Goal: Transaction & Acquisition: Purchase product/service

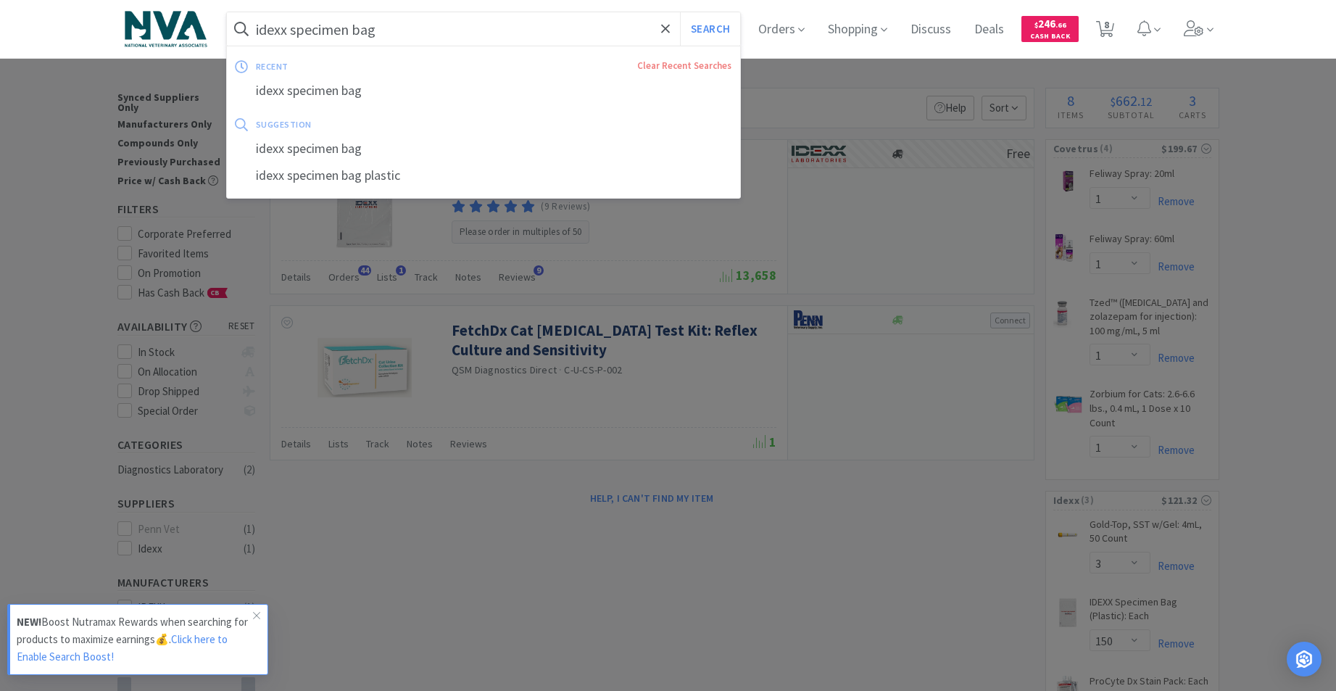
select select "1"
select select "3"
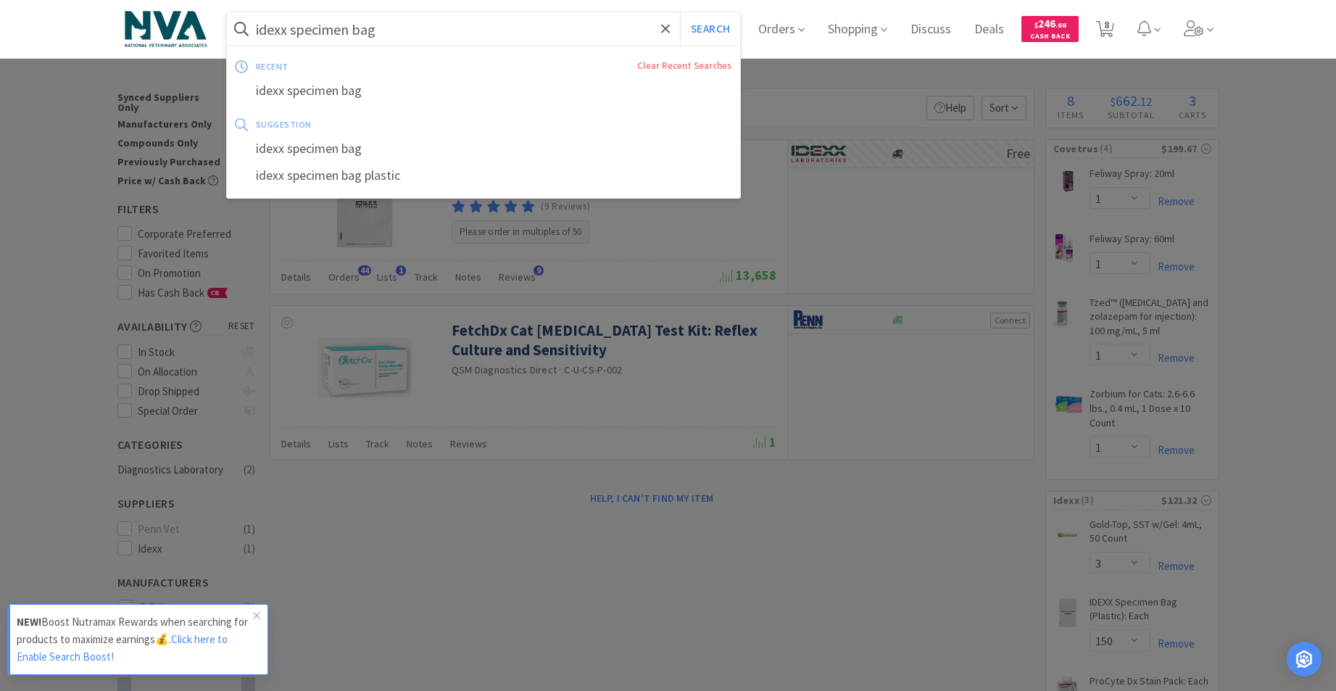
select select "150"
select select "1"
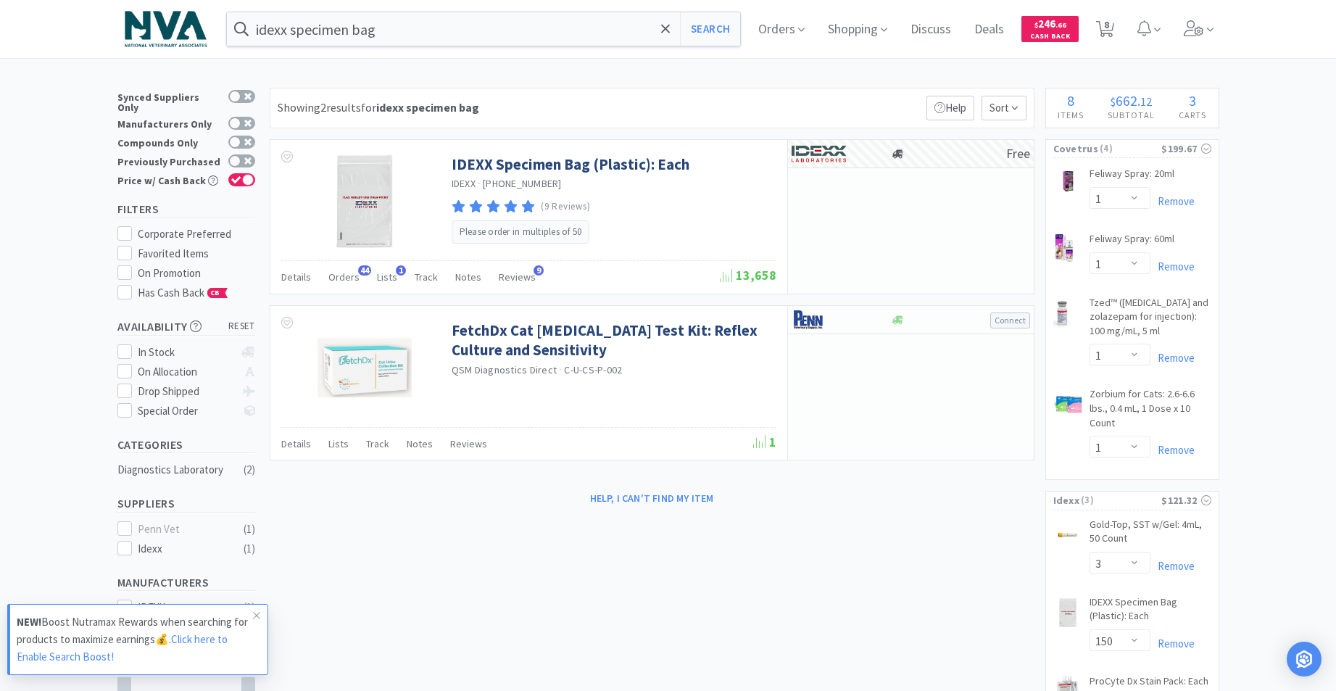
click at [864, 603] on div at bounding box center [668, 345] width 1336 height 691
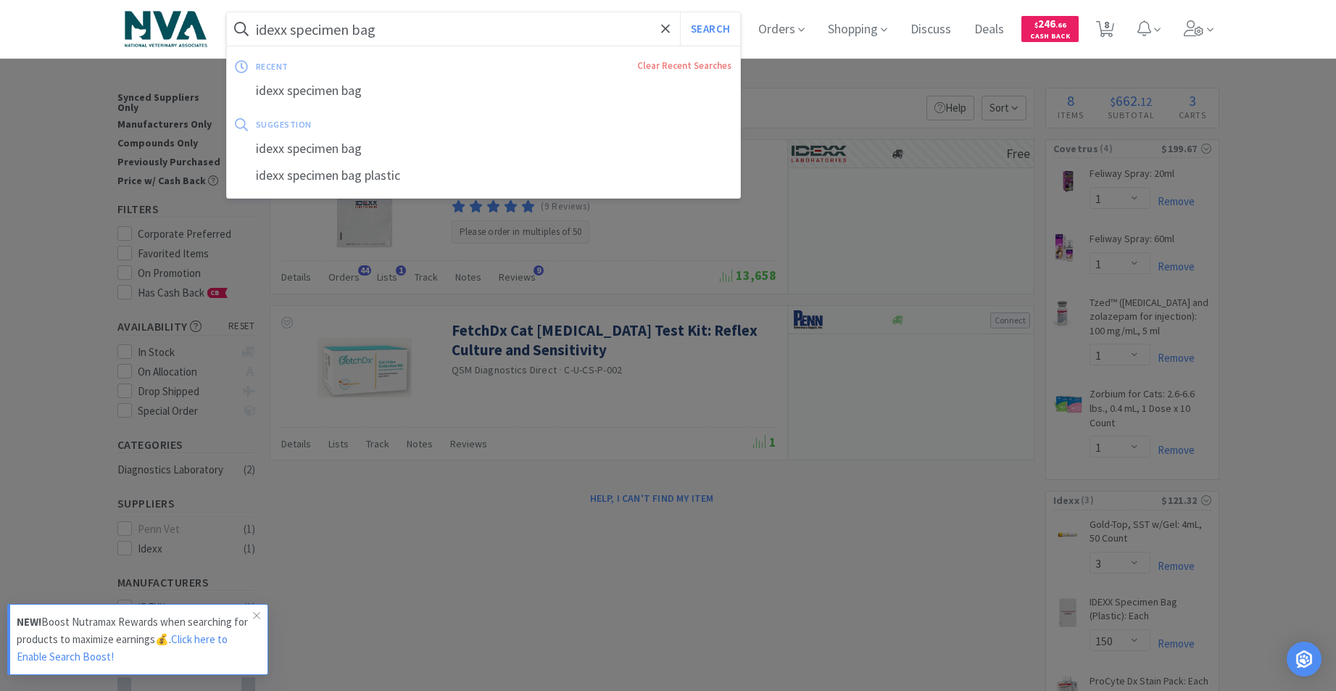
click at [437, 24] on input "idexx specimen bag" at bounding box center [484, 28] width 514 height 33
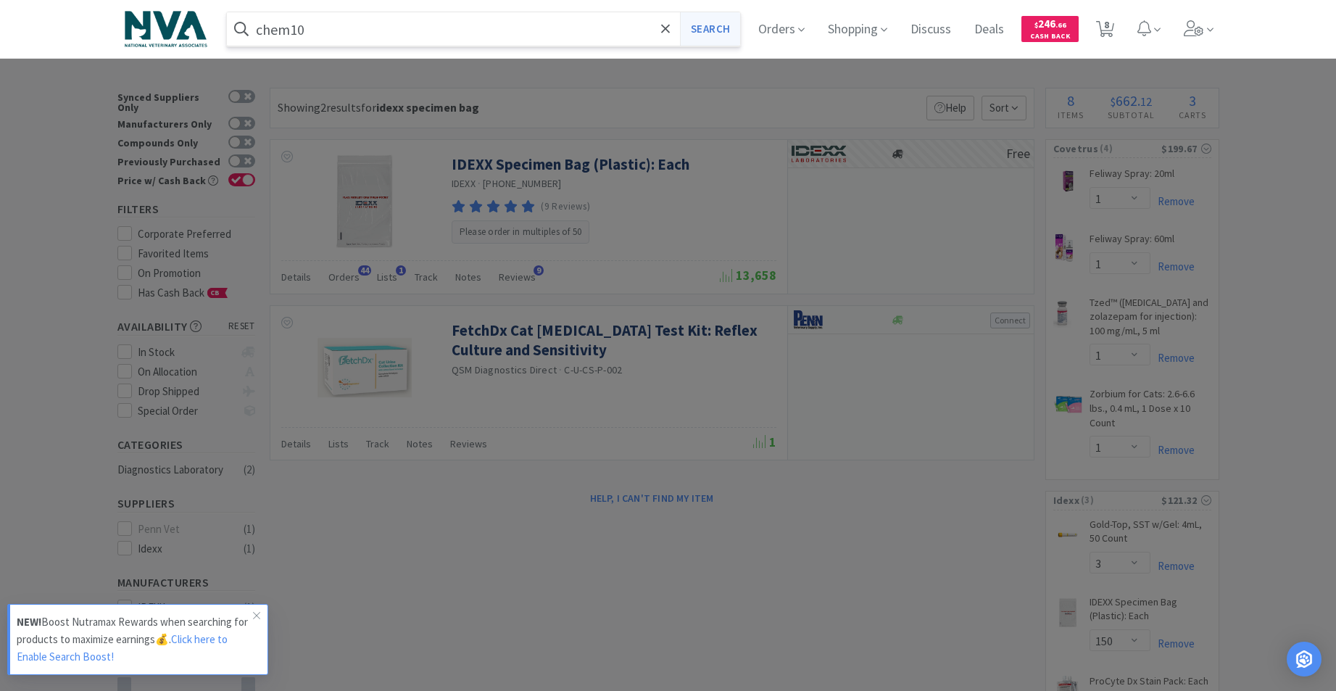
type input "chem10"
click at [721, 27] on button "Search" at bounding box center [710, 28] width 60 height 33
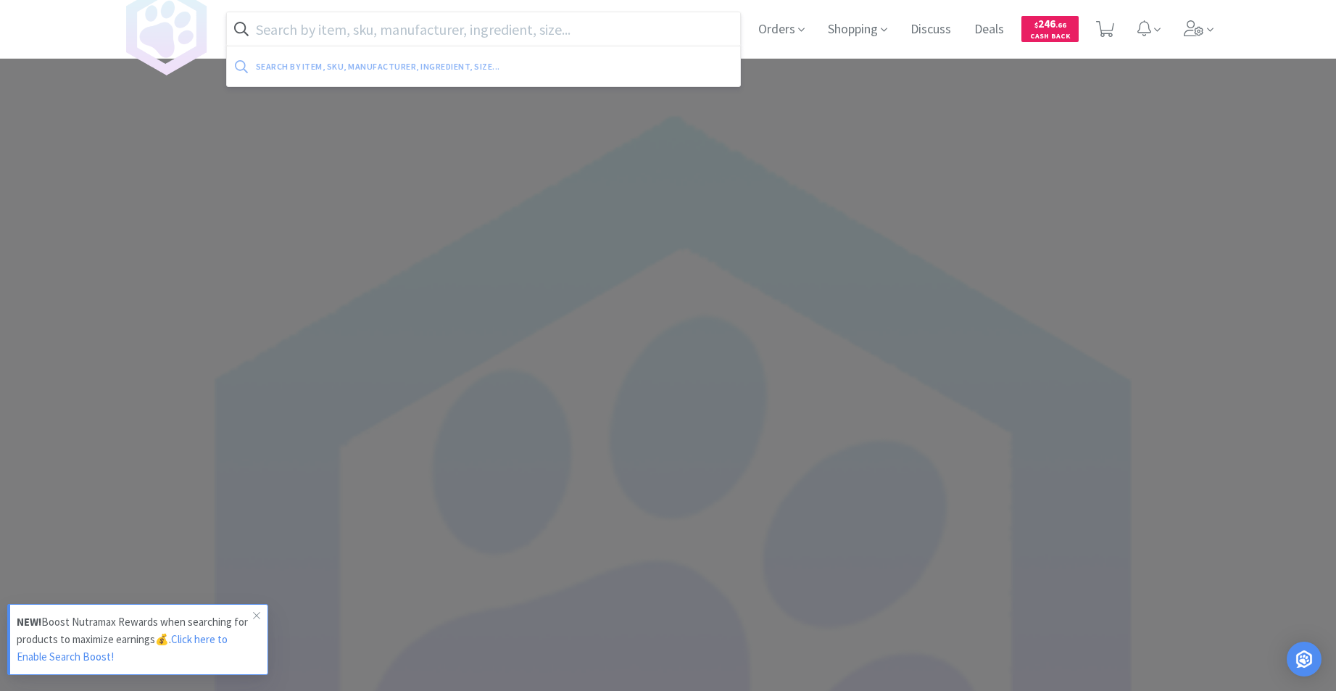
click at [503, 19] on input "text" at bounding box center [484, 28] width 514 height 33
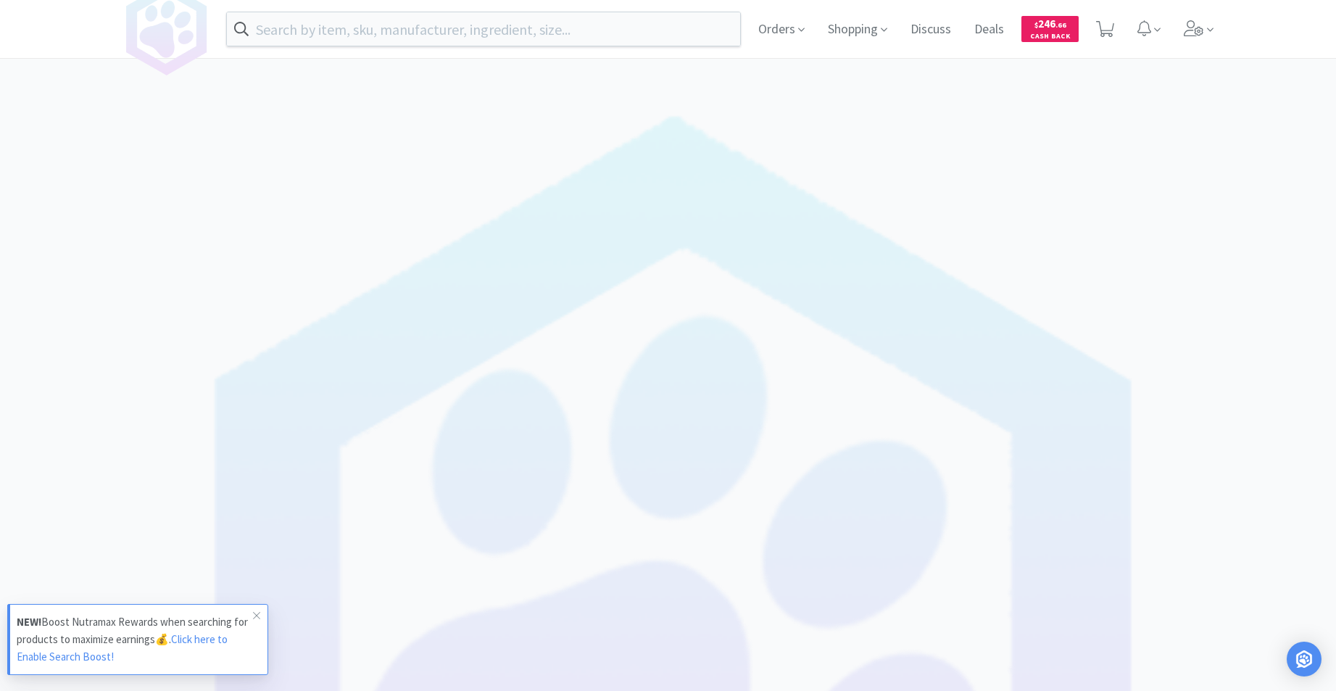
click at [503, 179] on div at bounding box center [668, 345] width 1336 height 691
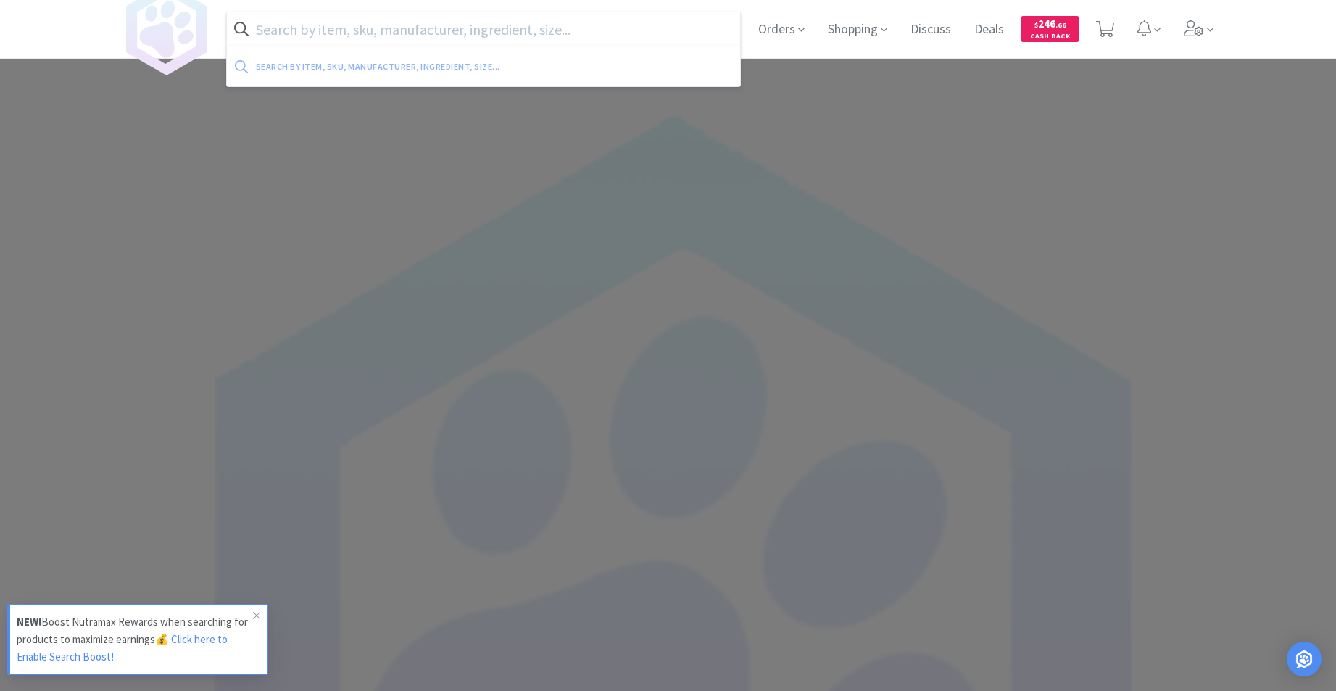
click at [370, 28] on input "text" at bounding box center [484, 28] width 514 height 33
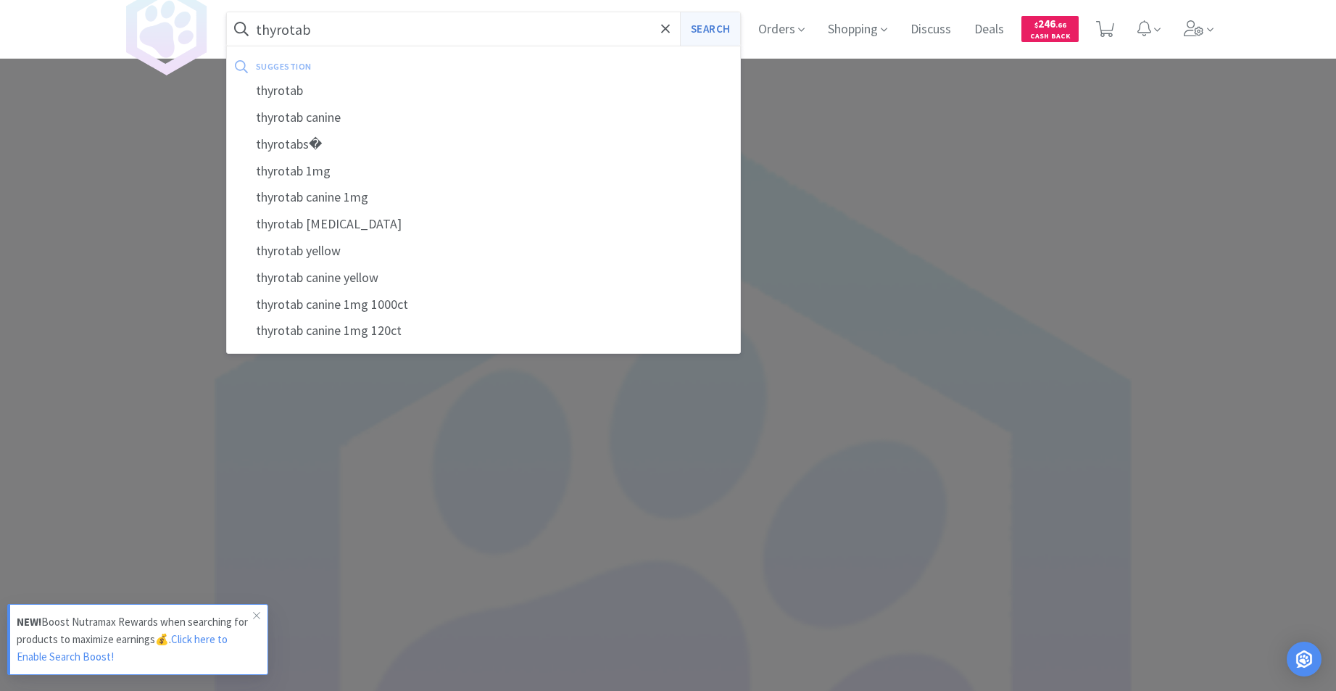
type input "thyrotab"
click at [715, 33] on button "Search" at bounding box center [710, 28] width 60 height 33
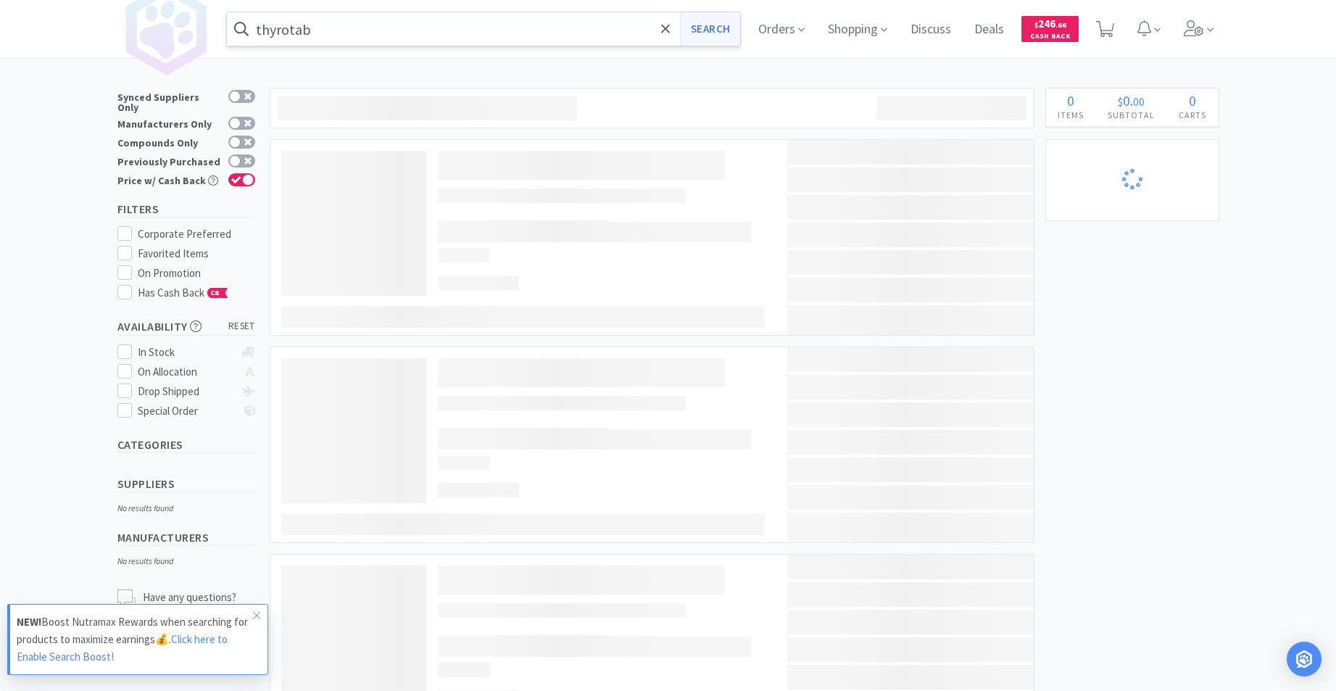
select select "1"
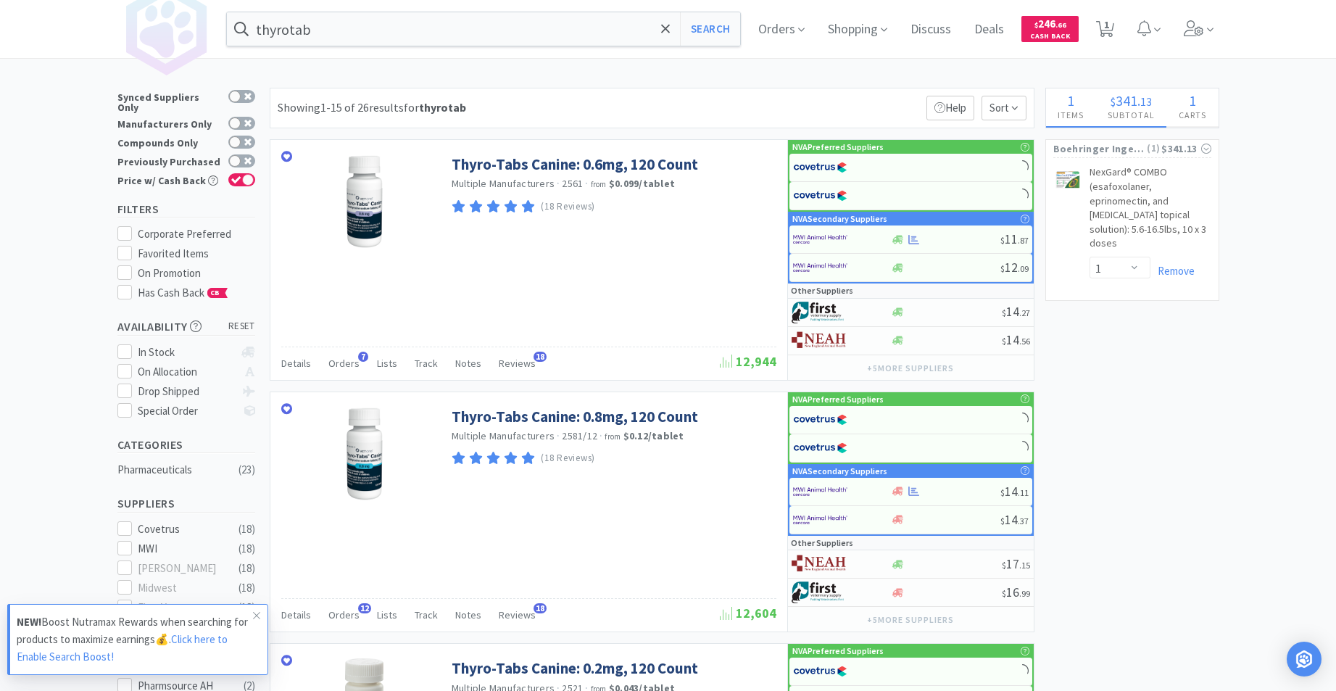
select select "1"
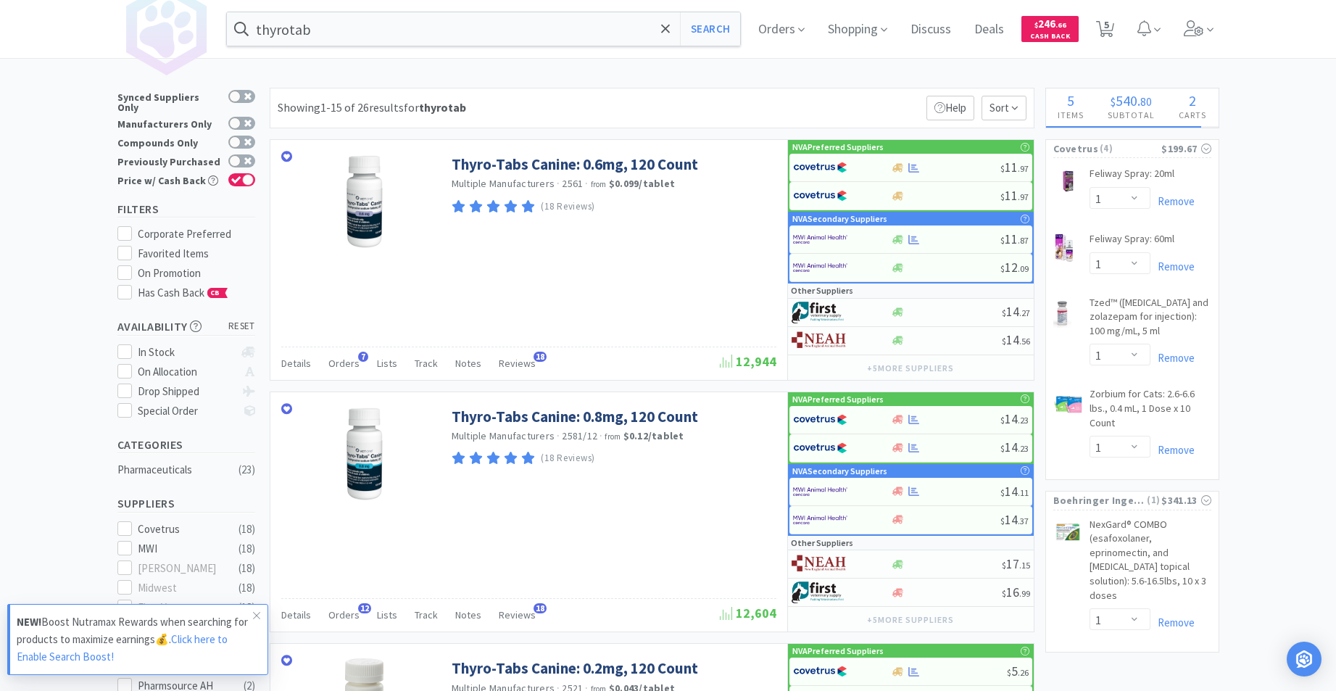
select select "3"
select select "150"
select select "1"
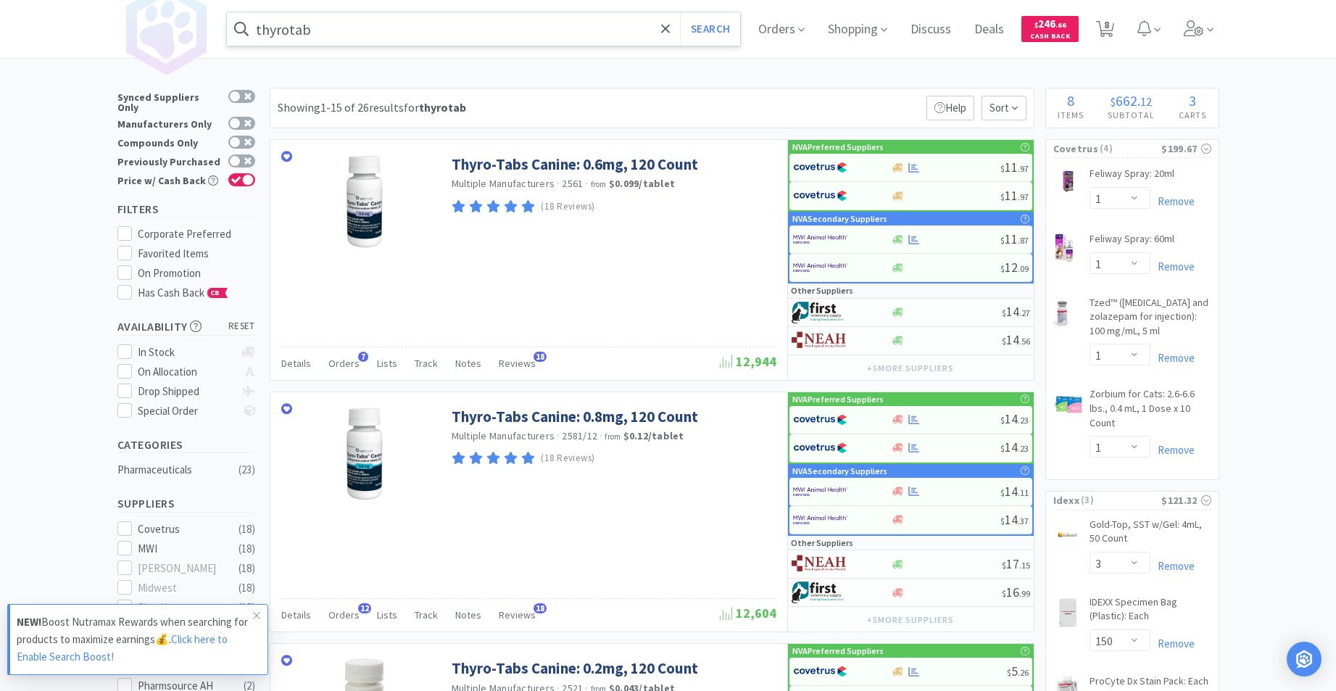
click at [398, 38] on input "thyrotab" at bounding box center [484, 28] width 514 height 33
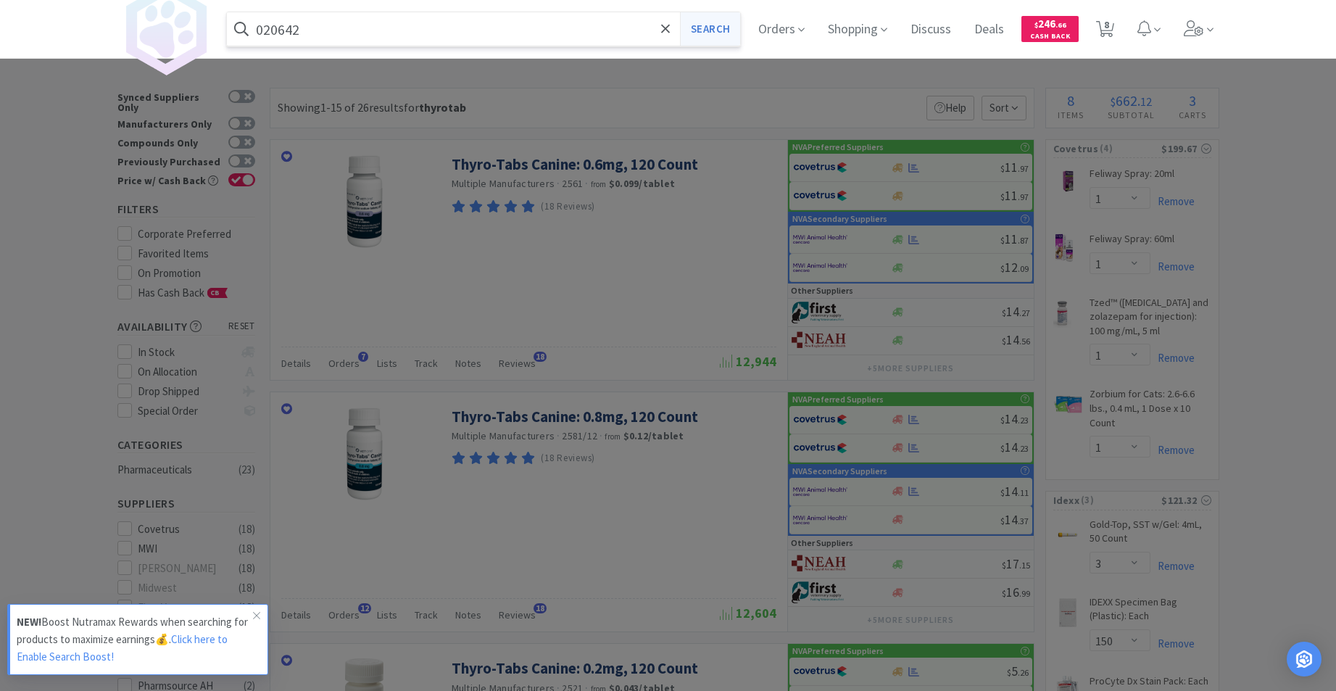
type input "020642"
click at [707, 31] on button "Search" at bounding box center [710, 28] width 60 height 33
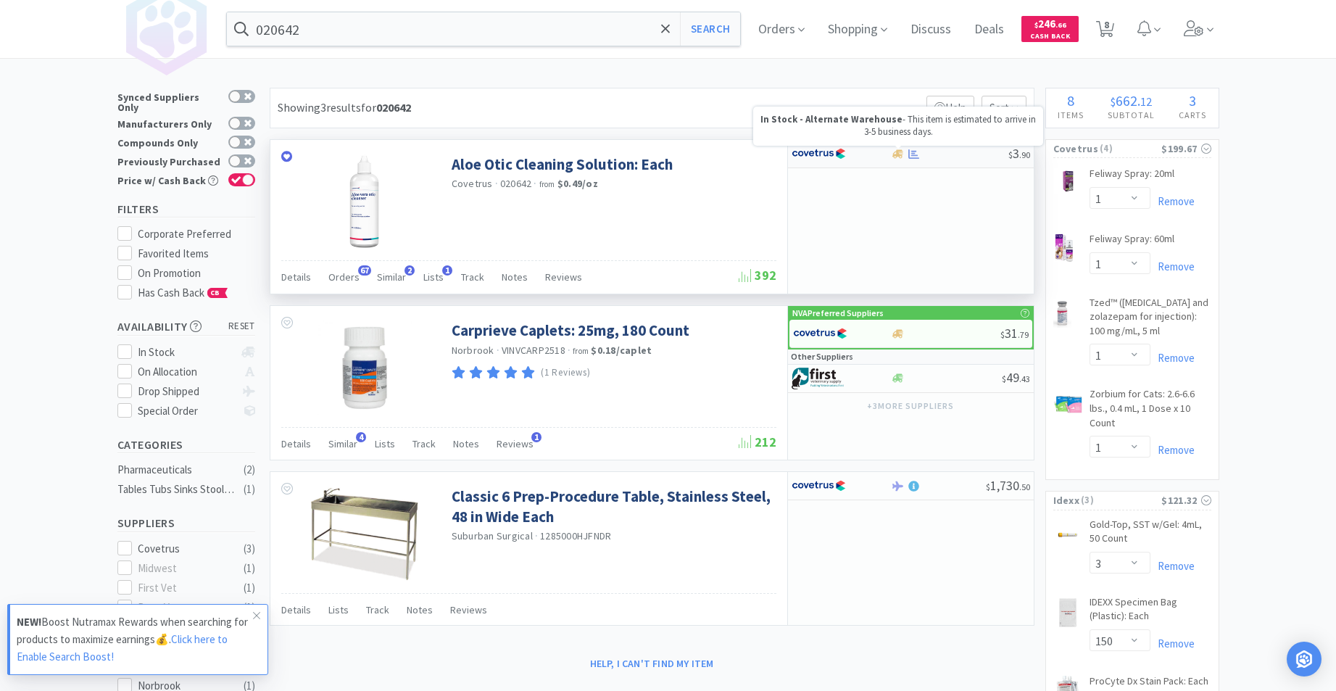
click at [898, 154] on icon at bounding box center [898, 153] width 11 height 9
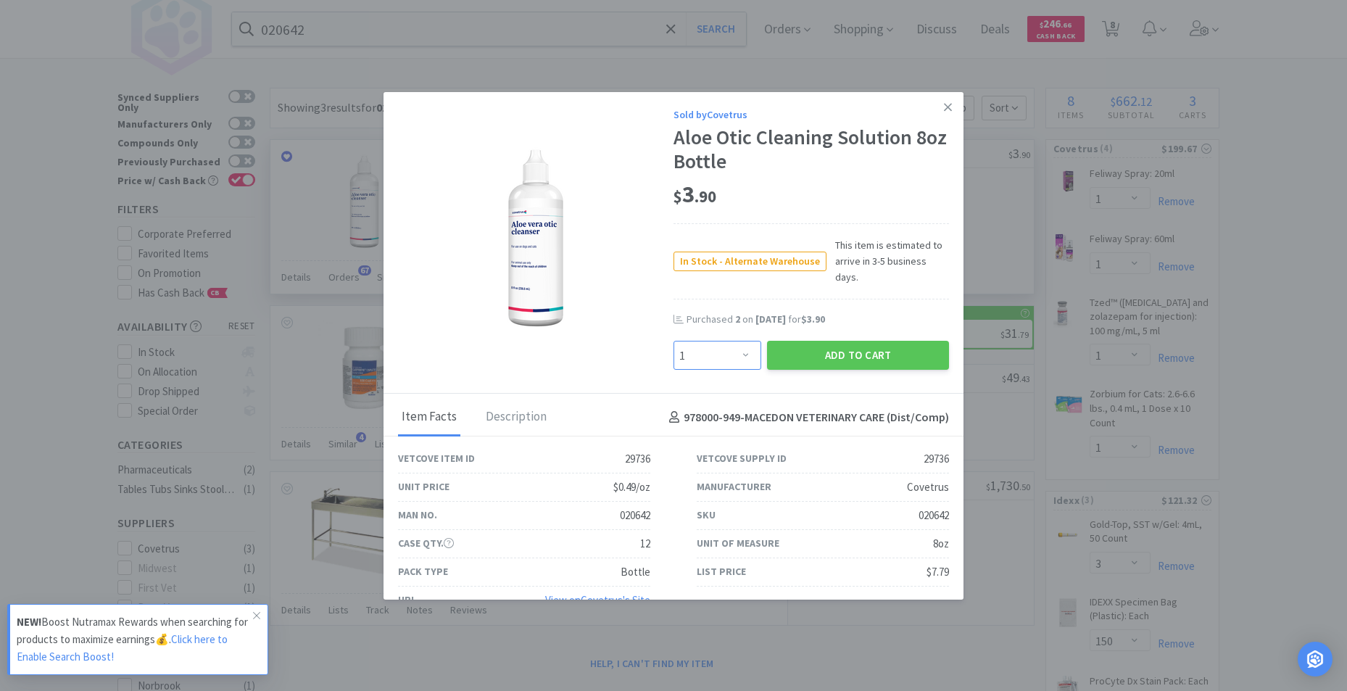
click at [736, 342] on select "Enter Quantity 1 2 3 4 5 6 7 8 9 10 11 12 13 14 15 16 17 18 19 20 Enter Quantity" at bounding box center [718, 355] width 88 height 29
select select "2"
click at [674, 341] on select "Enter Quantity 1 2 3 4 5 6 7 8 9 10 11 12 13 14 15 16 17 18 19 20 Enter Quantity" at bounding box center [718, 355] width 88 height 29
click at [831, 341] on button "Add to Cart" at bounding box center [858, 355] width 182 height 29
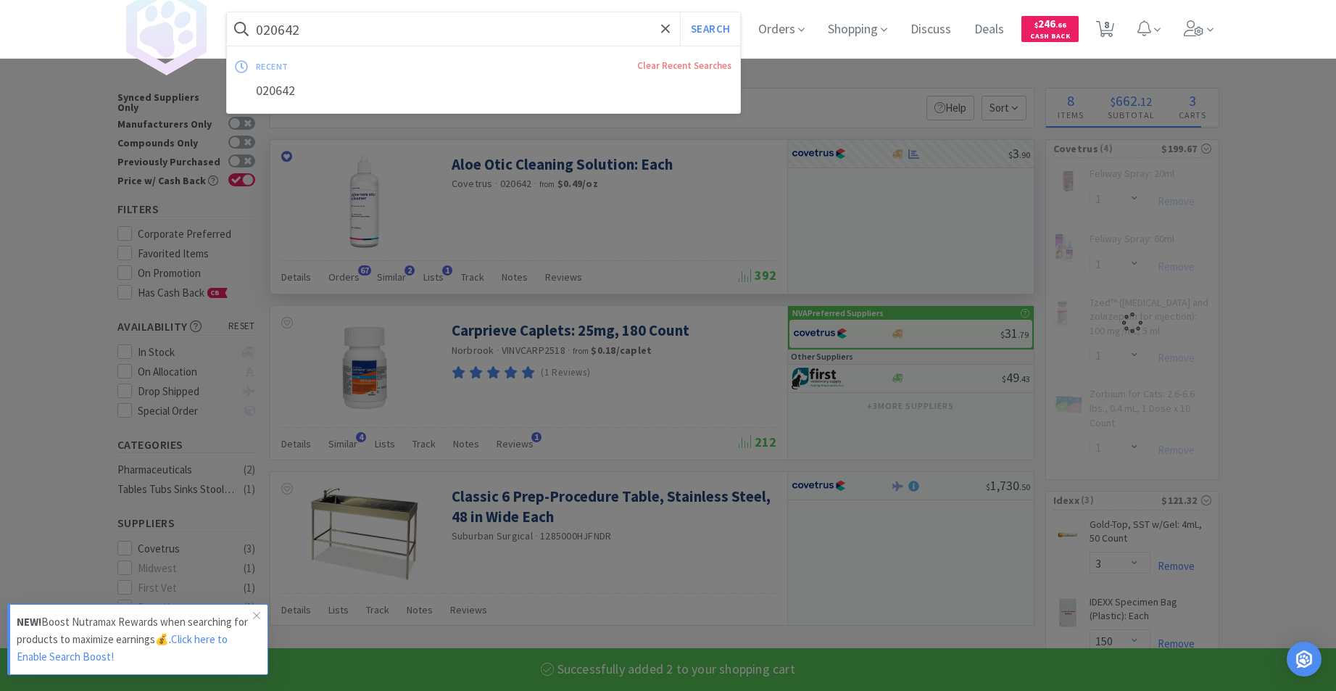
click at [497, 28] on input "020642" at bounding box center [484, 28] width 514 height 33
select select "2"
select select "1"
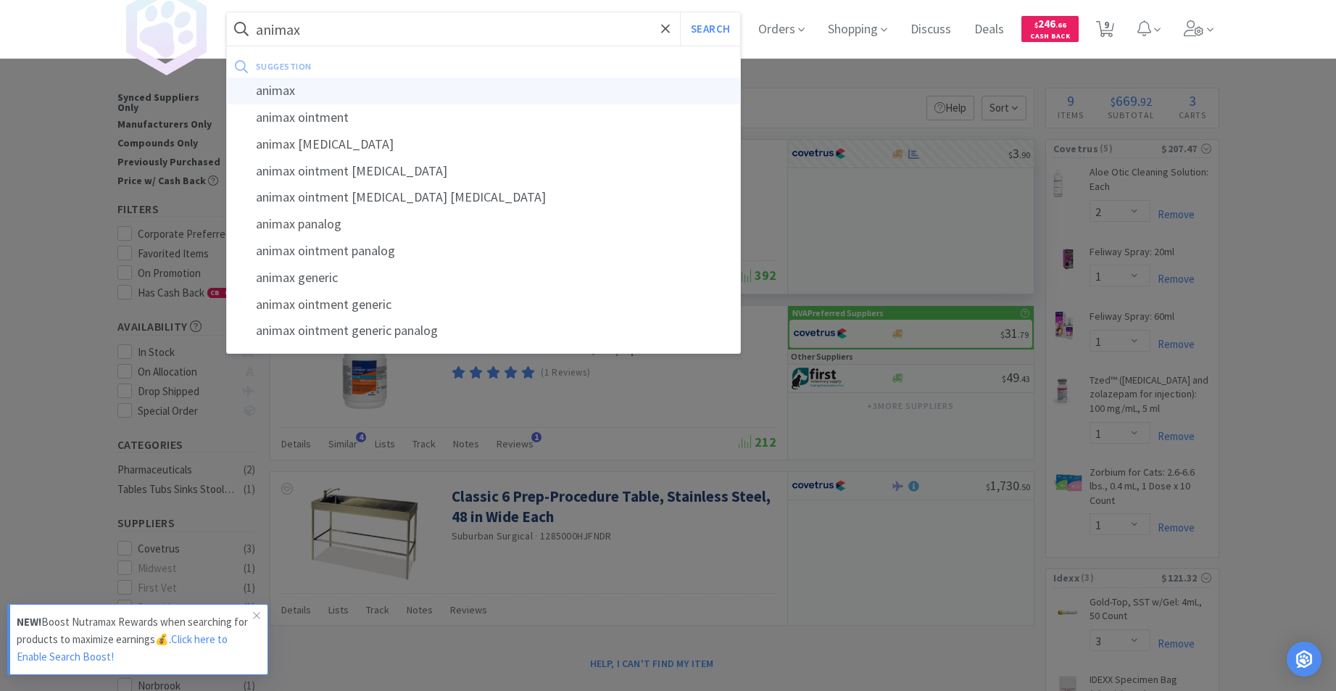
type input "animax"
click at [272, 93] on div "animax" at bounding box center [484, 91] width 514 height 27
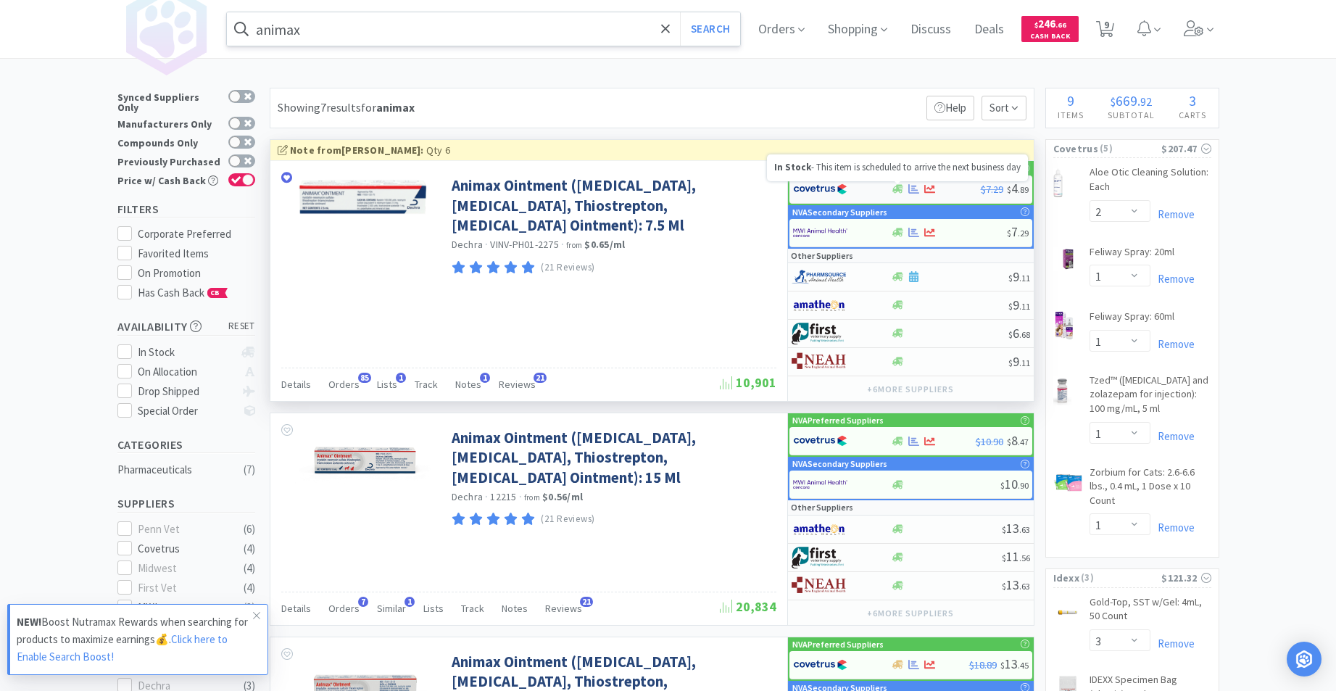
click at [900, 189] on icon at bounding box center [898, 188] width 11 height 11
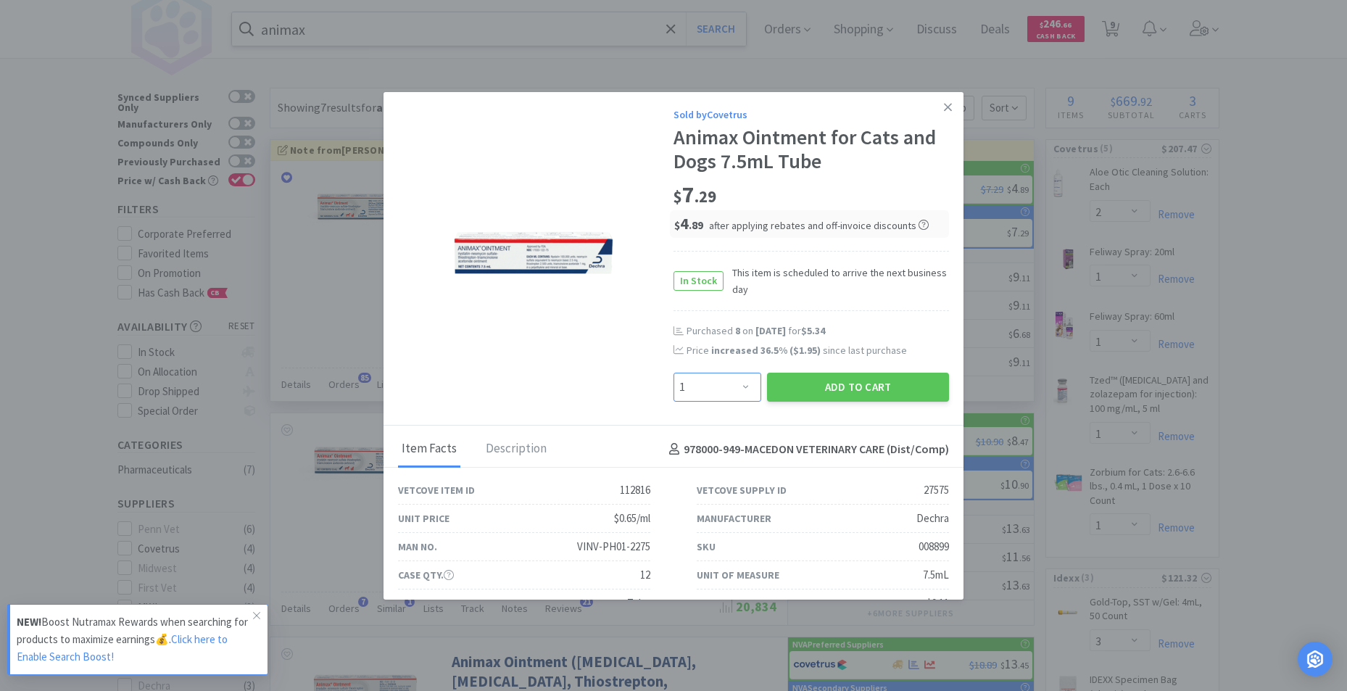
click at [743, 385] on select "Enter Quantity 1 2 3 4 5 6 7 8 9 10 11 12 13 14 15 16 17 18 19 20 Enter Quantity" at bounding box center [718, 387] width 88 height 29
select select "6"
click at [674, 373] on select "Enter Quantity 1 2 3 4 5 6 7 8 9 10 11 12 13 14 15 16 17 18 19 20 Enter Quantity" at bounding box center [718, 387] width 88 height 29
click at [799, 387] on button "Add to Cart" at bounding box center [858, 387] width 182 height 29
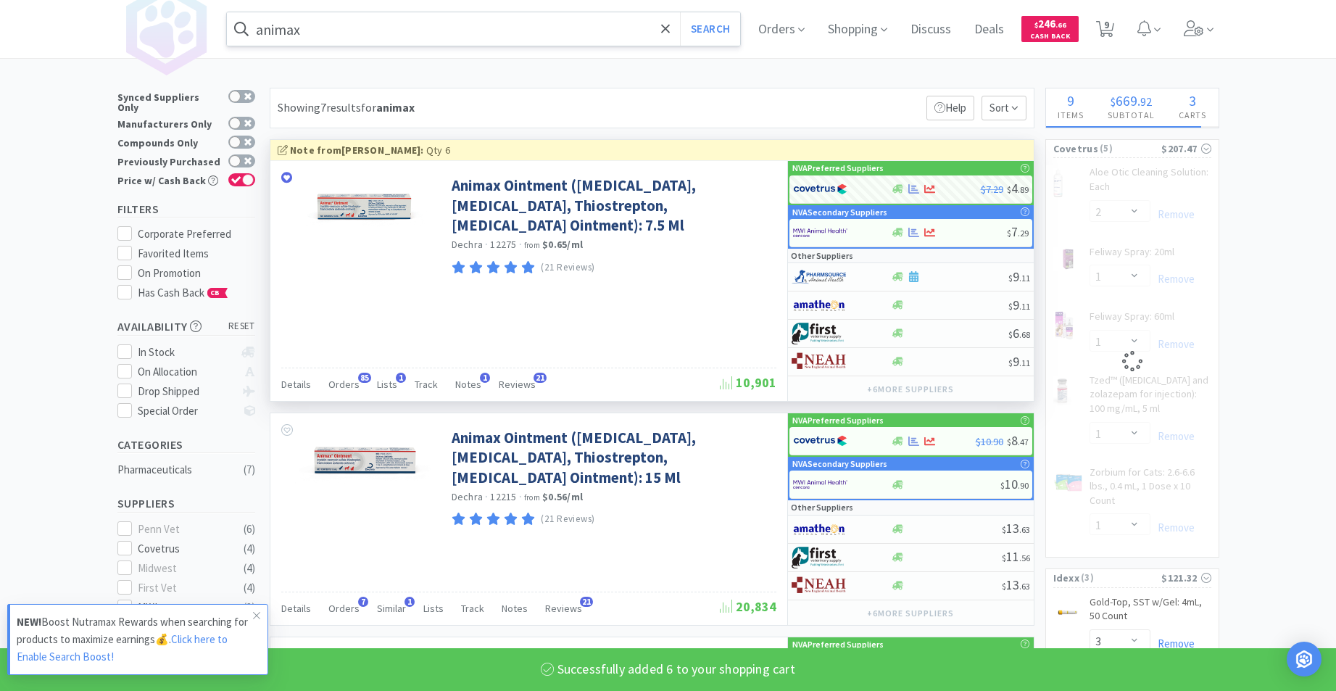
select select "6"
select select "1"
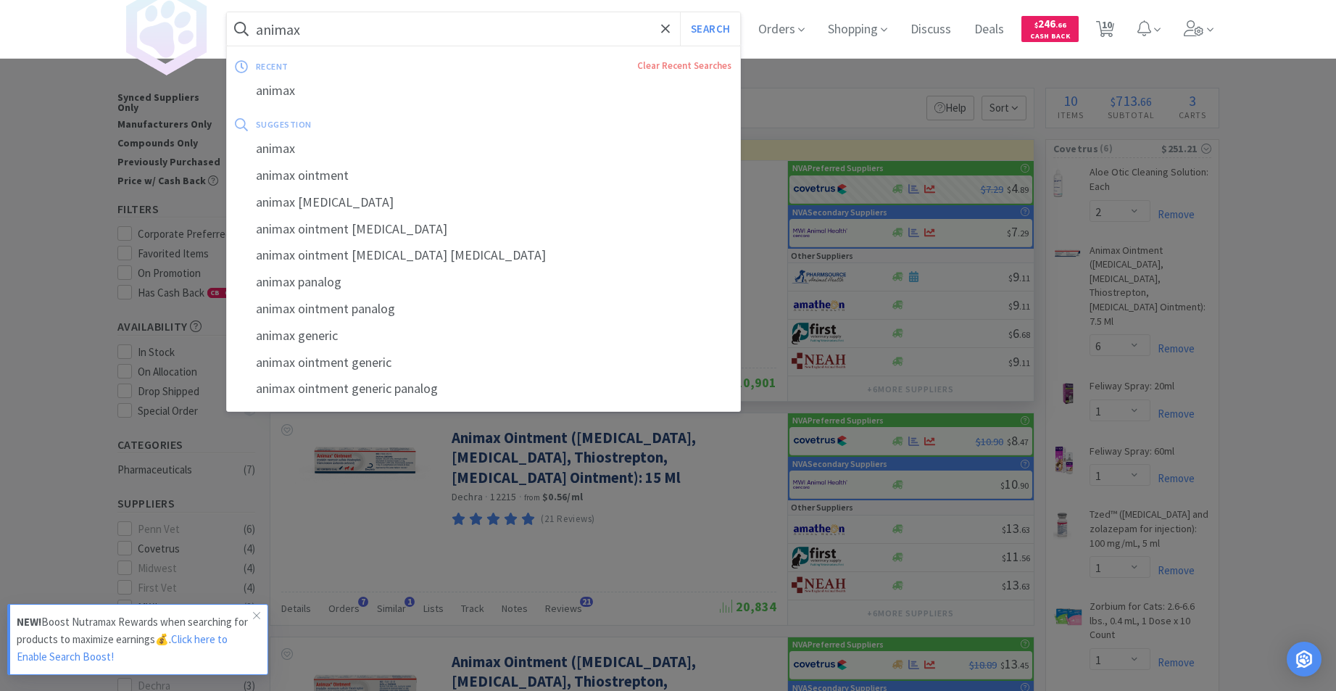
click at [418, 44] on input "animax" at bounding box center [484, 28] width 514 height 33
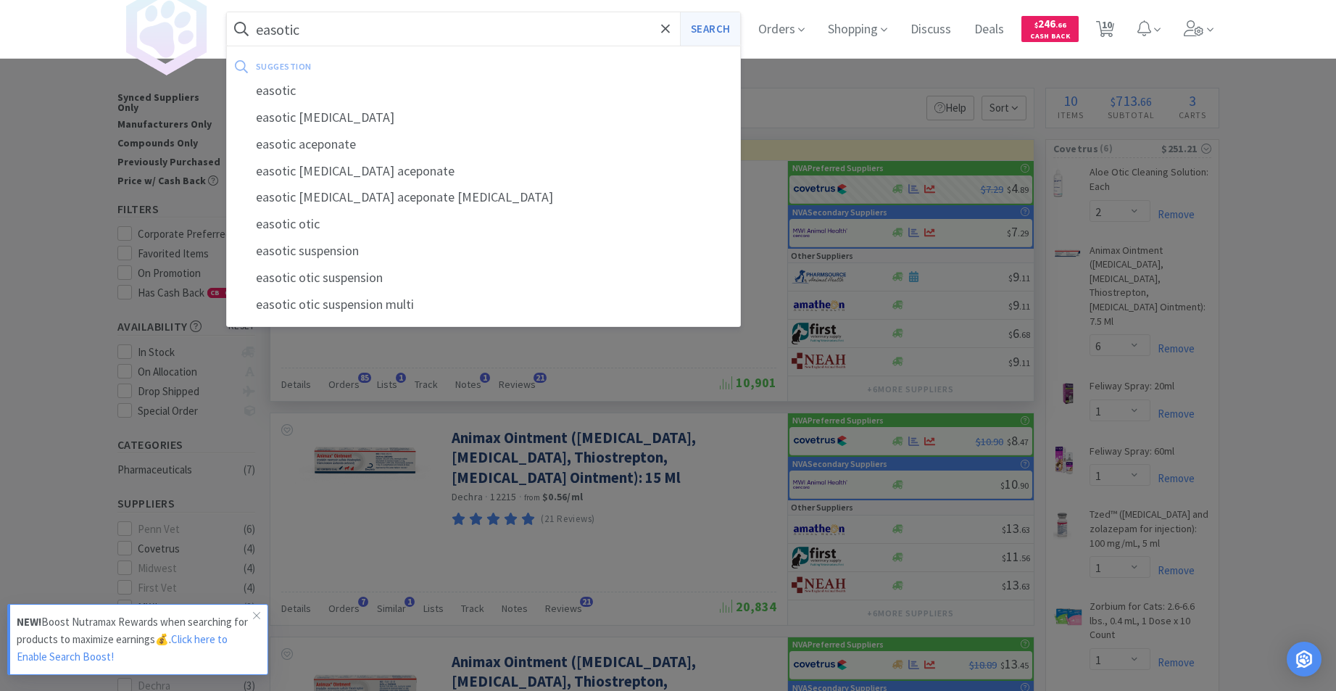
type input "easotic"
click at [702, 29] on button "Search" at bounding box center [710, 28] width 60 height 33
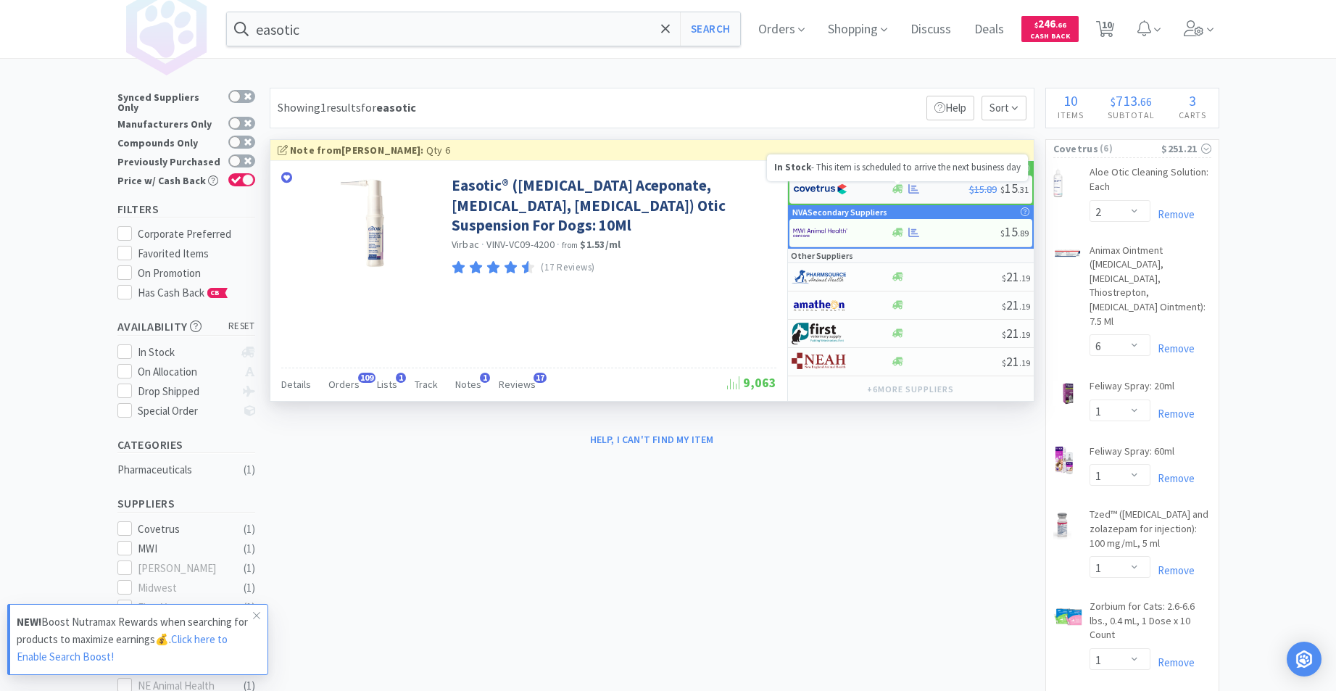
click at [900, 192] on icon at bounding box center [898, 189] width 11 height 9
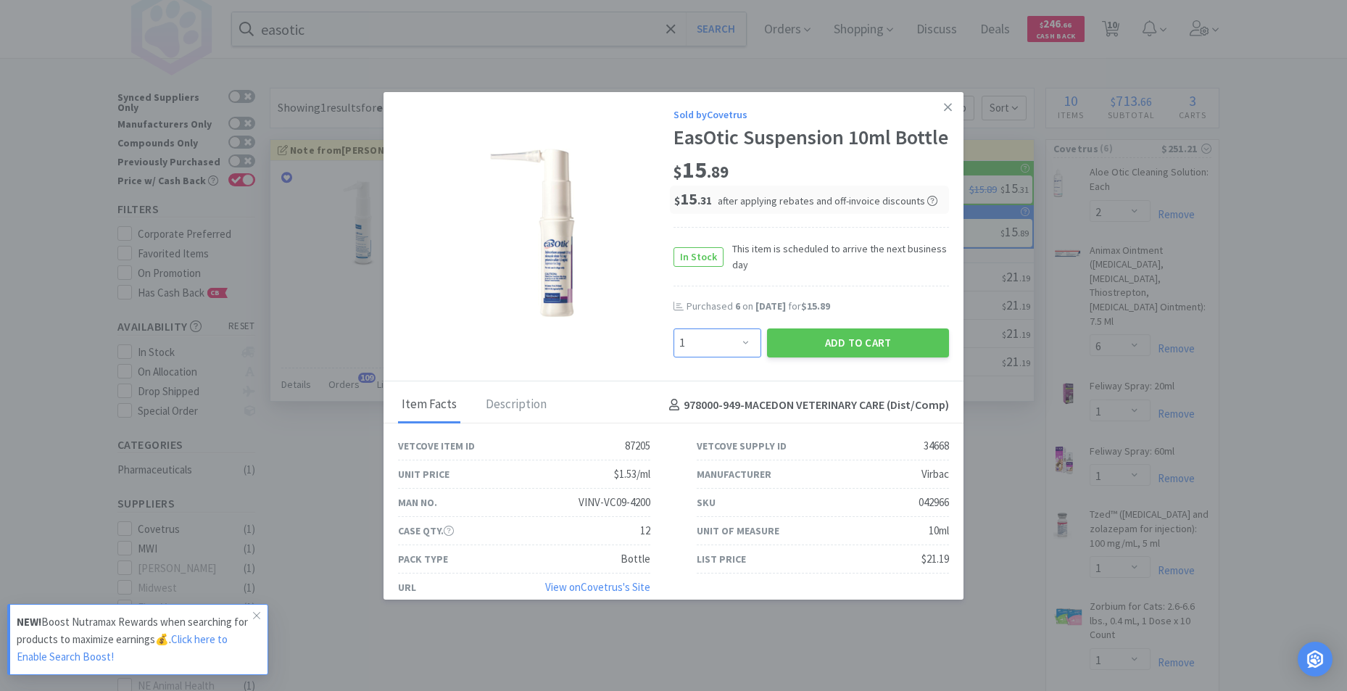
click at [740, 357] on select "Enter Quantity 1 2 3 4 5 6 7 8 9 10 11 12 13 14 15 16 17 18 19 20 Enter Quantity" at bounding box center [718, 342] width 88 height 29
select select "6"
click at [674, 352] on select "Enter Quantity 1 2 3 4 5 6 7 8 9 10 11 12 13 14 15 16 17 18 19 20 Enter Quantity" at bounding box center [718, 342] width 88 height 29
click at [814, 357] on button "Add to Cart" at bounding box center [858, 342] width 182 height 29
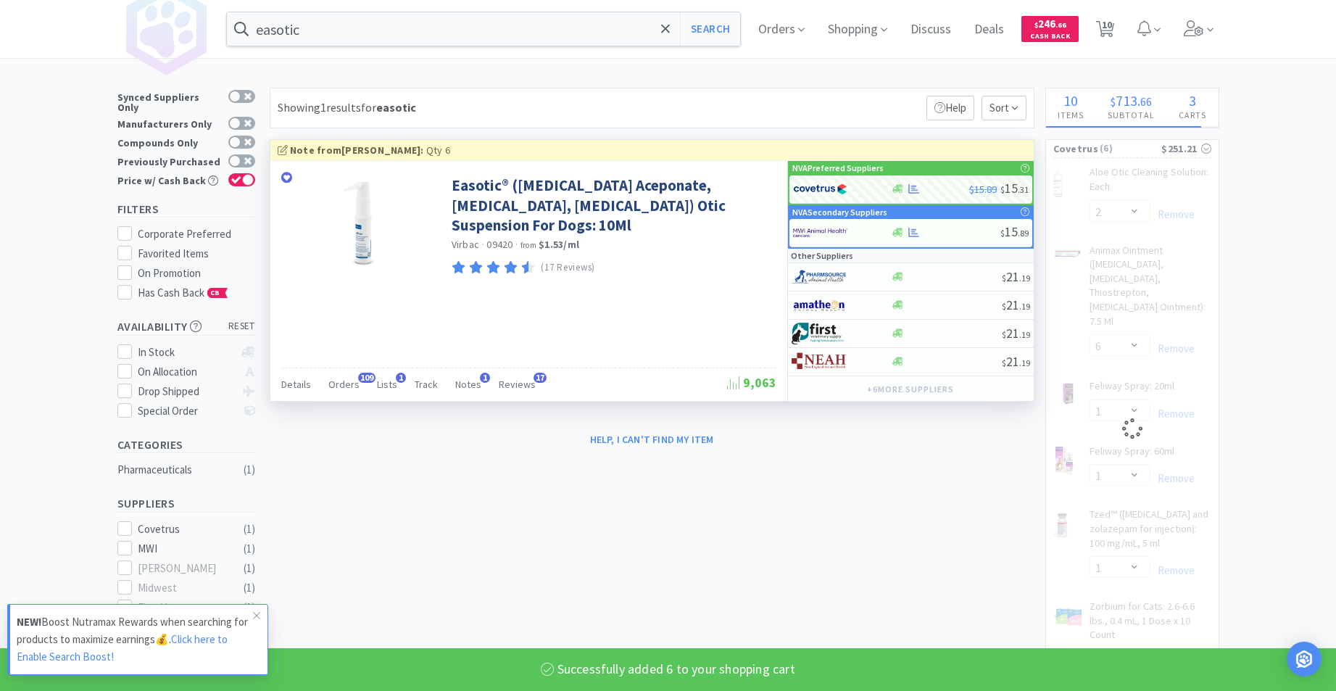
select select "6"
select select "1"
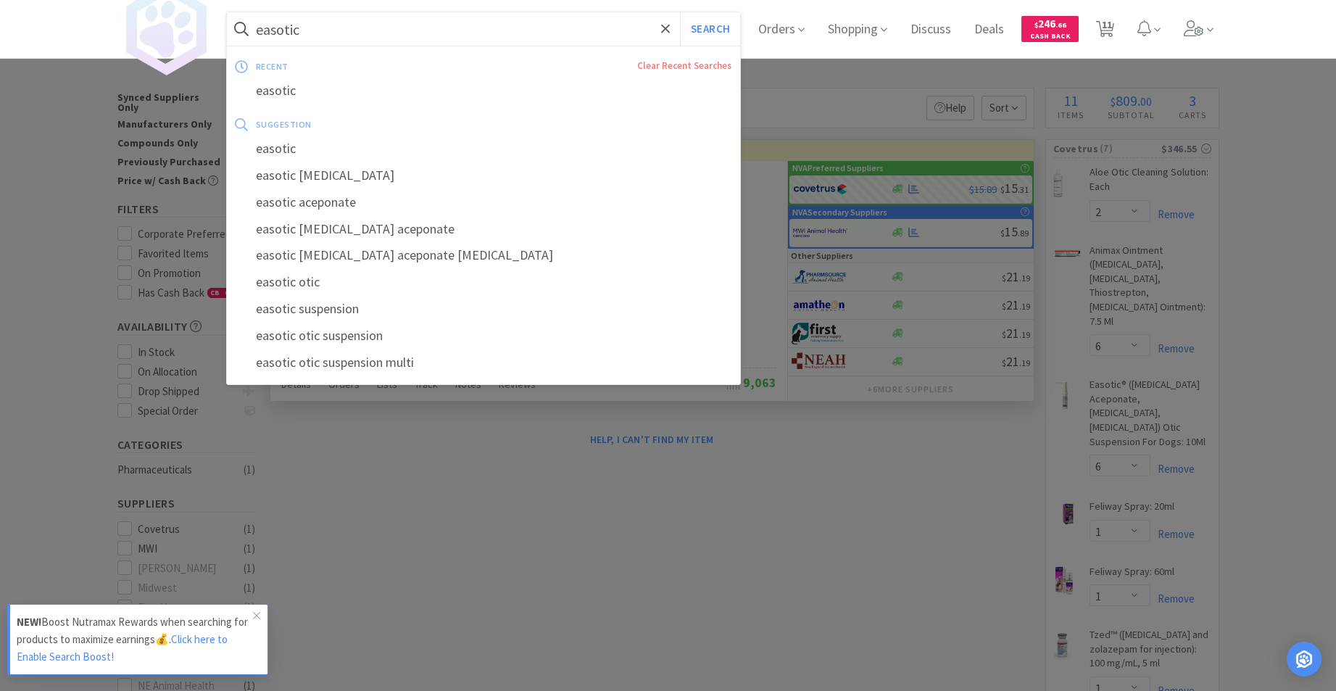
click at [393, 34] on input "easotic" at bounding box center [484, 28] width 514 height 33
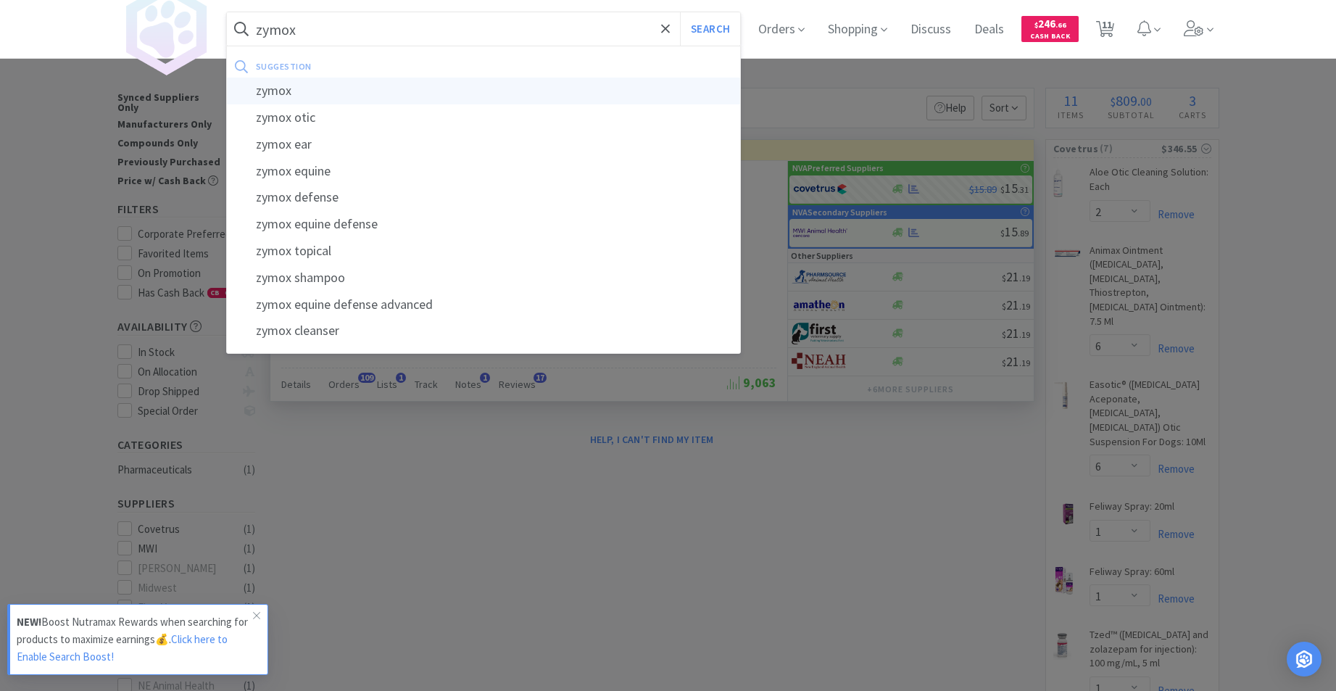
type input "zymox"
click at [305, 88] on div "zymox" at bounding box center [484, 91] width 514 height 27
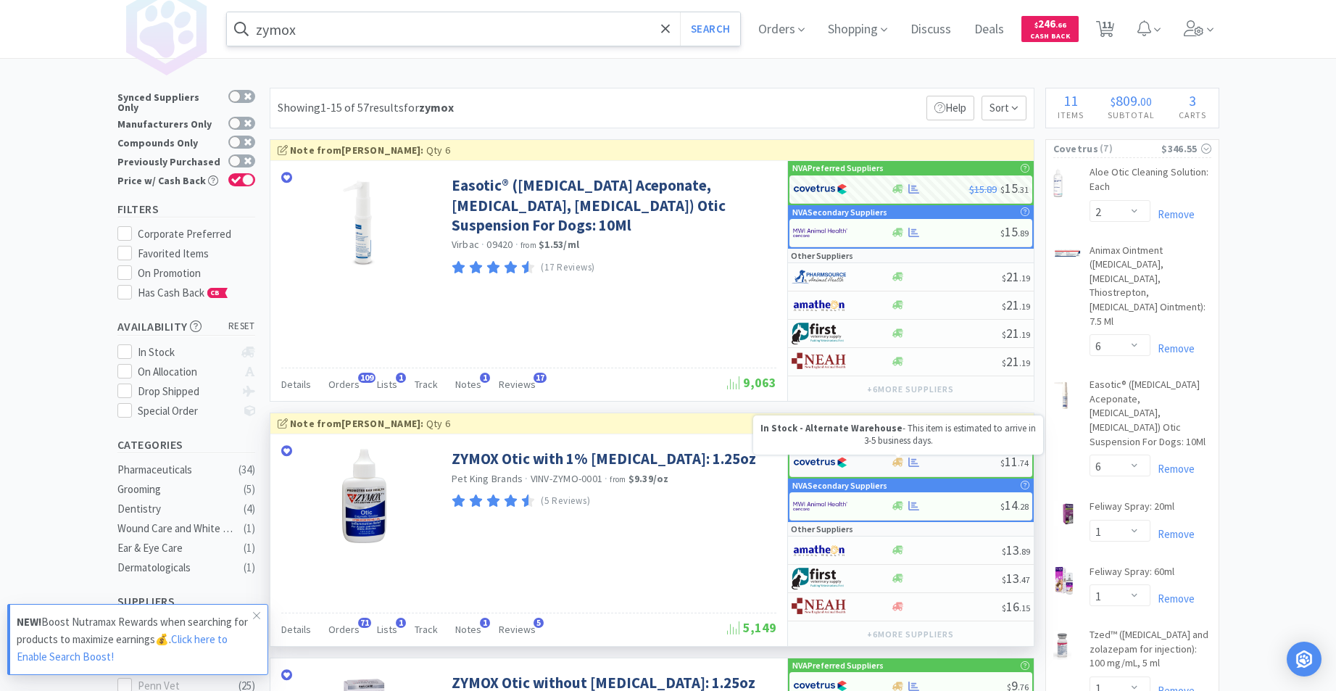
click at [901, 467] on icon at bounding box center [898, 462] width 11 height 11
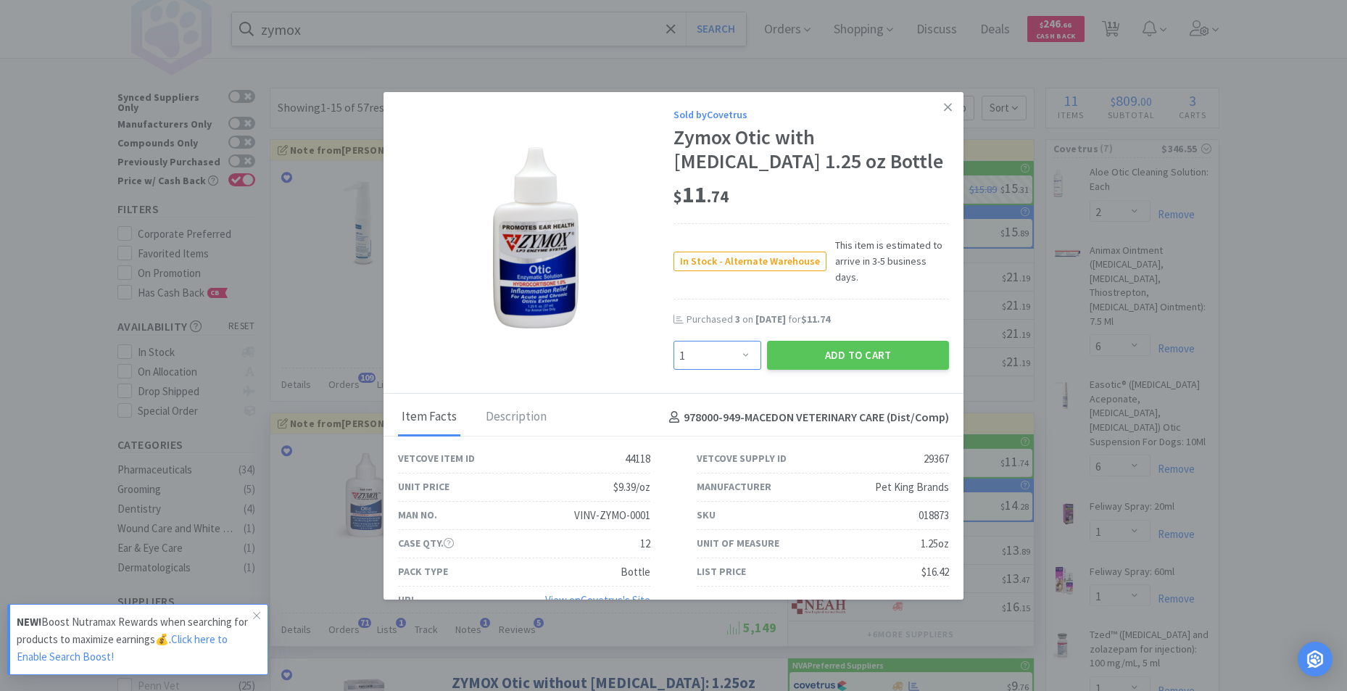
click at [740, 341] on select "Enter Quantity 1 2 3 4 5 6 7 8 9 10 11 12 13 14 15 16 17 18 19 20 Enter Quantity" at bounding box center [718, 355] width 88 height 29
select select "5"
click at [674, 341] on select "Enter Quantity 1 2 3 4 5 6 7 8 9 10 11 12 13 14 15 16 17 18 19 20 Enter Quantity" at bounding box center [718, 355] width 88 height 29
click at [856, 341] on button "Add to Cart" at bounding box center [858, 355] width 182 height 29
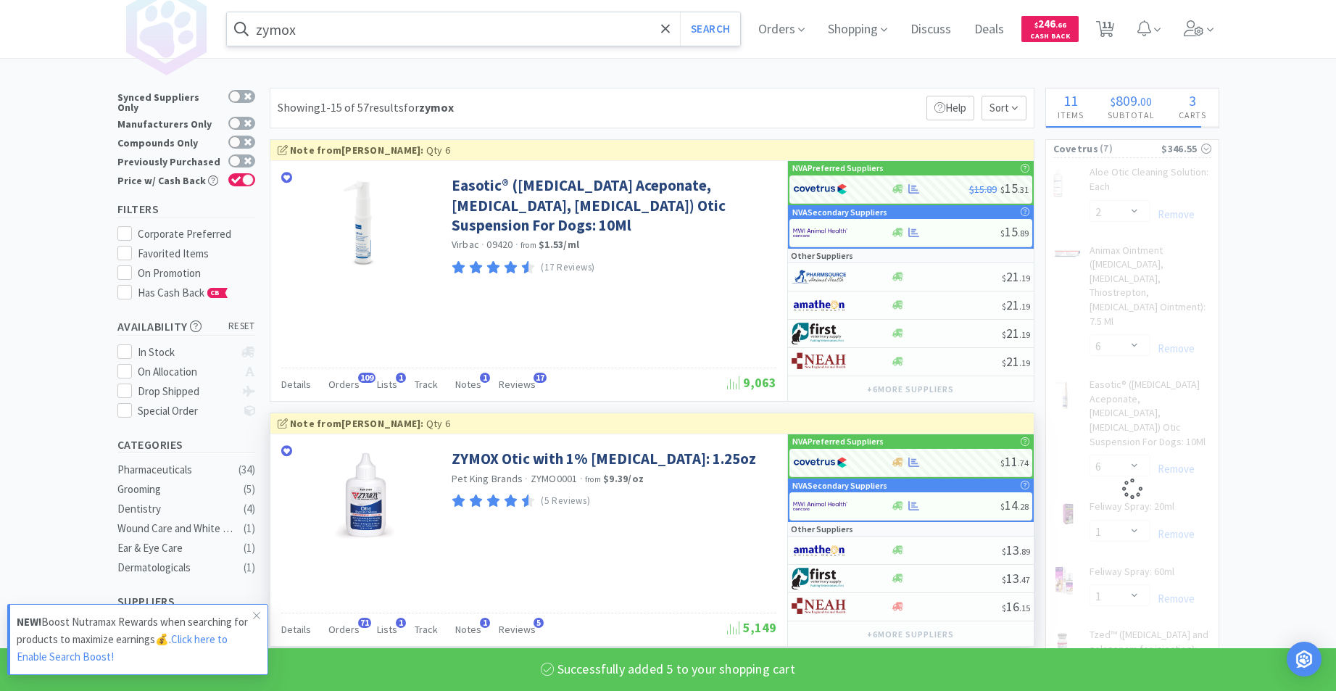
select select "5"
select select "1"
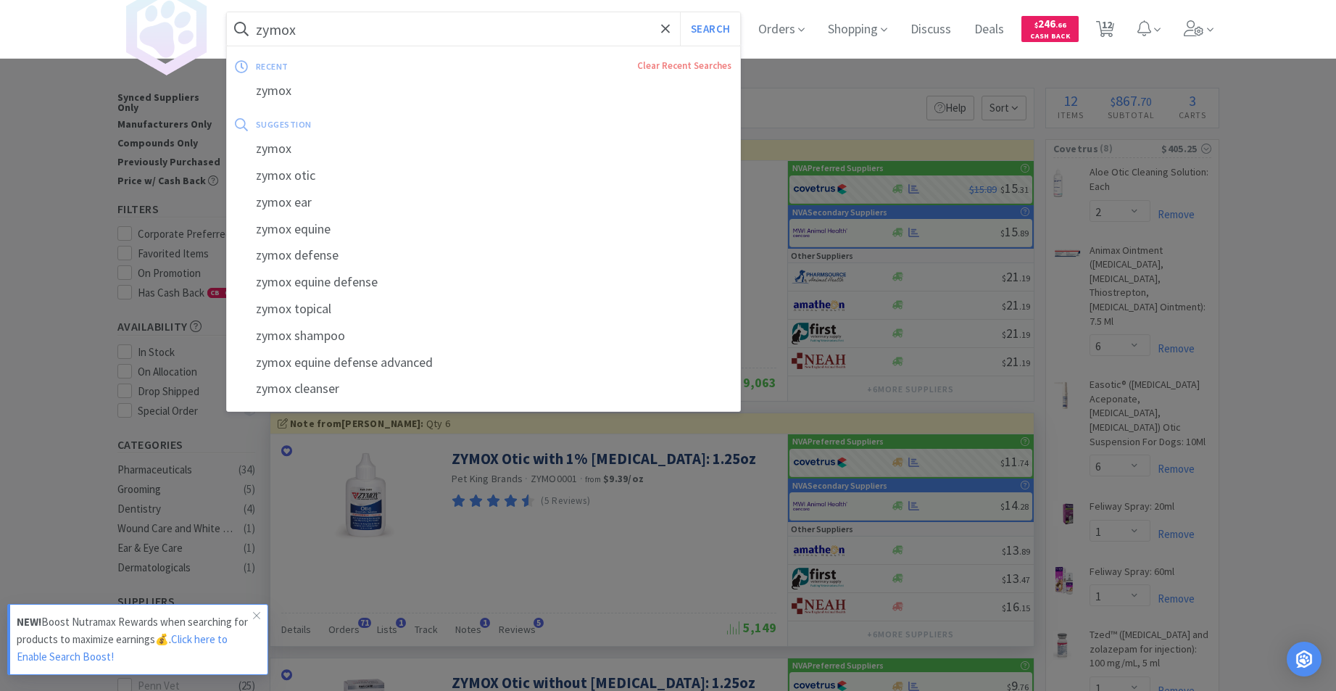
click at [323, 17] on input "zymox" at bounding box center [484, 28] width 514 height 33
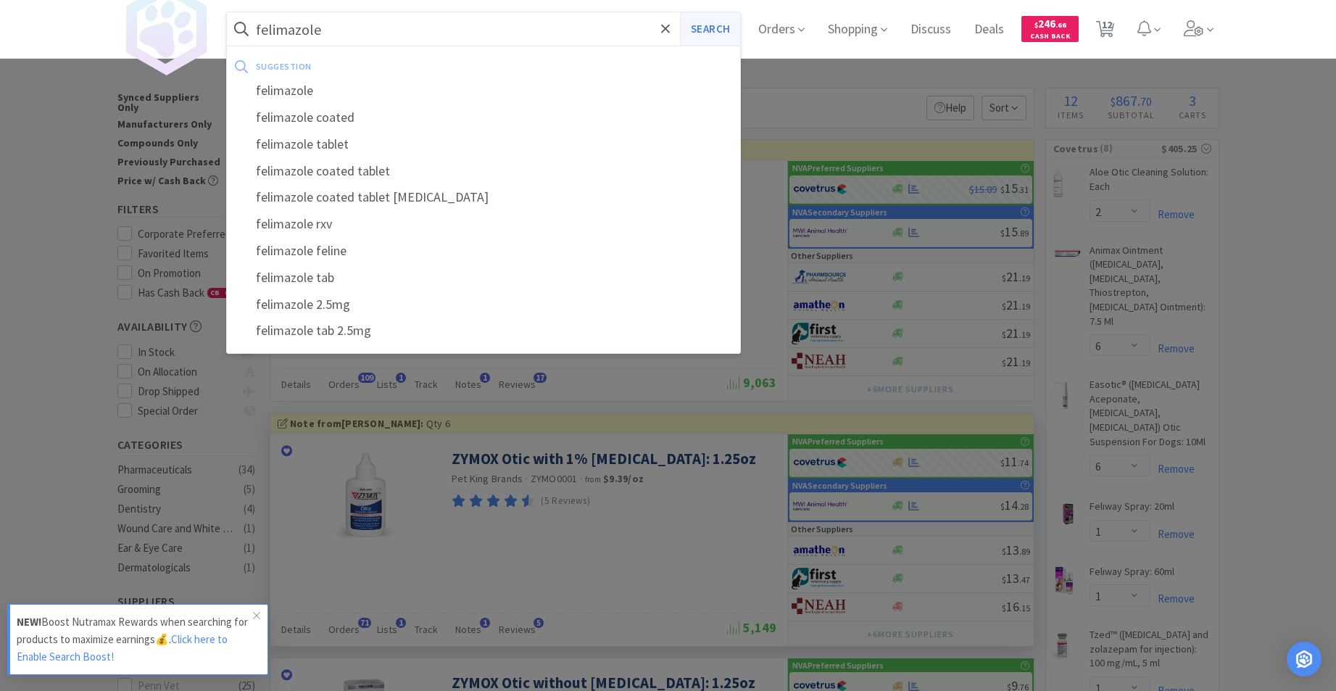
type input "felimazole"
click at [705, 27] on button "Search" at bounding box center [710, 28] width 60 height 33
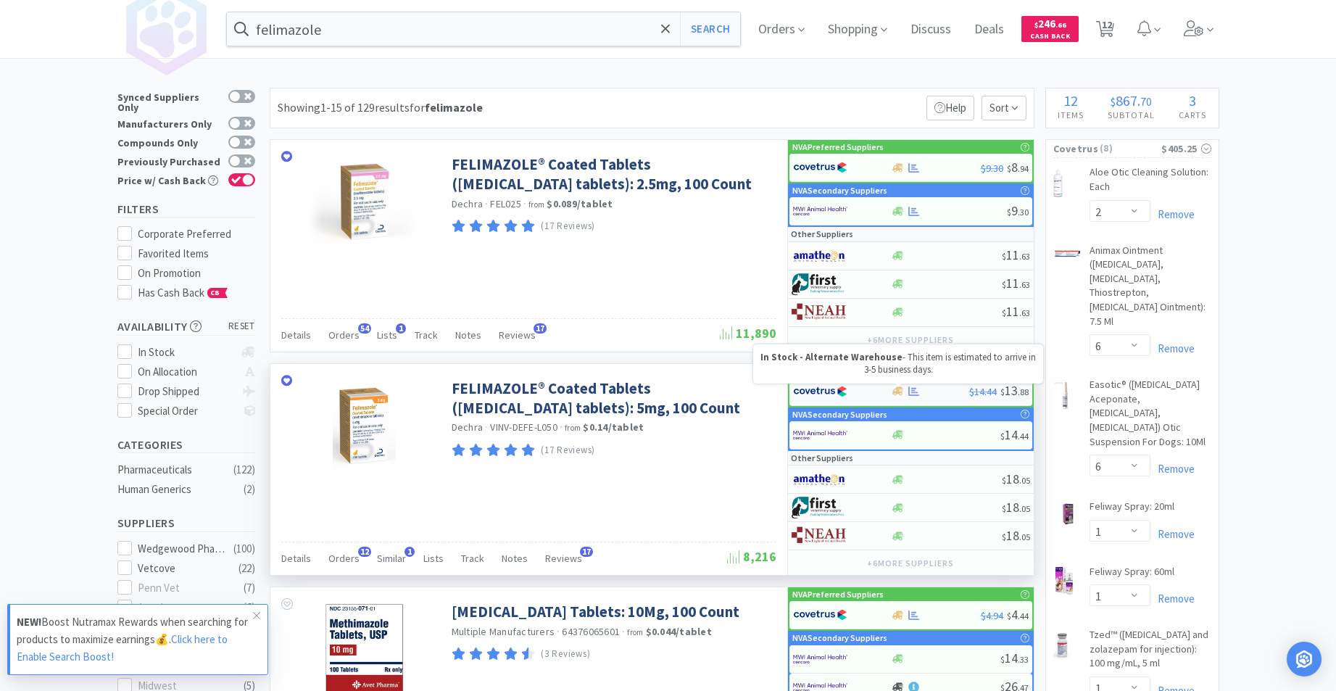
click at [900, 391] on icon at bounding box center [898, 391] width 11 height 9
select select "1"
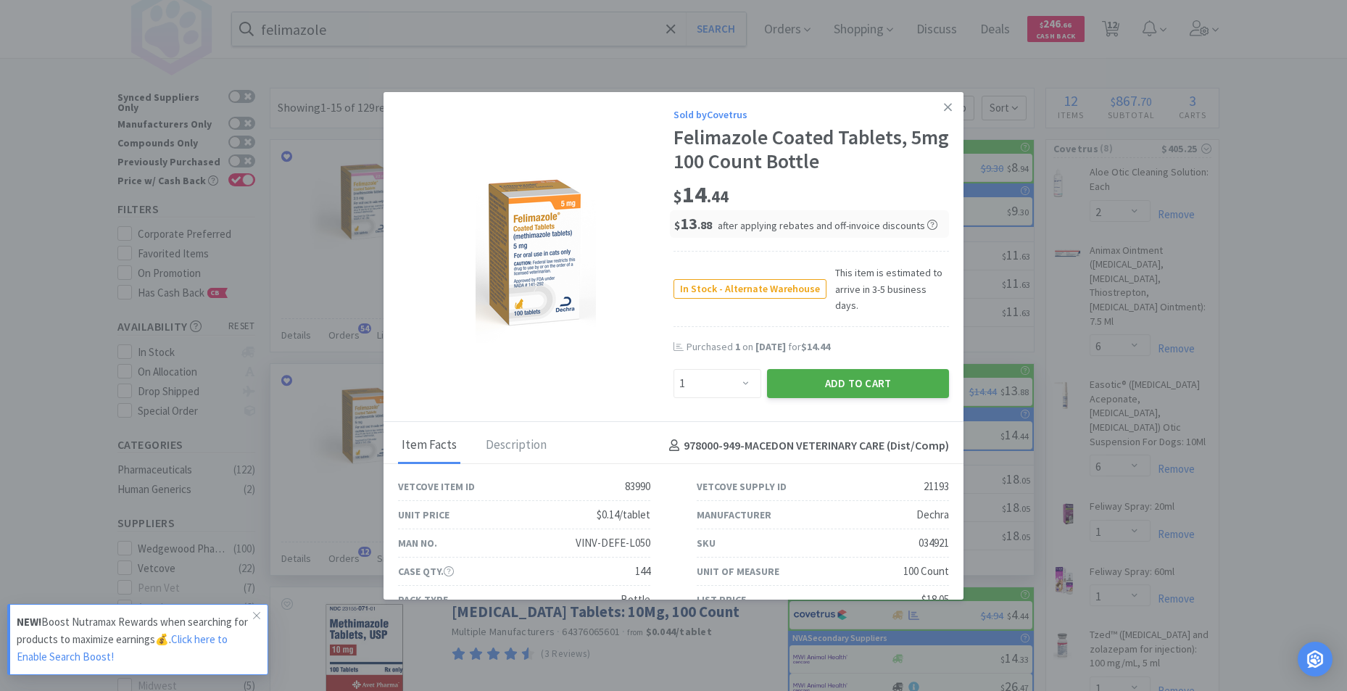
click at [801, 369] on button "Add to Cart" at bounding box center [858, 383] width 182 height 29
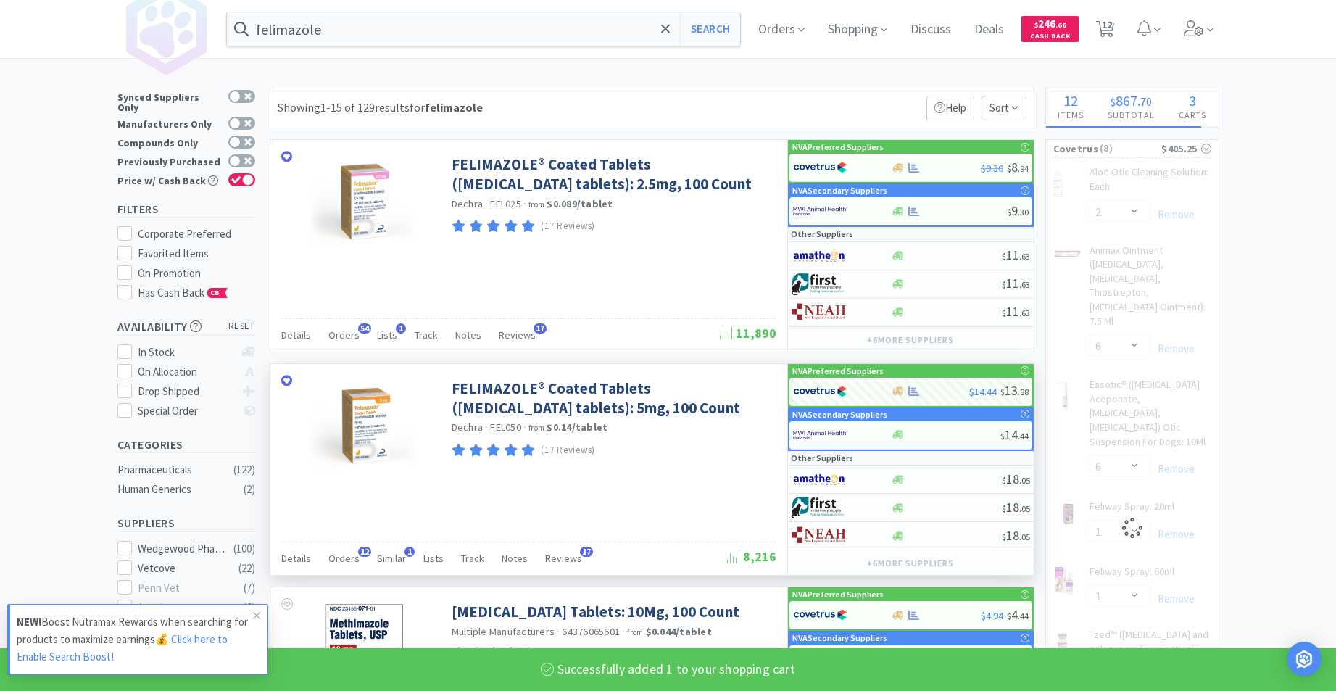
select select "1"
select select "5"
select select "1"
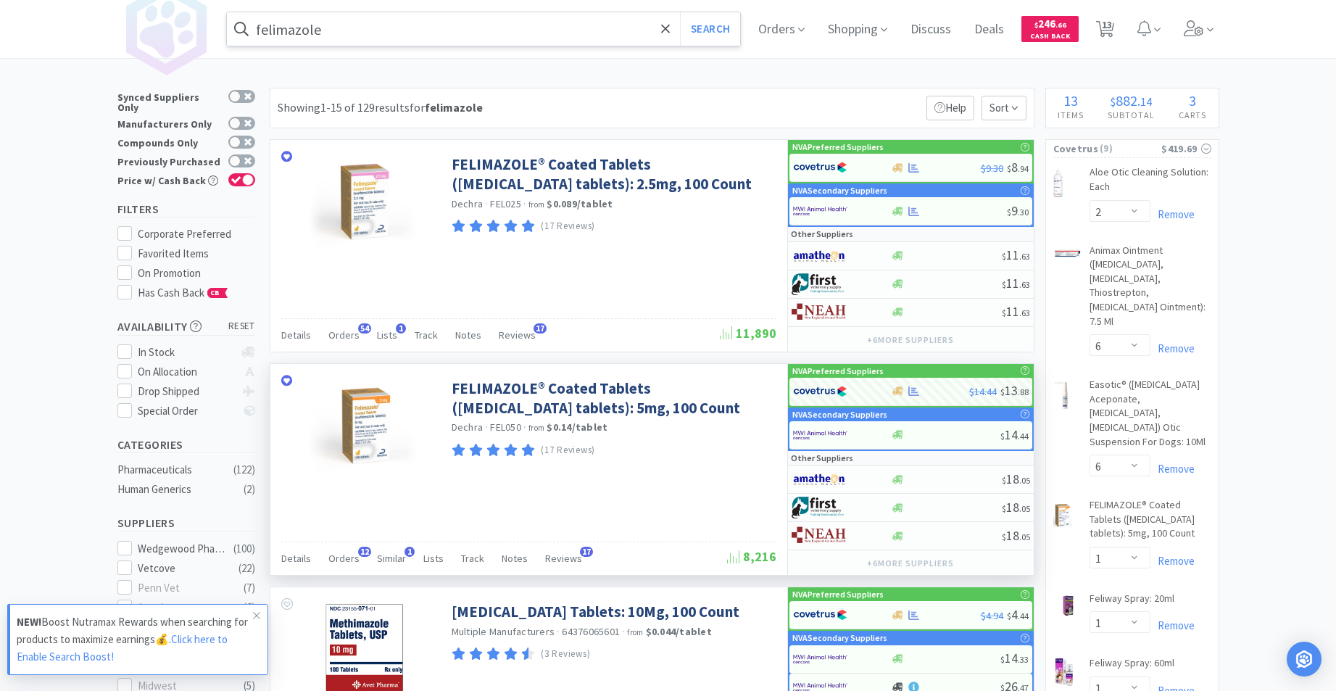
click at [365, 26] on input "felimazole" at bounding box center [484, 28] width 514 height 33
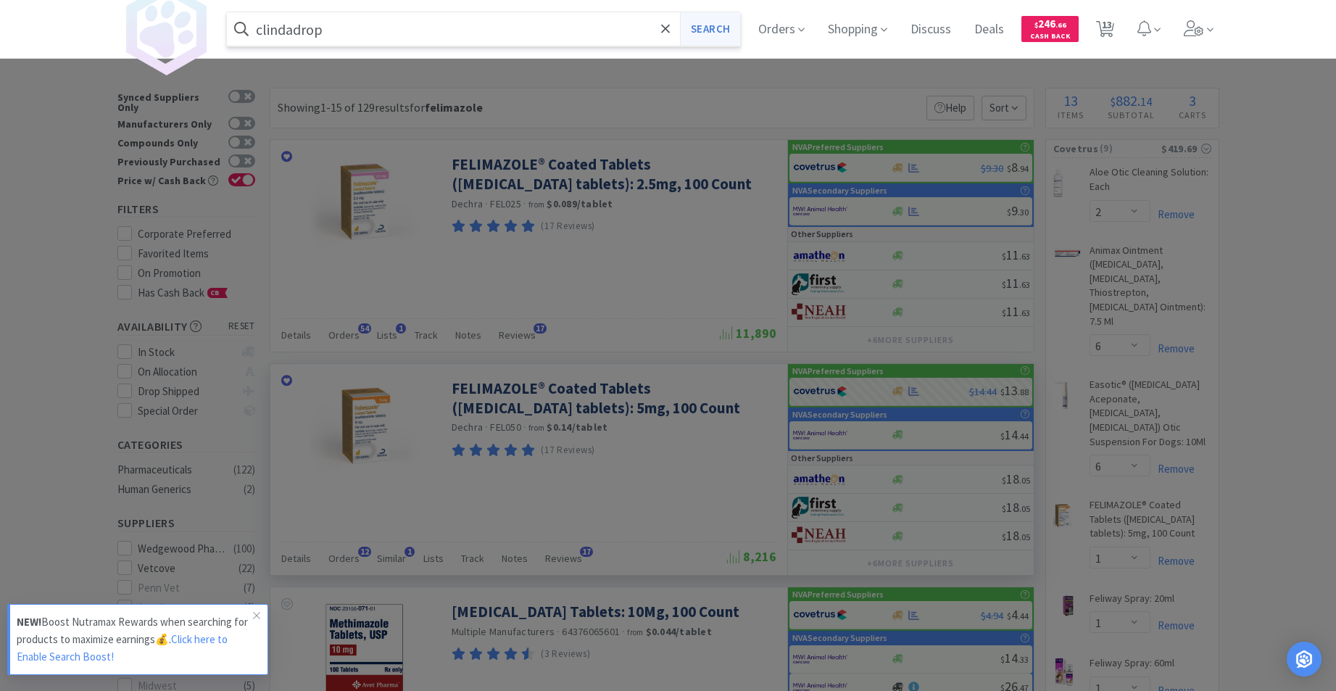
type input "clindadrop"
click at [710, 31] on button "Search" at bounding box center [710, 28] width 60 height 33
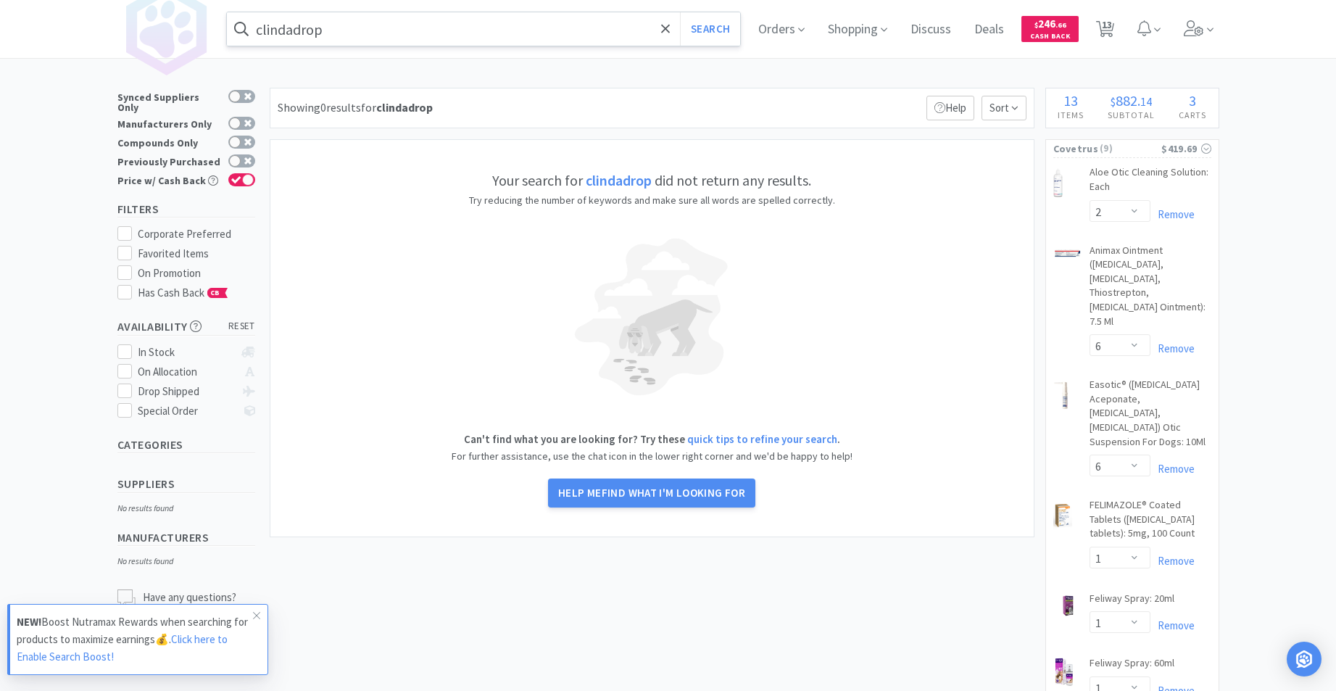
click at [468, 30] on input "clindadrop" at bounding box center [484, 28] width 514 height 33
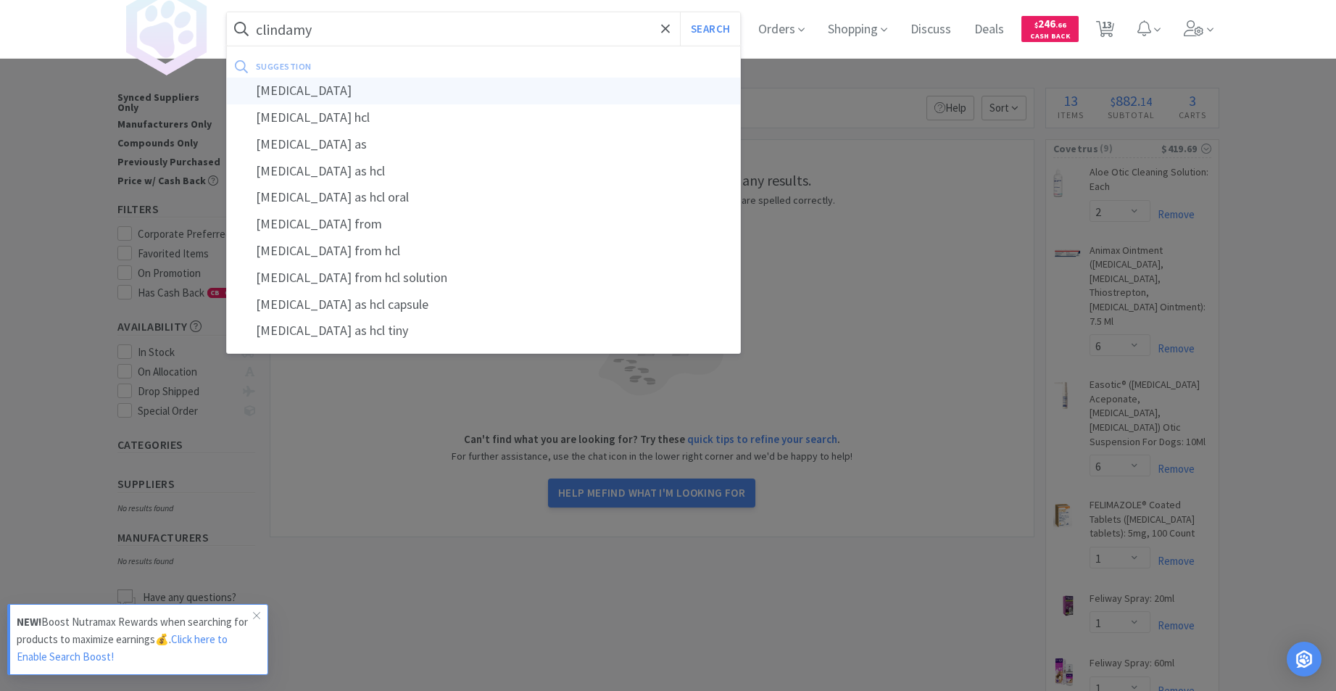
click at [297, 86] on div "[MEDICAL_DATA]" at bounding box center [484, 91] width 514 height 27
type input "[MEDICAL_DATA]"
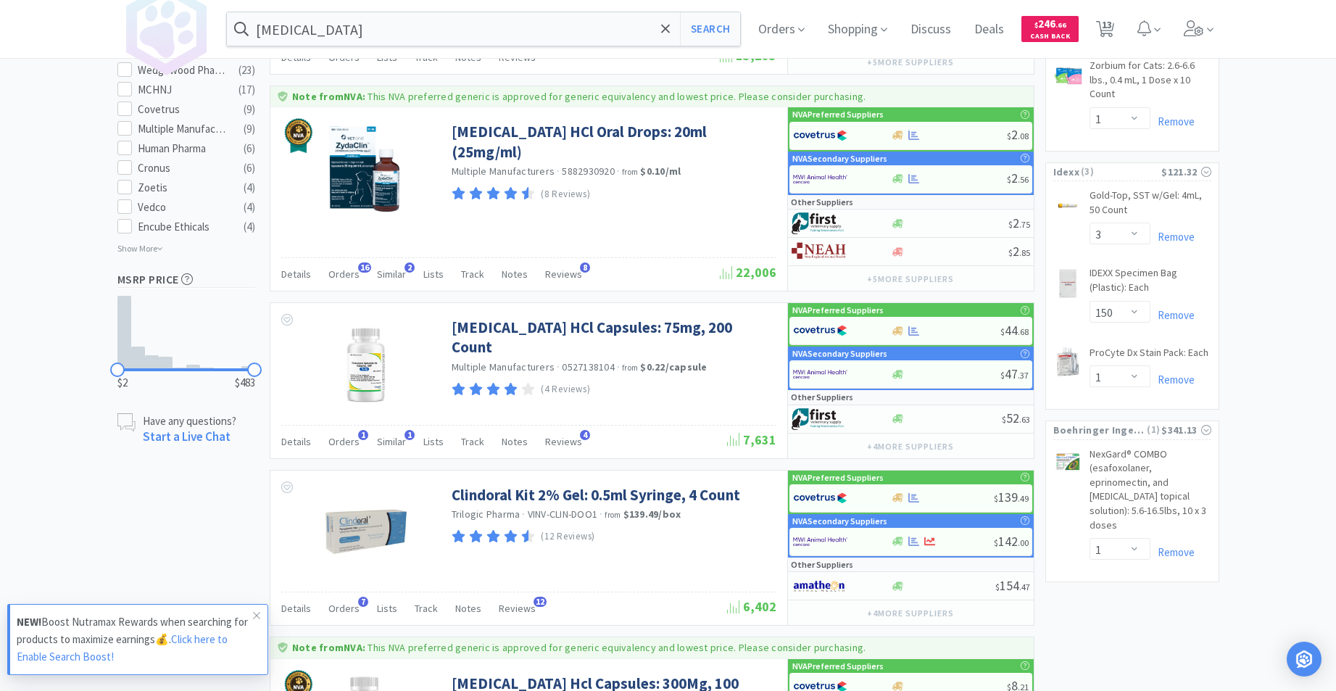
scroll to position [745, 0]
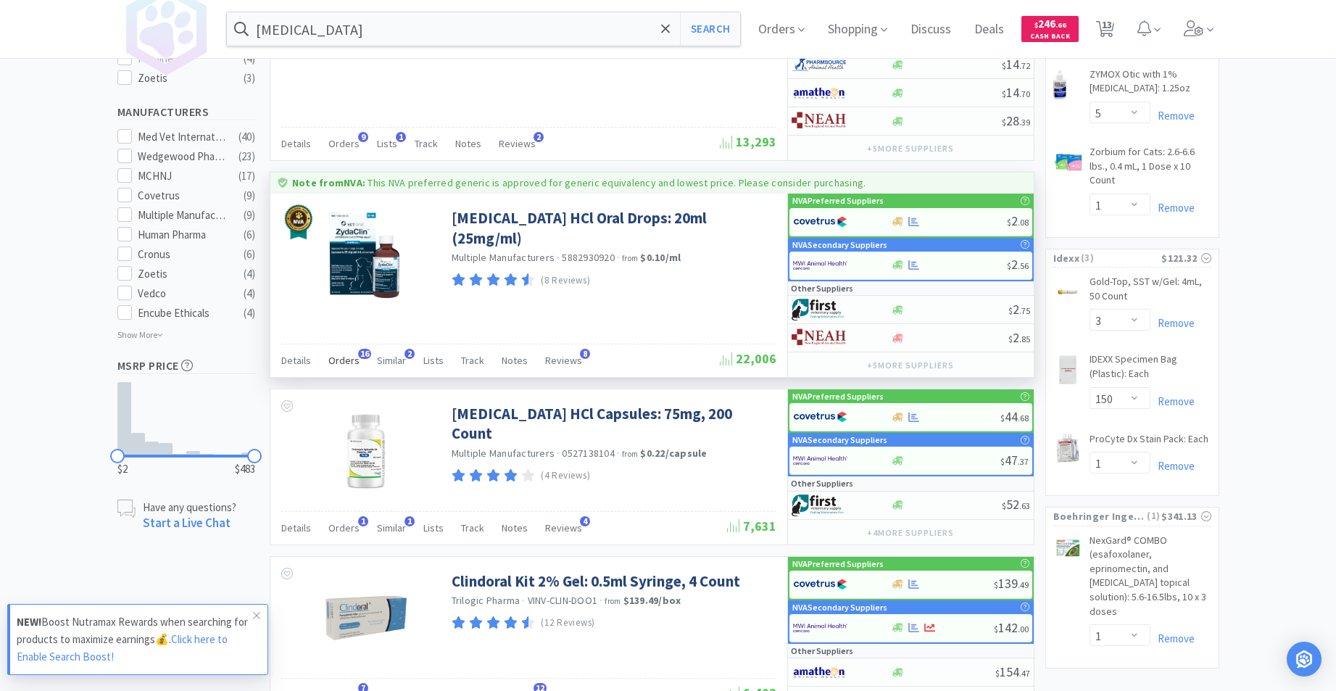
click at [350, 361] on span "Orders" at bounding box center [343, 360] width 31 height 13
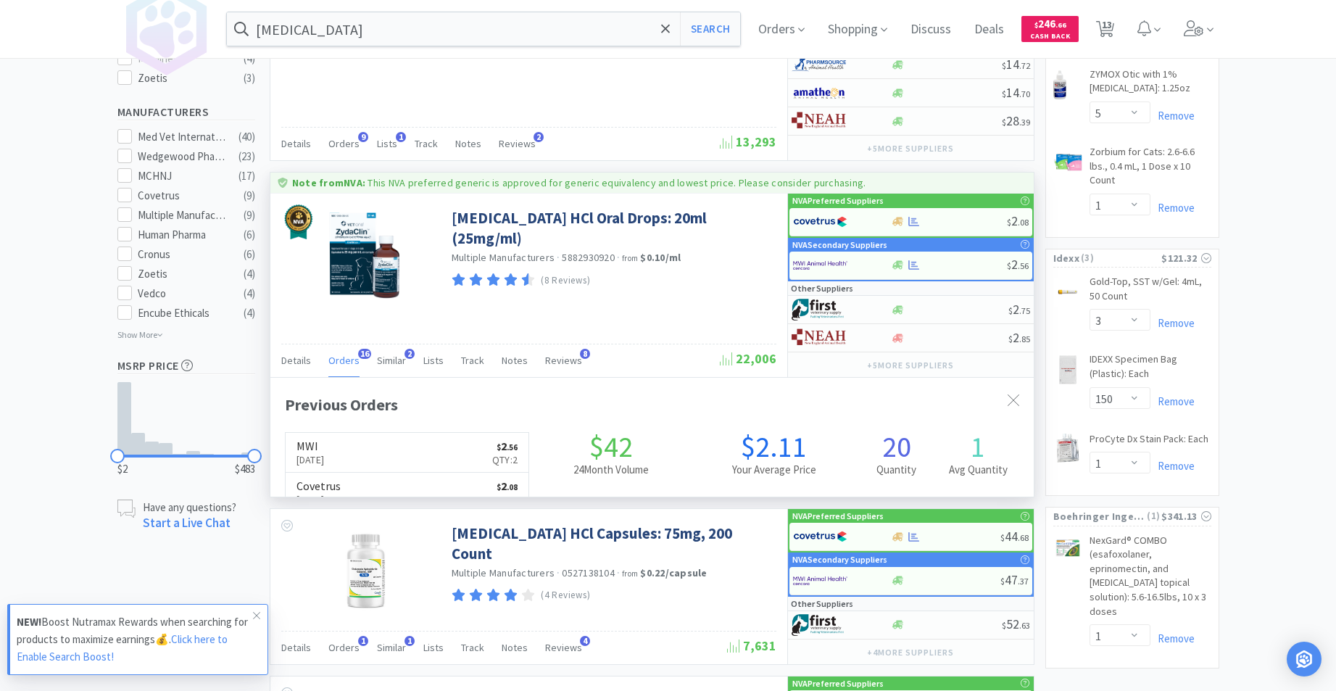
scroll to position [389, 764]
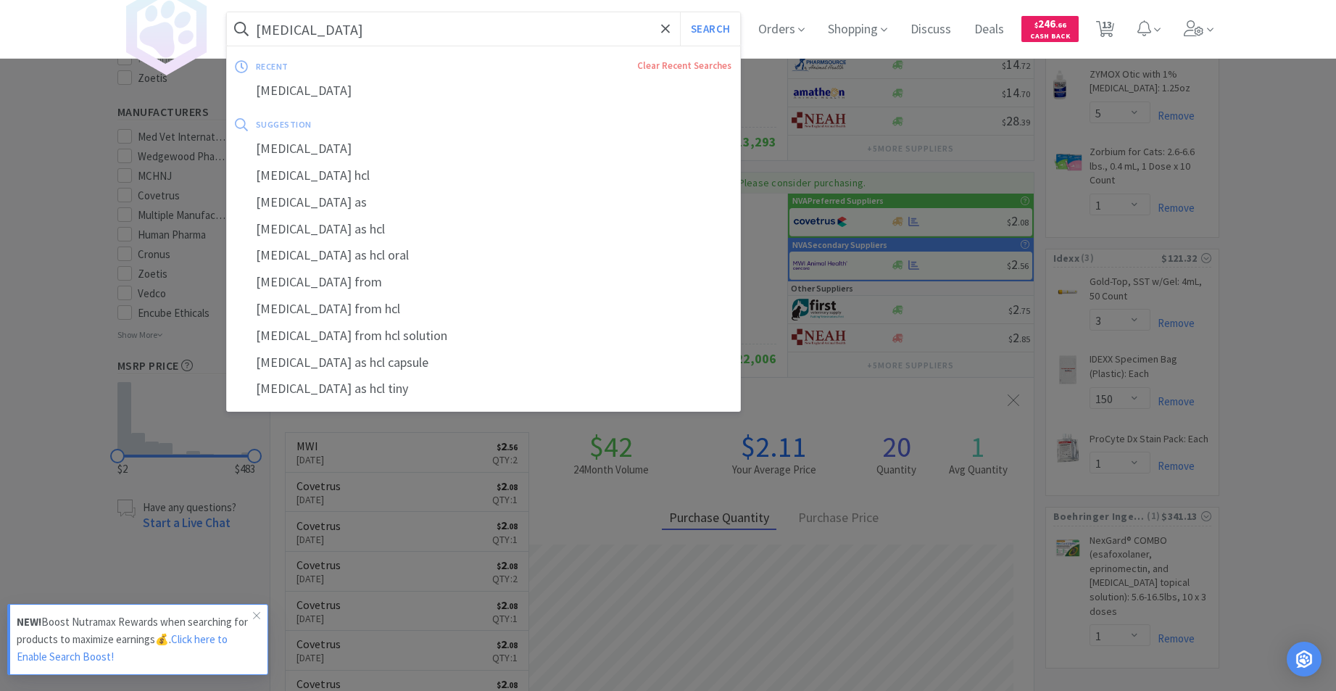
click at [389, 39] on input "[MEDICAL_DATA]" at bounding box center [484, 28] width 514 height 33
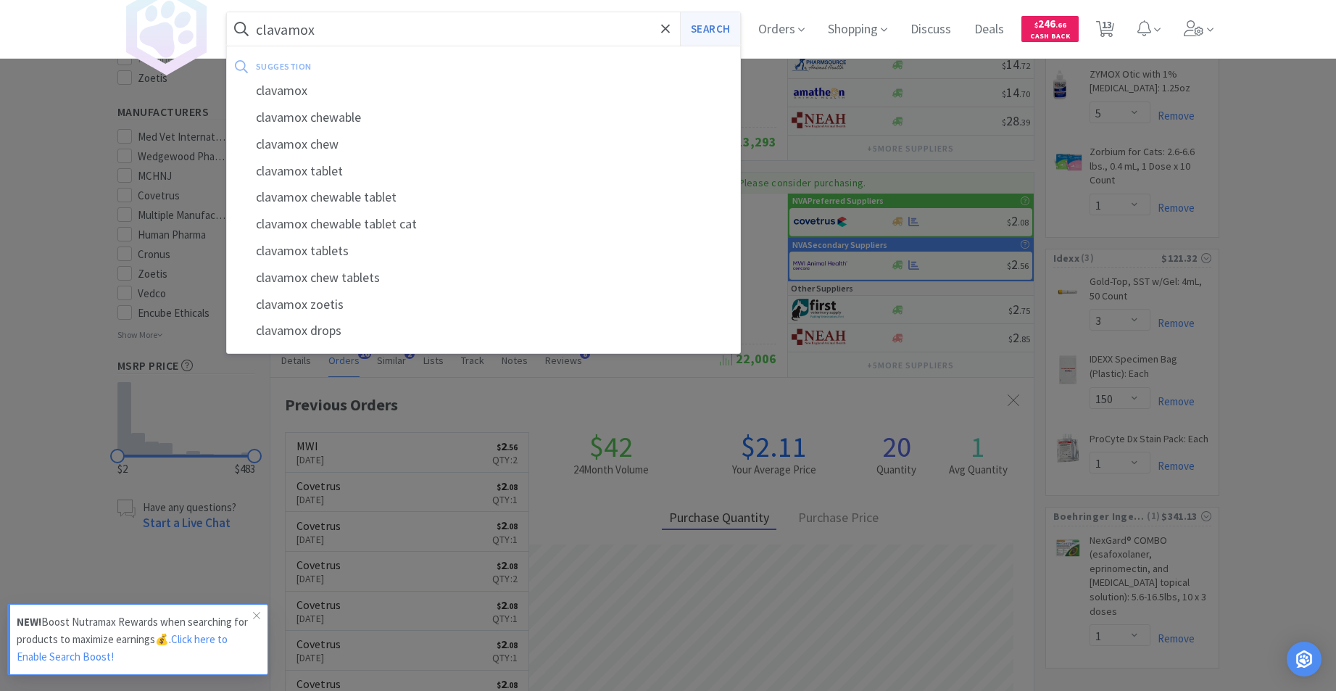
type input "clavamox"
click at [726, 30] on button "Search" at bounding box center [710, 28] width 60 height 33
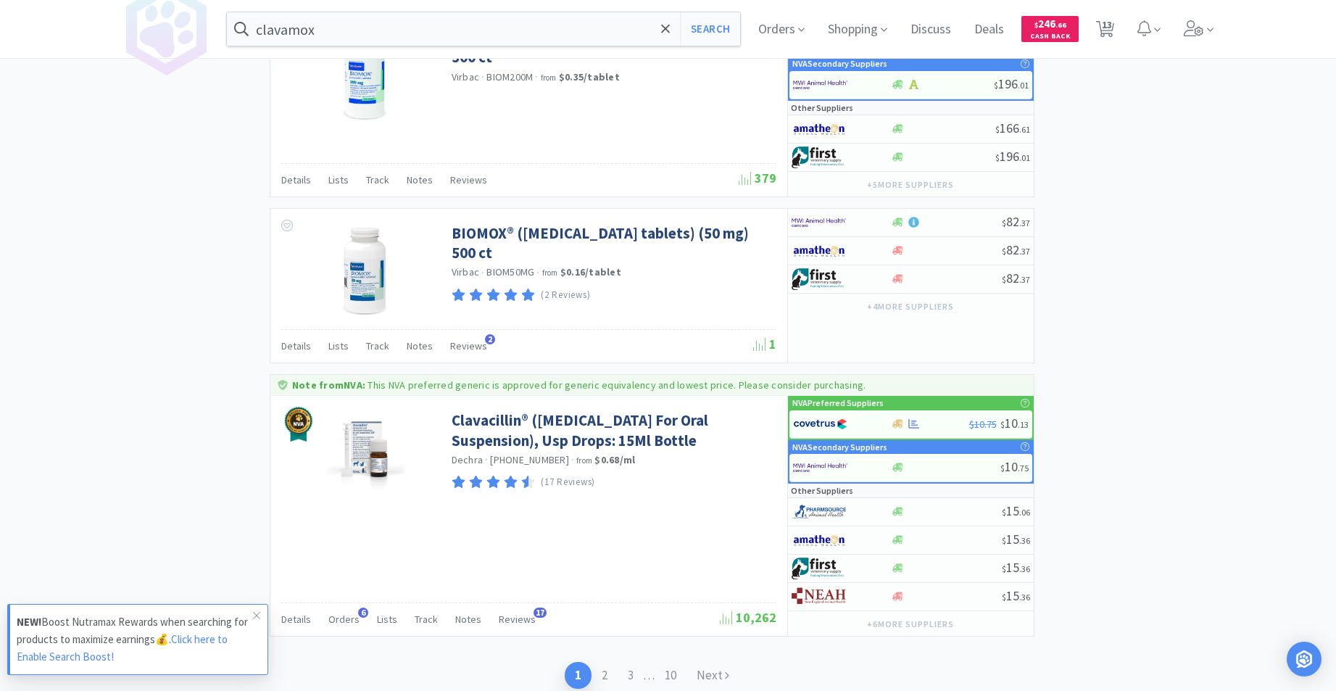
scroll to position [2312, 0]
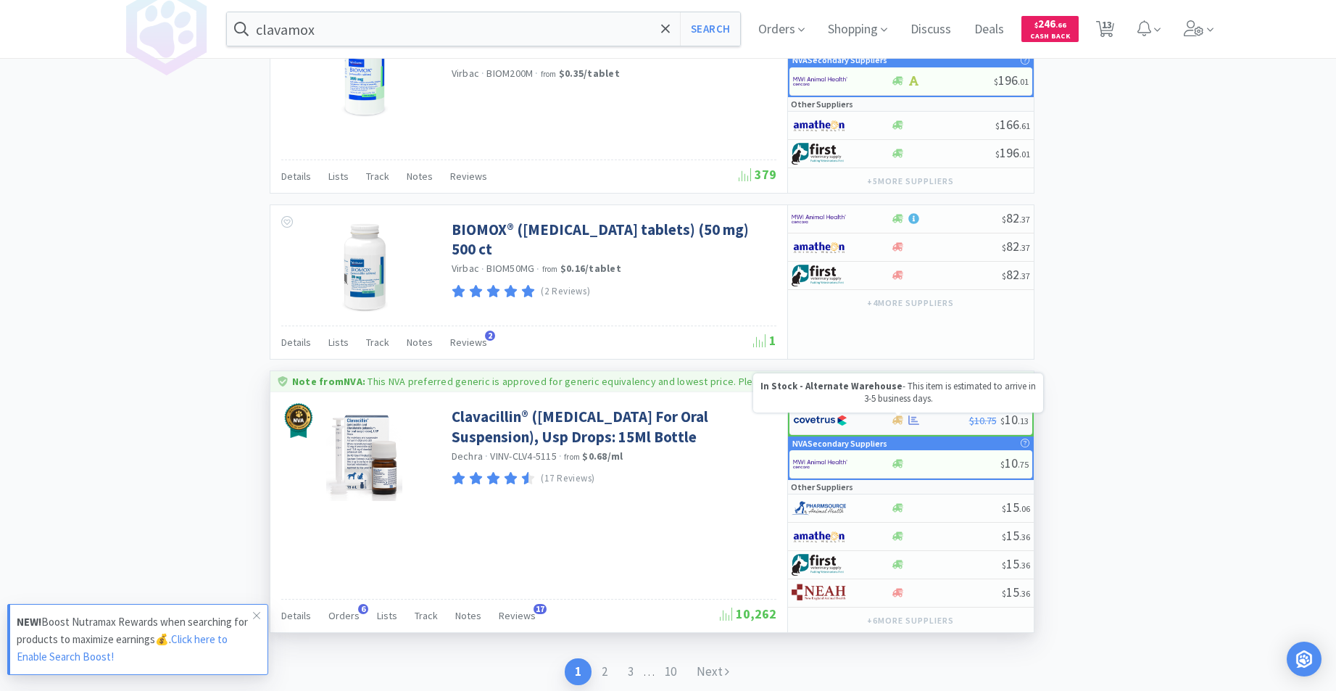
click at [896, 421] on icon at bounding box center [898, 420] width 11 height 9
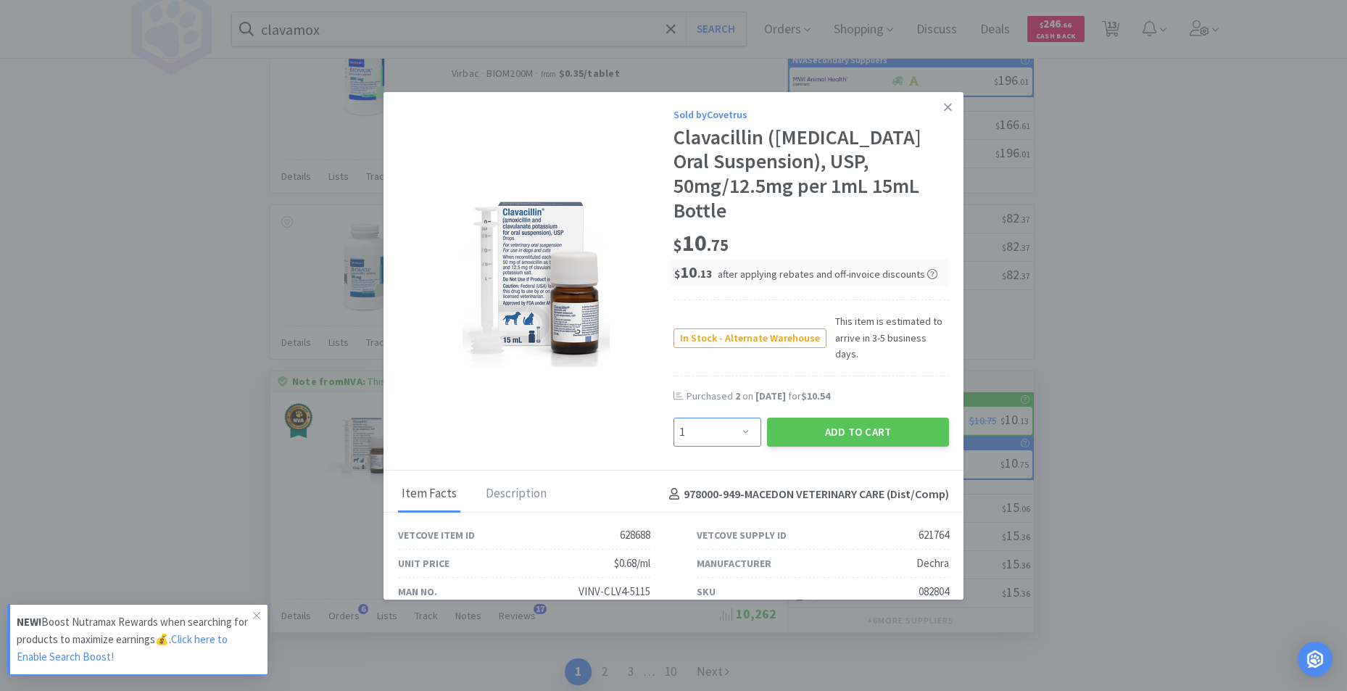
click at [740, 439] on select "Enter Quantity 1 2 3 4 5 6 7 8 9 10 11 12 13 14 15 16 17 18 19 20 Enter Quantity" at bounding box center [718, 432] width 88 height 29
select select "3"
click at [674, 426] on select "Enter Quantity 1 2 3 4 5 6 7 8 9 10 11 12 13 14 15 16 17 18 19 20 Enter Quantity" at bounding box center [718, 432] width 88 height 29
click at [861, 438] on button "Add to Cart" at bounding box center [858, 432] width 182 height 29
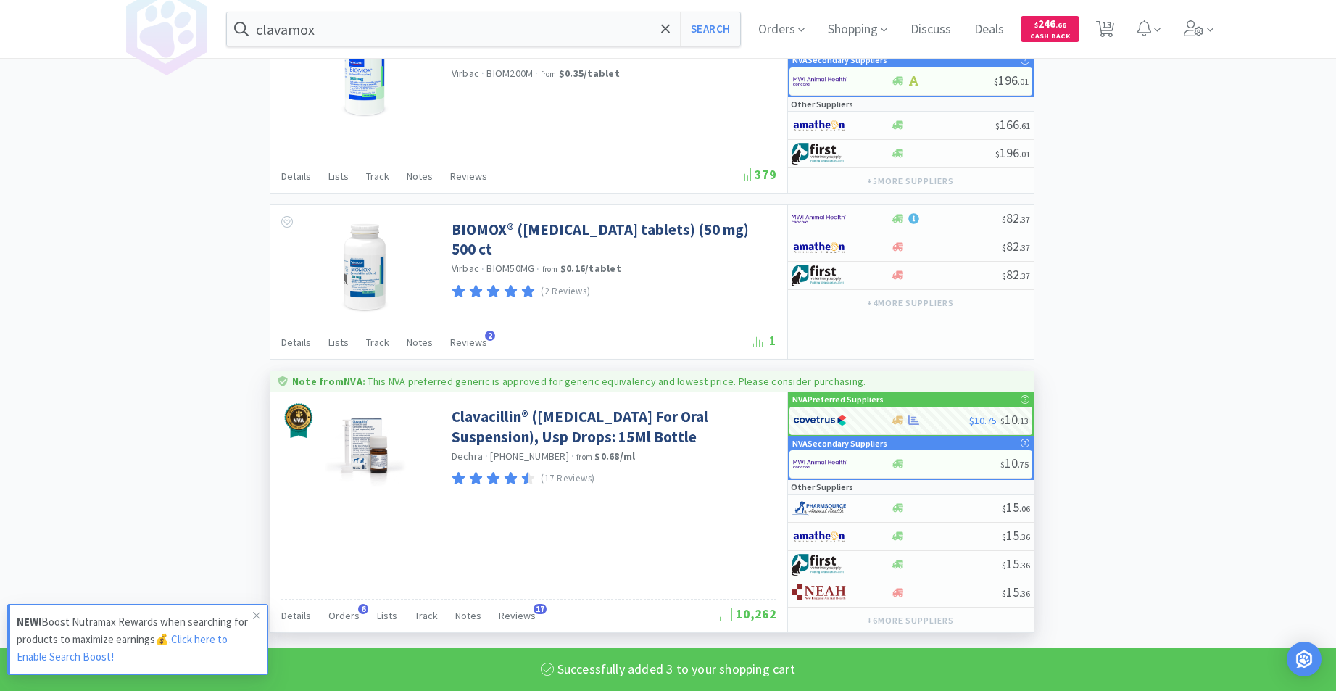
select select "3"
select select "6"
select select "1"
select select "5"
select select "1"
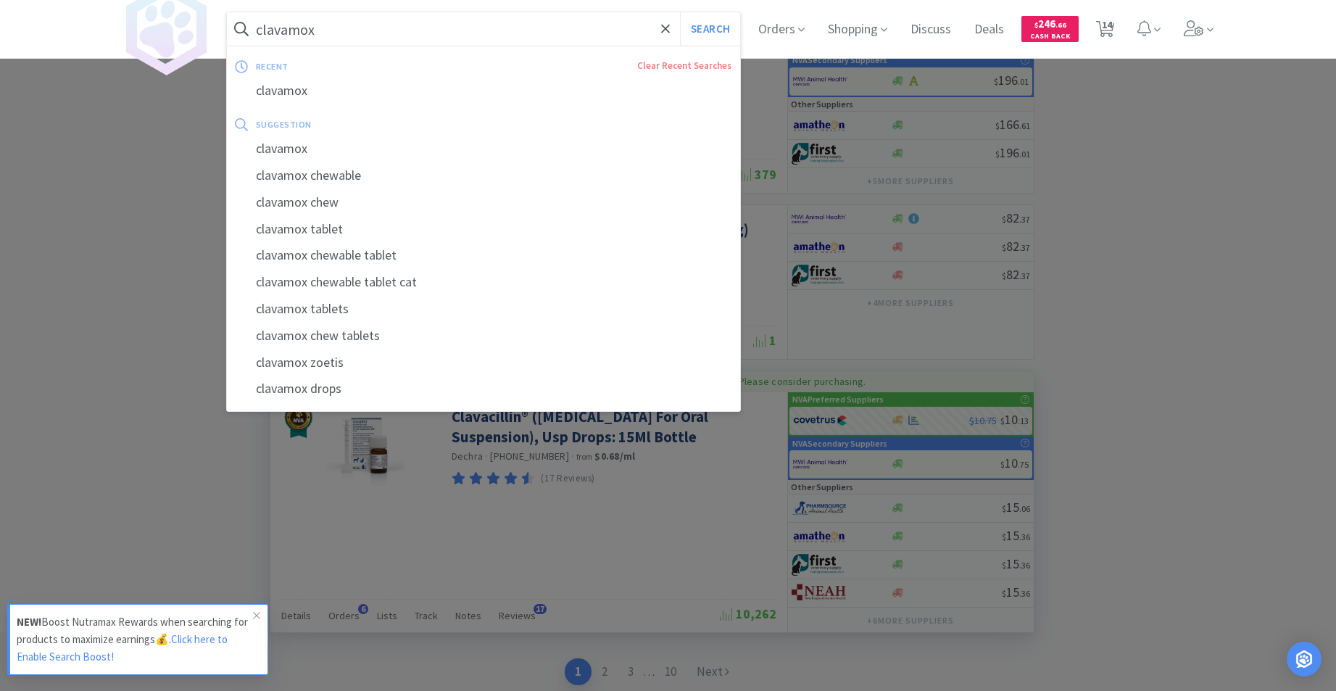
click at [348, 34] on input "clavamox" at bounding box center [484, 28] width 514 height 33
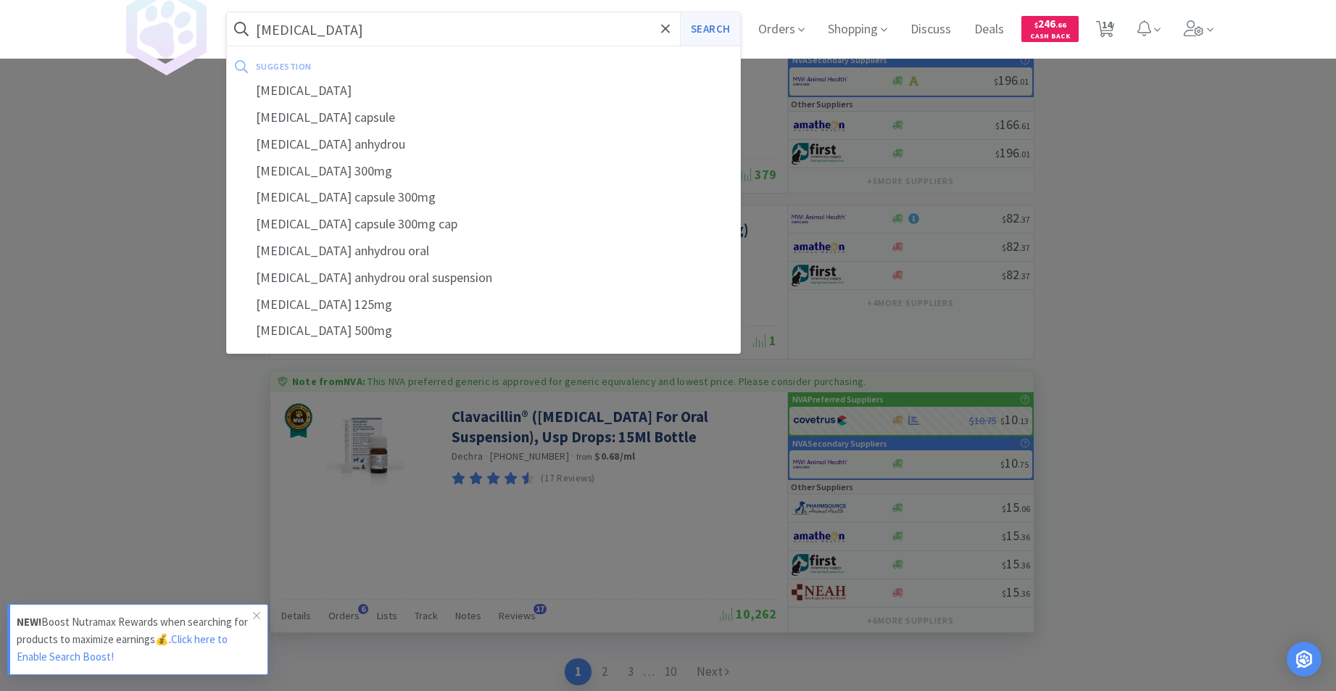
type input "[MEDICAL_DATA]"
click at [701, 35] on button "Search" at bounding box center [710, 28] width 60 height 33
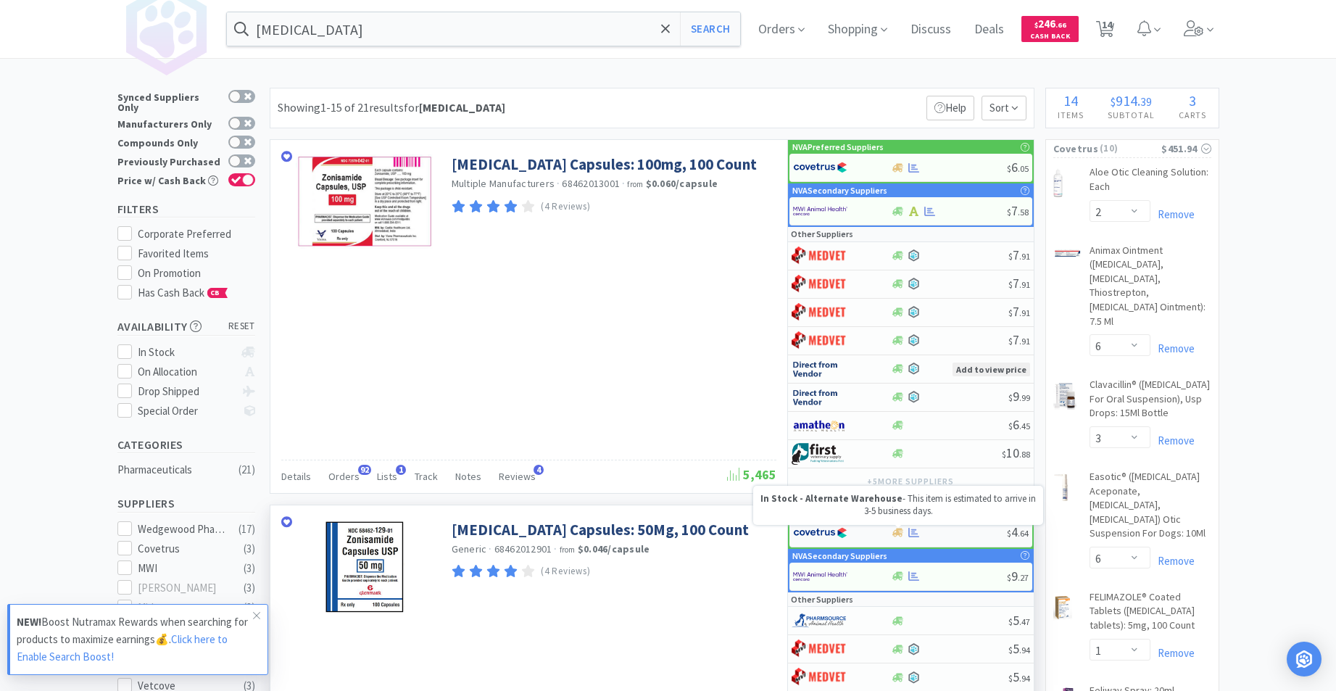
click at [897, 532] on icon at bounding box center [898, 533] width 11 height 9
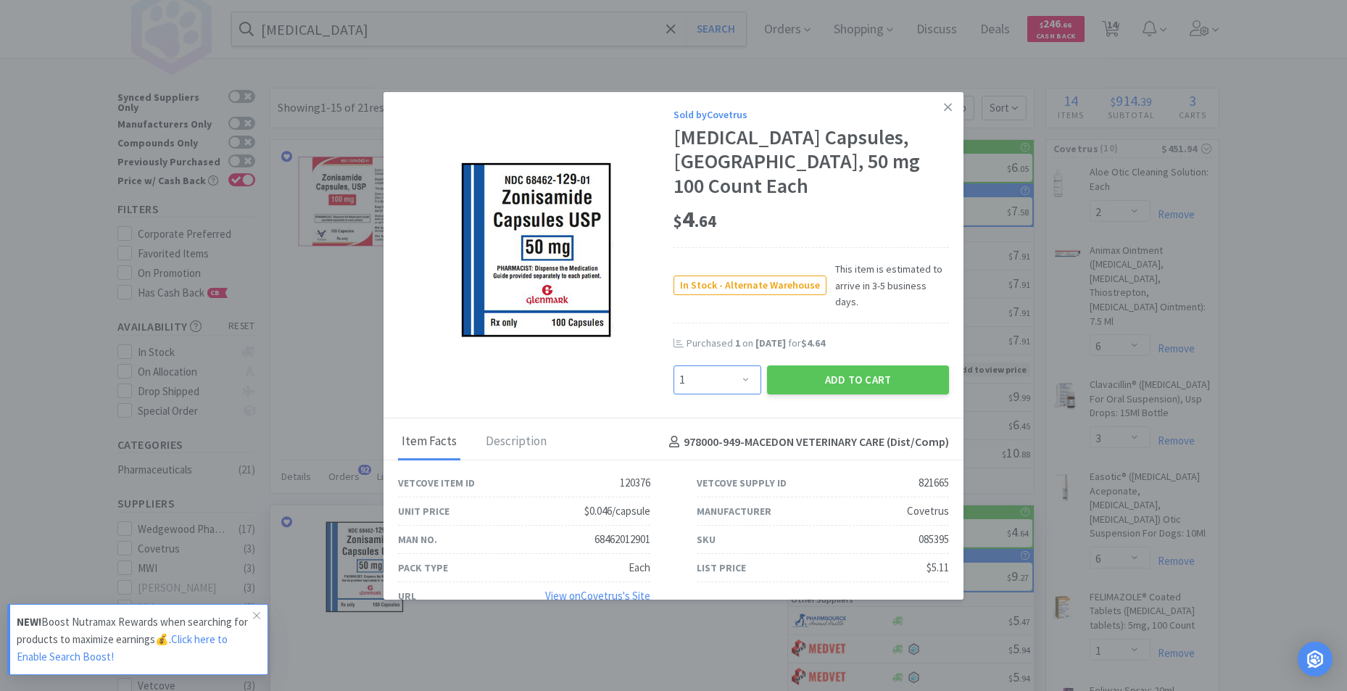
click at [748, 365] on select "Enter Quantity 1 2 3 4 5 6 7 8 9 10 11 12 13 14 15 16 17 18 19 20 Enter Quantity" at bounding box center [718, 379] width 88 height 29
select select "3"
click at [674, 365] on select "Enter Quantity 1 2 3 4 5 6 7 8 9 10 11 12 13 14 15 16 17 18 19 20 Enter Quantity" at bounding box center [718, 379] width 88 height 29
click at [845, 365] on button "Add to Cart" at bounding box center [858, 379] width 182 height 29
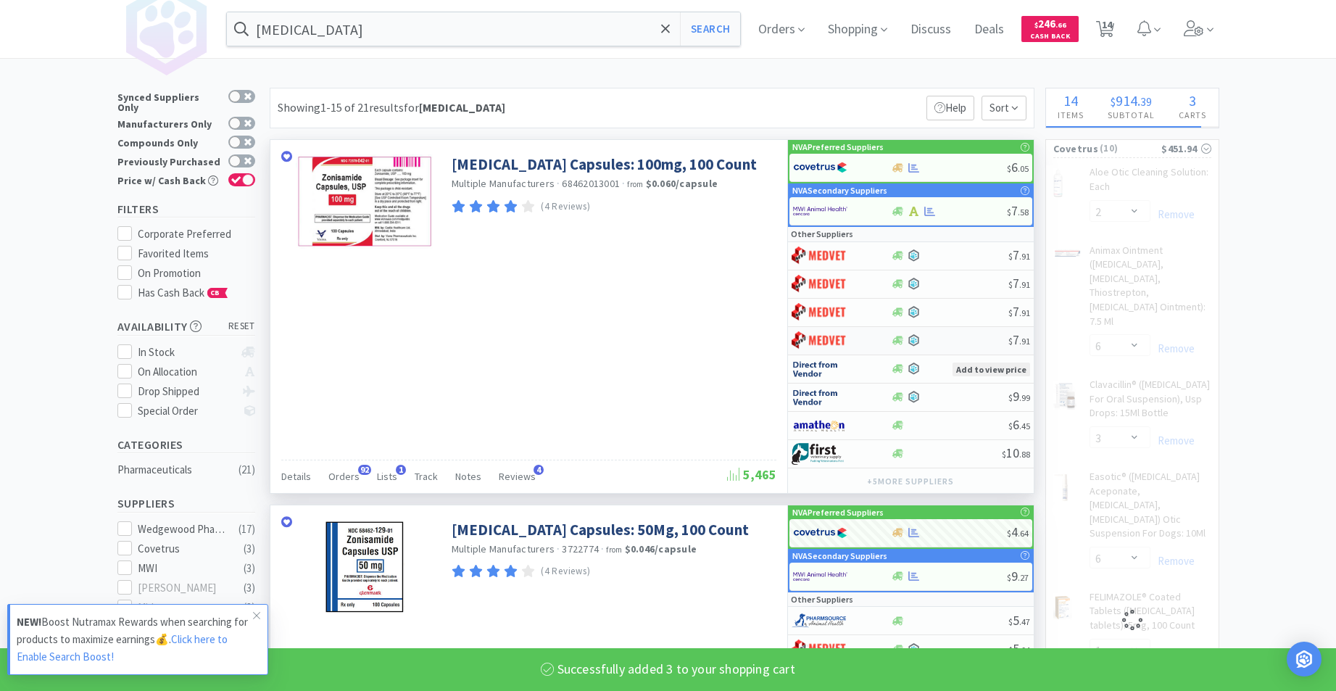
select select "3"
select select "1"
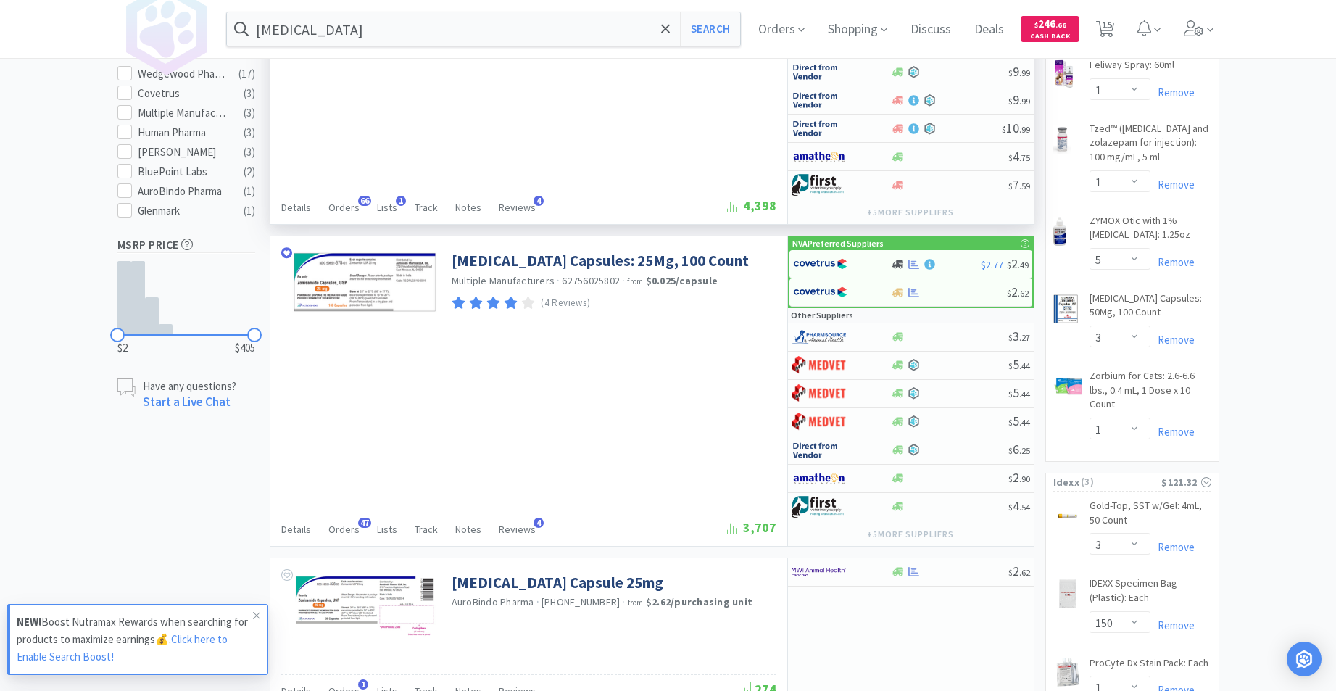
scroll to position [694, 0]
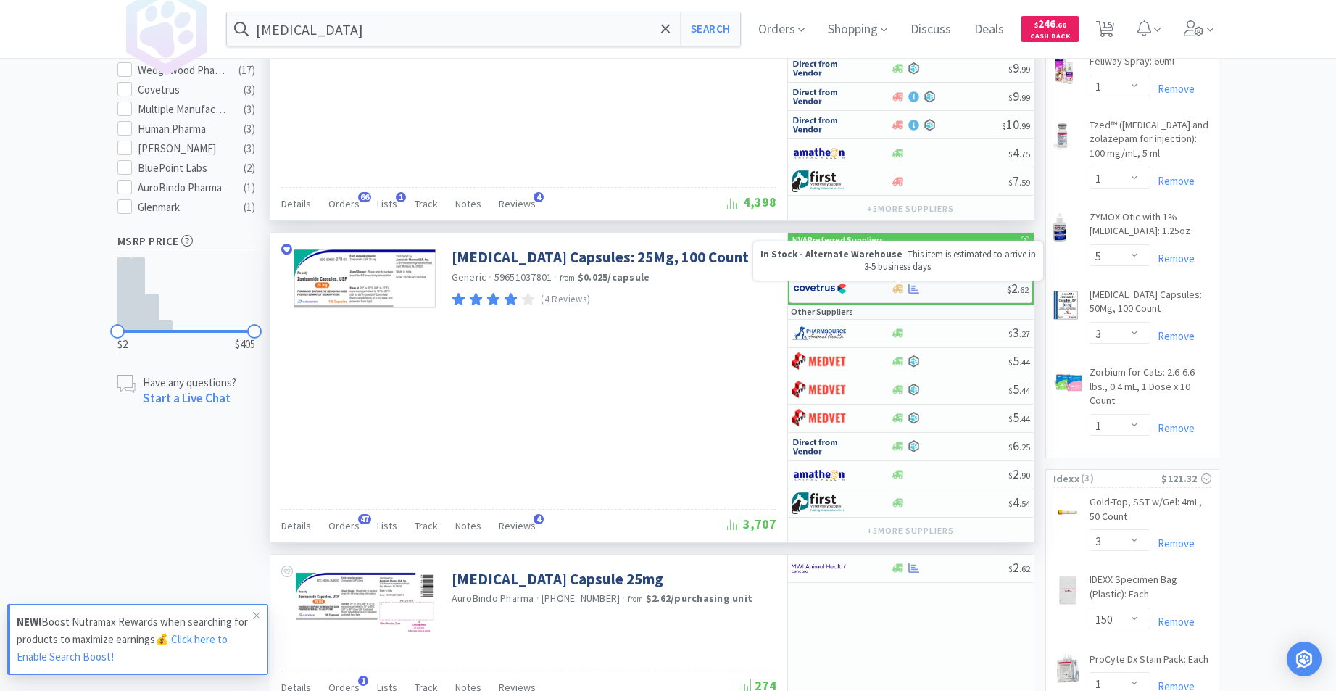
click at [901, 289] on icon at bounding box center [898, 289] width 11 height 11
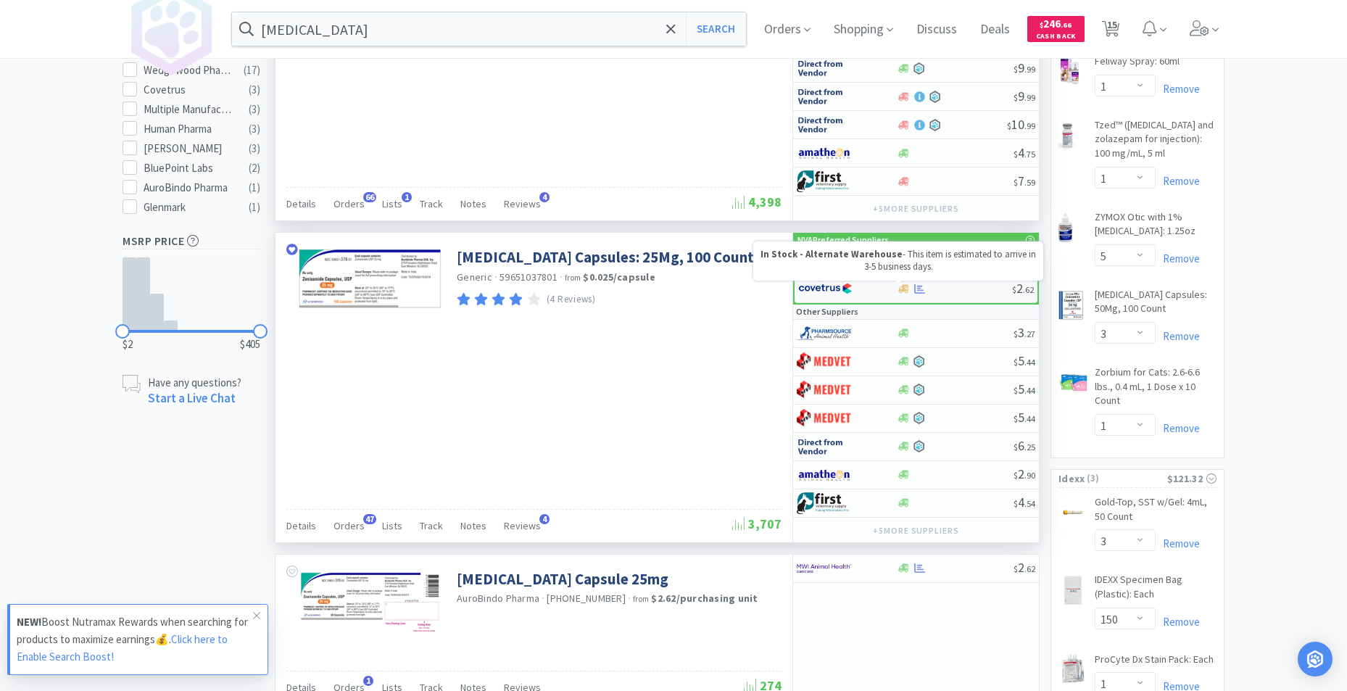
select select "1"
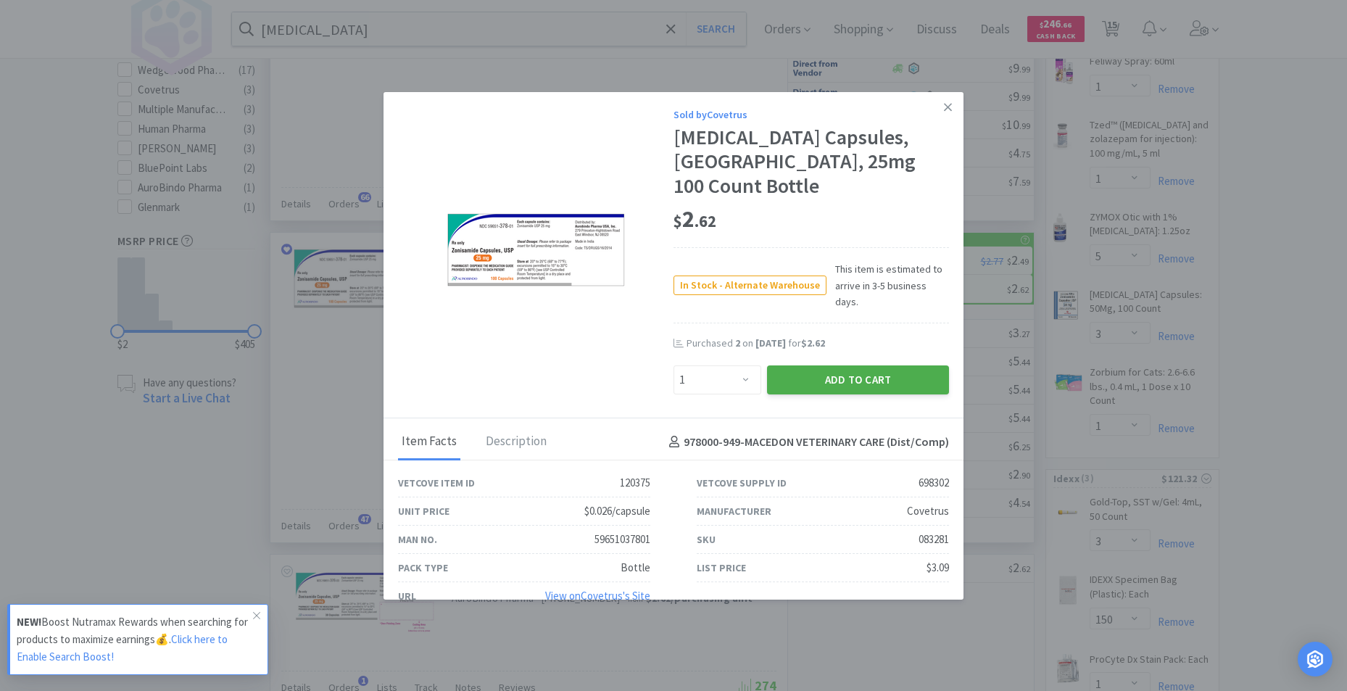
click at [814, 365] on button "Add to Cart" at bounding box center [858, 379] width 182 height 29
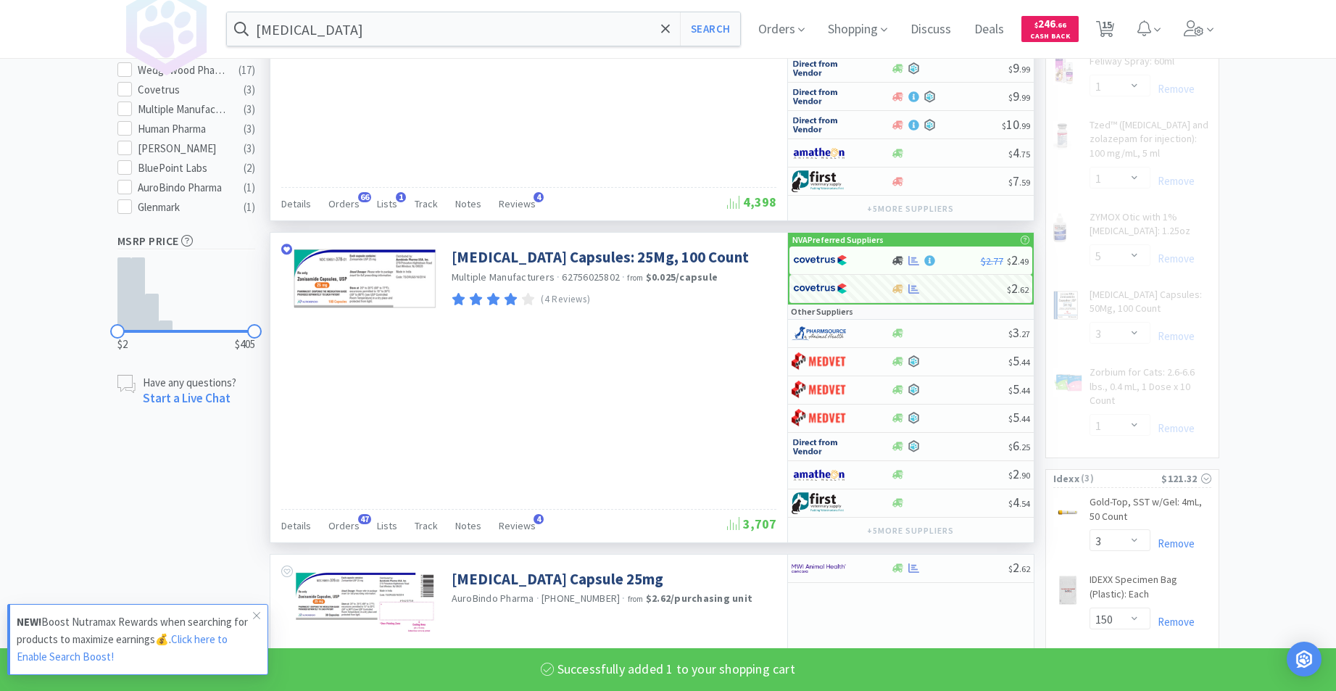
select select "1"
select select "3"
select select "1"
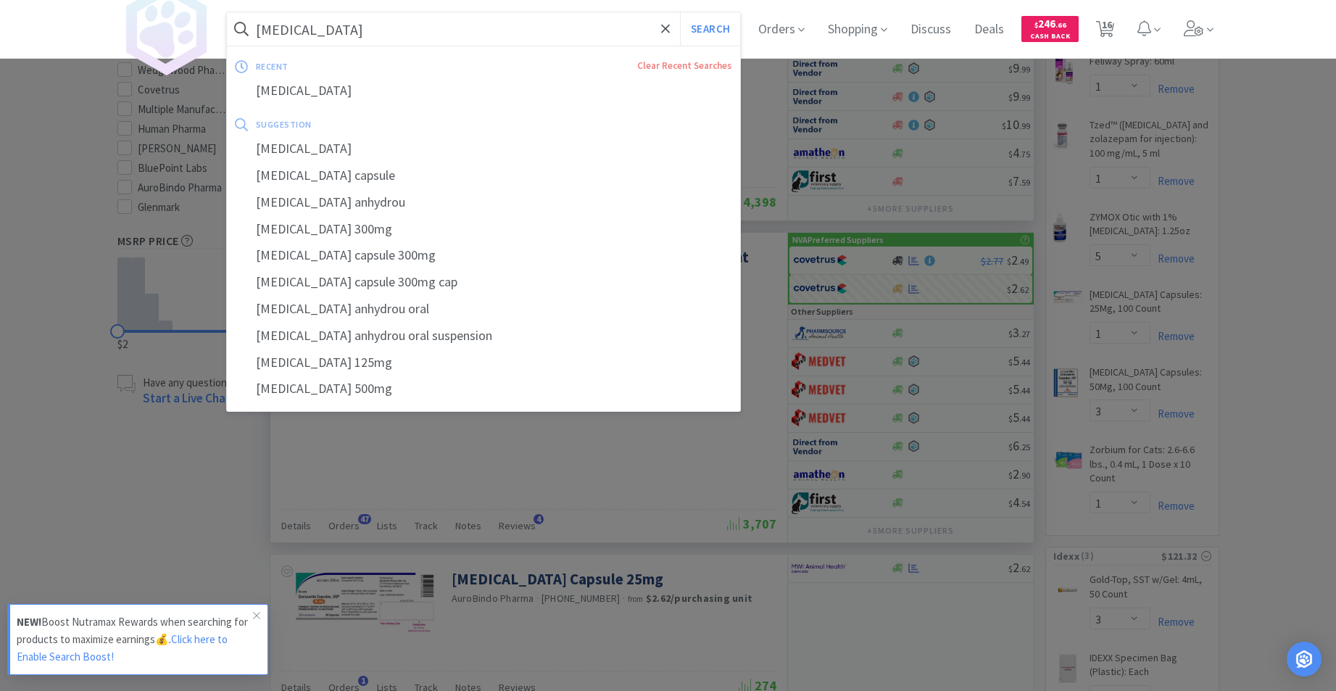
click at [394, 33] on input "[MEDICAL_DATA]" at bounding box center [484, 28] width 514 height 33
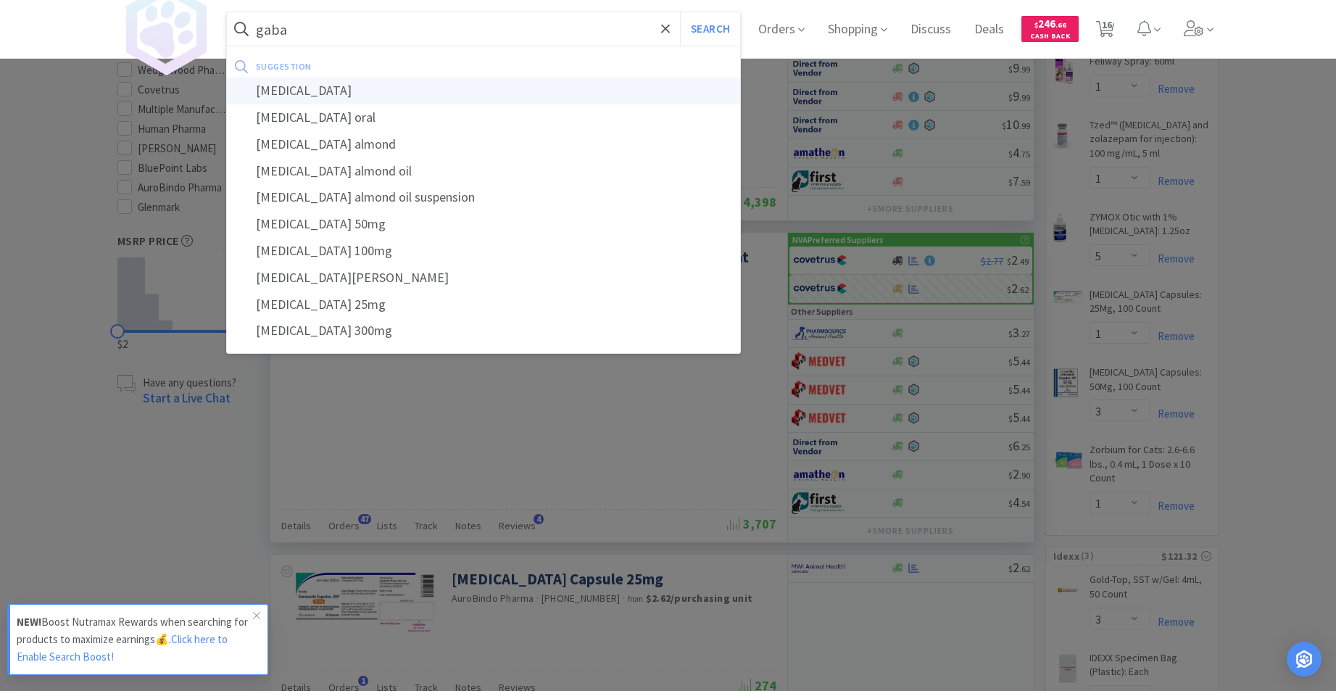
click at [305, 87] on div "[MEDICAL_DATA]" at bounding box center [484, 91] width 514 height 27
type input "[MEDICAL_DATA]"
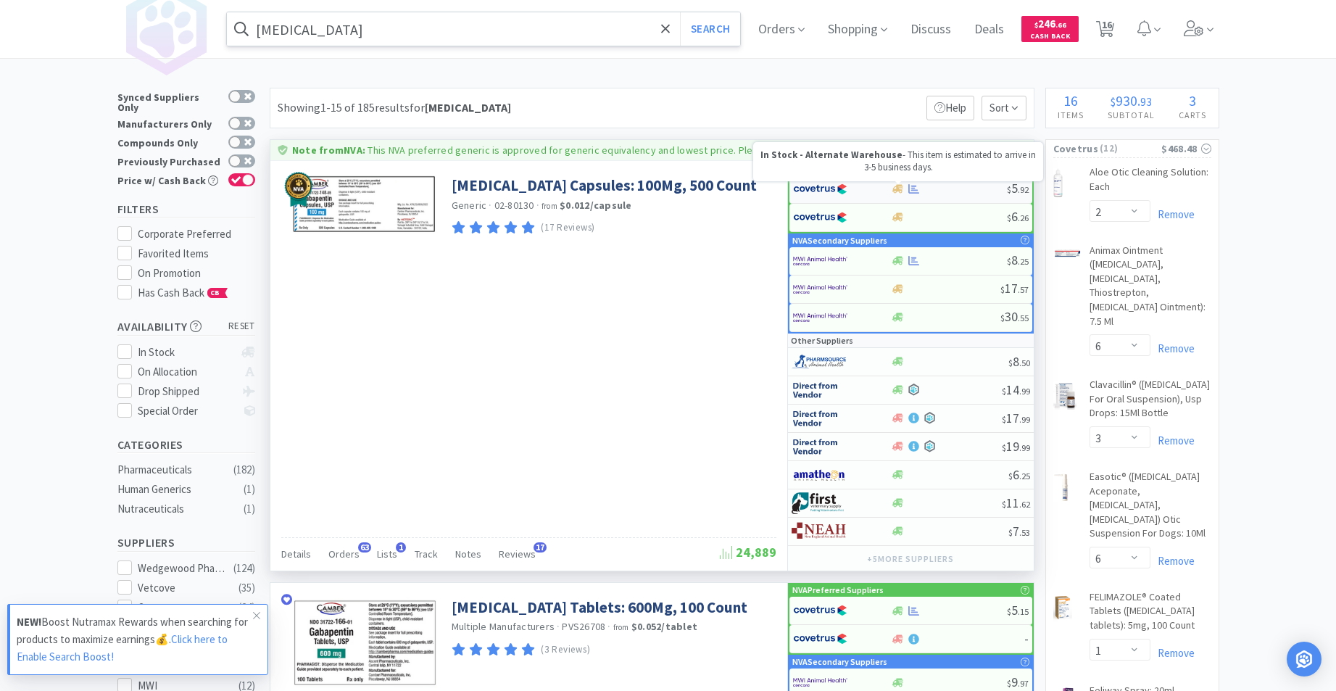
click at [896, 189] on icon at bounding box center [898, 188] width 11 height 11
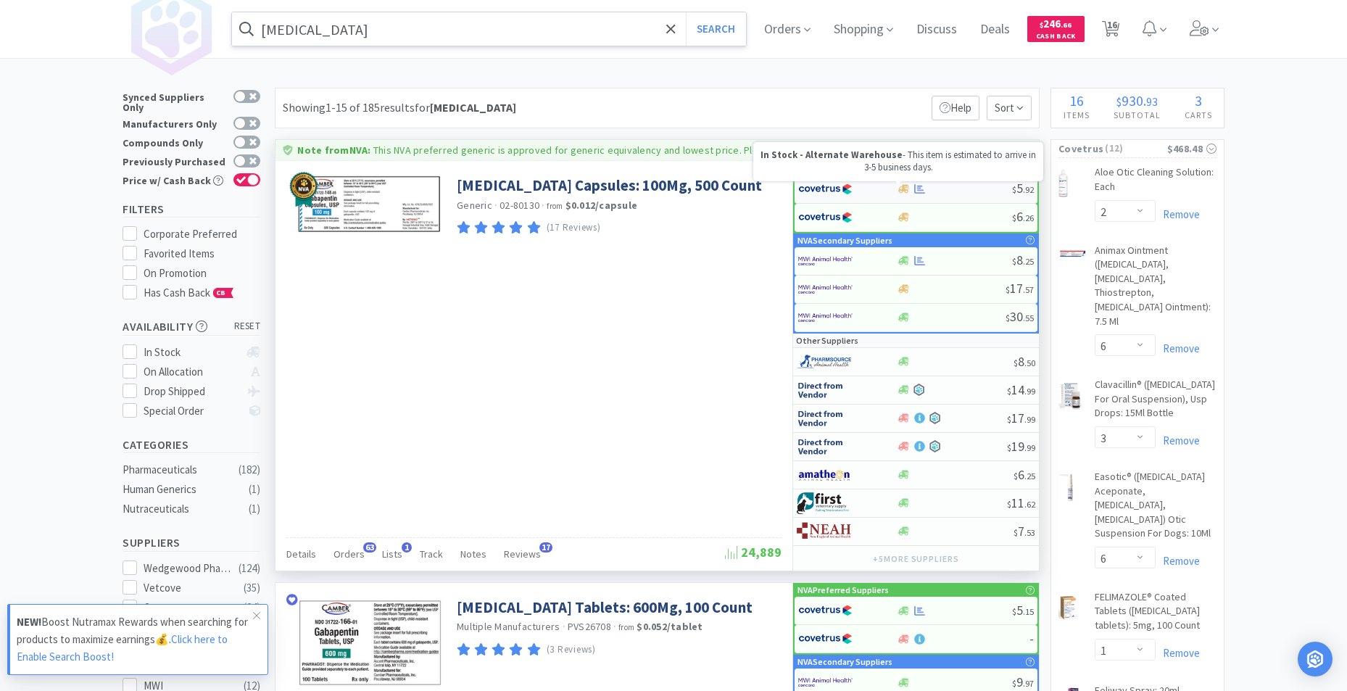
select select "1"
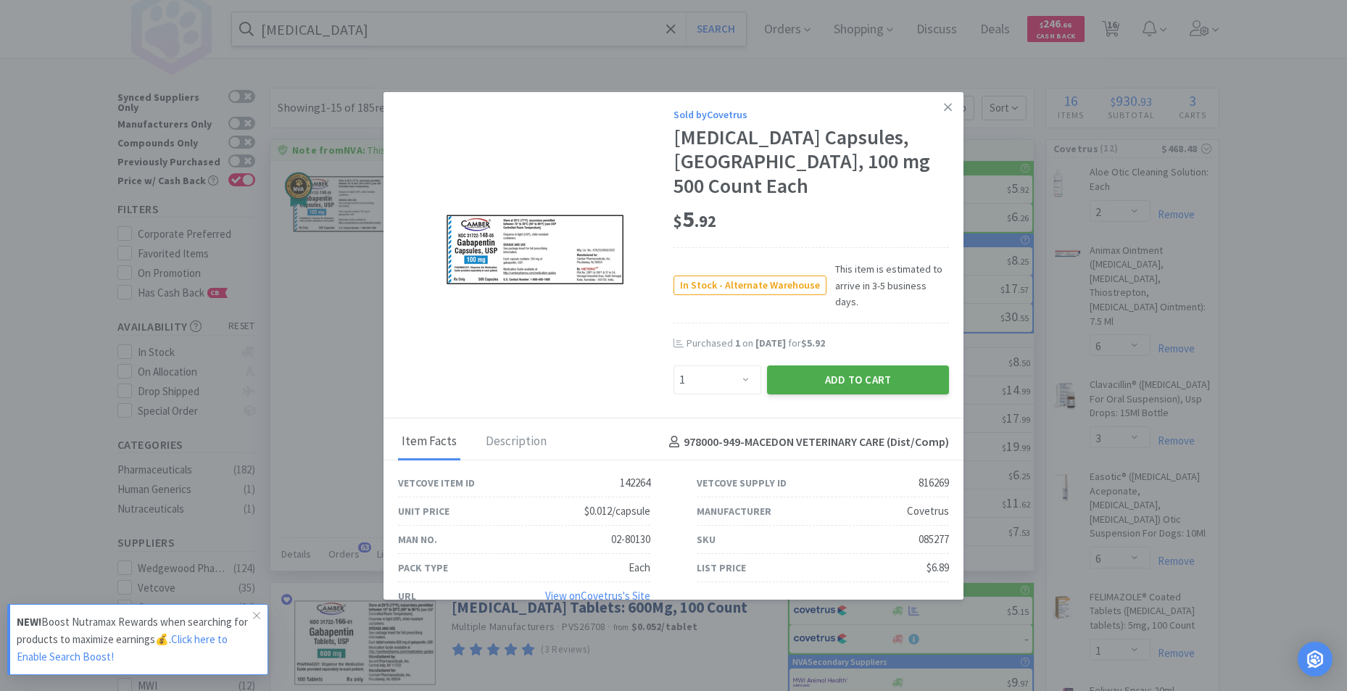
click at [841, 365] on button "Add to Cart" at bounding box center [858, 379] width 182 height 29
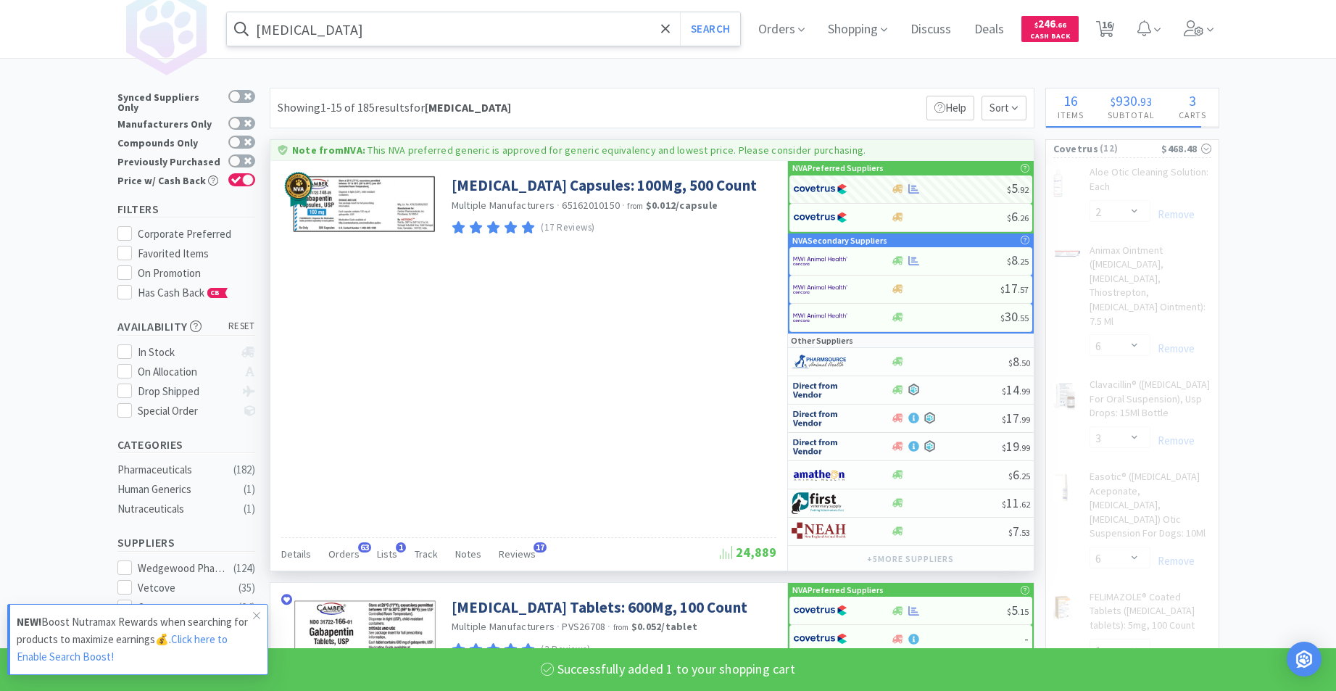
select select "1"
select select "5"
select select "1"
select select "3"
select select "1"
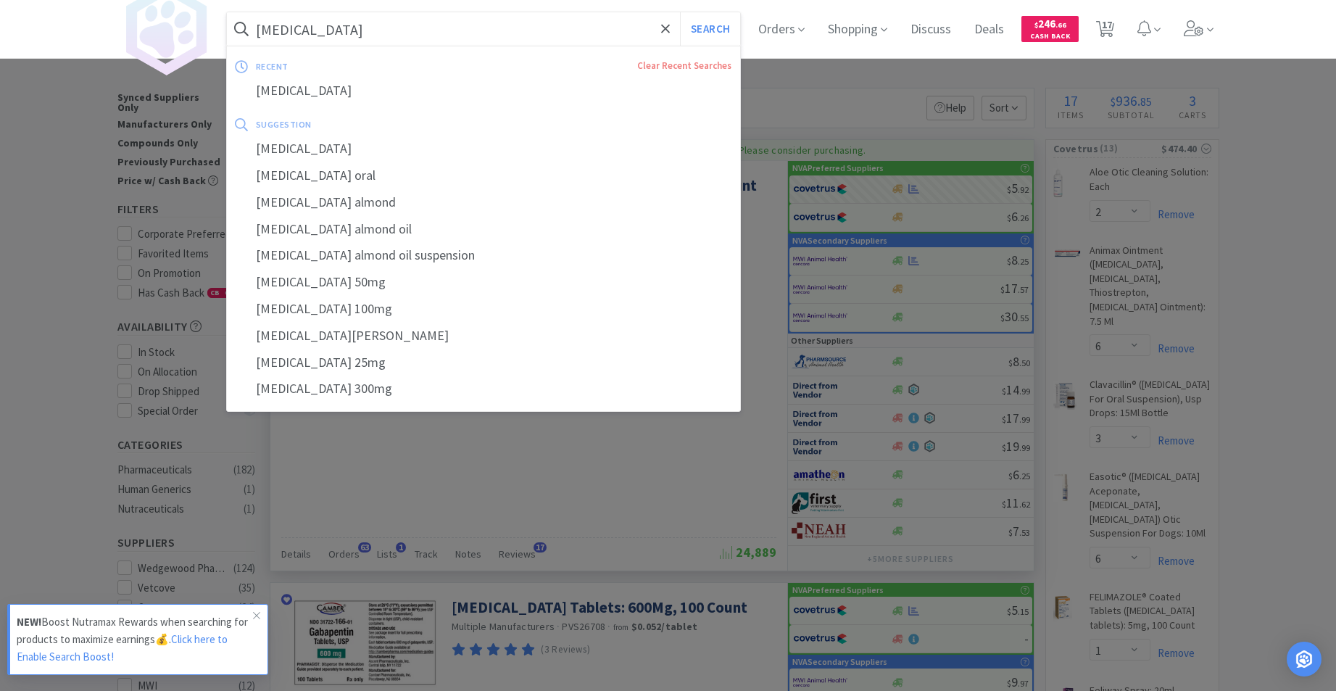
click at [495, 23] on input "[MEDICAL_DATA]" at bounding box center [484, 28] width 514 height 33
click at [703, 24] on button "Search" at bounding box center [710, 28] width 60 height 33
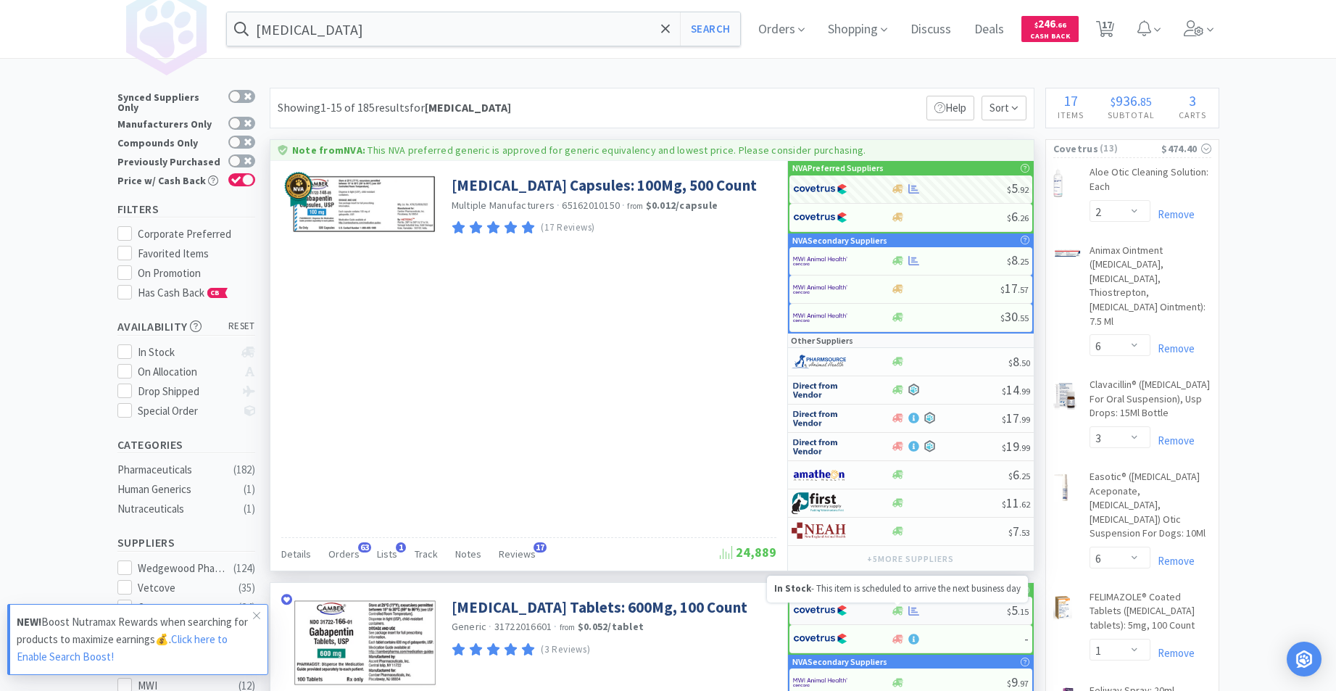
click at [897, 611] on icon at bounding box center [898, 610] width 11 height 9
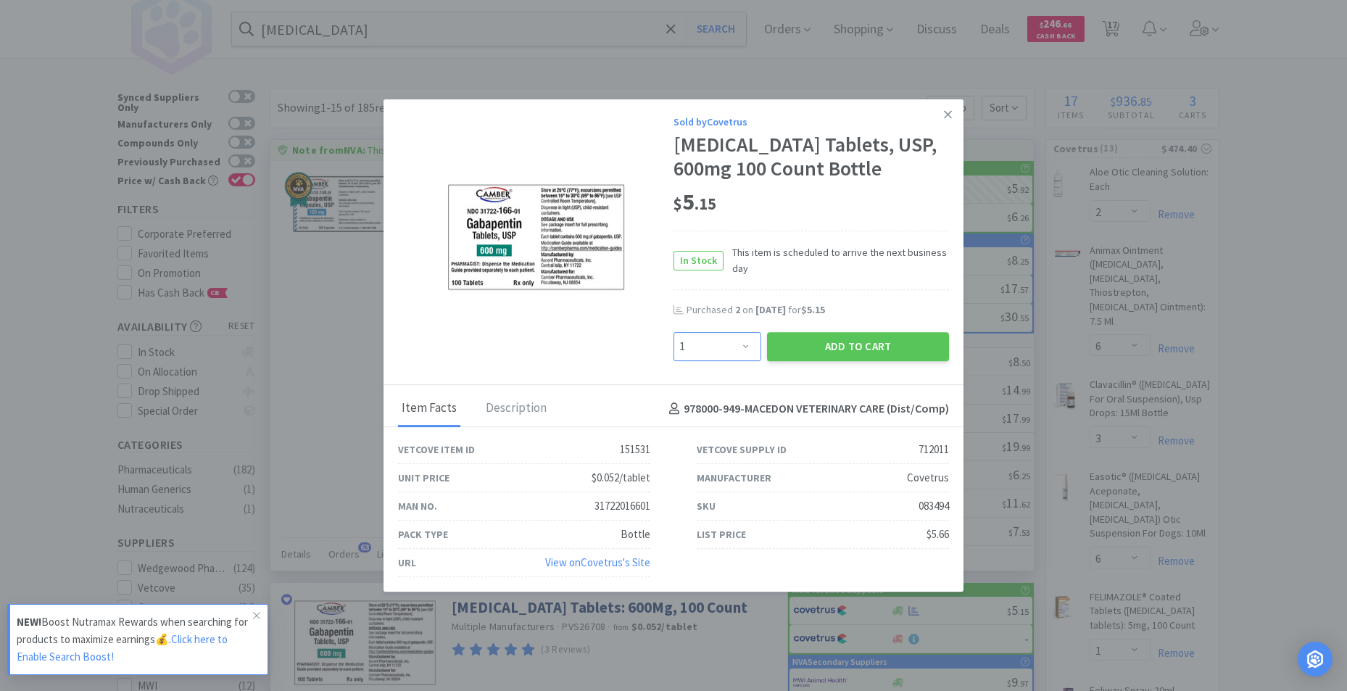
click at [746, 344] on select "Enter Quantity 1 2 3 4 5 6 7 8 9 10 11 12 13 14 15 16 17 18 19 20 Enter Quantity" at bounding box center [718, 346] width 88 height 29
select select "2"
click at [674, 332] on select "Enter Quantity 1 2 3 4 5 6 7 8 9 10 11 12 13 14 15 16 17 18 19 20 Enter Quantity" at bounding box center [718, 346] width 88 height 29
click at [896, 351] on button "Add to Cart" at bounding box center [858, 346] width 182 height 29
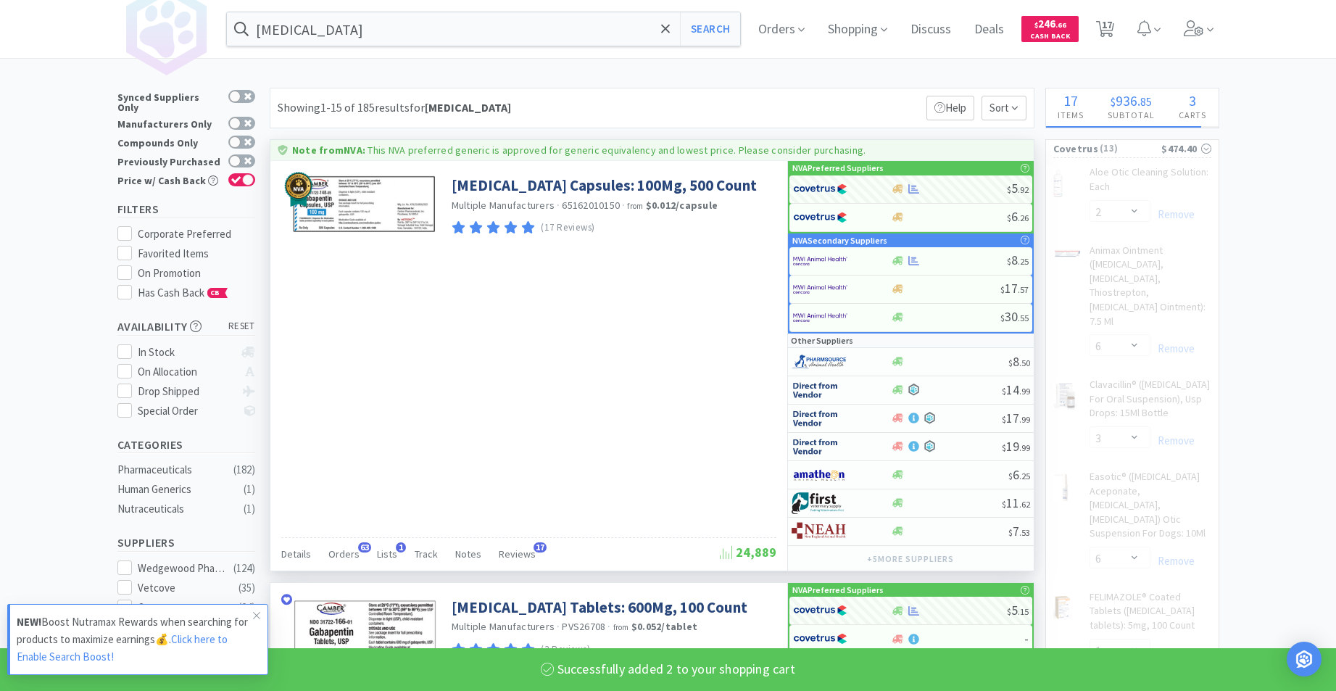
select select "2"
select select "1"
select select "5"
select select "1"
select select "3"
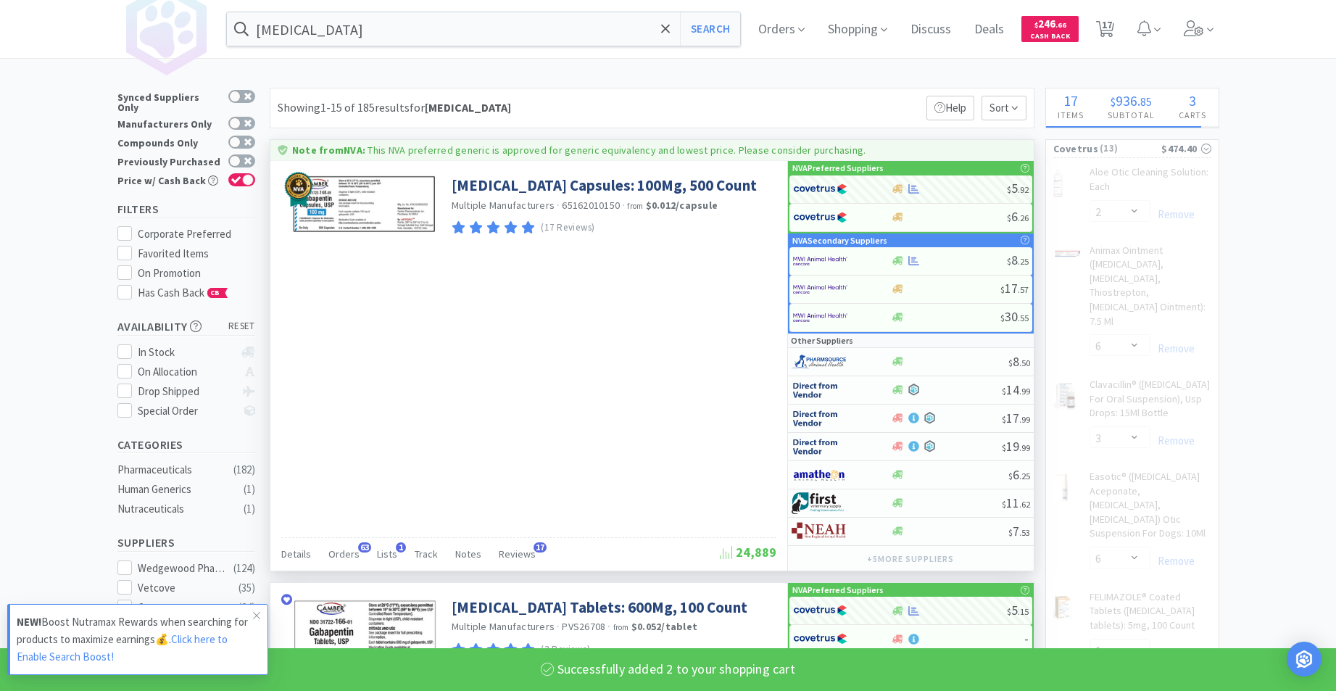
select select "1"
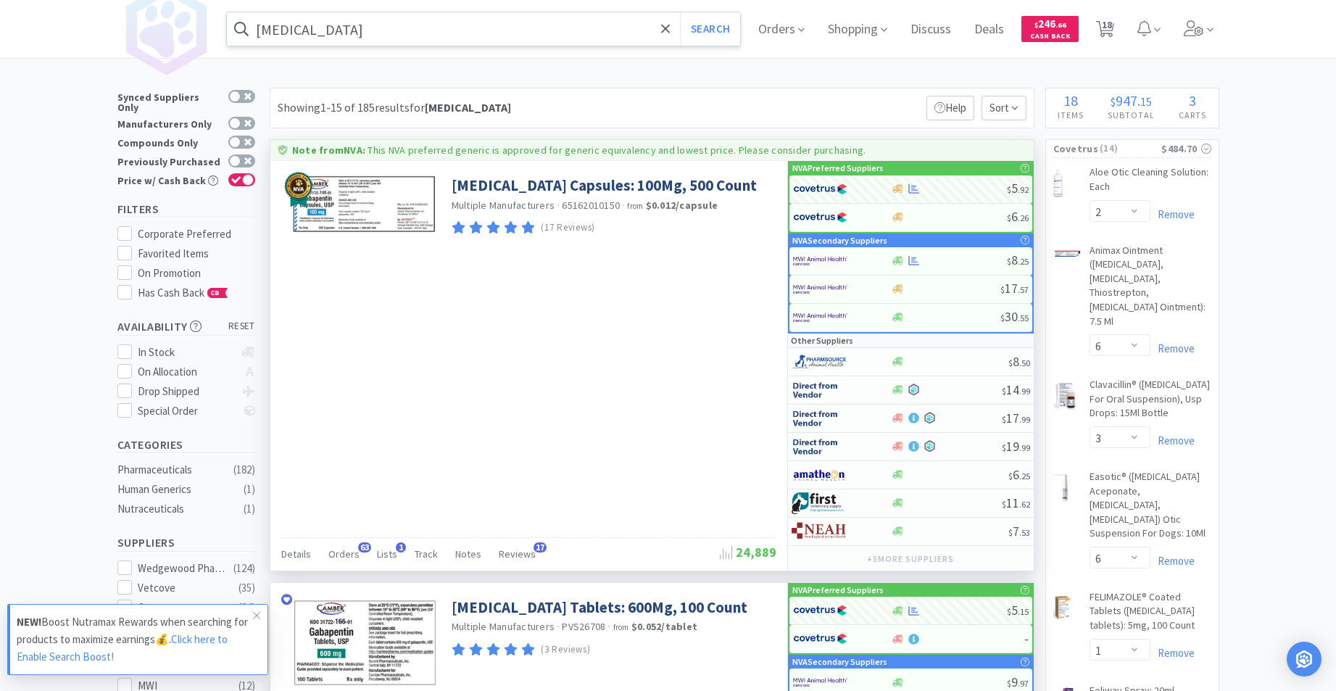
click at [596, 33] on input "[MEDICAL_DATA]" at bounding box center [484, 28] width 514 height 33
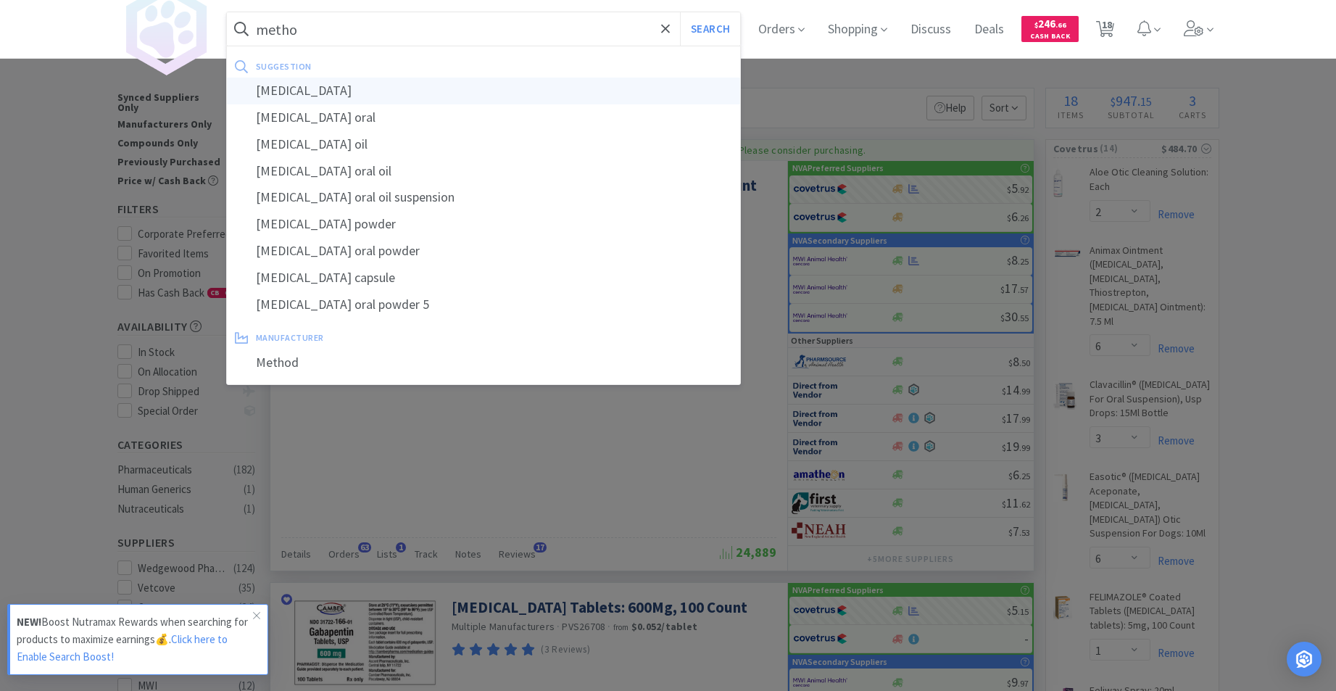
click at [351, 86] on div "[MEDICAL_DATA]" at bounding box center [484, 91] width 514 height 27
type input "[MEDICAL_DATA]"
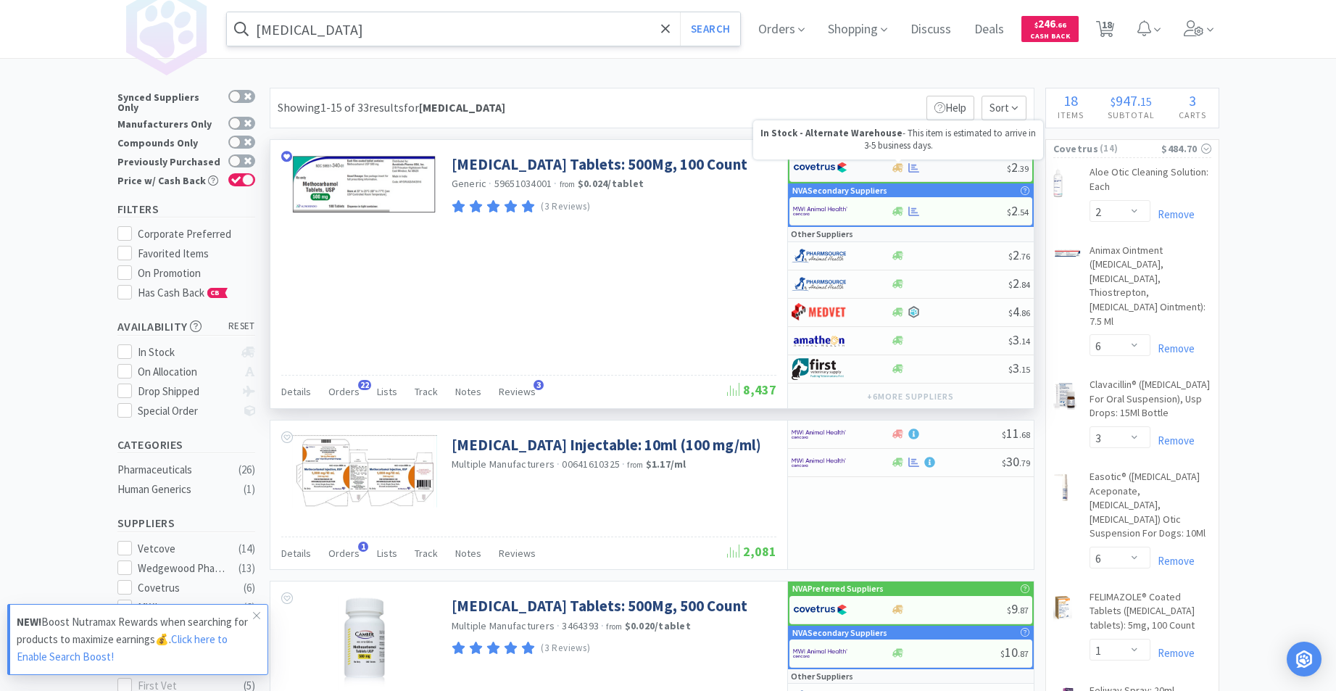
click at [898, 170] on icon at bounding box center [898, 167] width 11 height 9
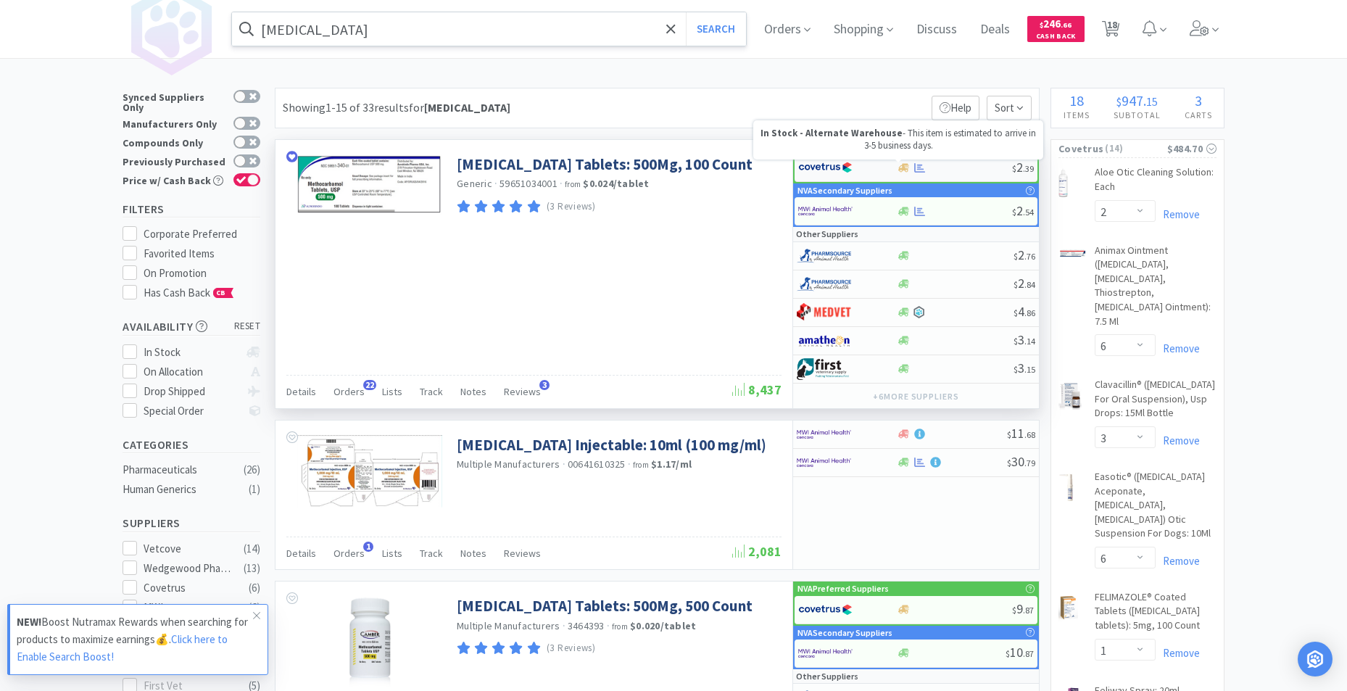
select select "1"
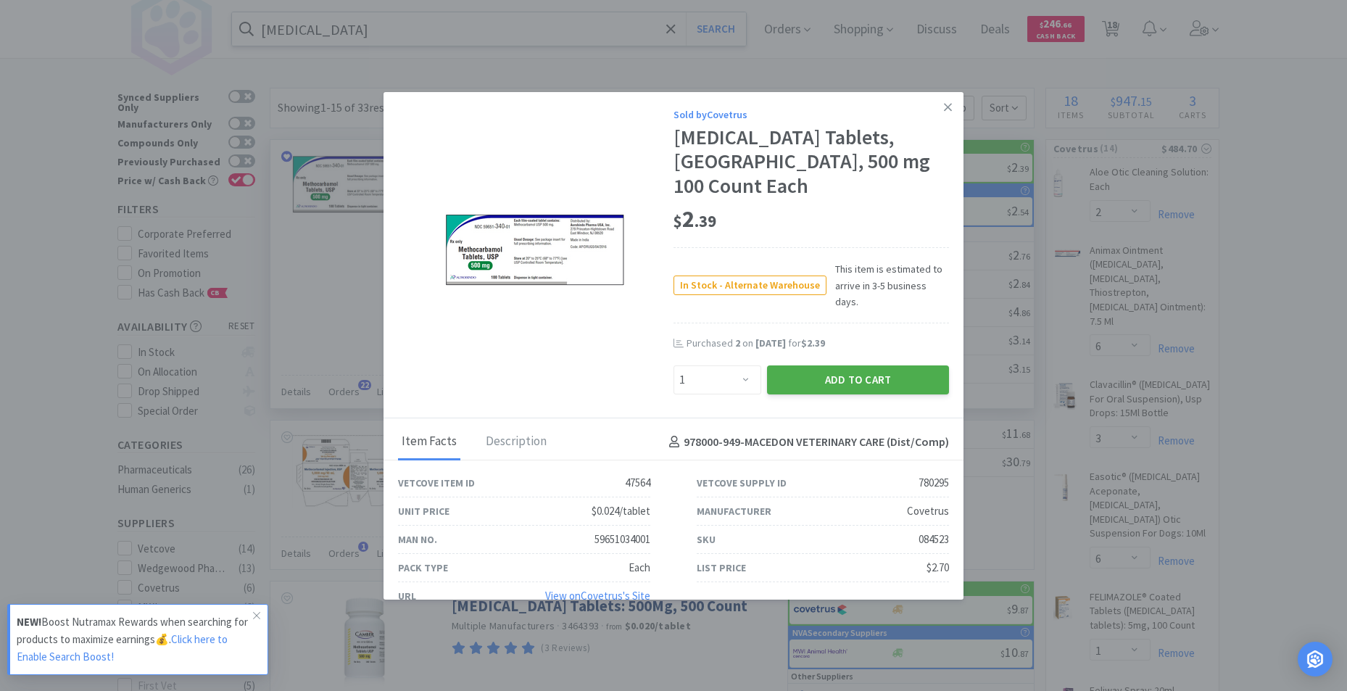
click at [848, 365] on button "Add to Cart" at bounding box center [858, 379] width 182 height 29
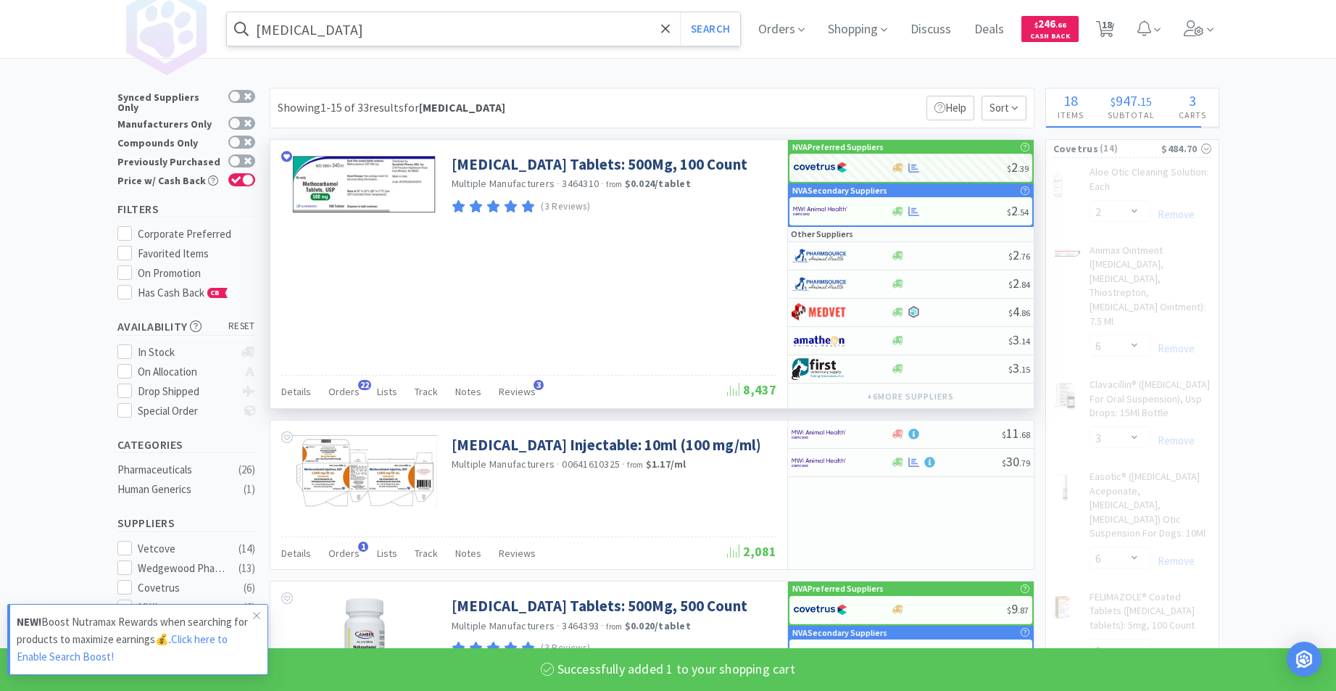
select select "1"
select select "5"
select select "1"
select select "3"
select select "1"
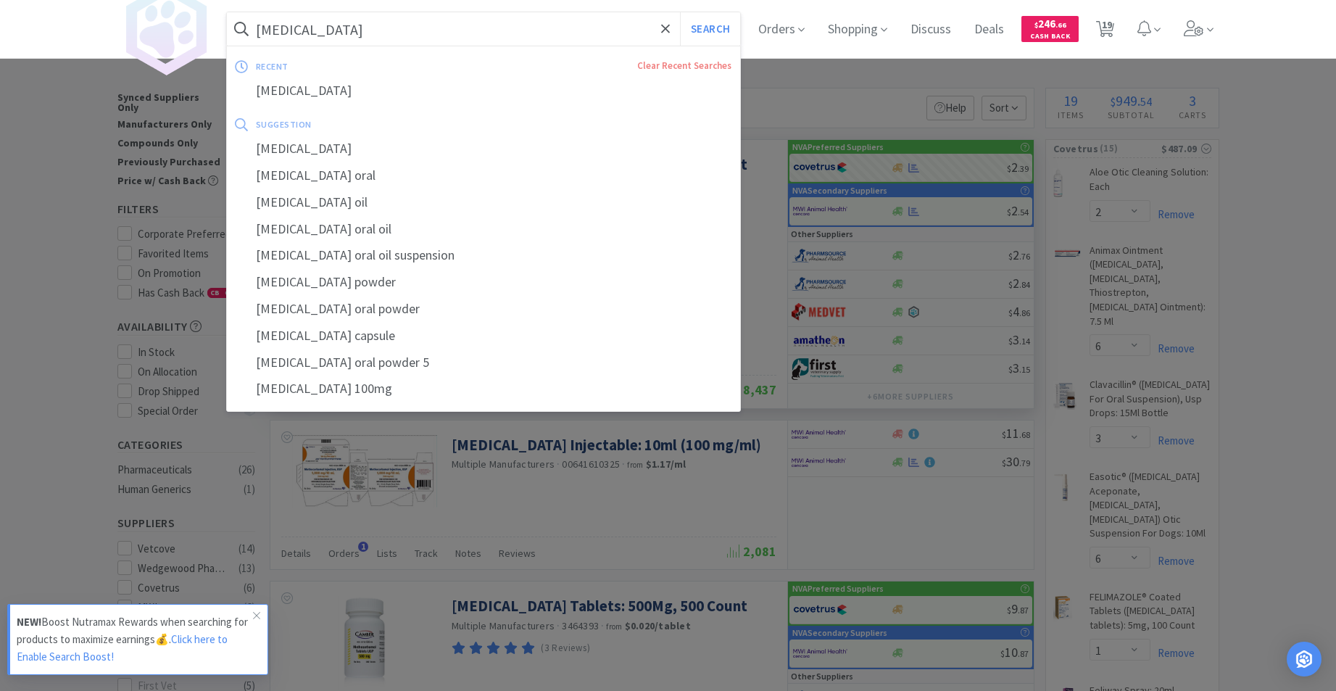
click at [515, 23] on input "[MEDICAL_DATA]" at bounding box center [484, 28] width 514 height 33
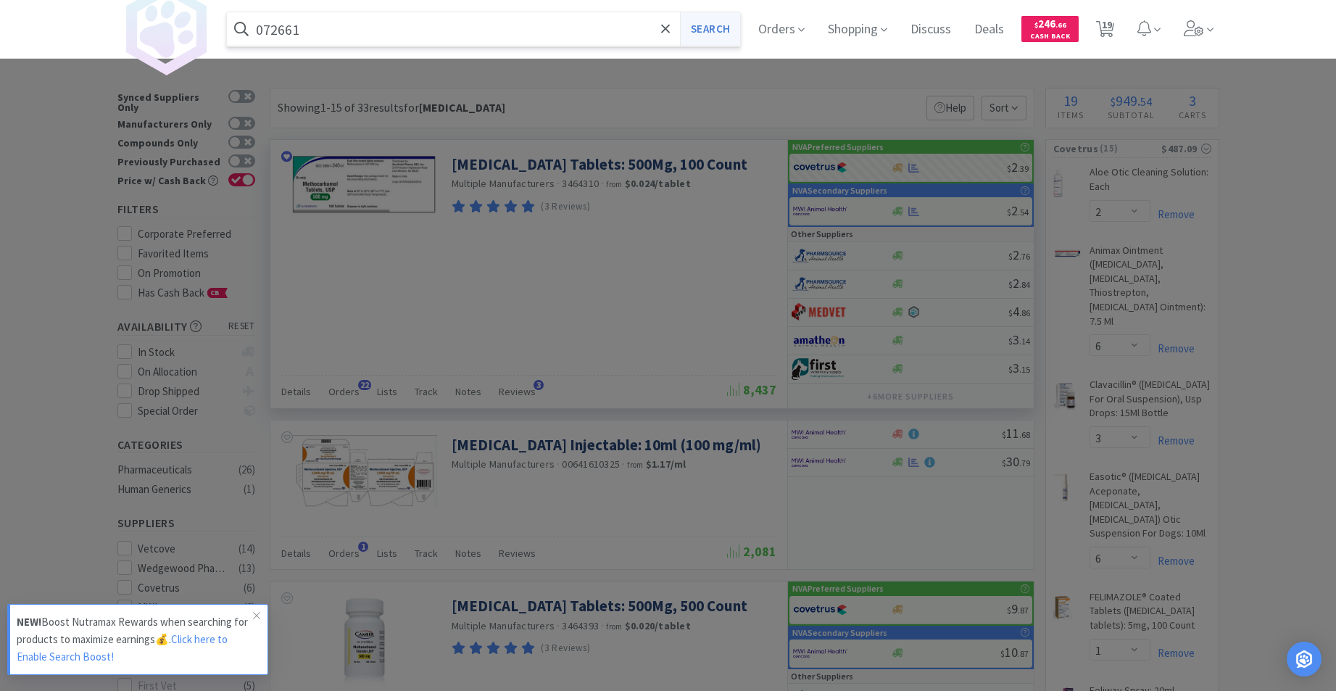
type input "072661"
click at [715, 33] on button "Search" at bounding box center [710, 28] width 60 height 33
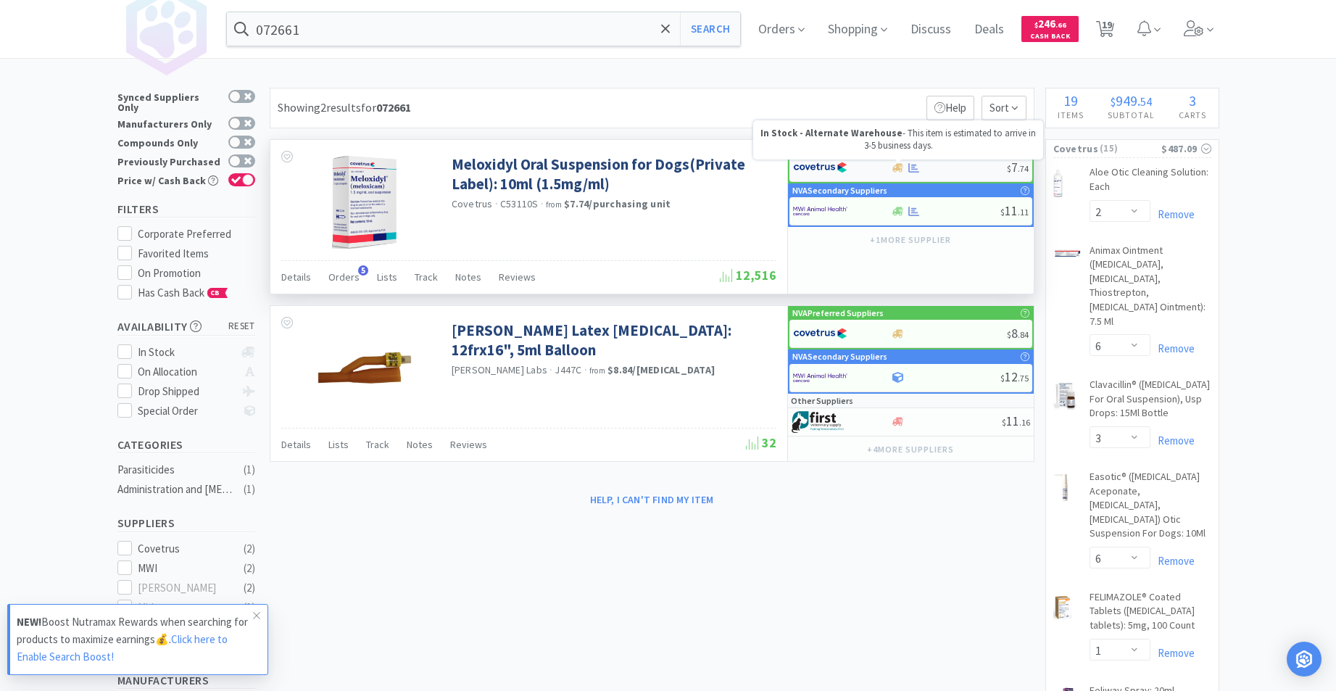
click at [898, 170] on icon at bounding box center [898, 167] width 11 height 9
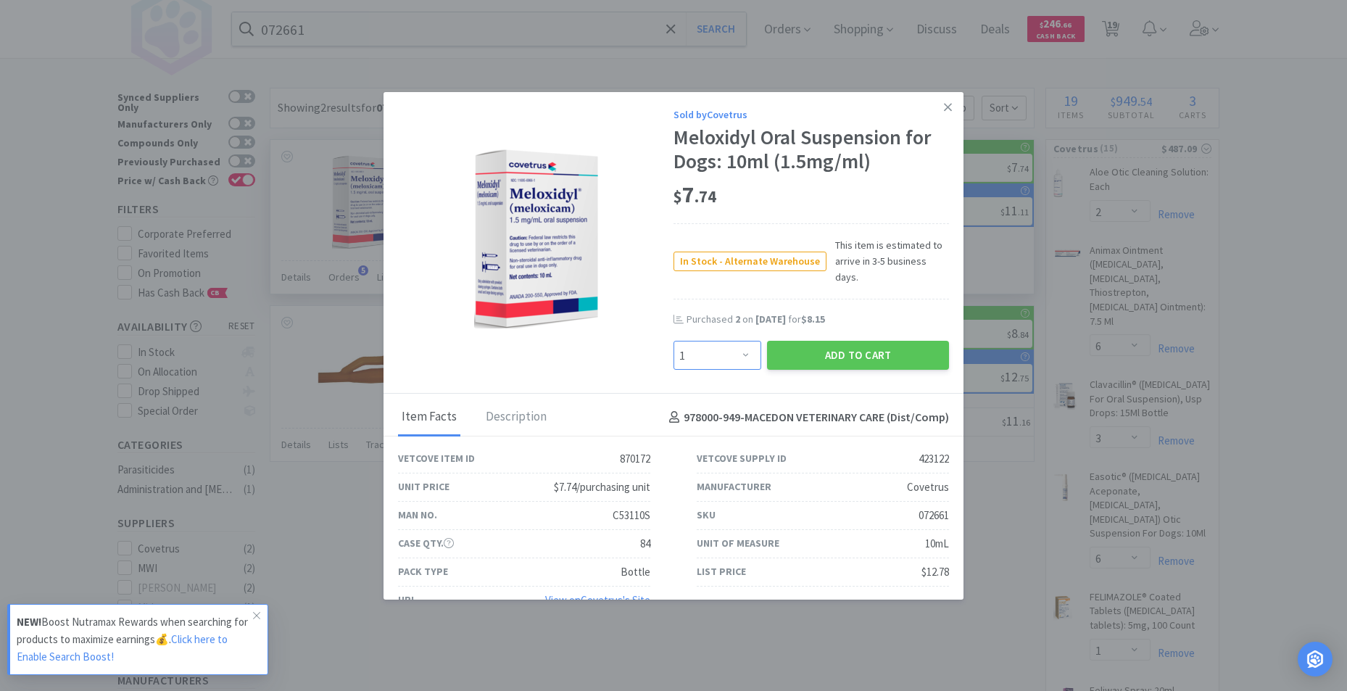
click at [740, 341] on select "Enter Quantity 1 2 3 4 5 6 7 8 9 10 11 12 13 14 15 16 17 18 19 20 Enter Quantity" at bounding box center [718, 355] width 88 height 29
select select "4"
click at [674, 341] on select "Enter Quantity 1 2 3 4 5 6 7 8 9 10 11 12 13 14 15 16 17 18 19 20 Enter Quantity" at bounding box center [718, 355] width 88 height 29
click at [824, 341] on button "Add to Cart" at bounding box center [858, 355] width 182 height 29
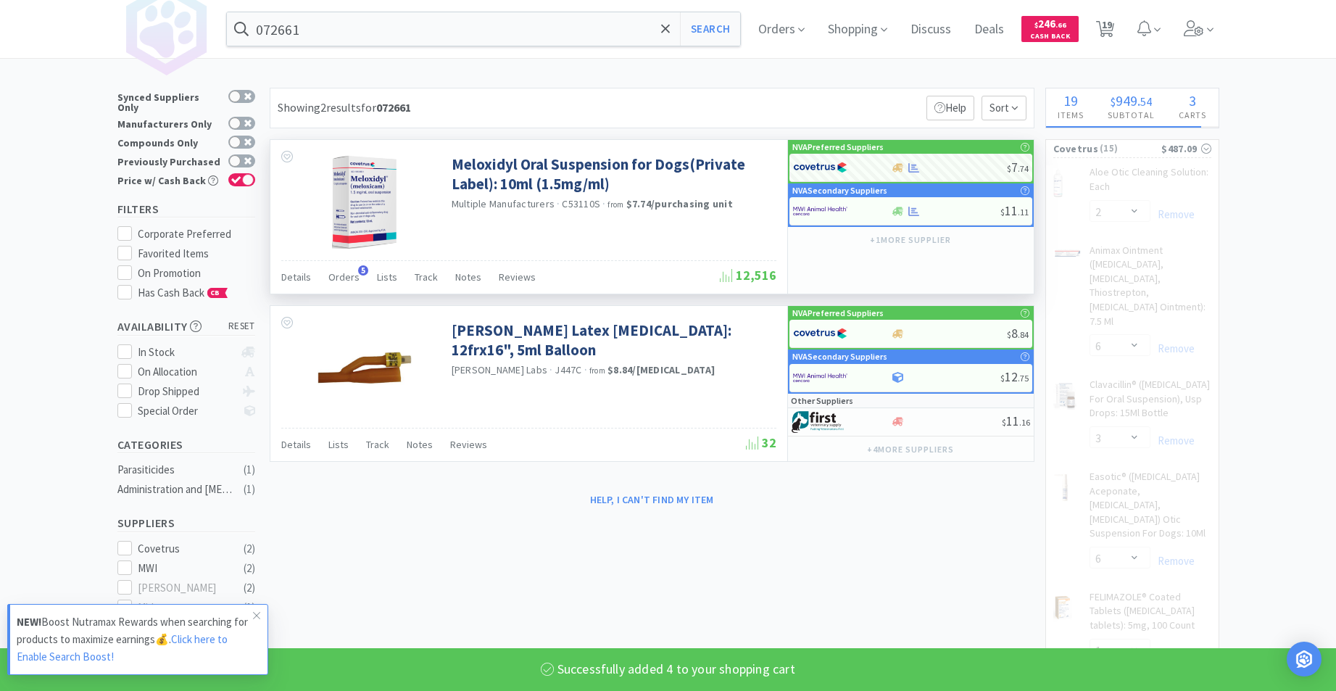
select select "4"
select select "1"
select select "5"
select select "1"
select select "3"
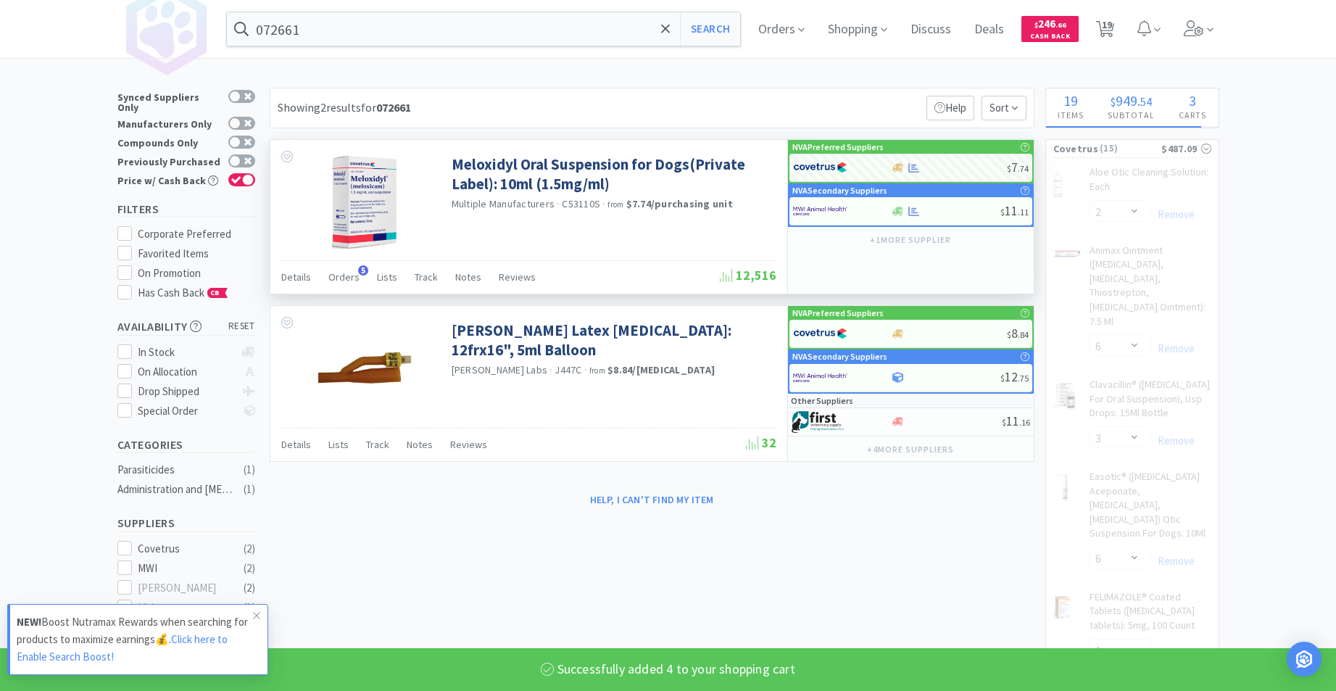
select select "1"
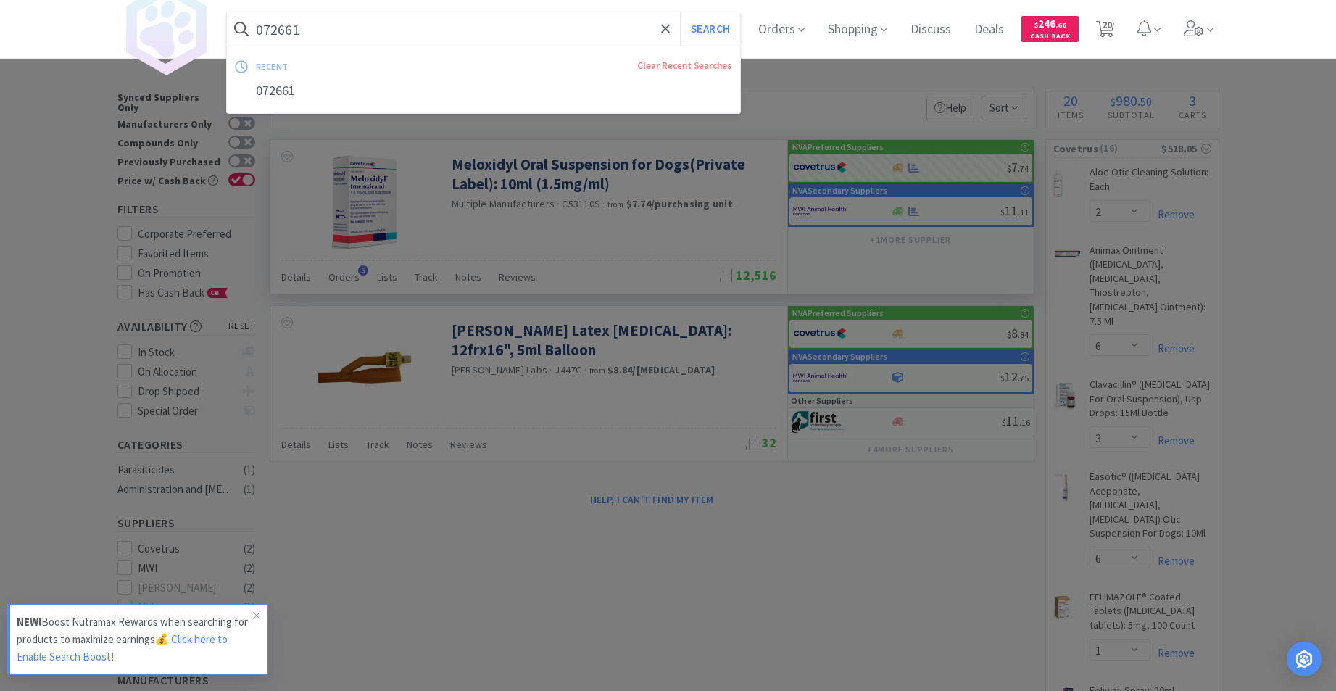
click at [334, 16] on input "072661" at bounding box center [484, 28] width 514 height 33
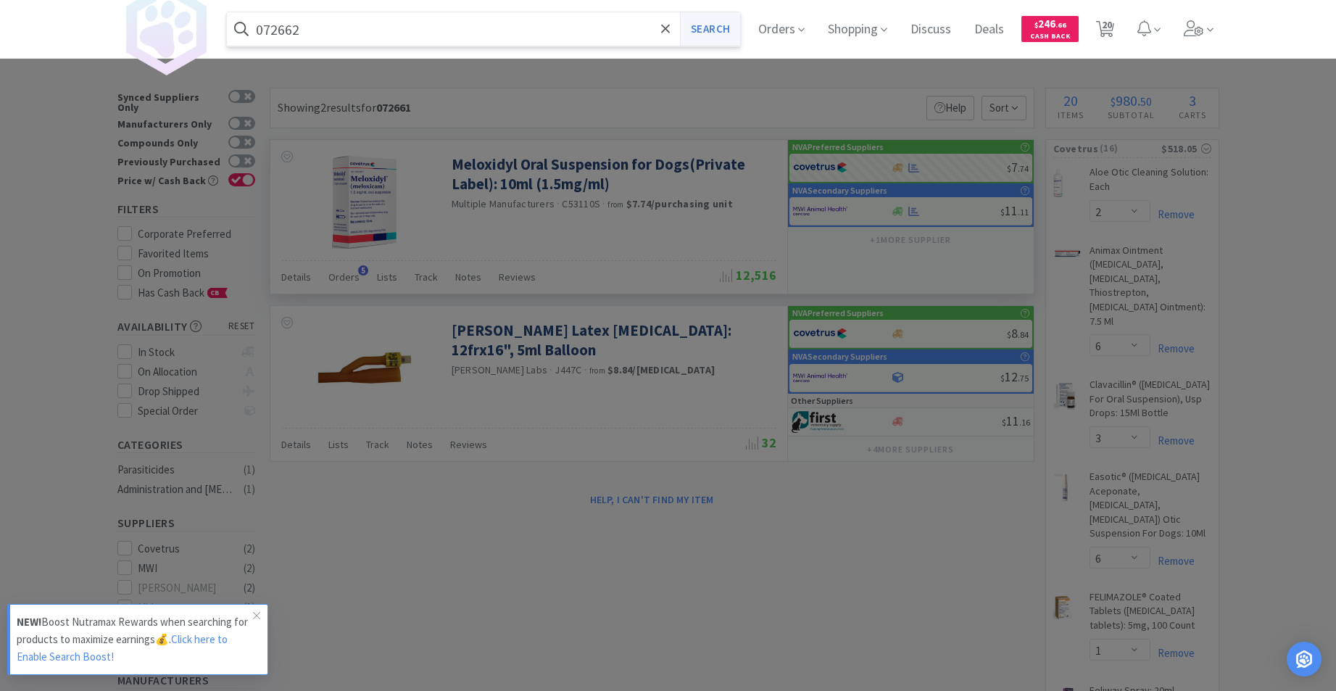
type input "072662"
click at [724, 36] on button "Search" at bounding box center [710, 28] width 60 height 33
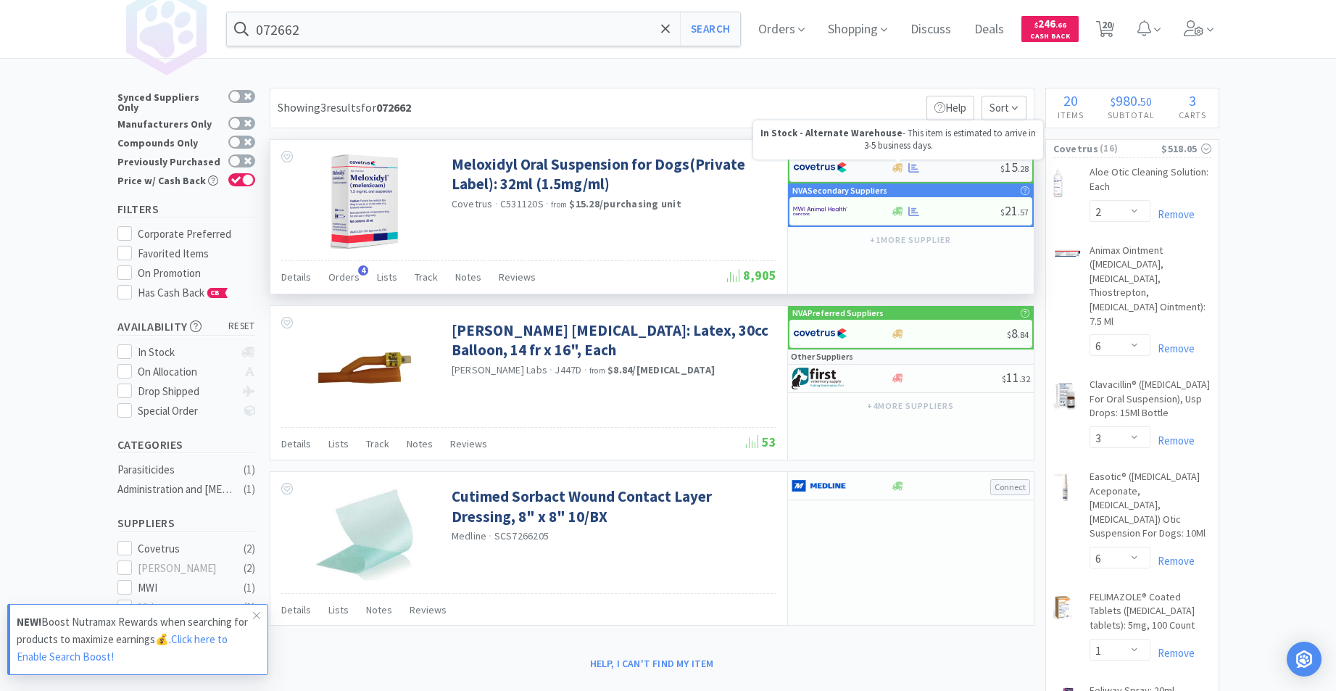
click at [901, 167] on icon at bounding box center [898, 167] width 11 height 11
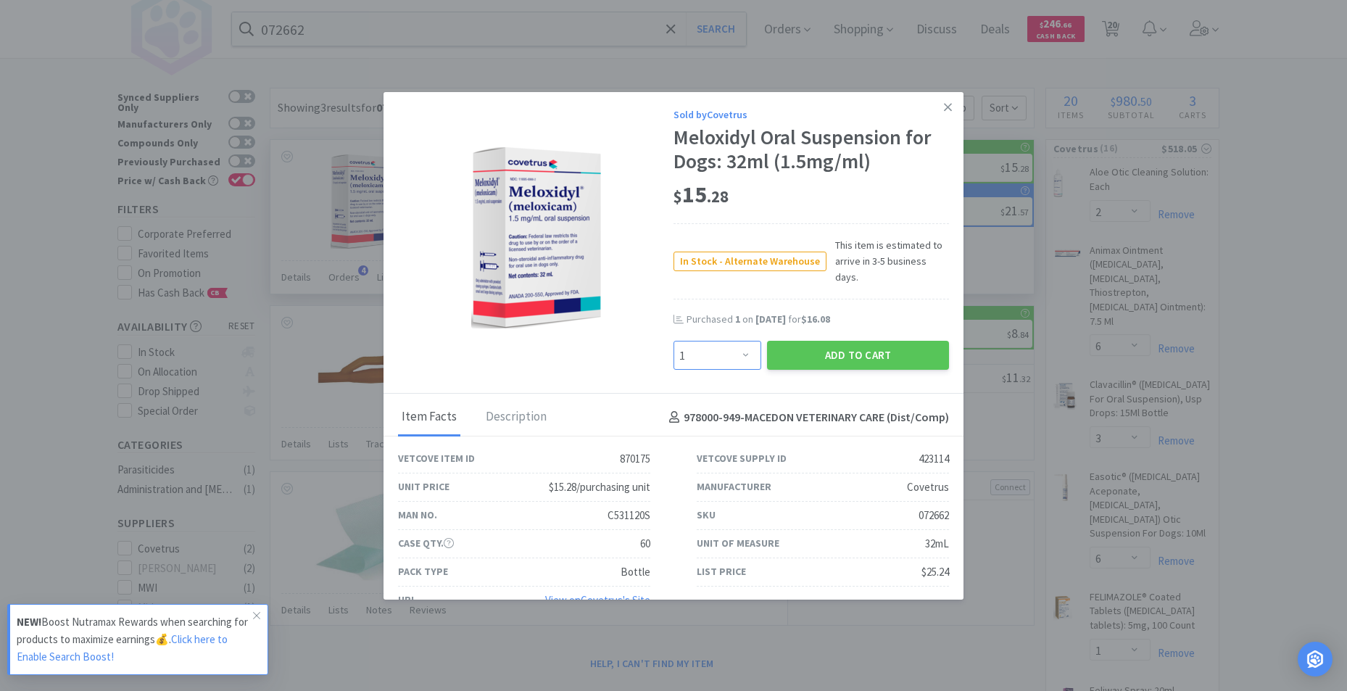
click at [737, 341] on select "Enter Quantity 1 2 3 4 5 6 7 8 9 10 11 12 13 14 15 16 17 18 19 20 Enter Quantity" at bounding box center [718, 355] width 88 height 29
select select "2"
click at [674, 341] on select "Enter Quantity 1 2 3 4 5 6 7 8 9 10 11 12 13 14 15 16 17 18 19 20 Enter Quantity" at bounding box center [718, 355] width 88 height 29
click at [823, 344] on button "Add to Cart" at bounding box center [858, 355] width 182 height 29
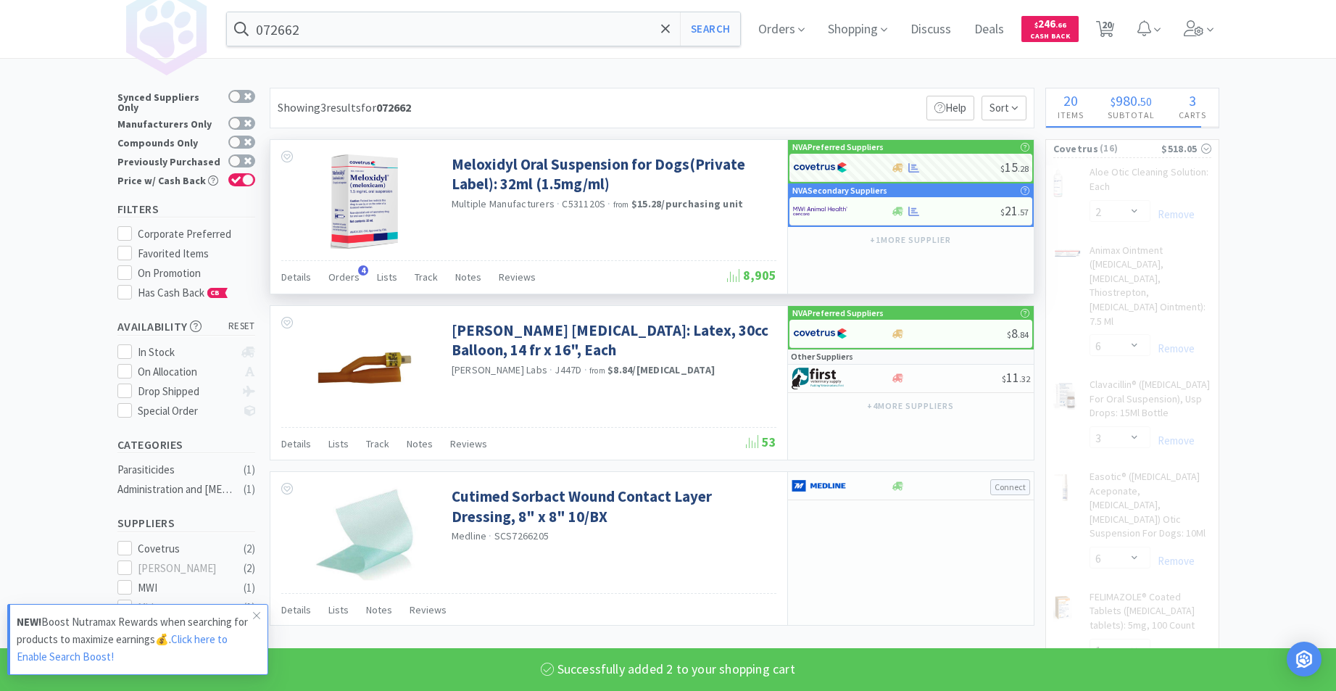
select select "2"
select select "1"
select select "5"
select select "1"
select select "3"
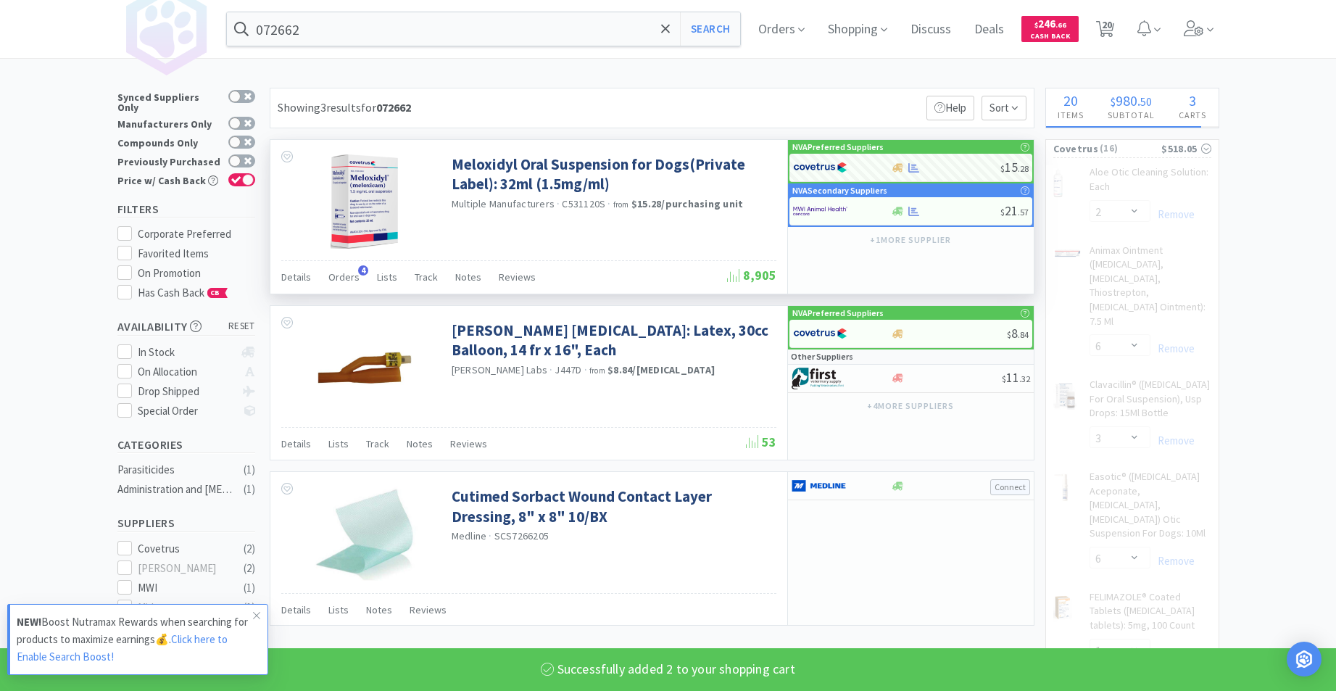
select select "1"
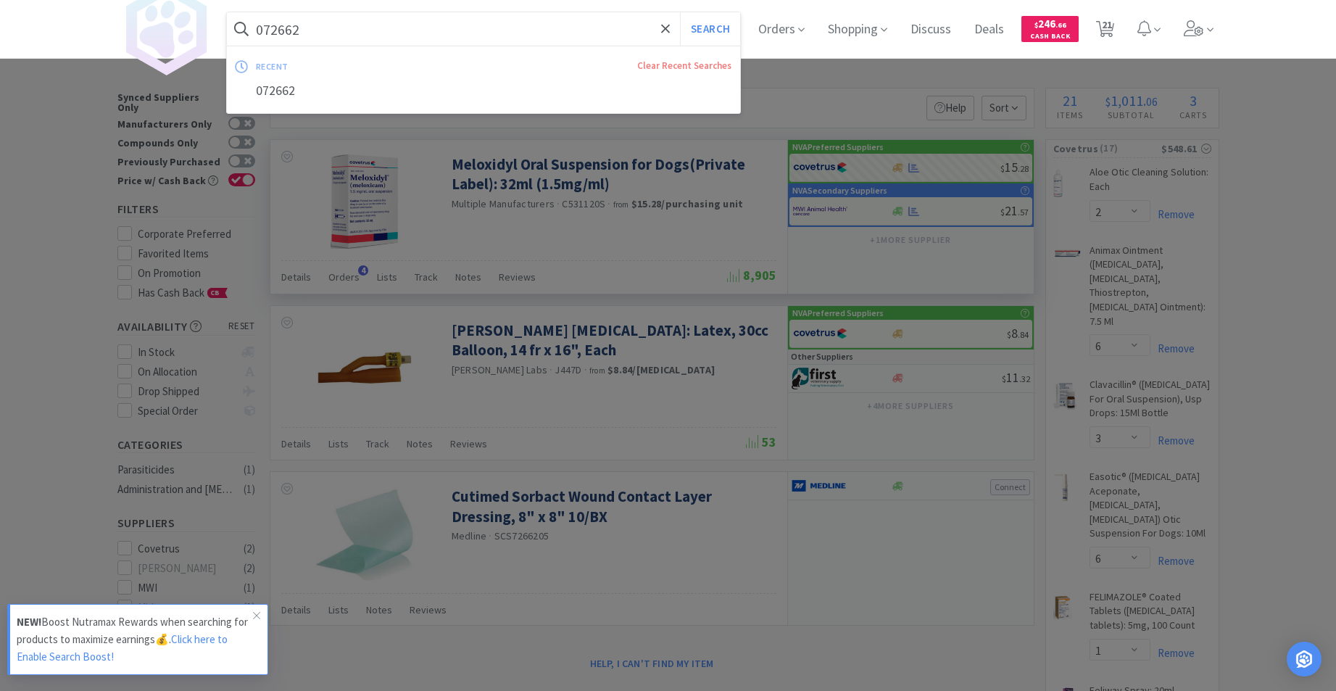
click at [395, 15] on input "072662" at bounding box center [484, 28] width 514 height 33
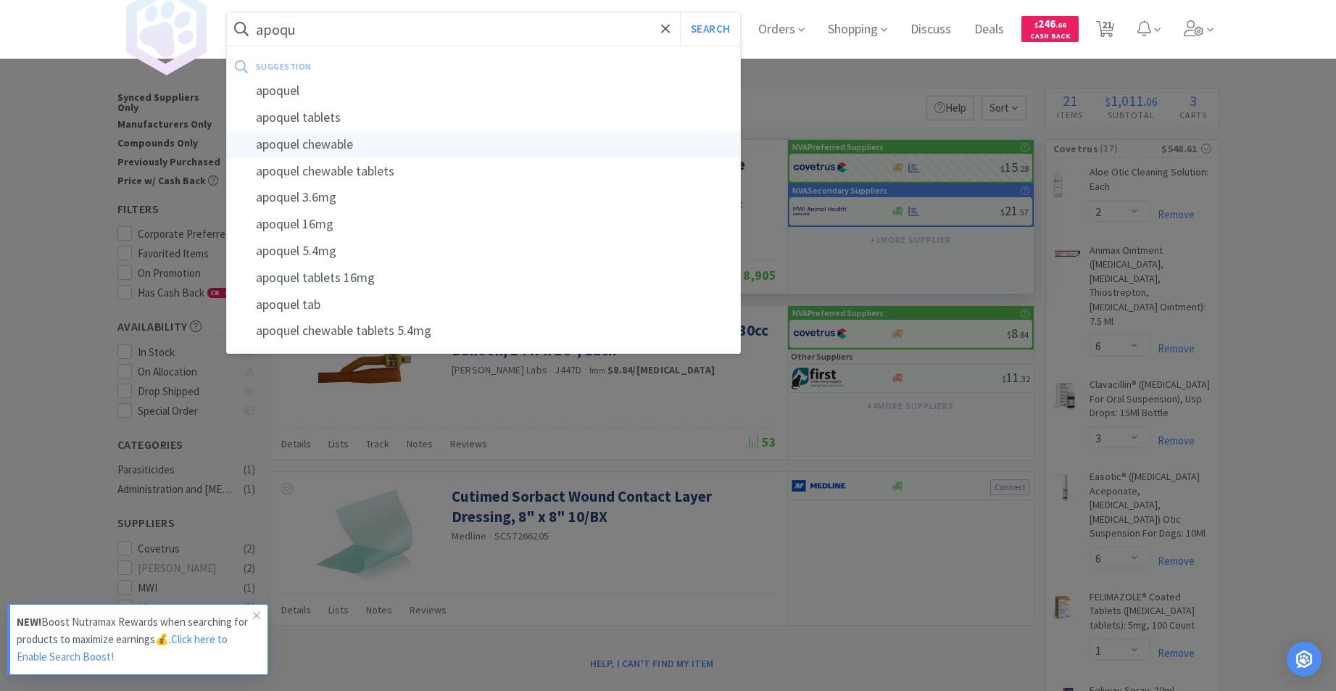
click at [355, 139] on div "apoquel chewable" at bounding box center [484, 144] width 514 height 27
type input "apoquel chewable"
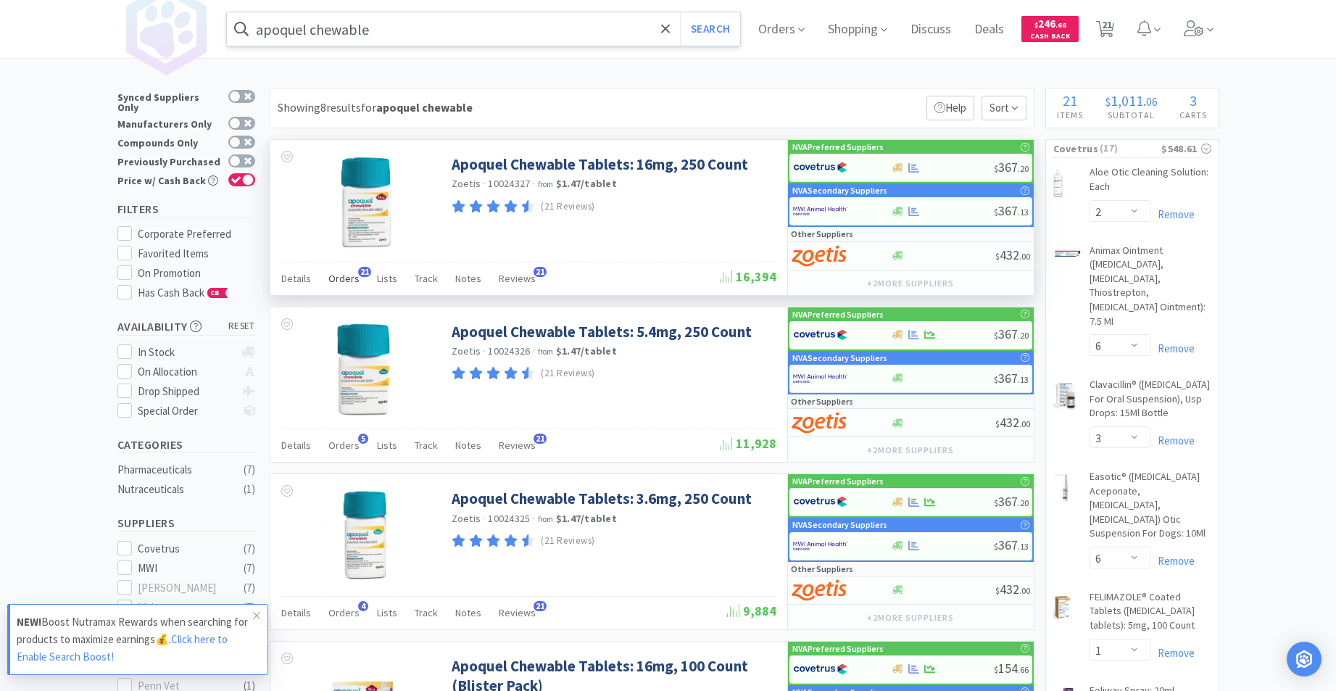
click at [344, 278] on span "Orders" at bounding box center [343, 278] width 31 height 13
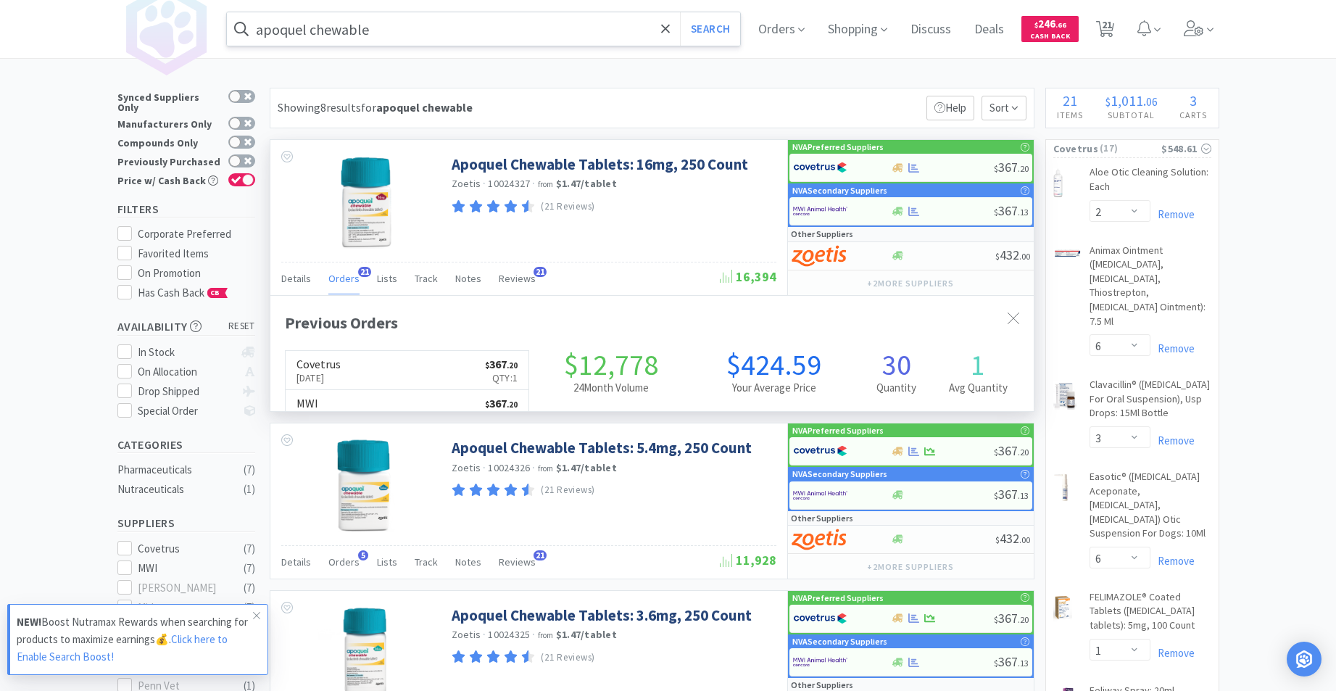
scroll to position [389, 764]
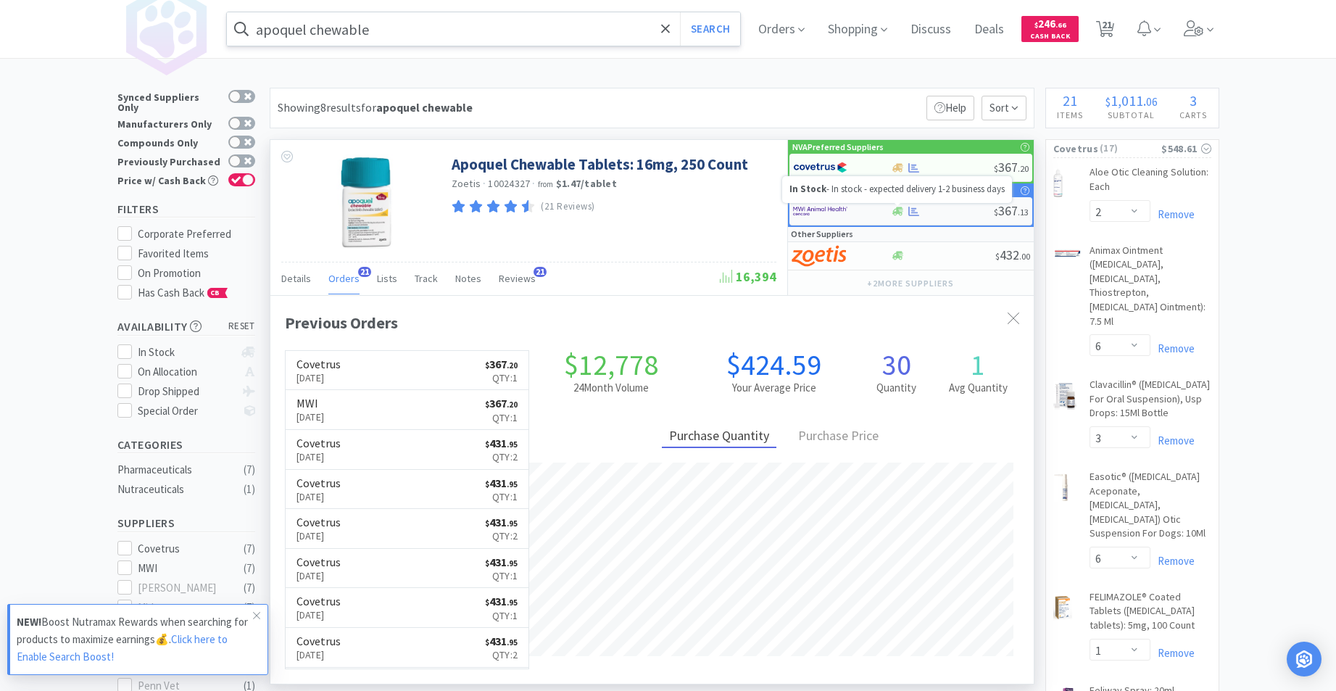
click at [893, 213] on icon at bounding box center [898, 211] width 11 height 9
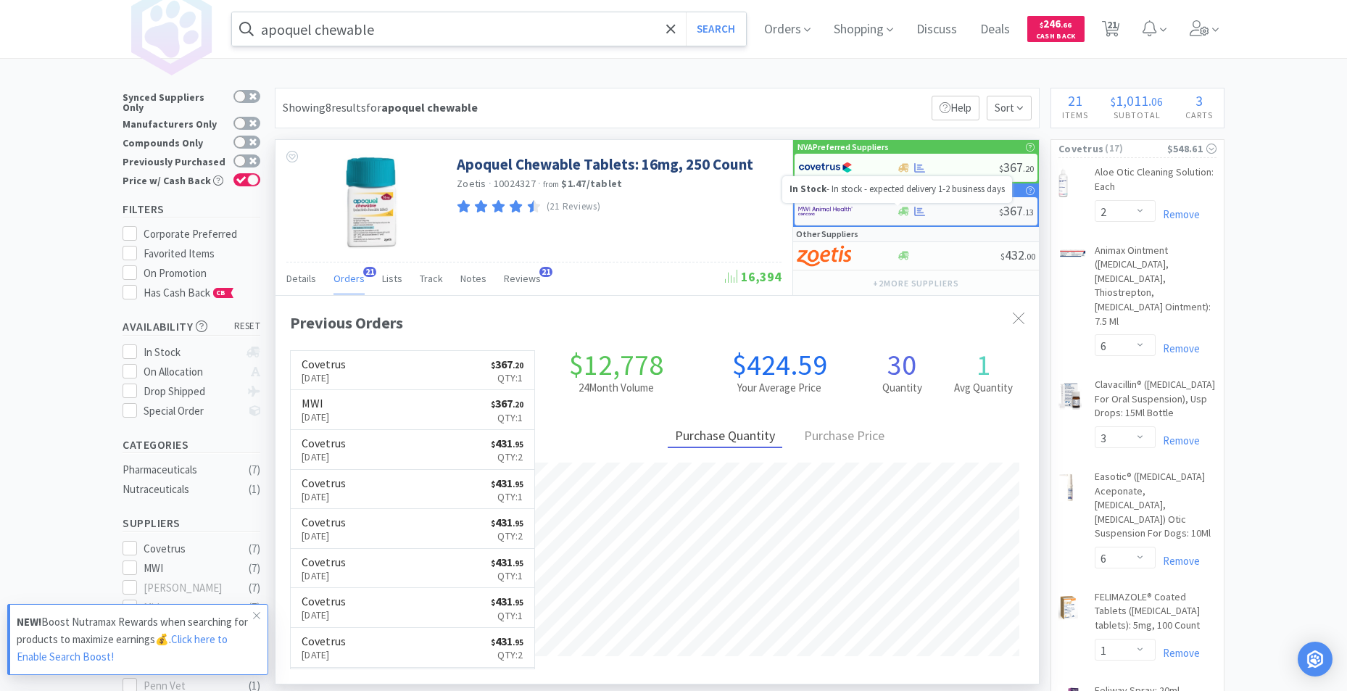
select select "1"
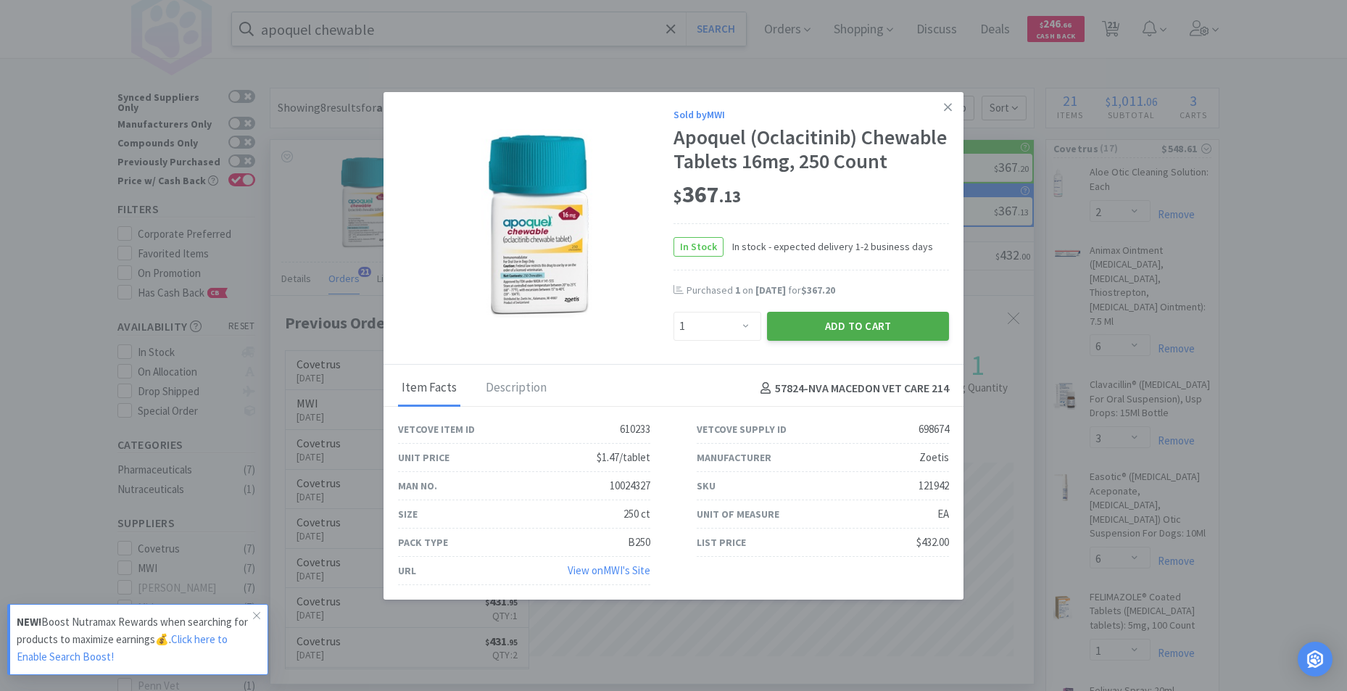
click at [864, 341] on button "Add to Cart" at bounding box center [858, 326] width 182 height 29
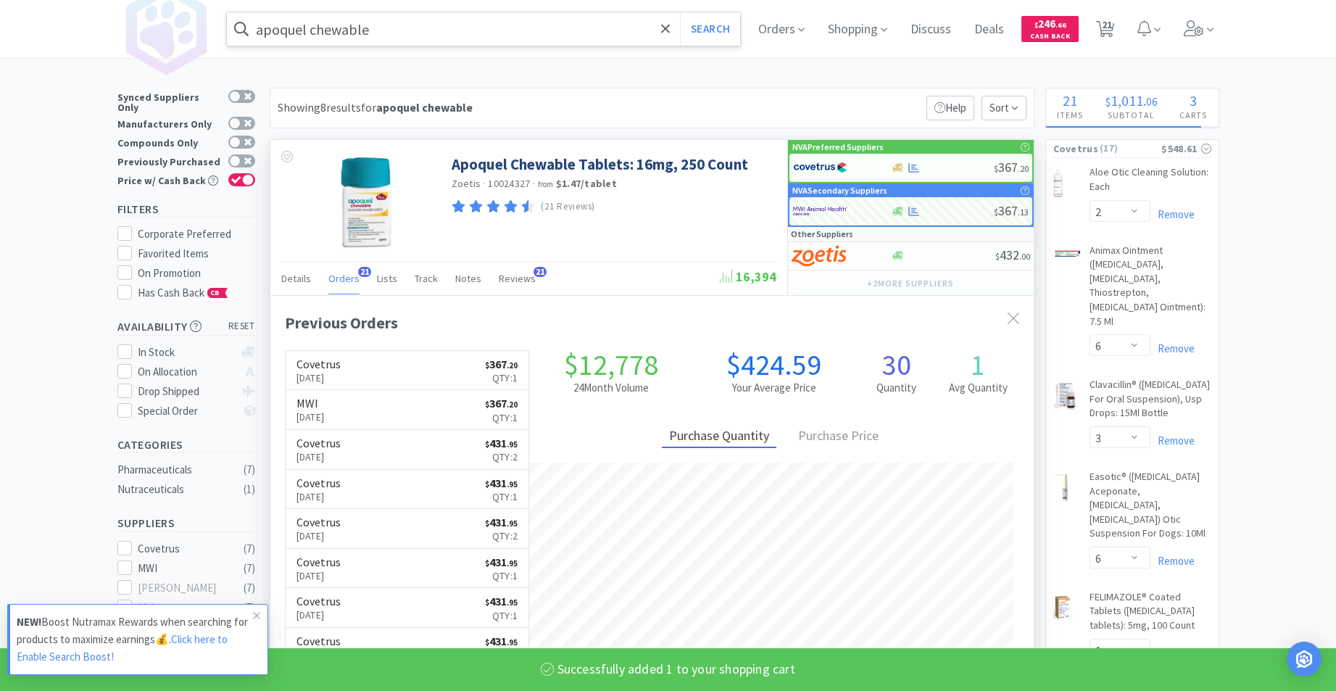
select select "1"
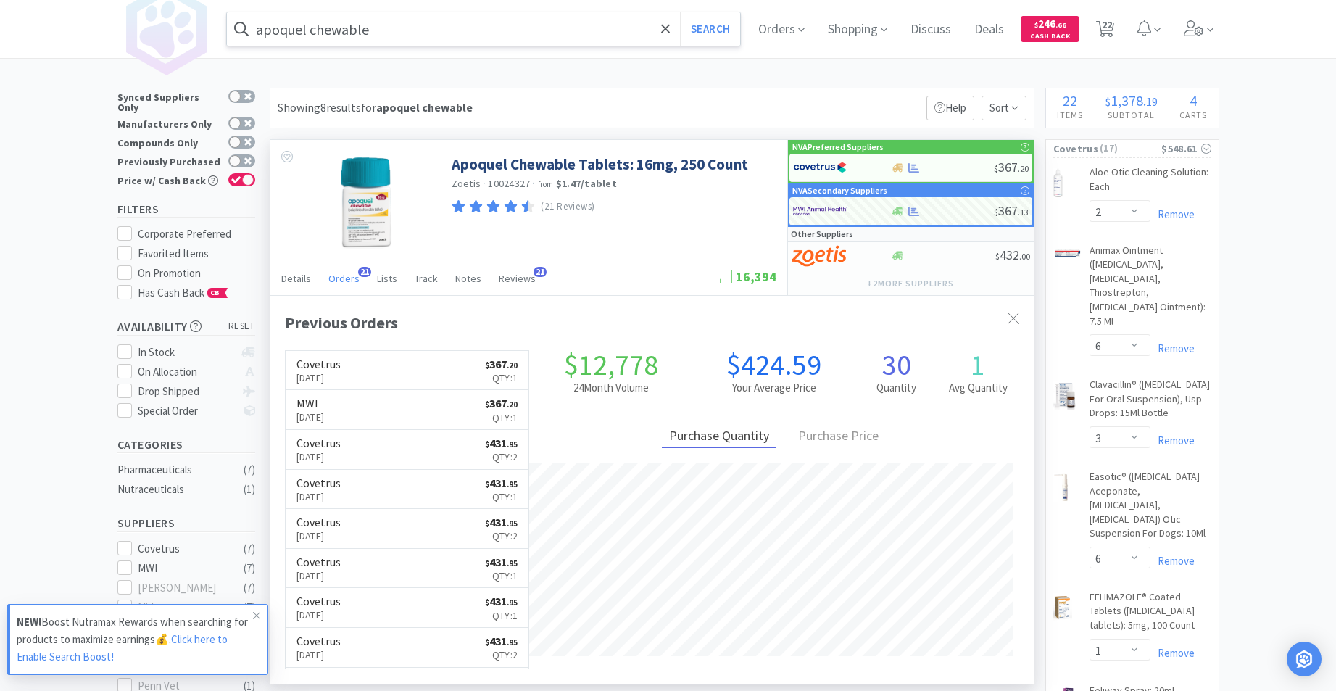
click at [467, 40] on input "apoquel chewable" at bounding box center [484, 28] width 514 height 33
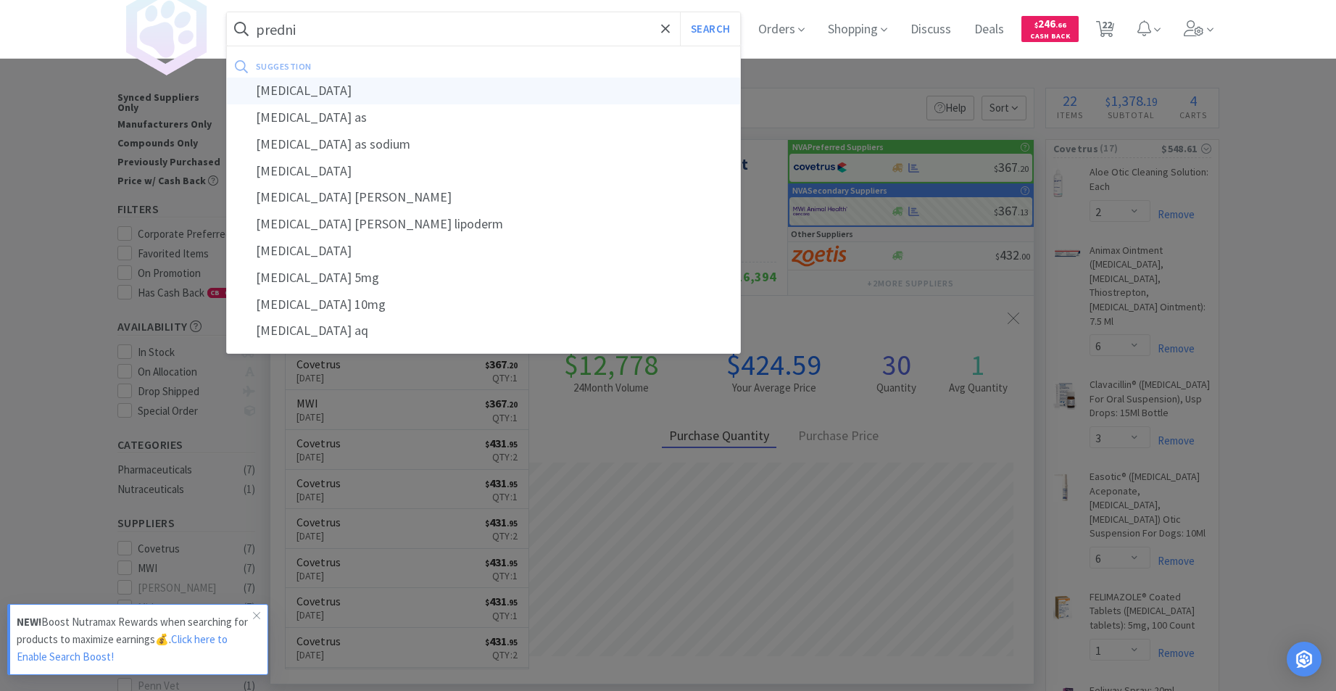
click at [324, 87] on div "[MEDICAL_DATA]" at bounding box center [484, 91] width 514 height 27
type input "[MEDICAL_DATA]"
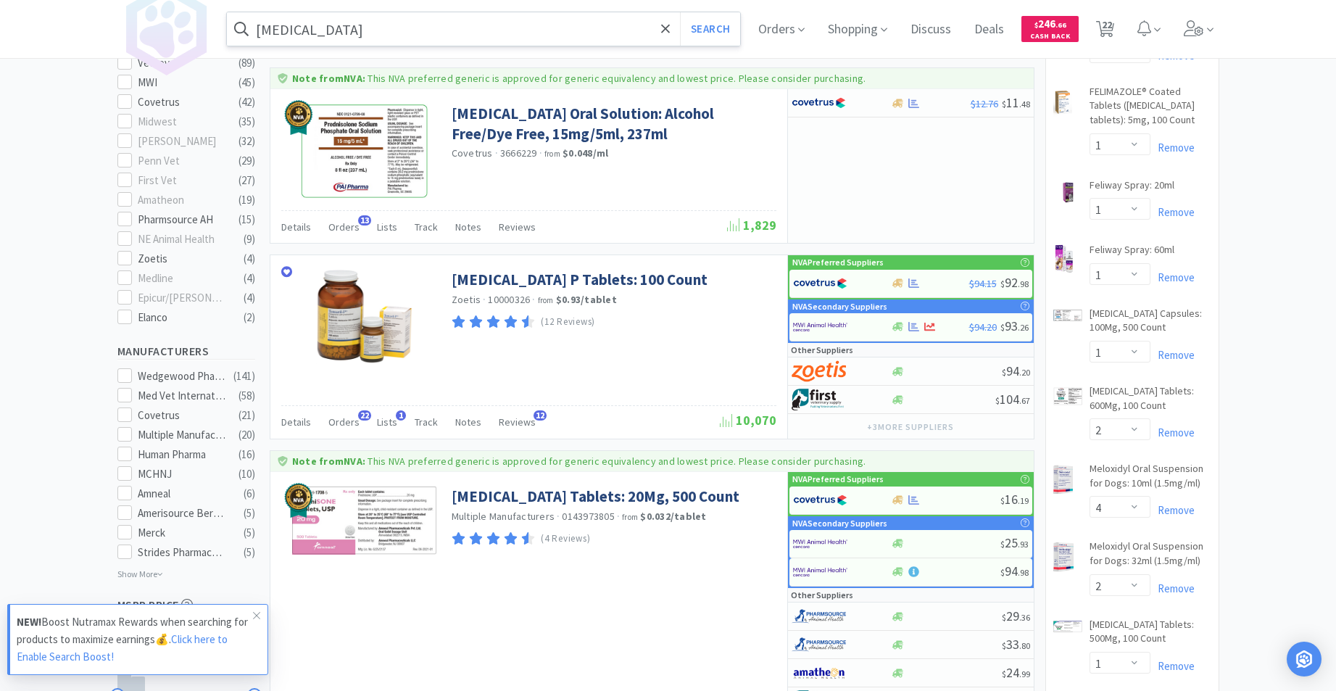
scroll to position [645, 0]
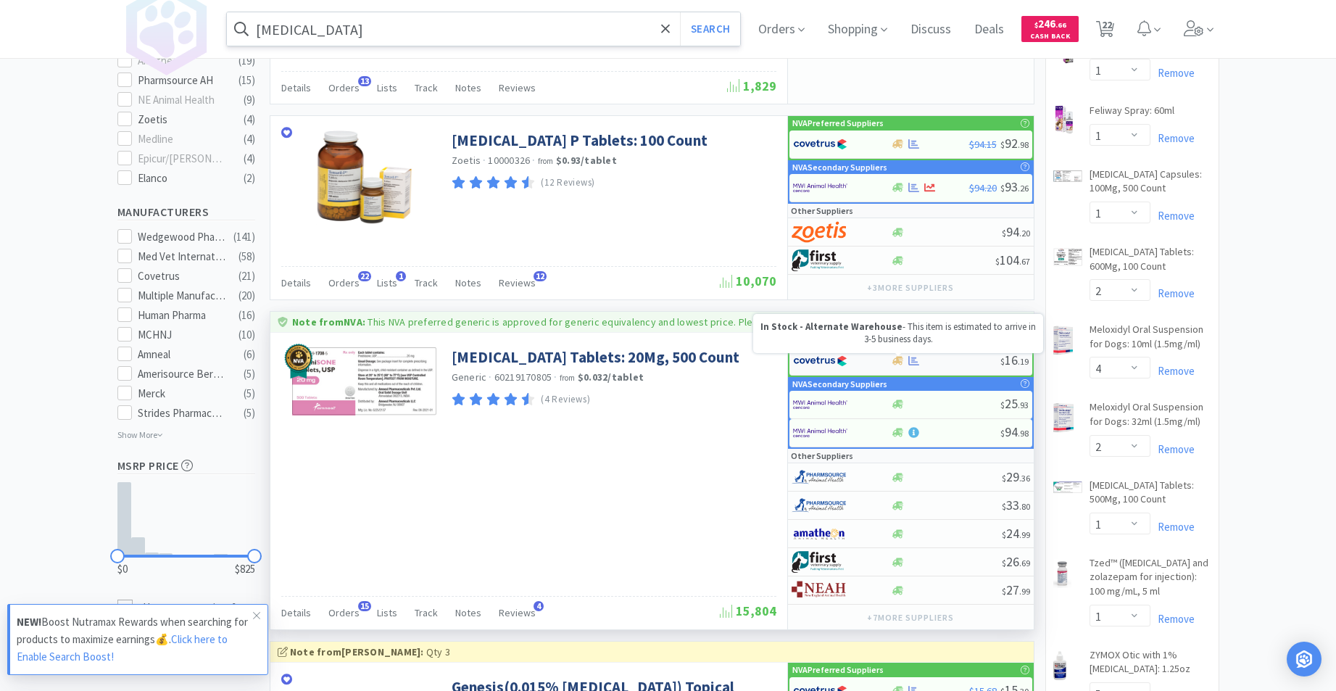
click at [897, 360] on icon at bounding box center [898, 361] width 11 height 9
select select "1"
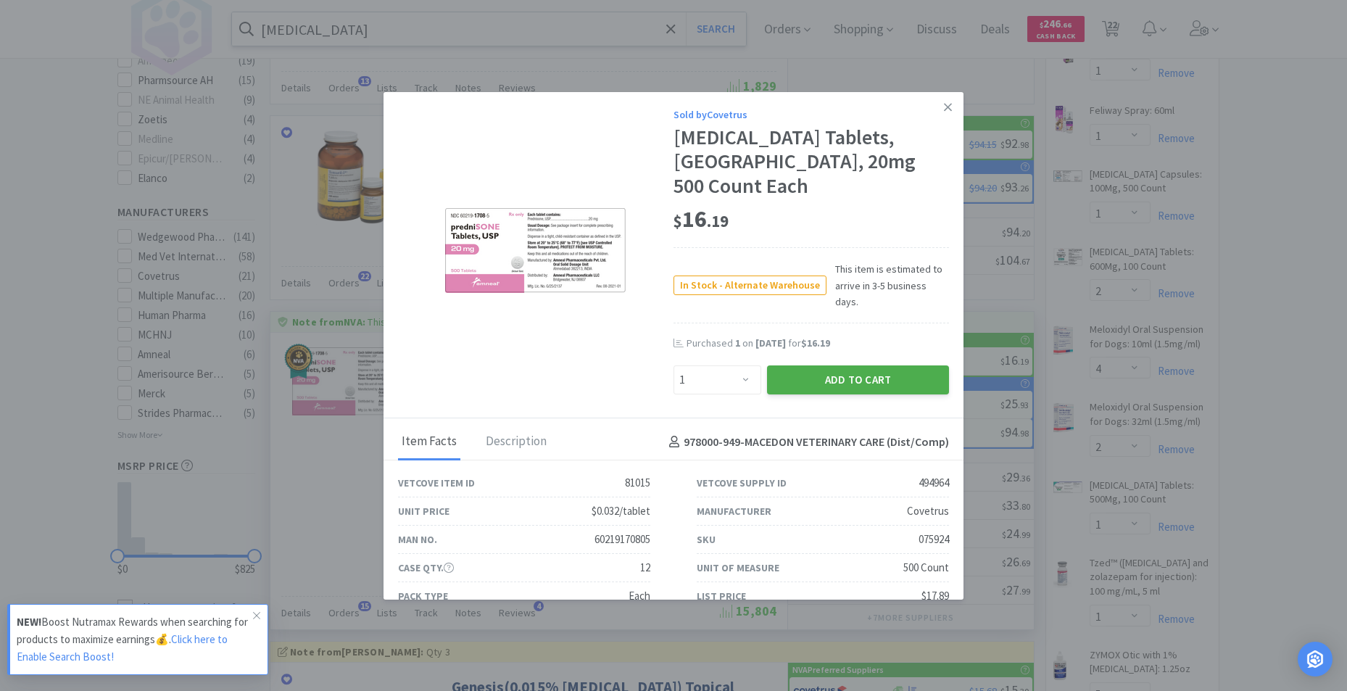
click at [834, 365] on button "Add to Cart" at bounding box center [858, 379] width 182 height 29
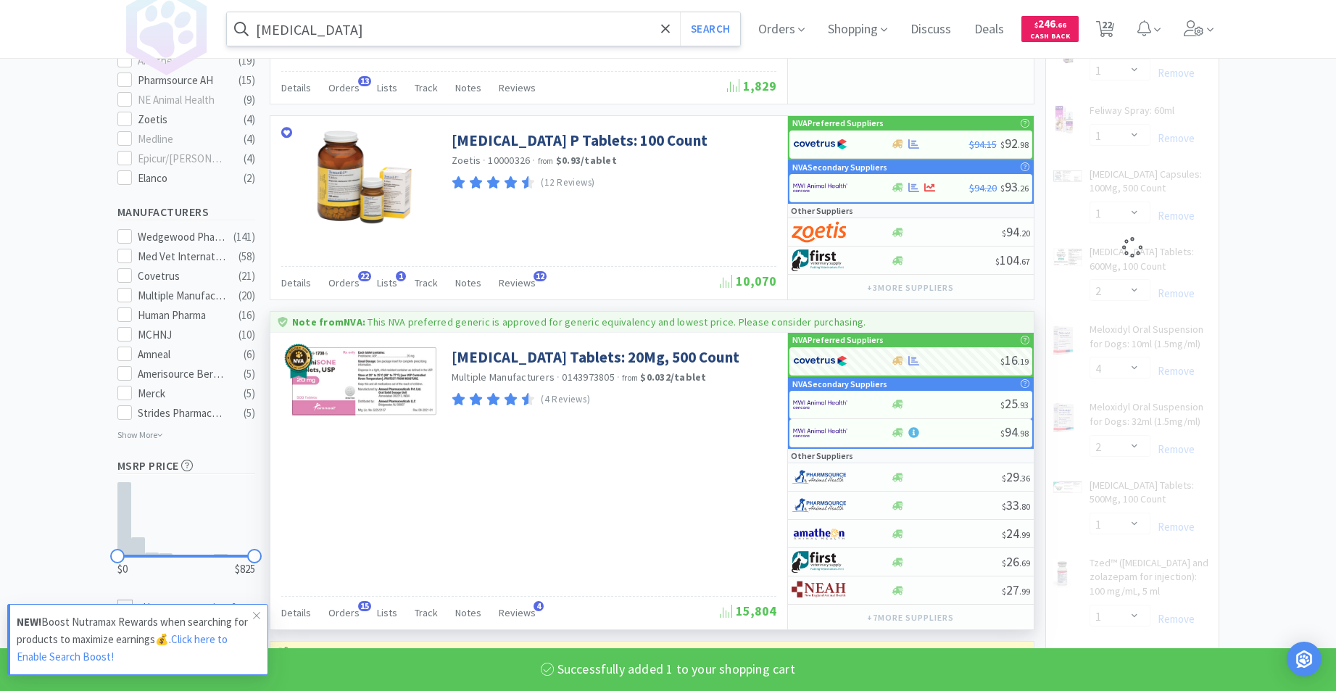
select select "1"
select select "5"
select select "1"
select select "3"
select select "1"
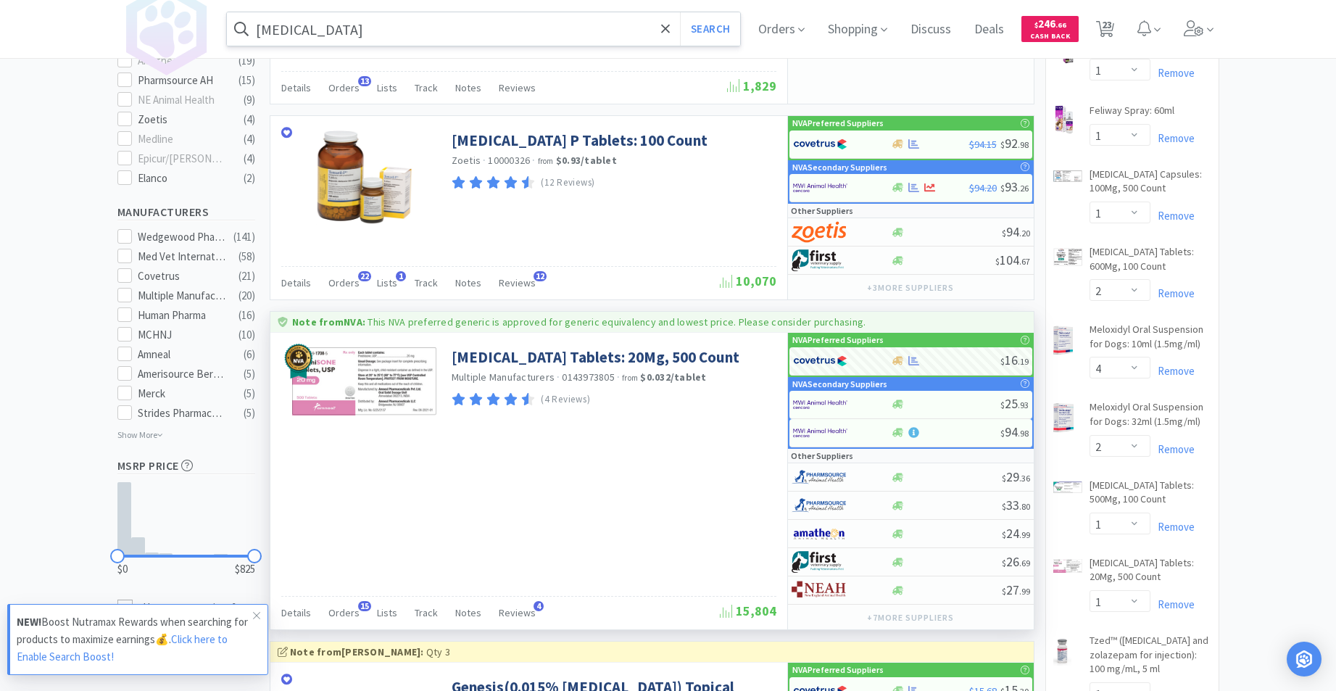
click at [403, 24] on input "[MEDICAL_DATA]" at bounding box center [484, 28] width 514 height 33
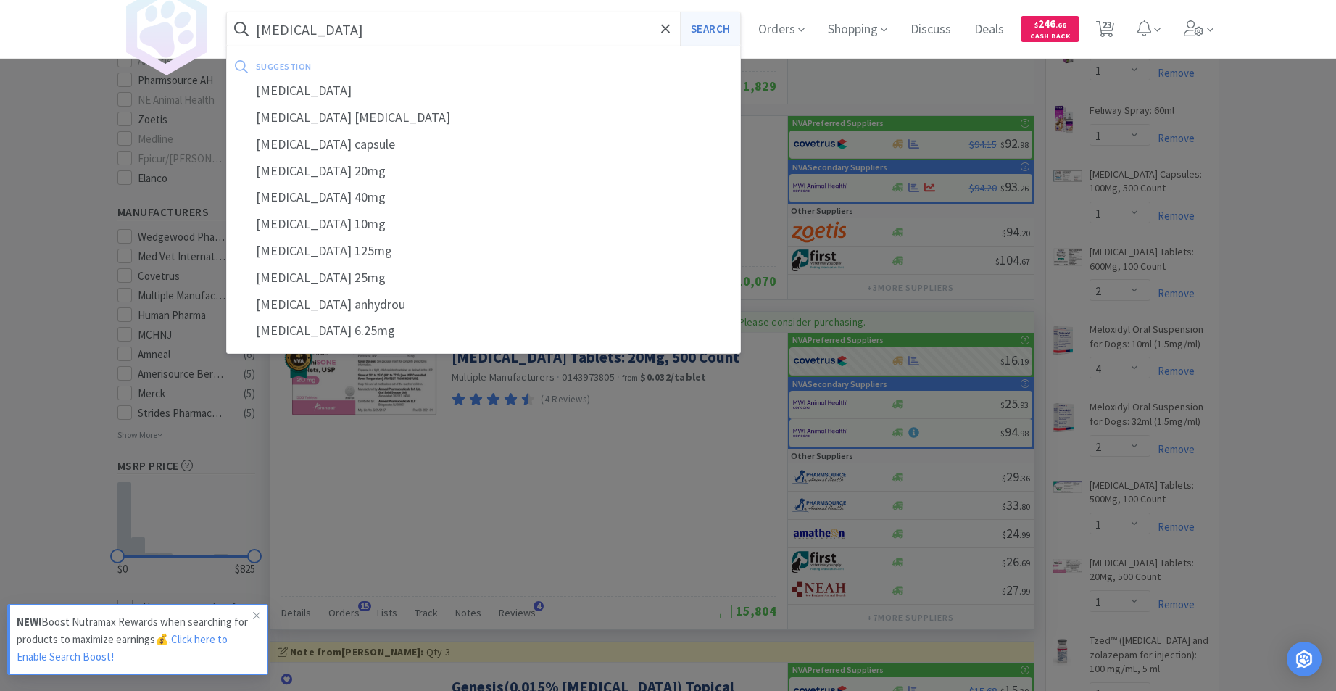
type input "[MEDICAL_DATA]"
click at [708, 32] on button "Search" at bounding box center [710, 28] width 60 height 33
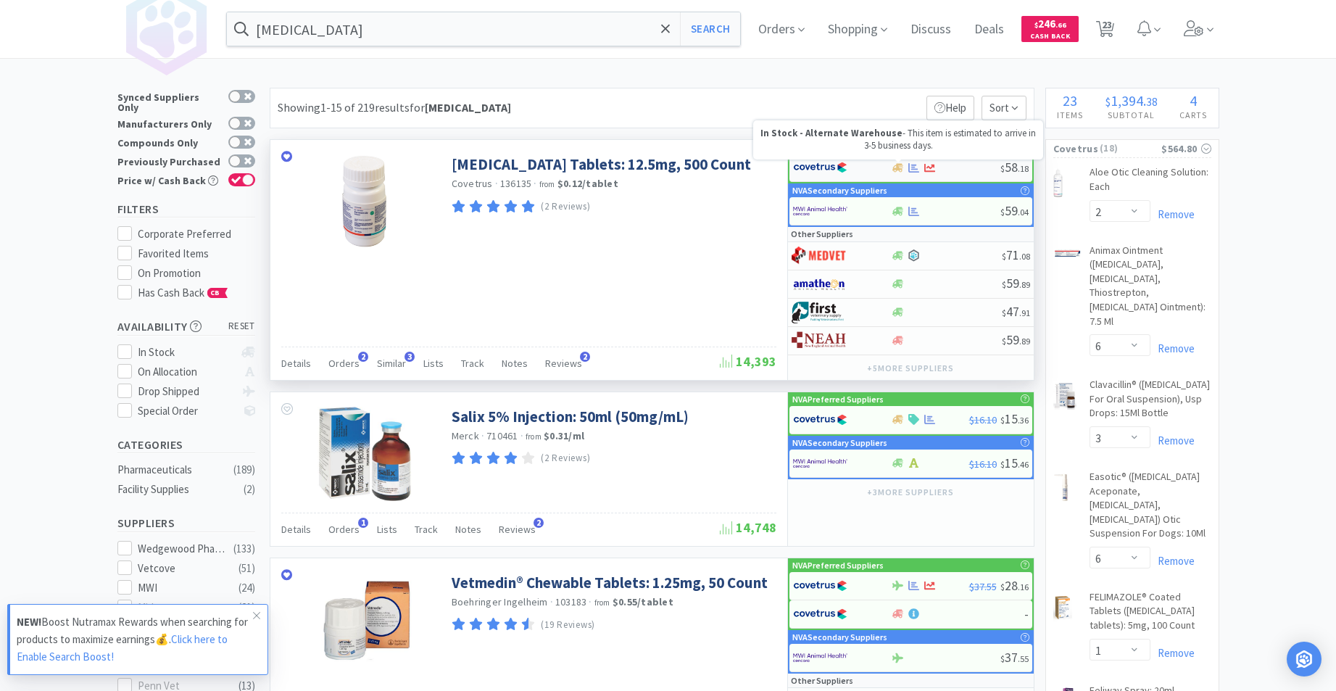
click at [902, 167] on icon at bounding box center [898, 167] width 11 height 11
select select "1"
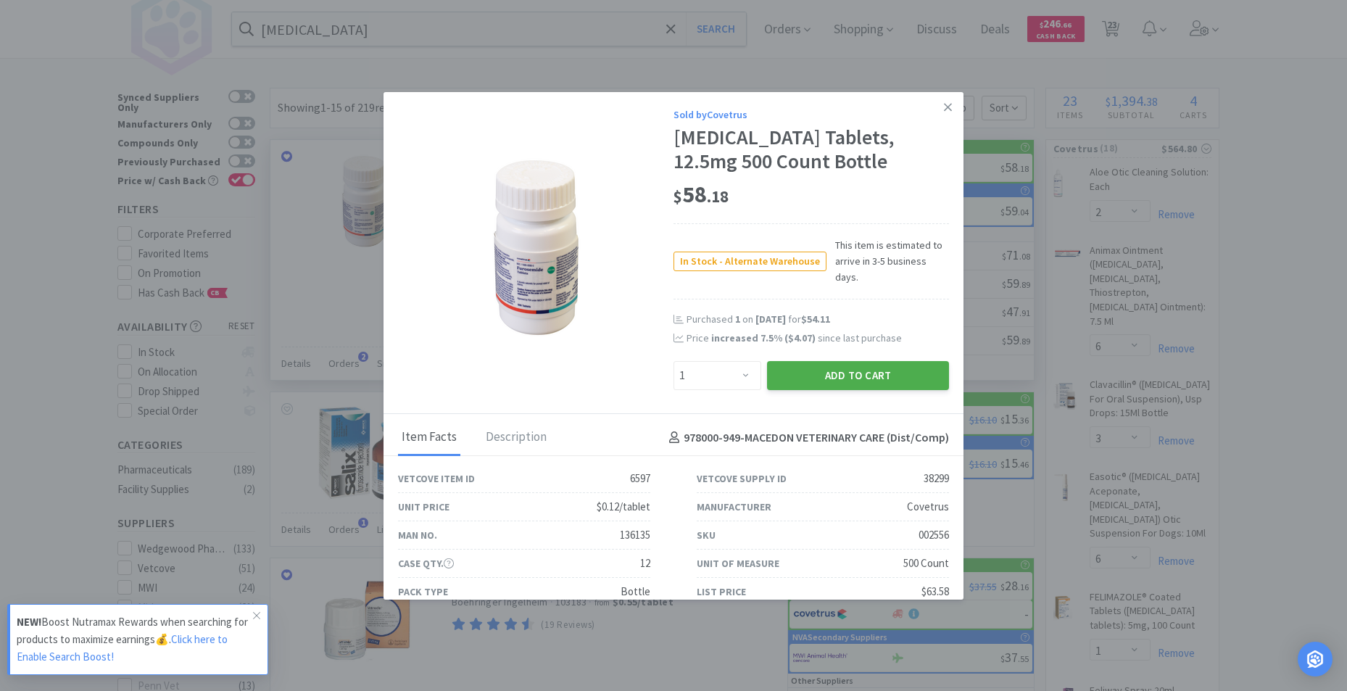
click at [835, 366] on button "Add to Cart" at bounding box center [858, 375] width 182 height 29
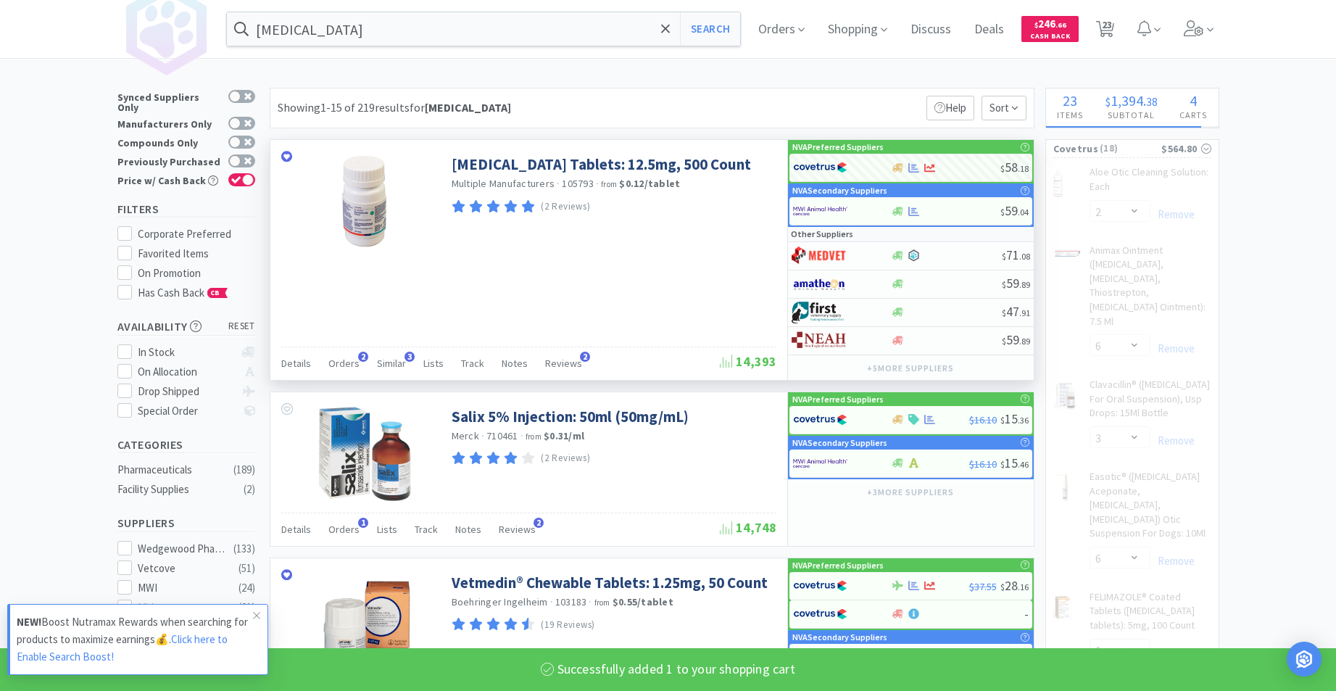
select select "1"
select select "2"
select select "4"
select select "2"
select select "1"
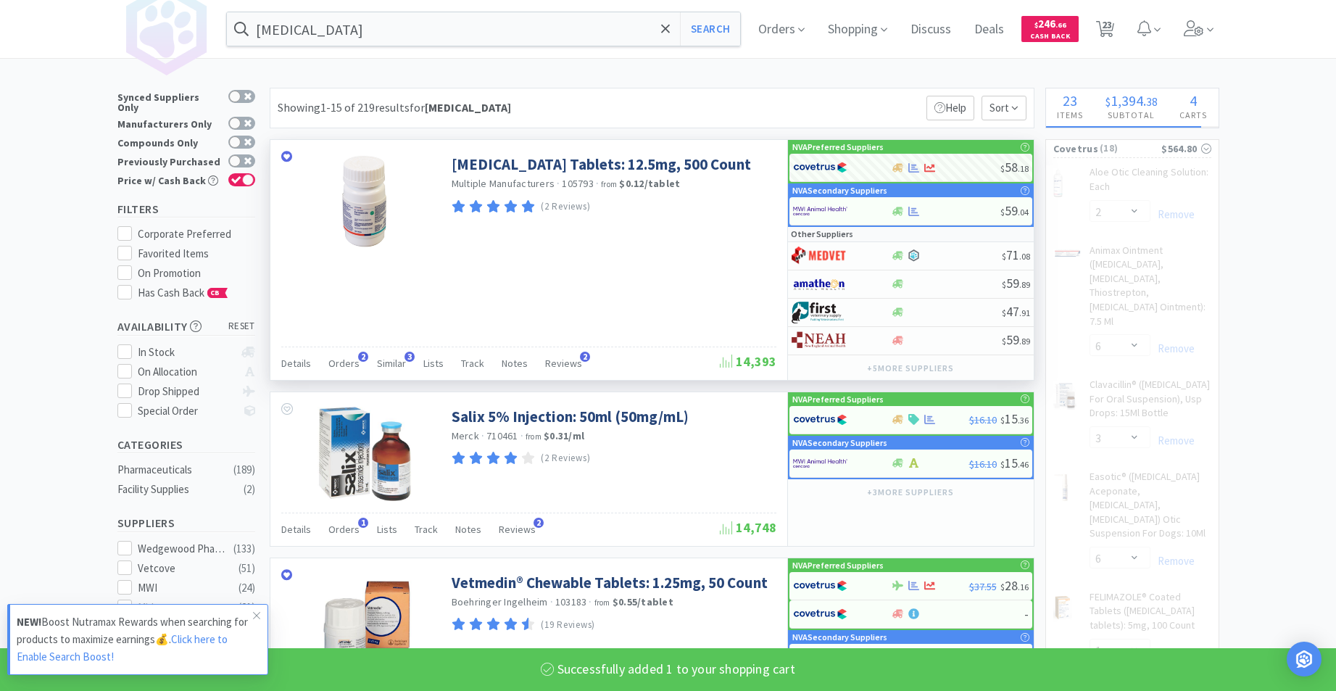
select select "5"
select select "1"
select select "3"
select select "1"
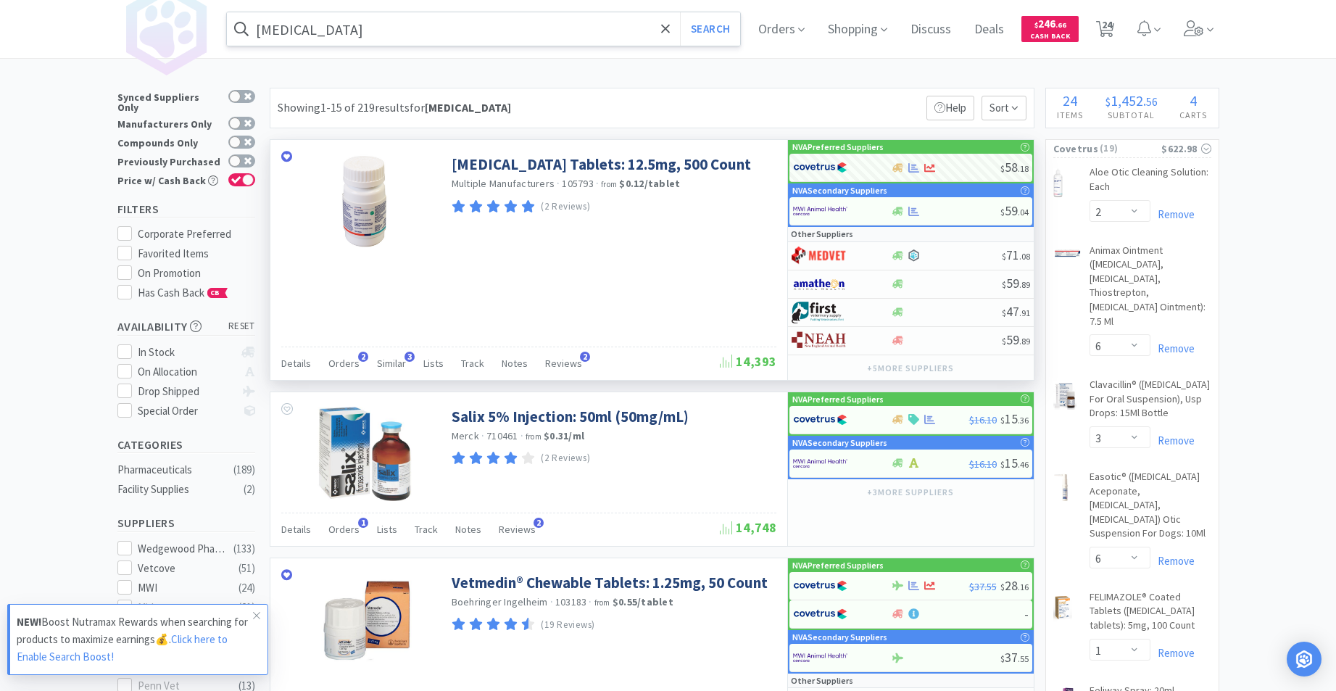
click at [495, 14] on div "[MEDICAL_DATA] Search Orders Shopping Discuss Discuss Deals Deals $ 246 . 66 Ca…" at bounding box center [668, 29] width 1102 height 58
click at [483, 20] on input "[MEDICAL_DATA]" at bounding box center [484, 28] width 514 height 33
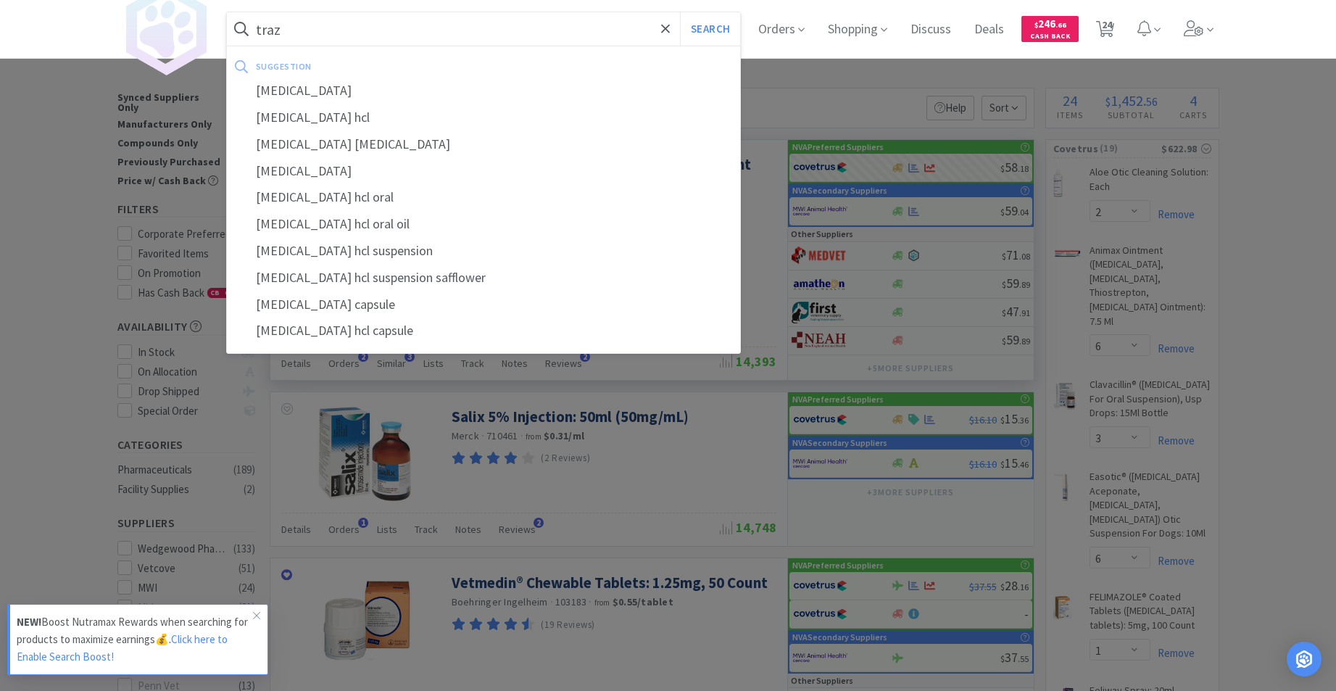
click at [315, 90] on div "[MEDICAL_DATA]" at bounding box center [484, 91] width 514 height 27
type input "[MEDICAL_DATA]"
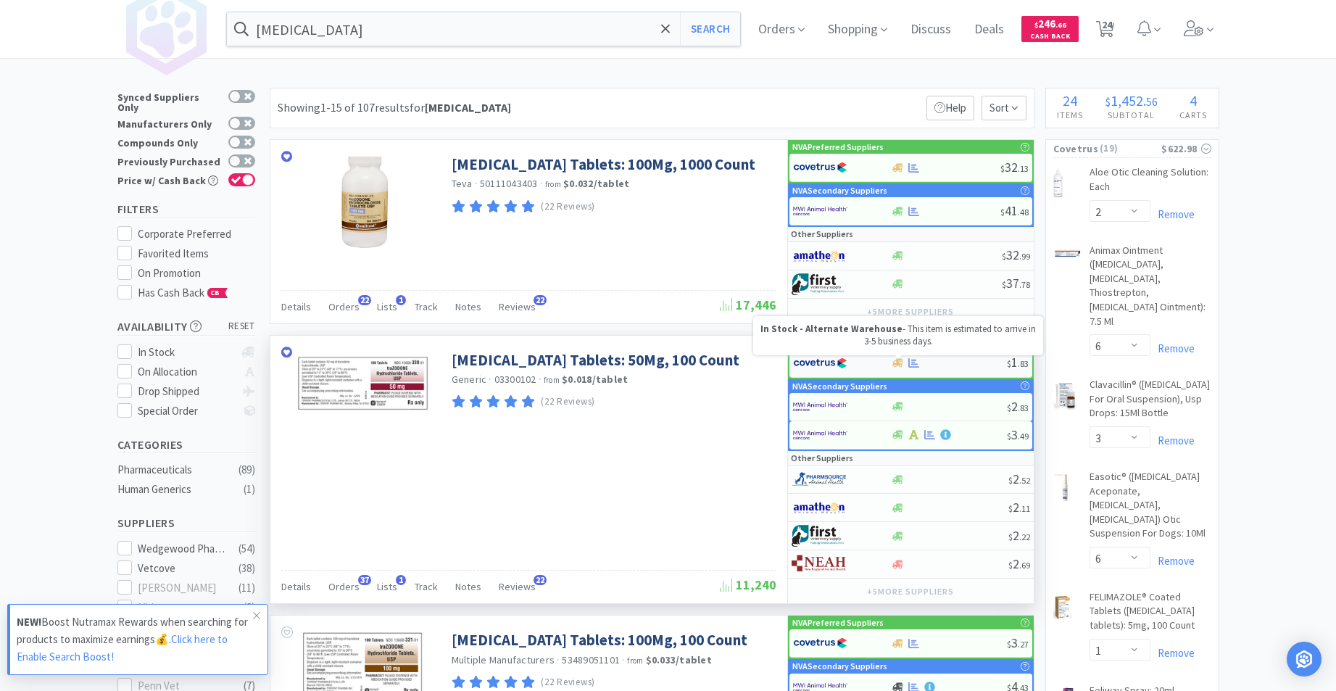
click at [900, 363] on icon at bounding box center [898, 363] width 11 height 9
select select "1"
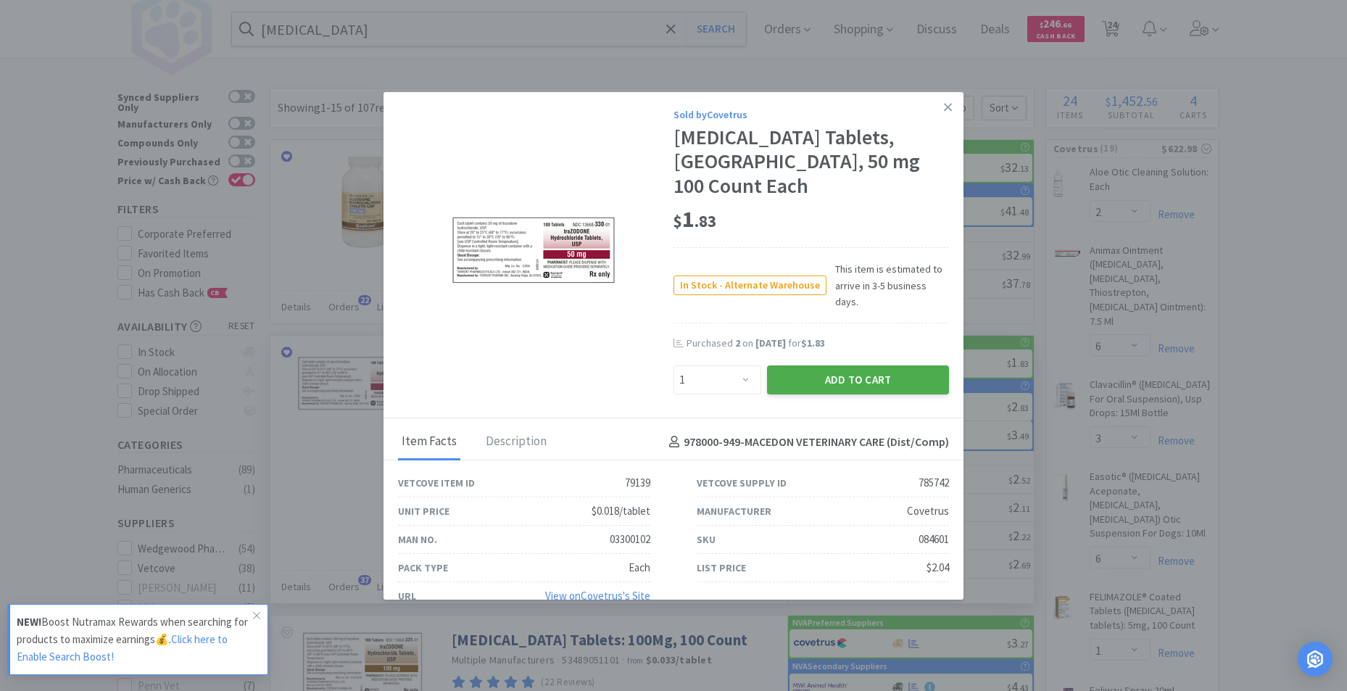
click at [851, 365] on button "Add to Cart" at bounding box center [858, 379] width 182 height 29
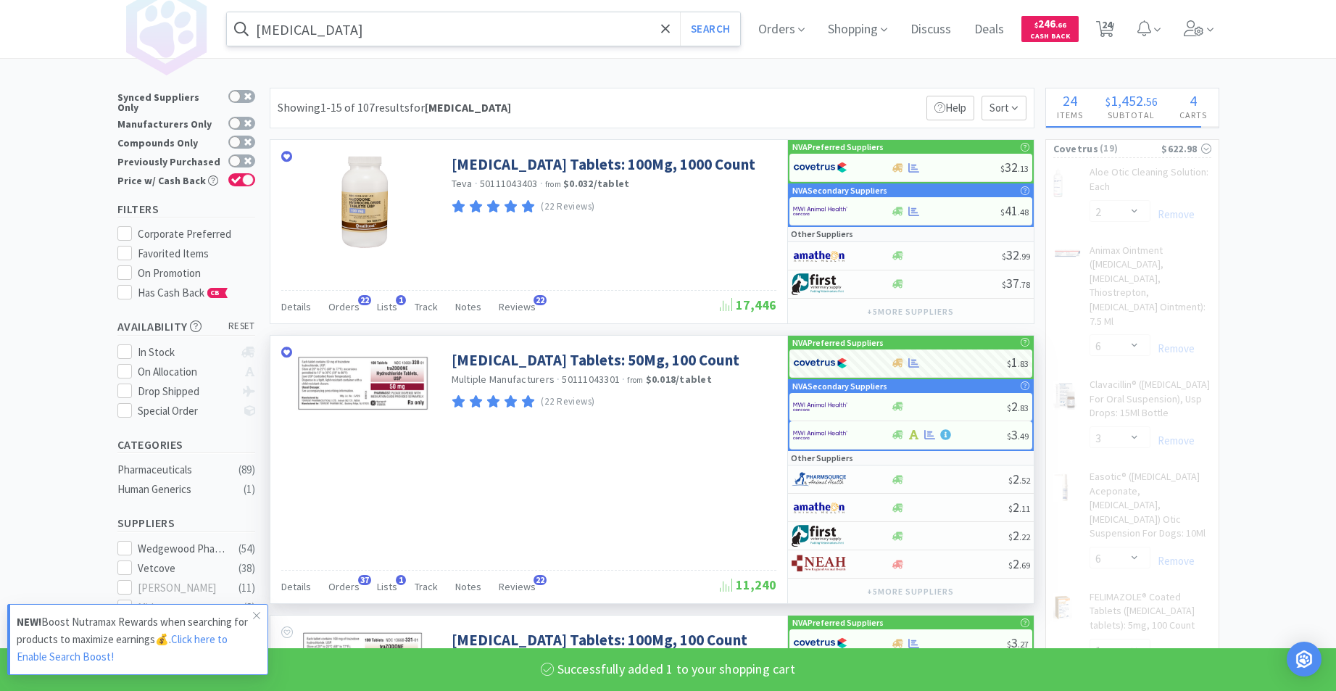
select select "1"
select select "5"
select select "1"
select select "3"
select select "1"
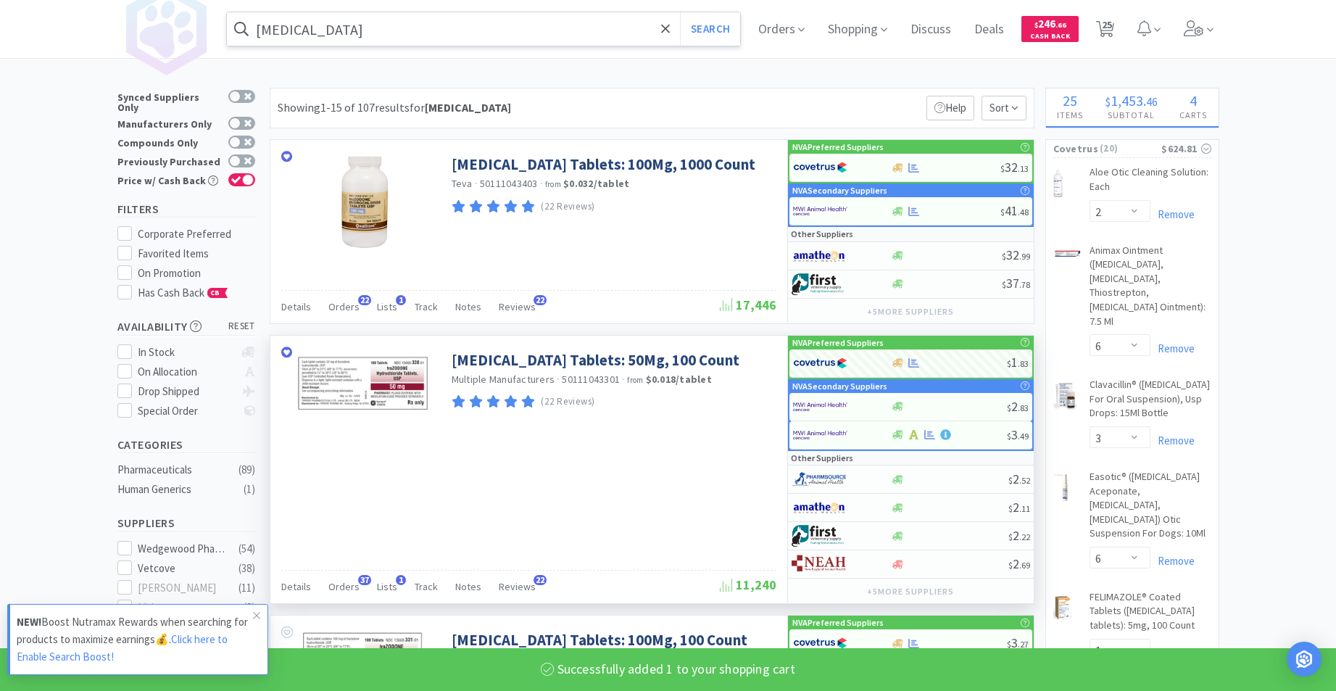
click at [378, 35] on input "[MEDICAL_DATA]" at bounding box center [484, 28] width 514 height 33
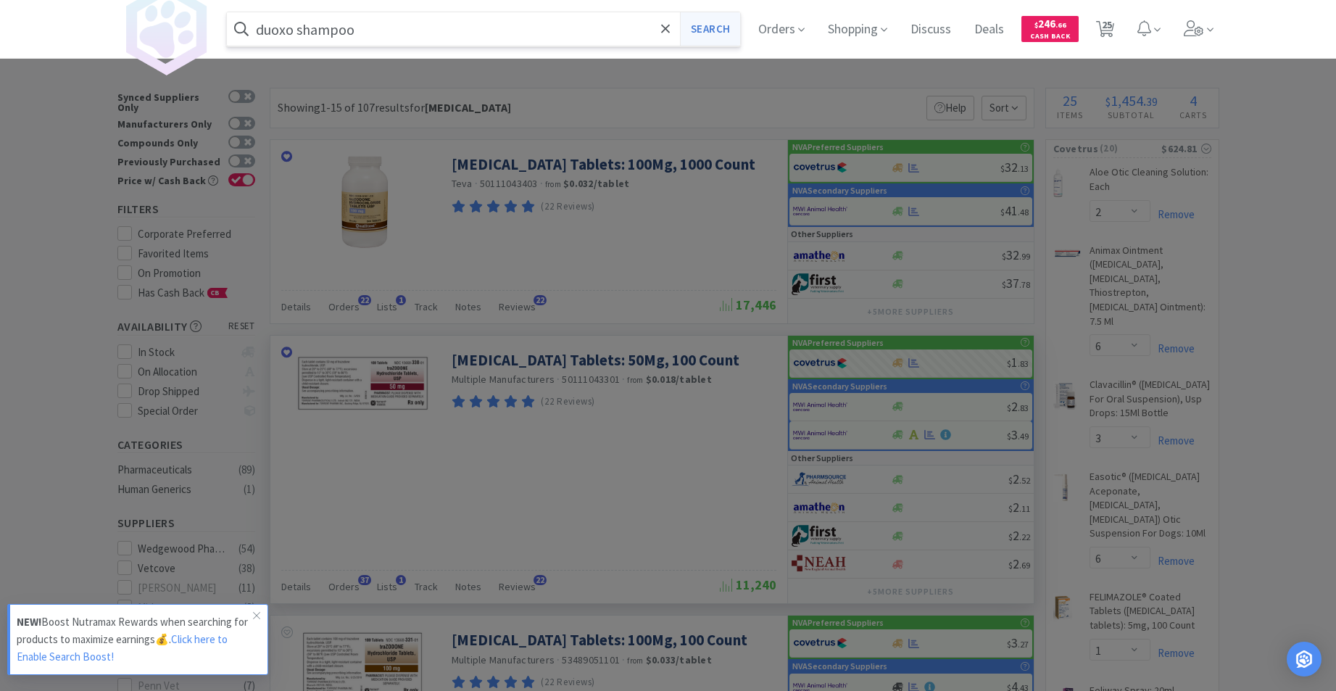
type input "duoxo shampoo"
click at [724, 29] on button "Search" at bounding box center [710, 28] width 60 height 33
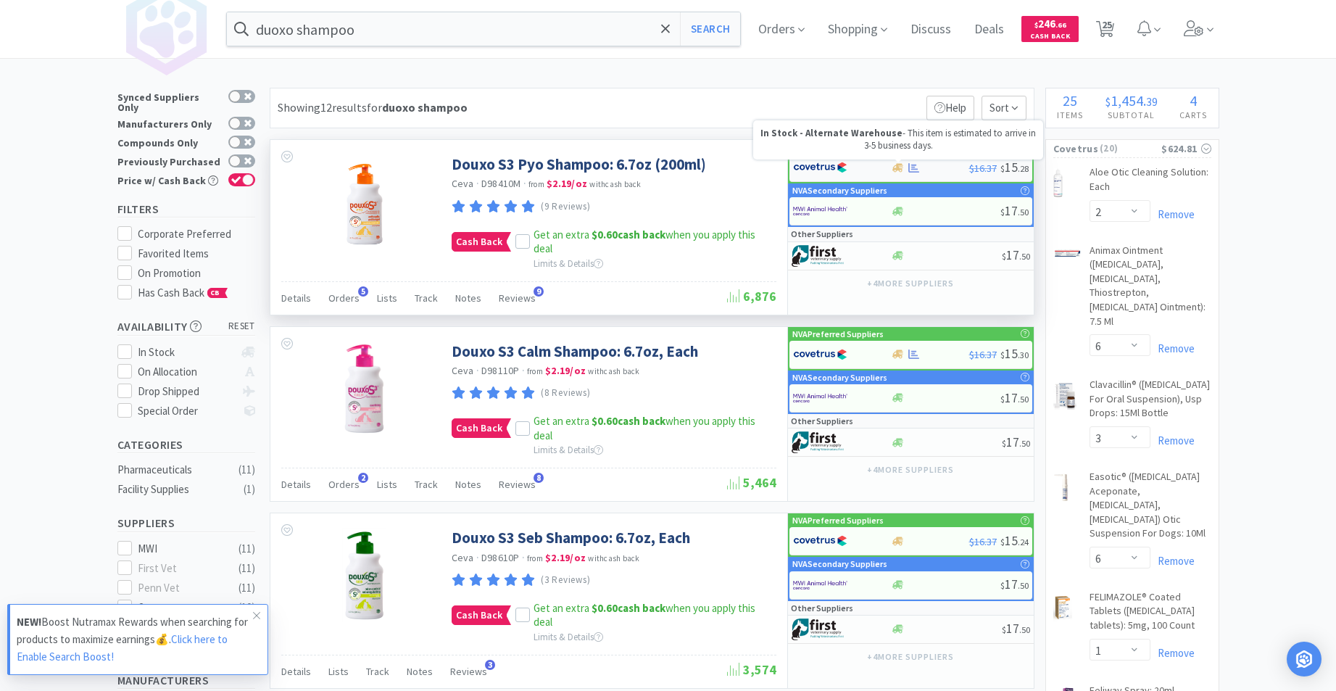
click at [898, 167] on icon at bounding box center [898, 167] width 11 height 9
select select "1"
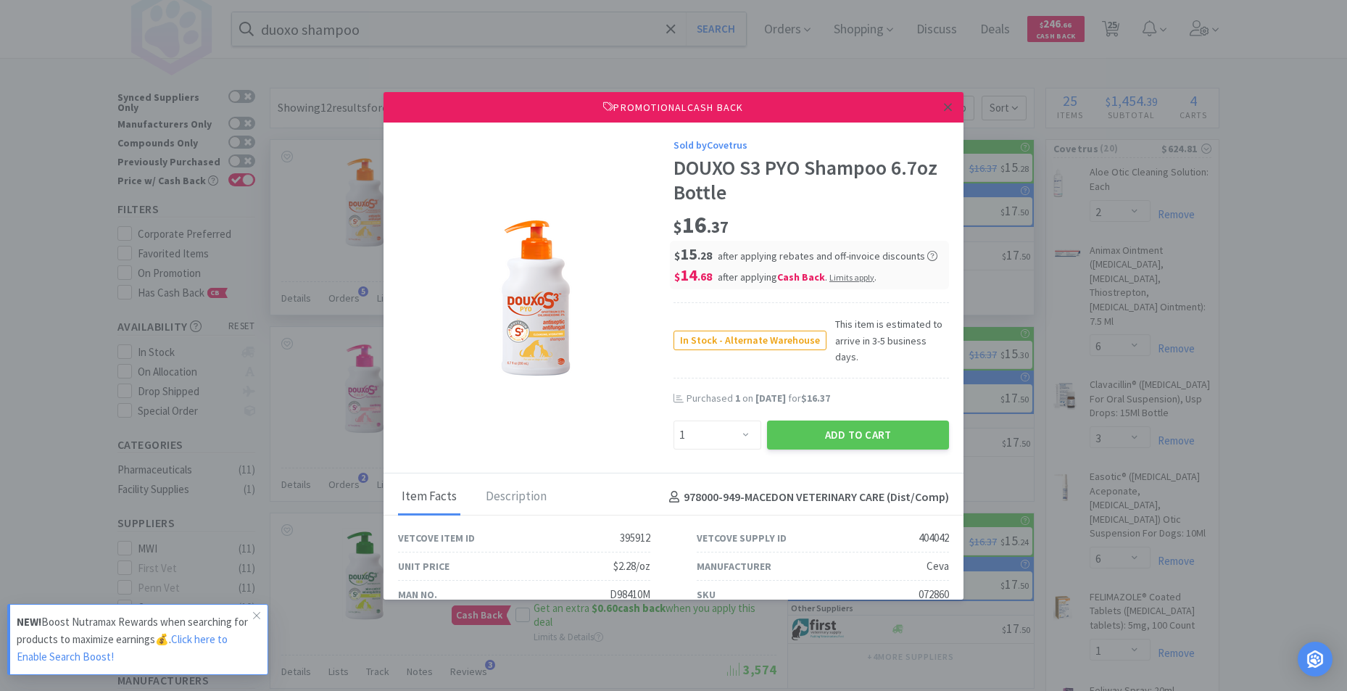
click at [945, 107] on link at bounding box center [947, 107] width 25 height 31
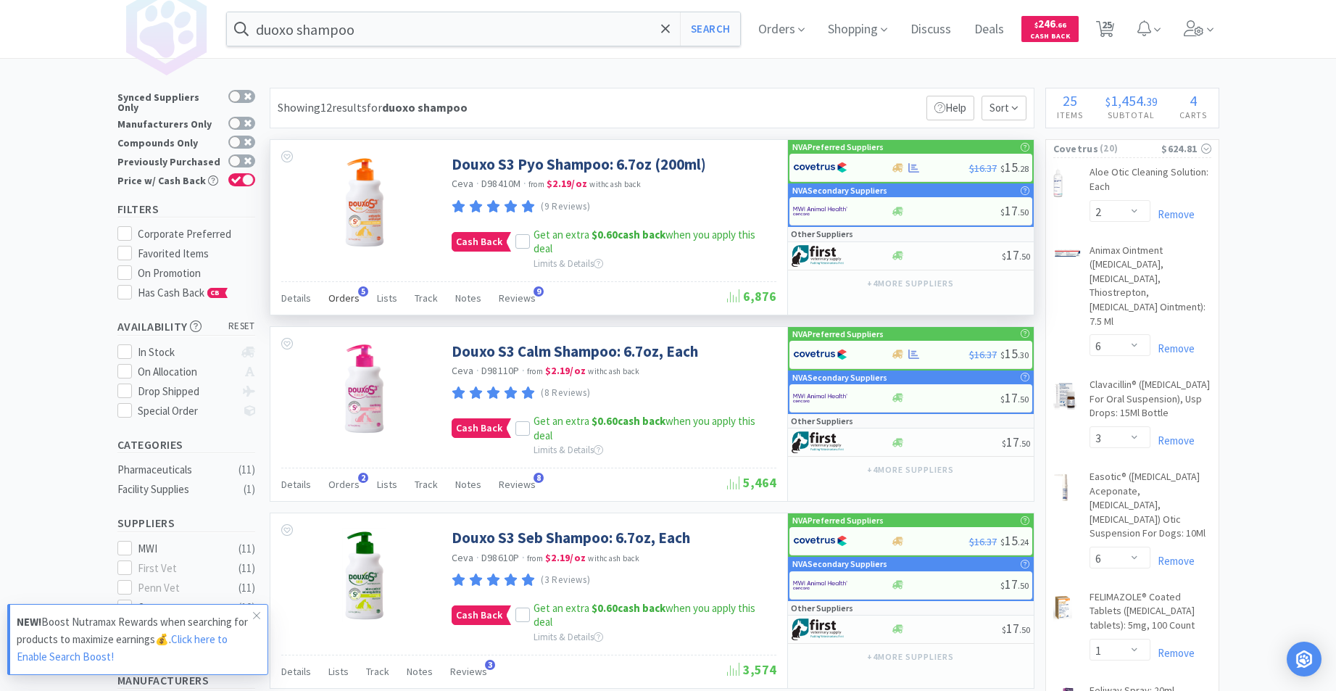
click at [339, 297] on span "Orders" at bounding box center [343, 298] width 31 height 13
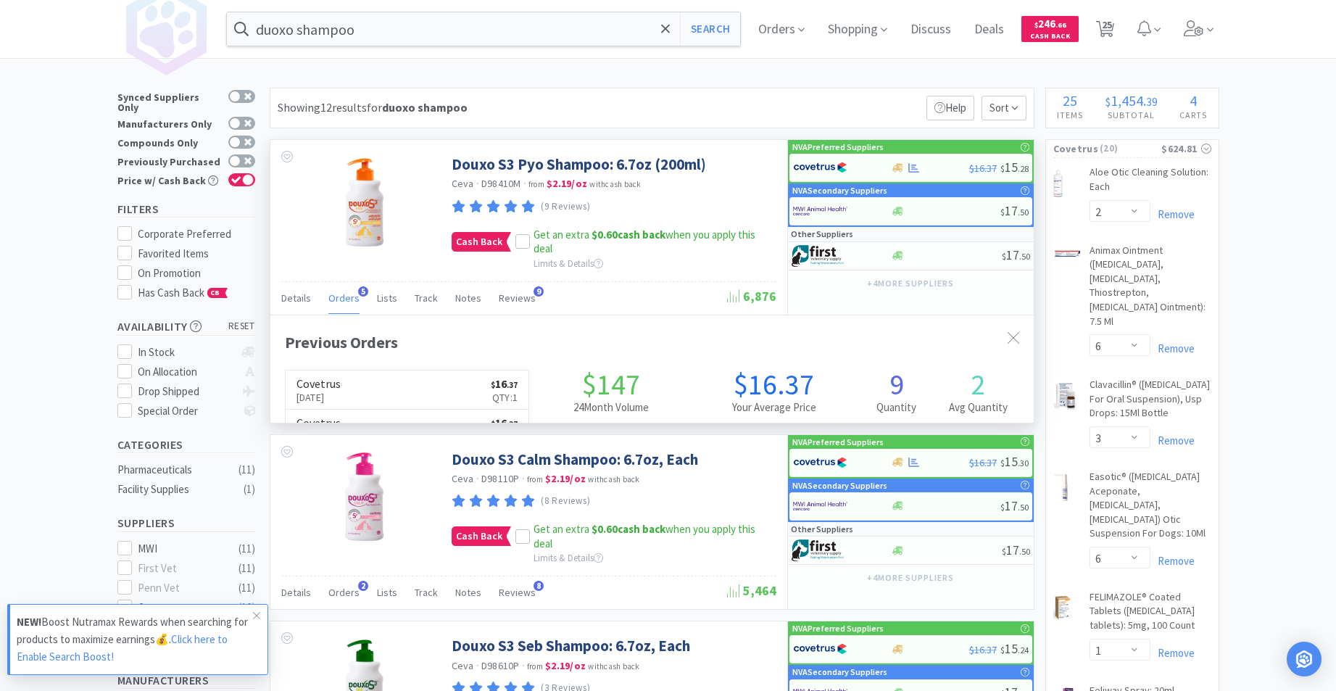
scroll to position [376, 764]
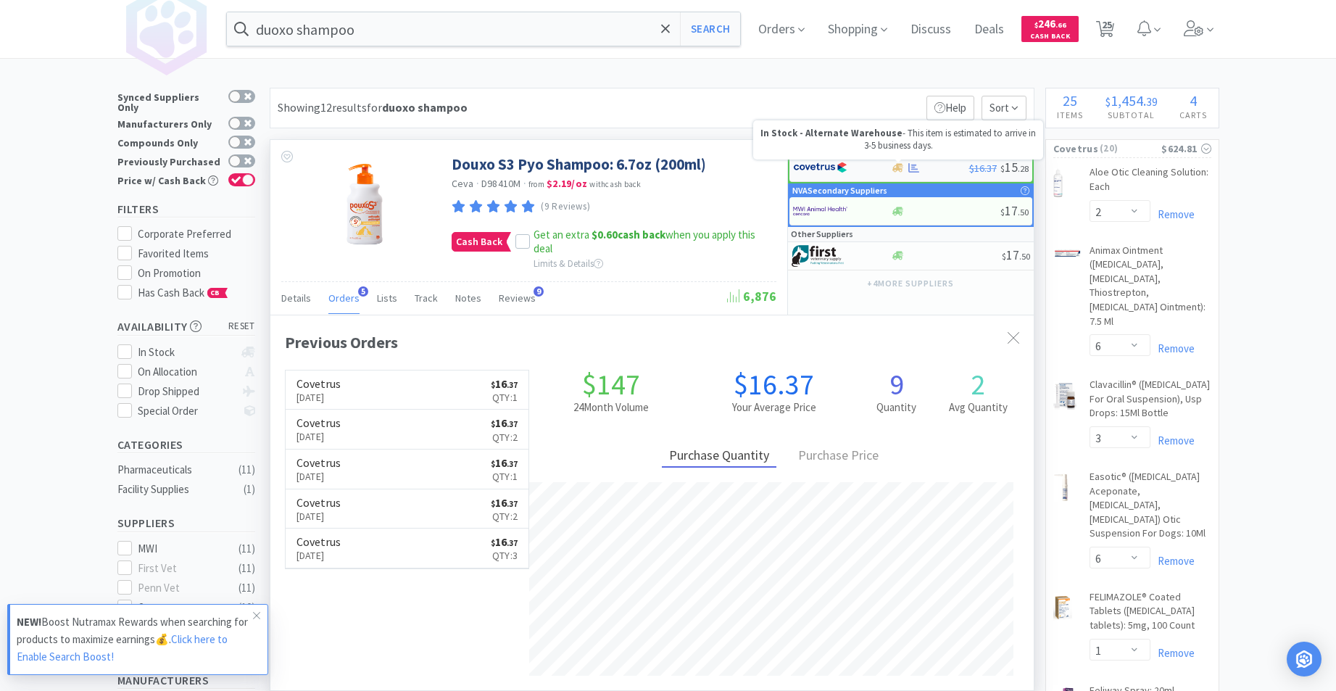
click at [897, 169] on icon at bounding box center [898, 167] width 11 height 9
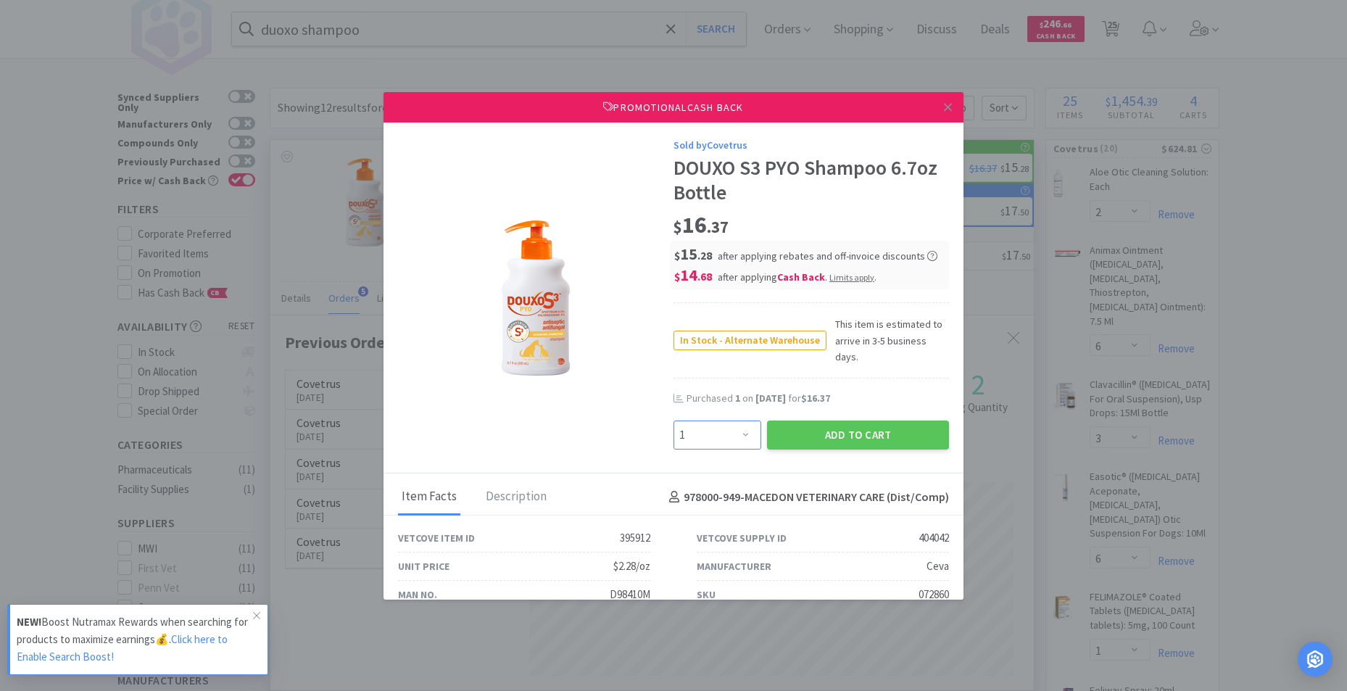
click at [740, 421] on select "Enter Quantity 1 2 3 4 5 6 7 8 9 10 11 12 13 14 15 16 17 18 19 20 Enter Quantity" at bounding box center [718, 435] width 88 height 29
select select "2"
click at [674, 421] on select "Enter Quantity 1 2 3 4 5 6 7 8 9 10 11 12 13 14 15 16 17 18 19 20 Enter Quantity" at bounding box center [718, 435] width 88 height 29
click at [885, 421] on button "Add to Cart" at bounding box center [858, 435] width 182 height 29
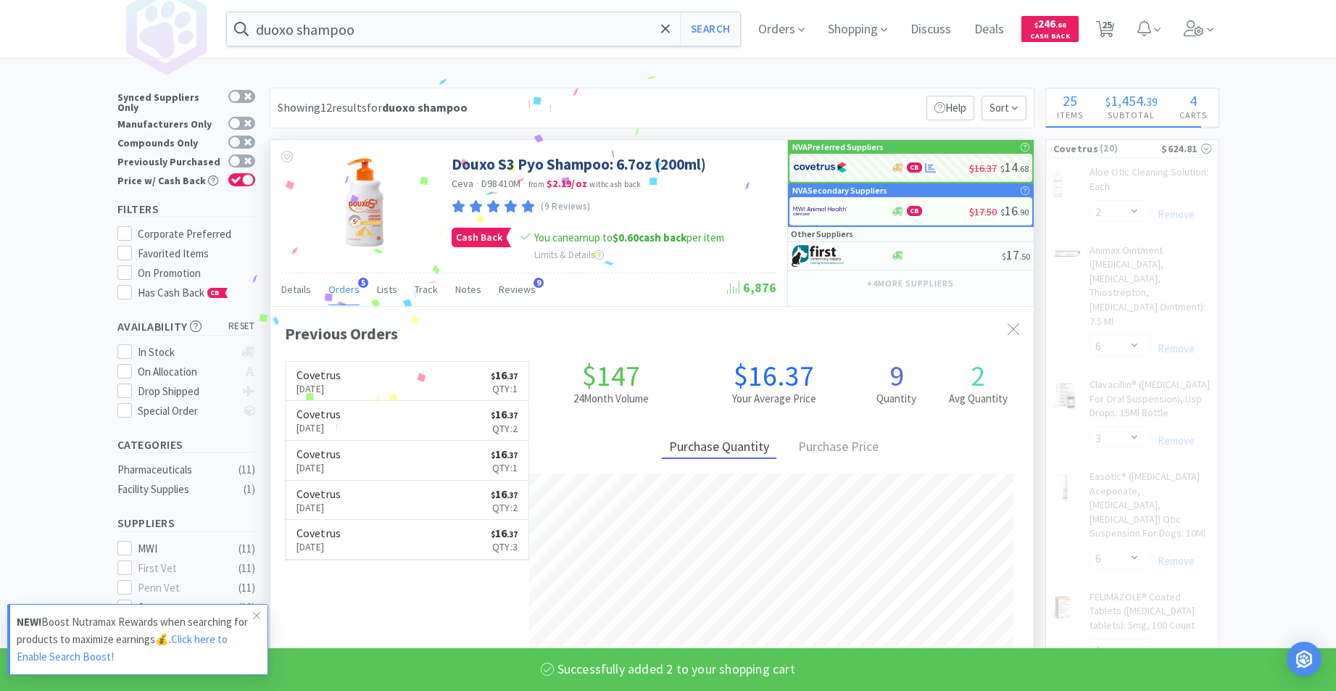
select select "2"
select select "6"
select select "1"
select select "2"
select select "4"
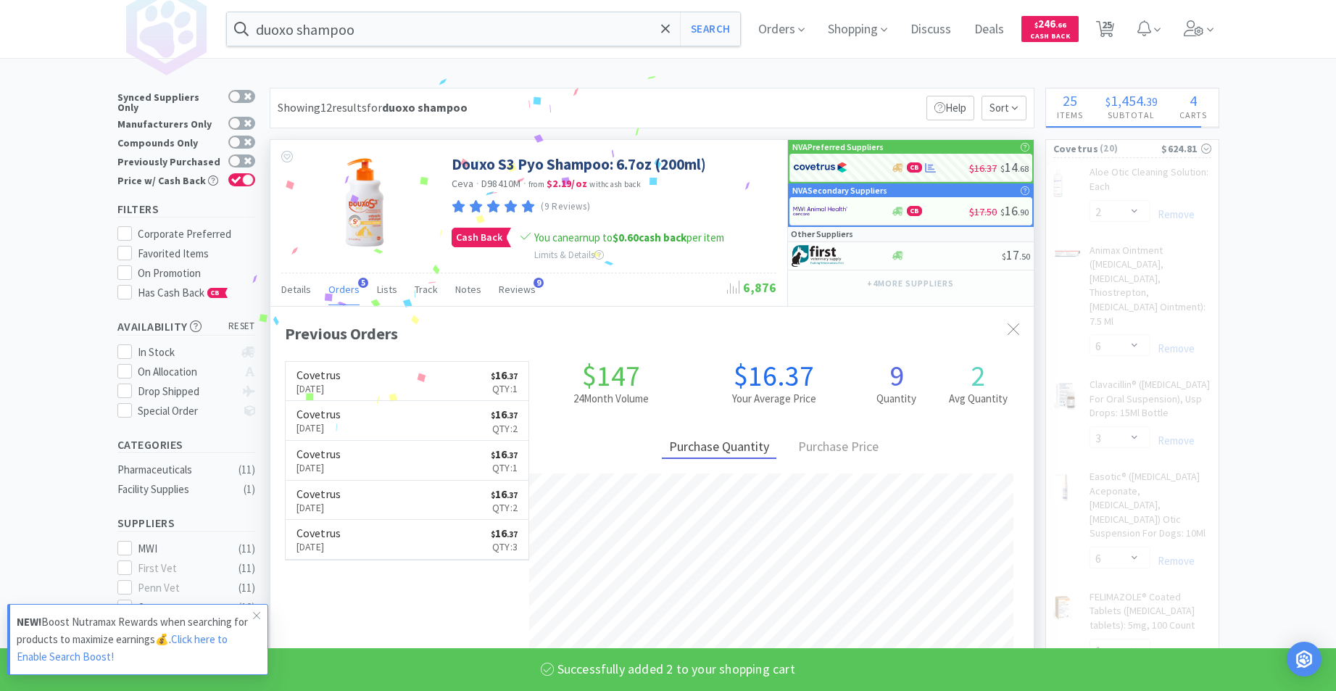
select select "2"
select select "1"
select select "5"
select select "1"
select select "3"
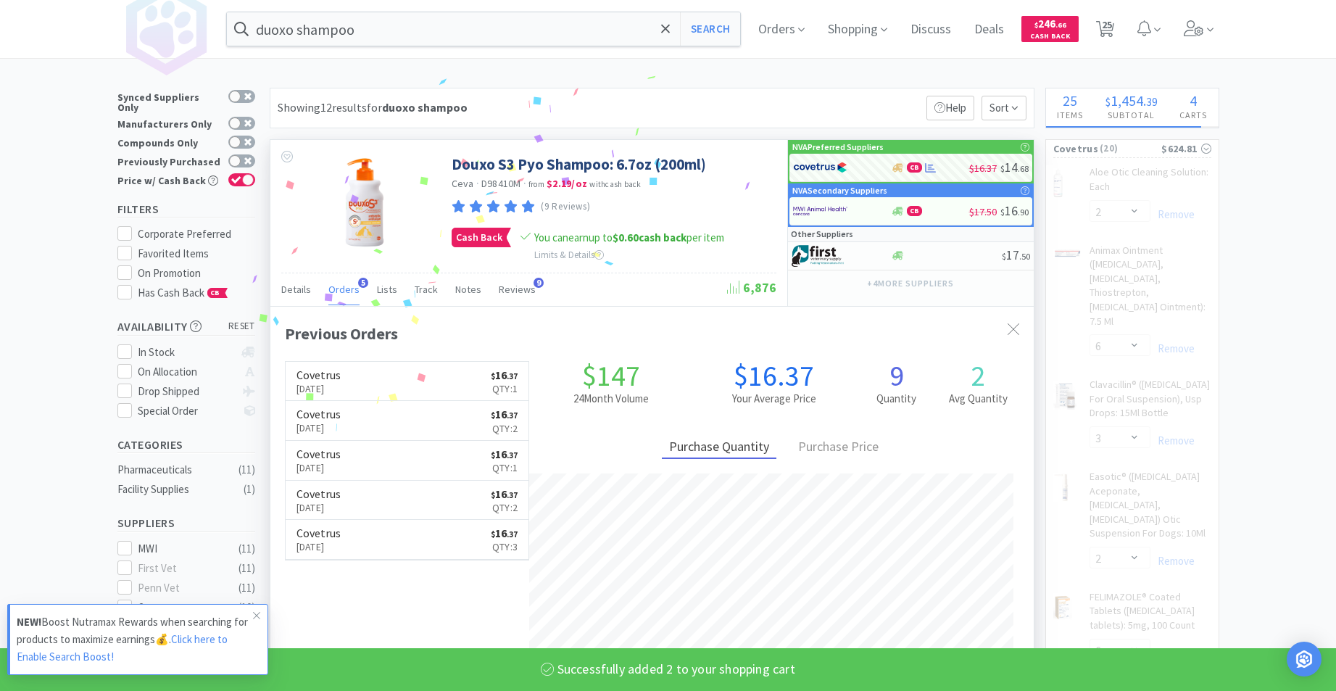
select select "1"
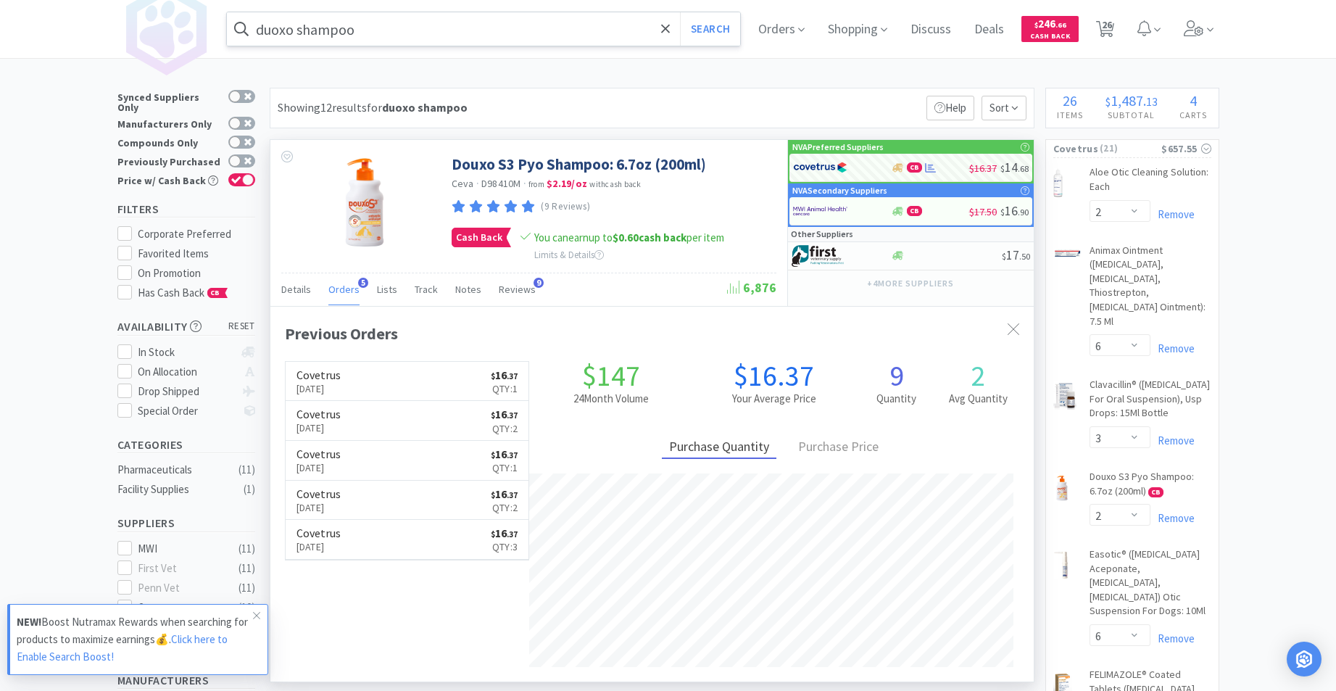
click at [419, 23] on input "duoxo shampoo" at bounding box center [484, 28] width 514 height 33
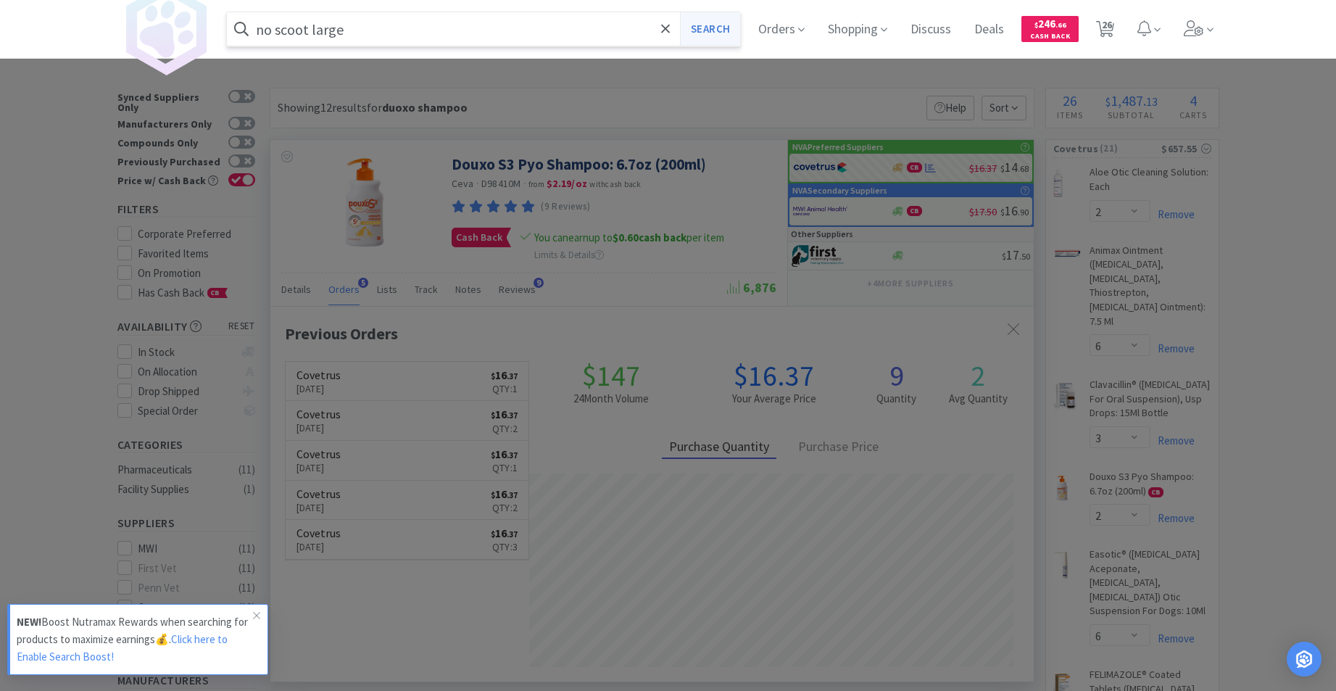
type input "no scoot large"
click at [727, 32] on button "Search" at bounding box center [710, 28] width 60 height 33
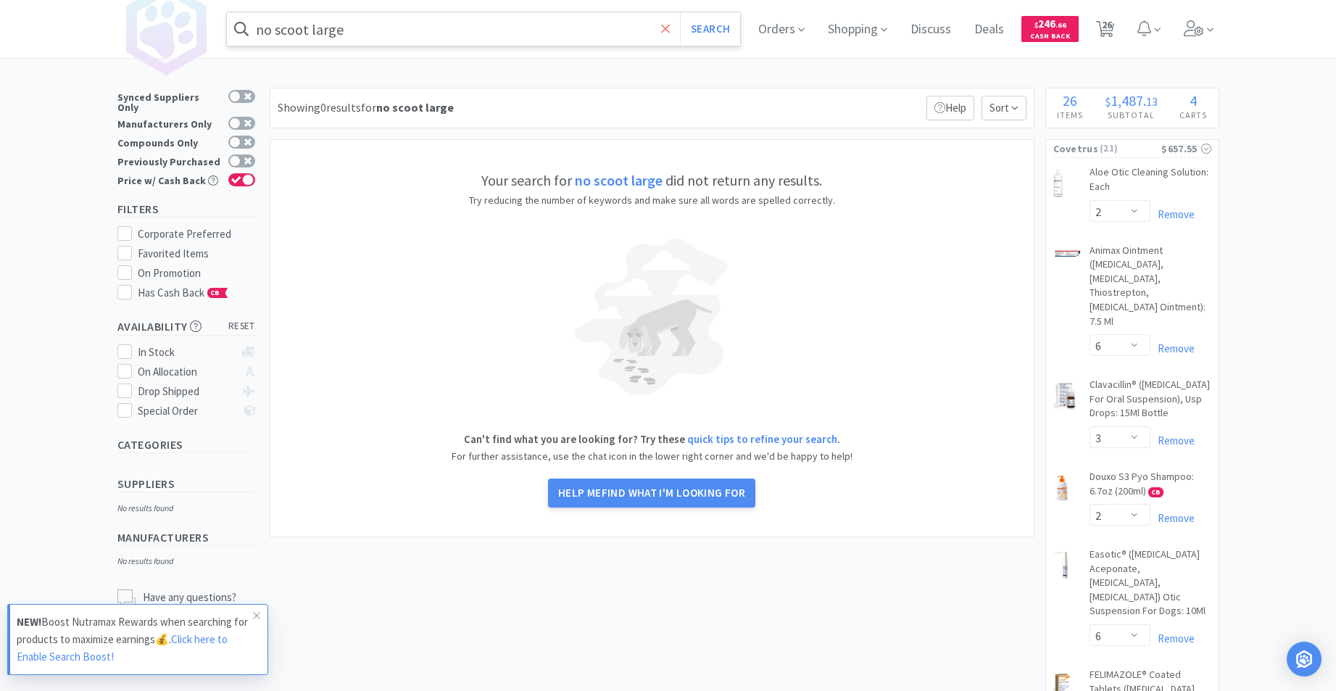
click at [669, 26] on icon at bounding box center [665, 29] width 9 height 15
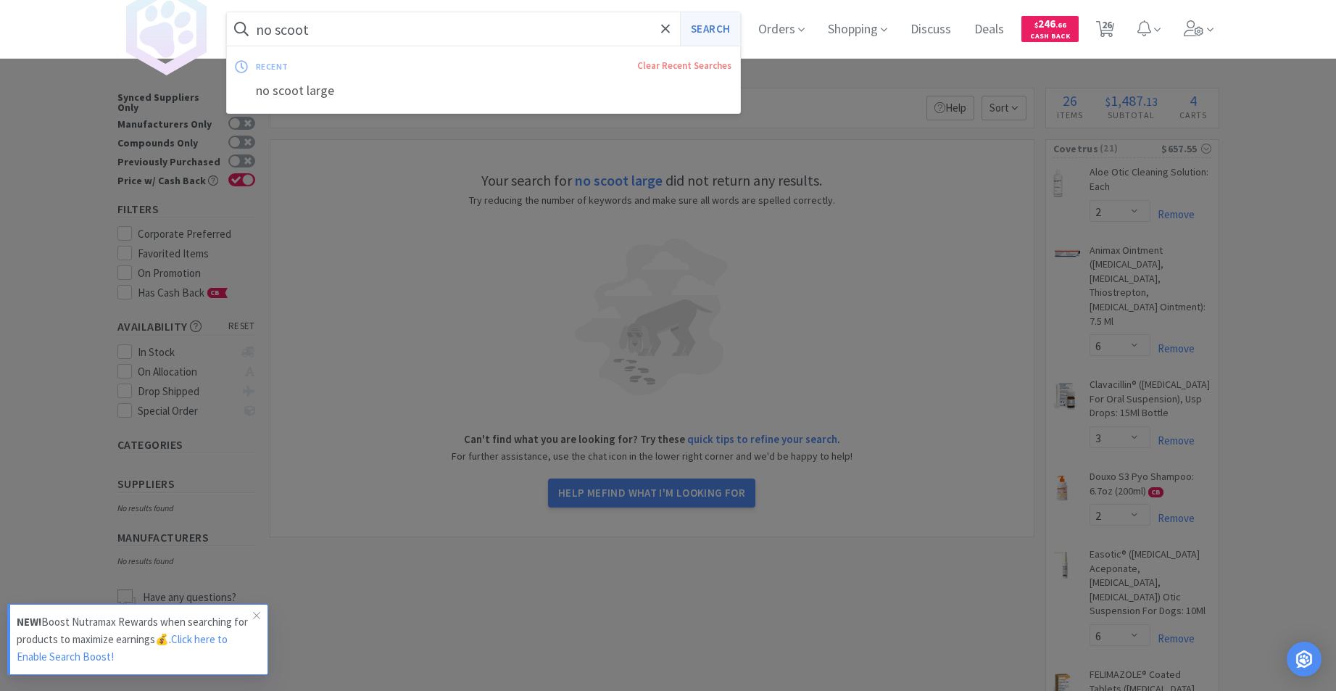
type input "no scoot"
click at [705, 30] on button "Search" at bounding box center [710, 28] width 60 height 33
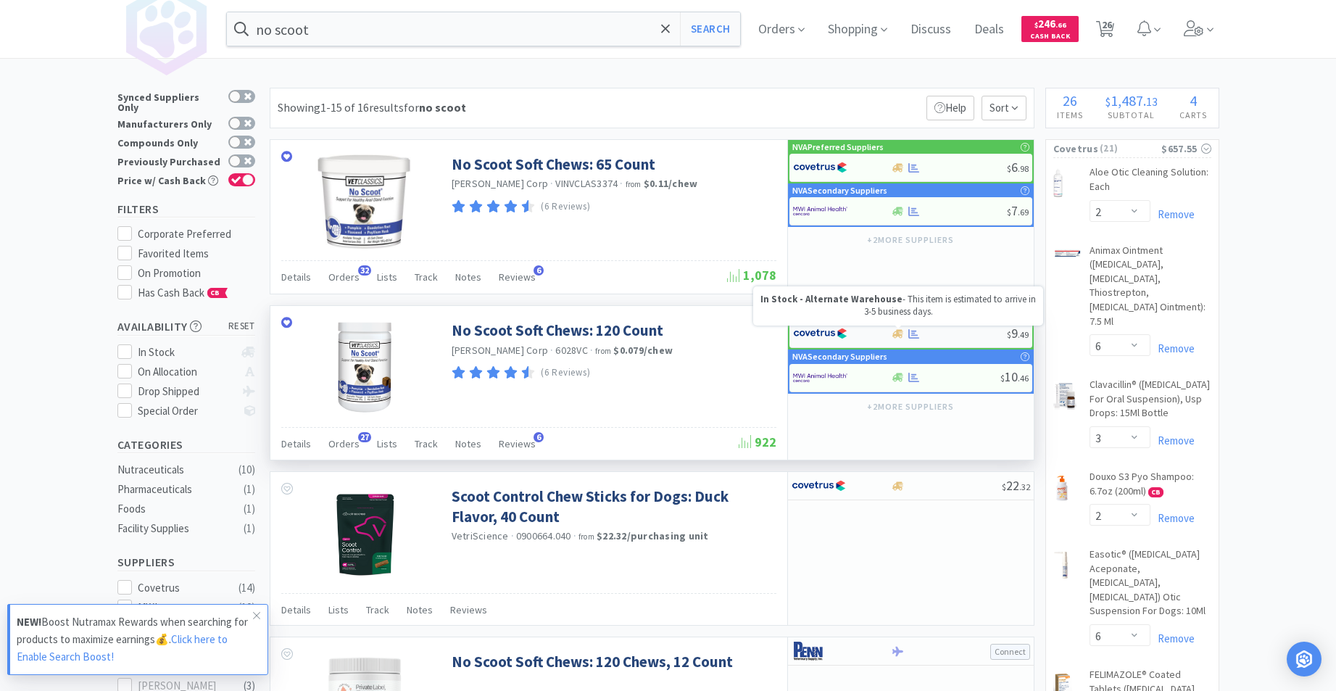
click at [899, 335] on icon at bounding box center [898, 333] width 11 height 9
select select "1"
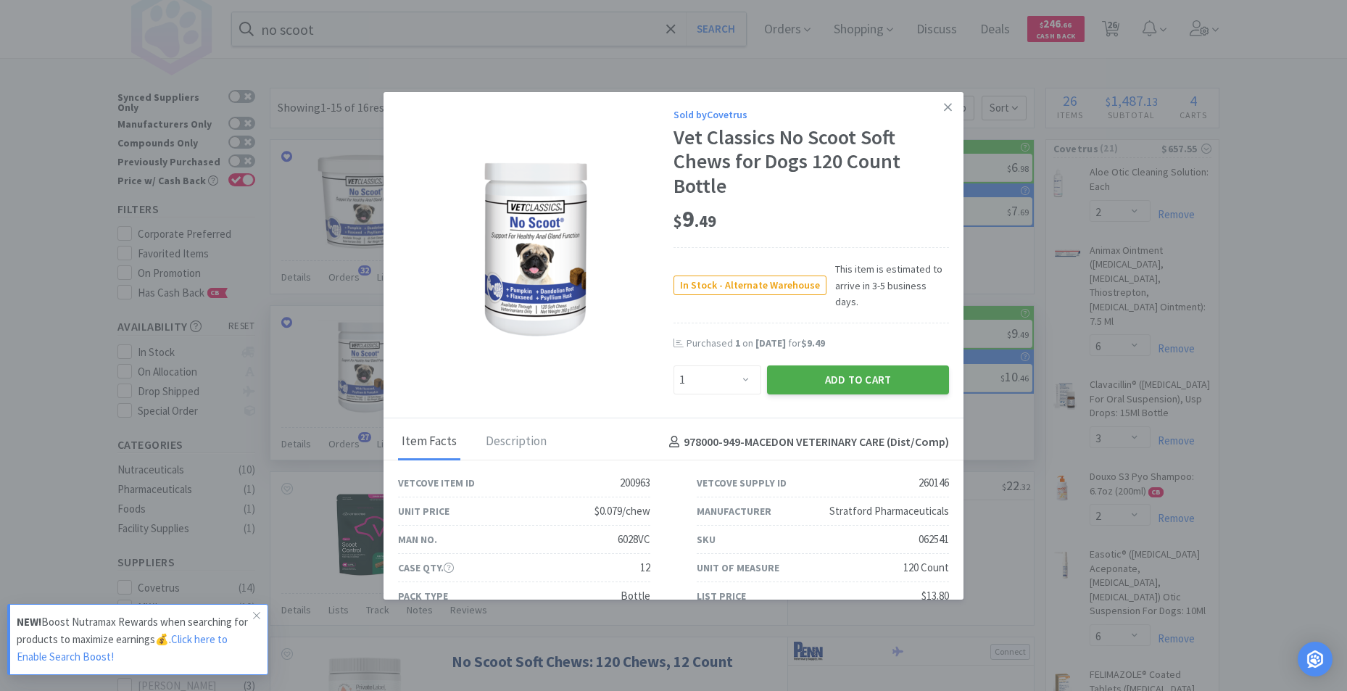
click at [827, 368] on button "Add to Cart" at bounding box center [858, 379] width 182 height 29
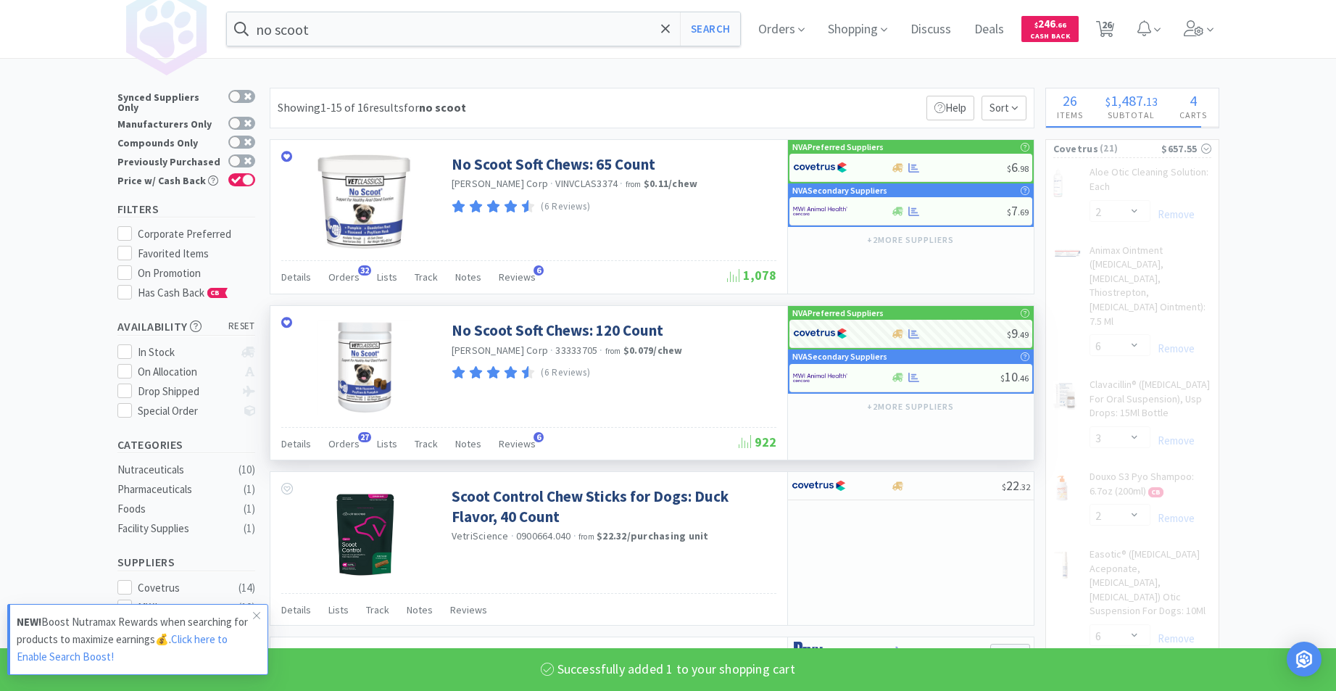
select select "1"
select select "5"
select select "1"
select select "3"
select select "1"
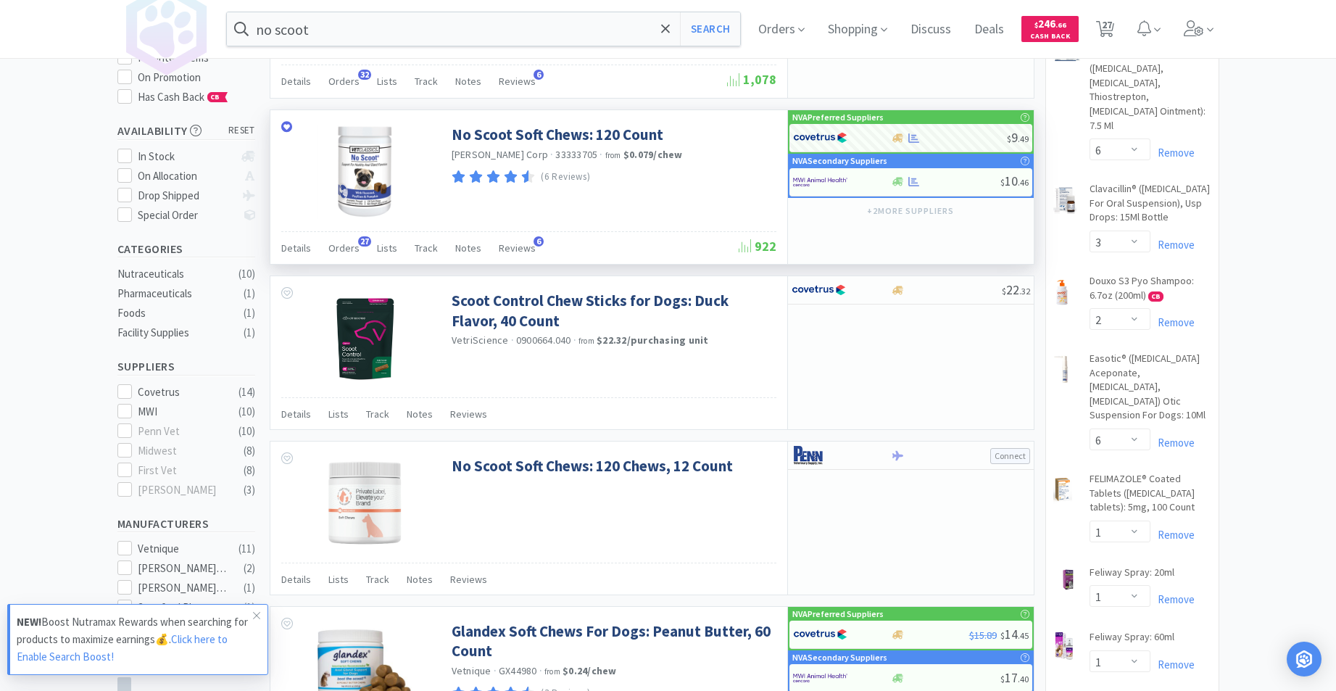
scroll to position [256, 0]
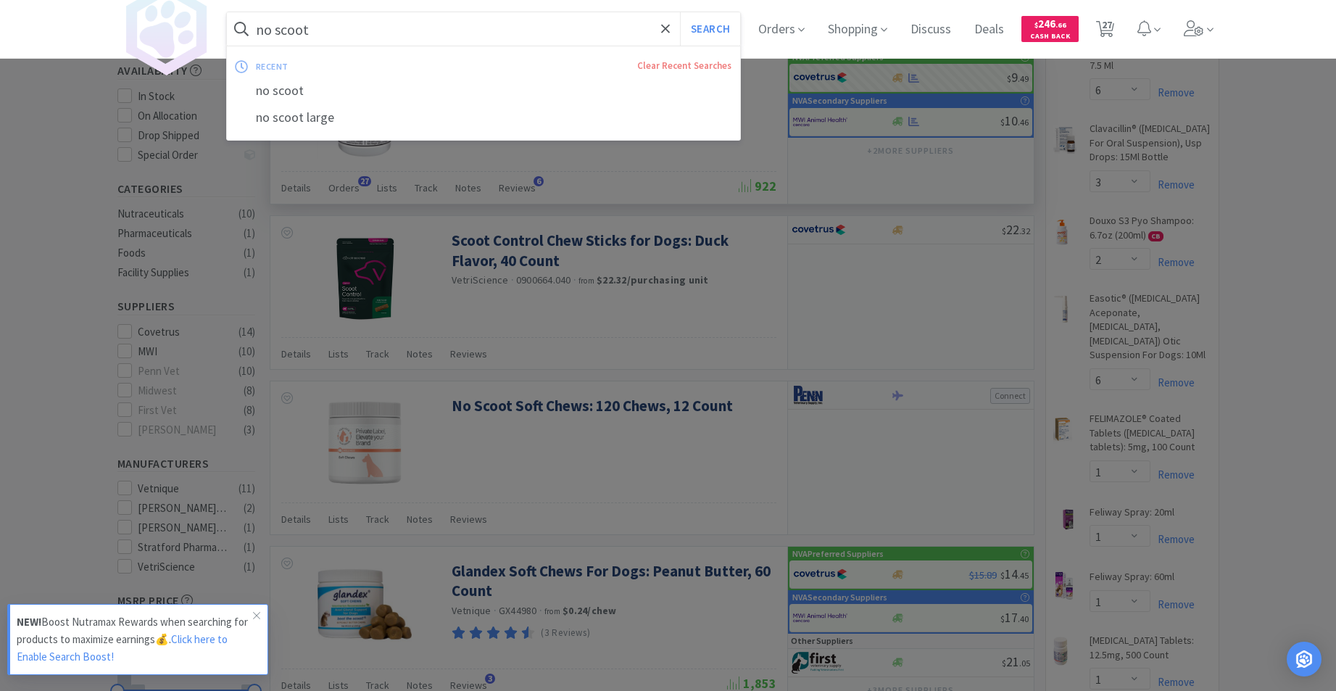
click at [360, 30] on input "no scoot" at bounding box center [484, 28] width 514 height 33
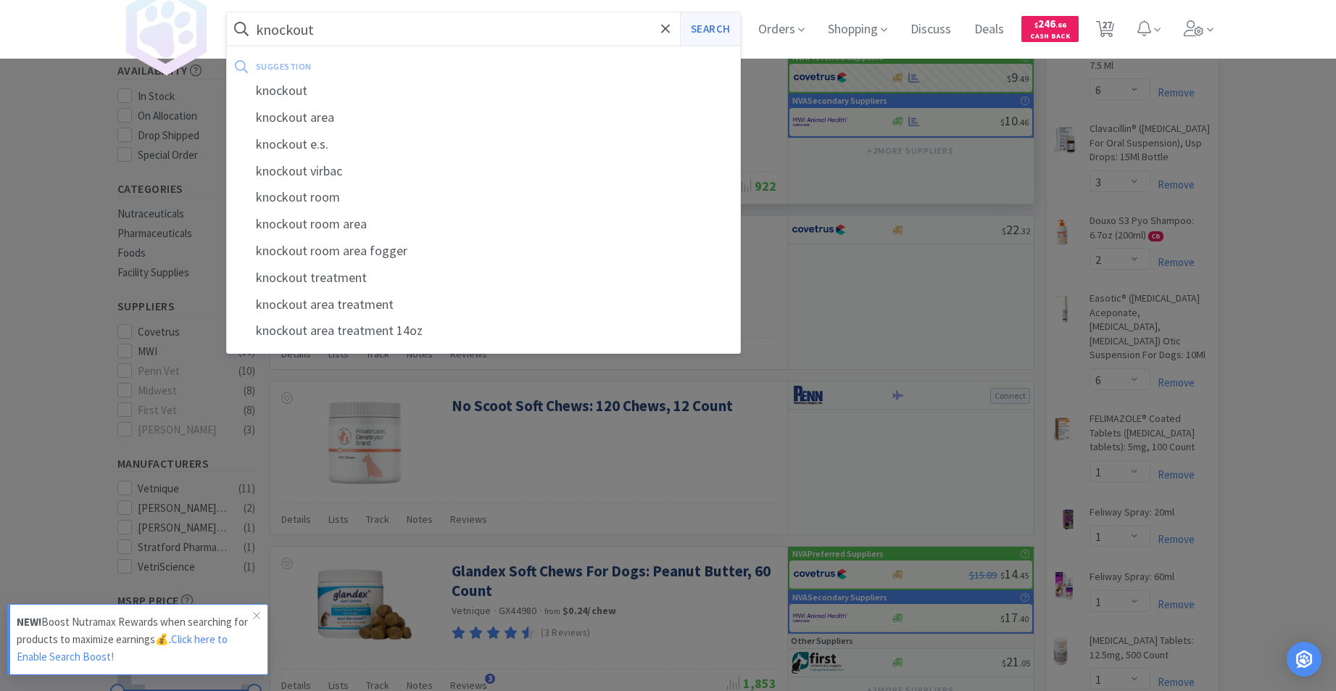
type input "knockout"
click at [714, 38] on button "Search" at bounding box center [710, 28] width 60 height 33
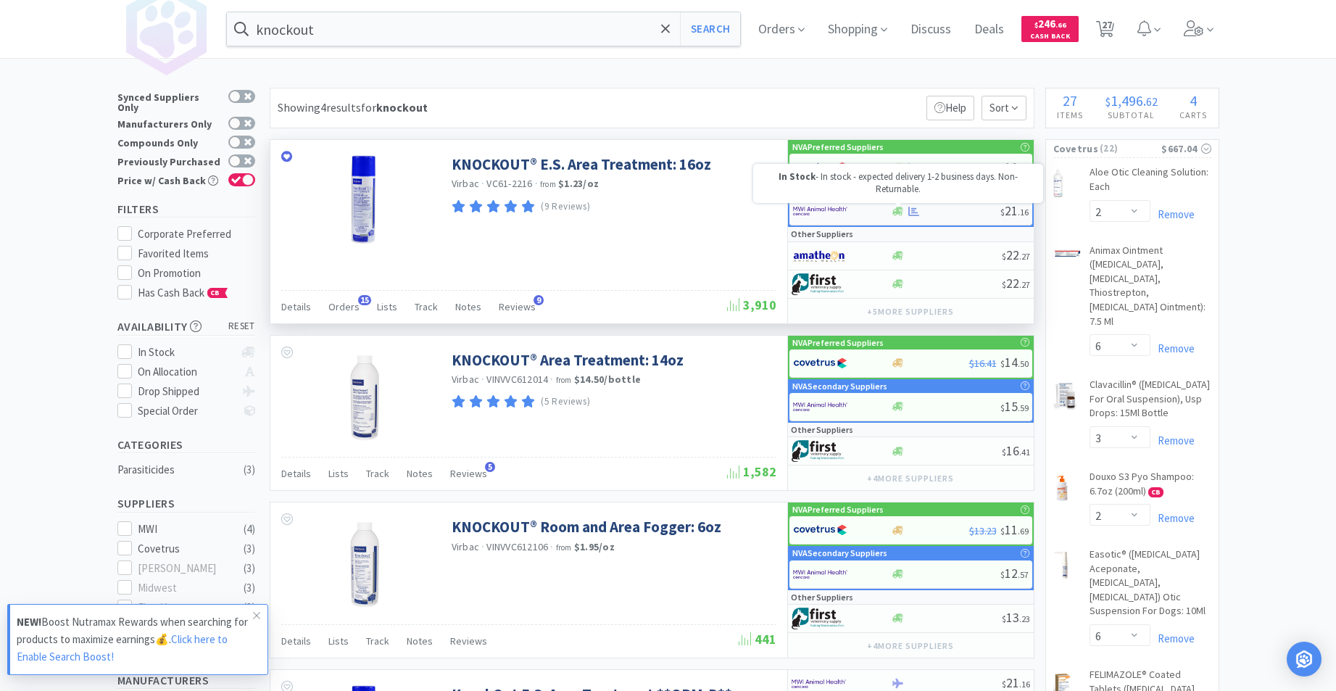
click at [898, 213] on icon at bounding box center [898, 211] width 11 height 9
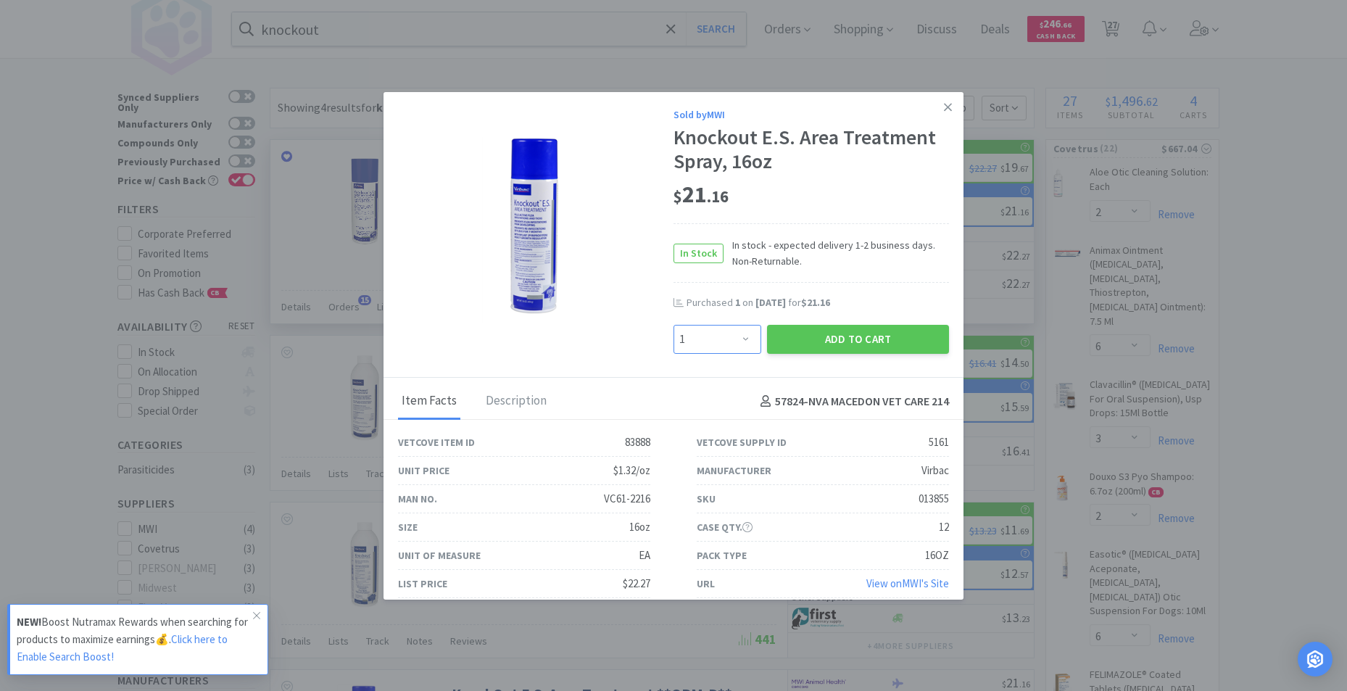
click at [742, 336] on select "Enter Quantity 1 2 3 4 5 6 7 8 9 10 11 12 13 14 15 16 17 18 19 20 Enter Quantity" at bounding box center [718, 339] width 88 height 29
select select "2"
click at [674, 325] on select "Enter Quantity 1 2 3 4 5 6 7 8 9 10 11 12 13 14 15 16 17 18 19 20 Enter Quantity" at bounding box center [718, 339] width 88 height 29
click at [786, 335] on button "Add to Cart" at bounding box center [858, 339] width 182 height 29
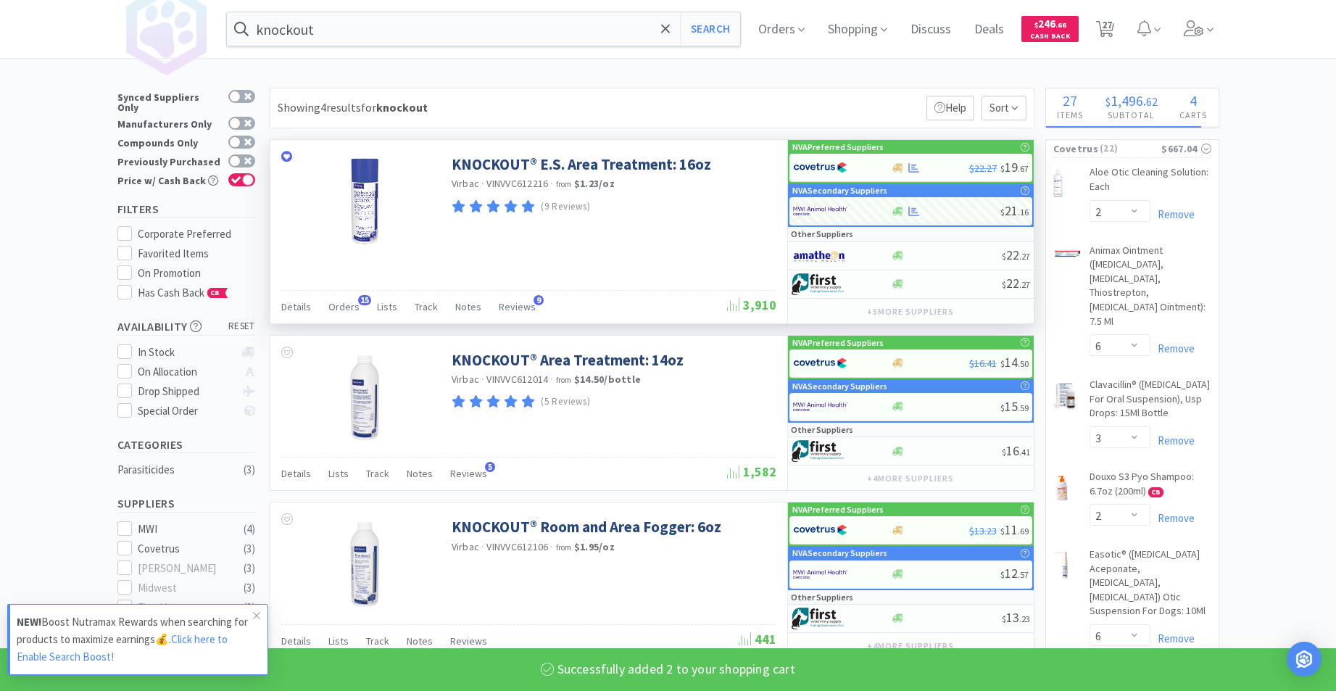
select select "2"
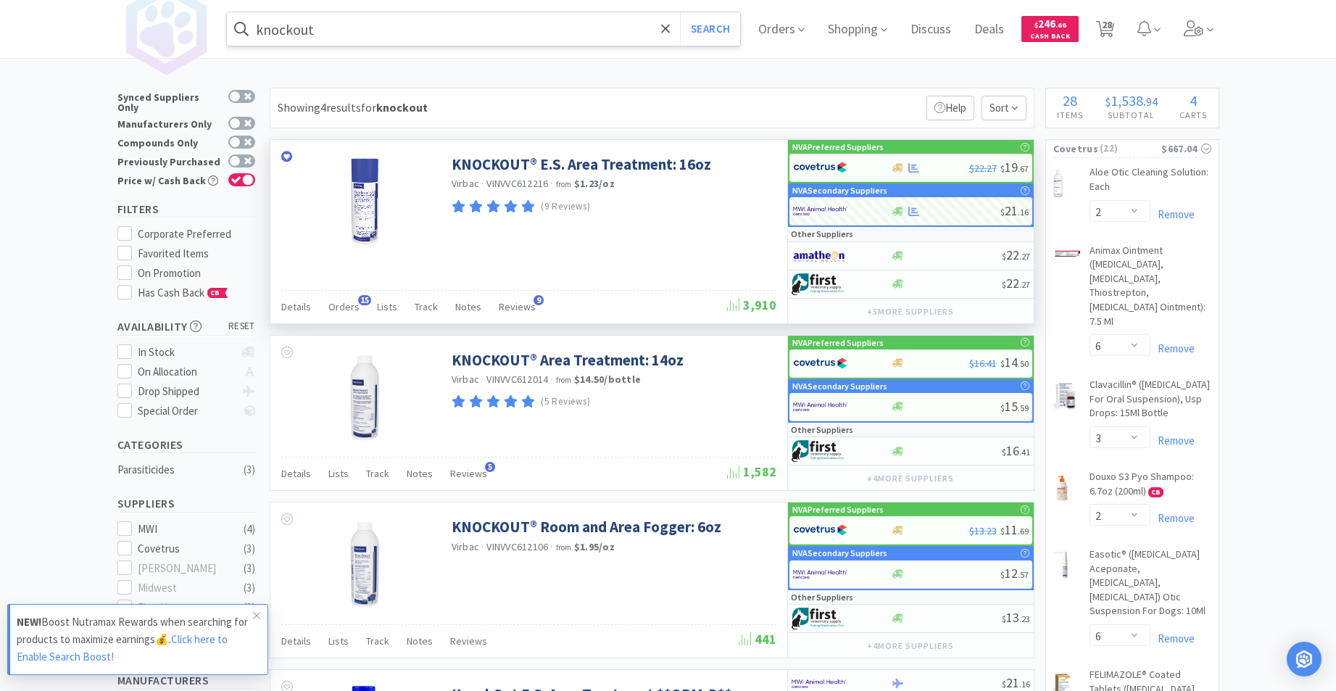
click at [472, 36] on input "knockout" at bounding box center [484, 28] width 514 height 33
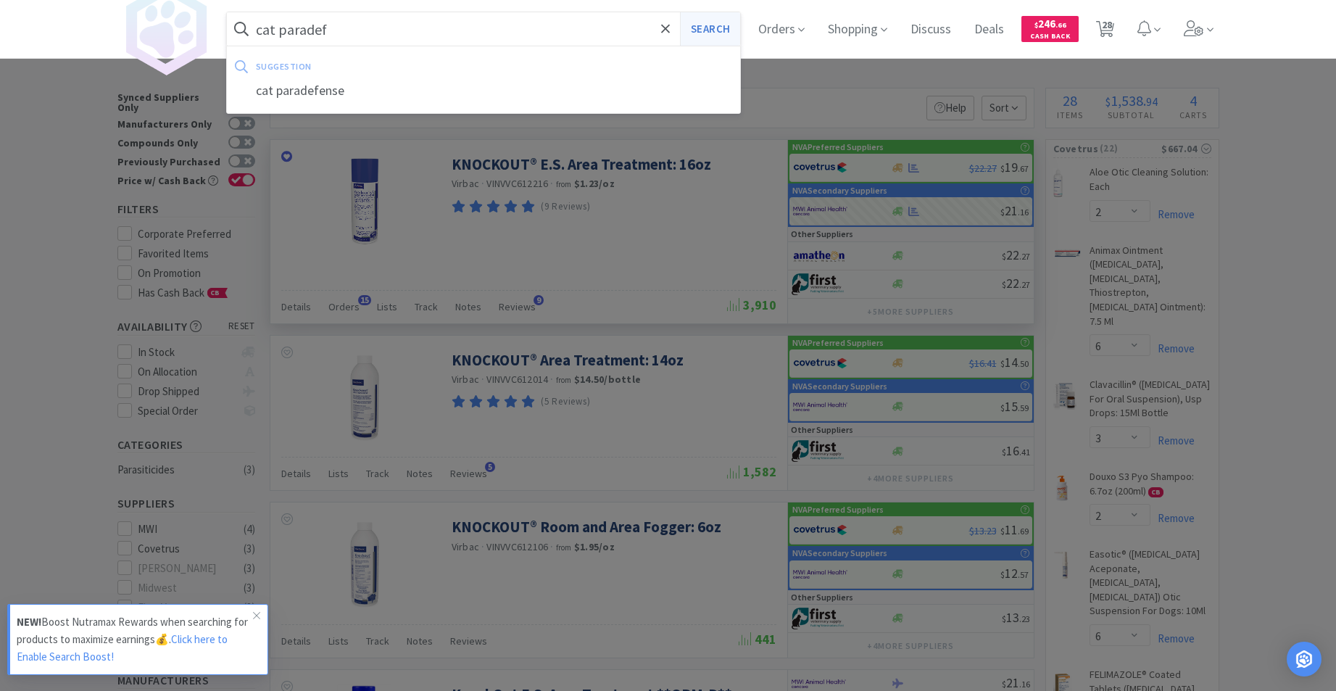
type input "cat paradef"
click at [714, 30] on button "Search" at bounding box center [710, 28] width 60 height 33
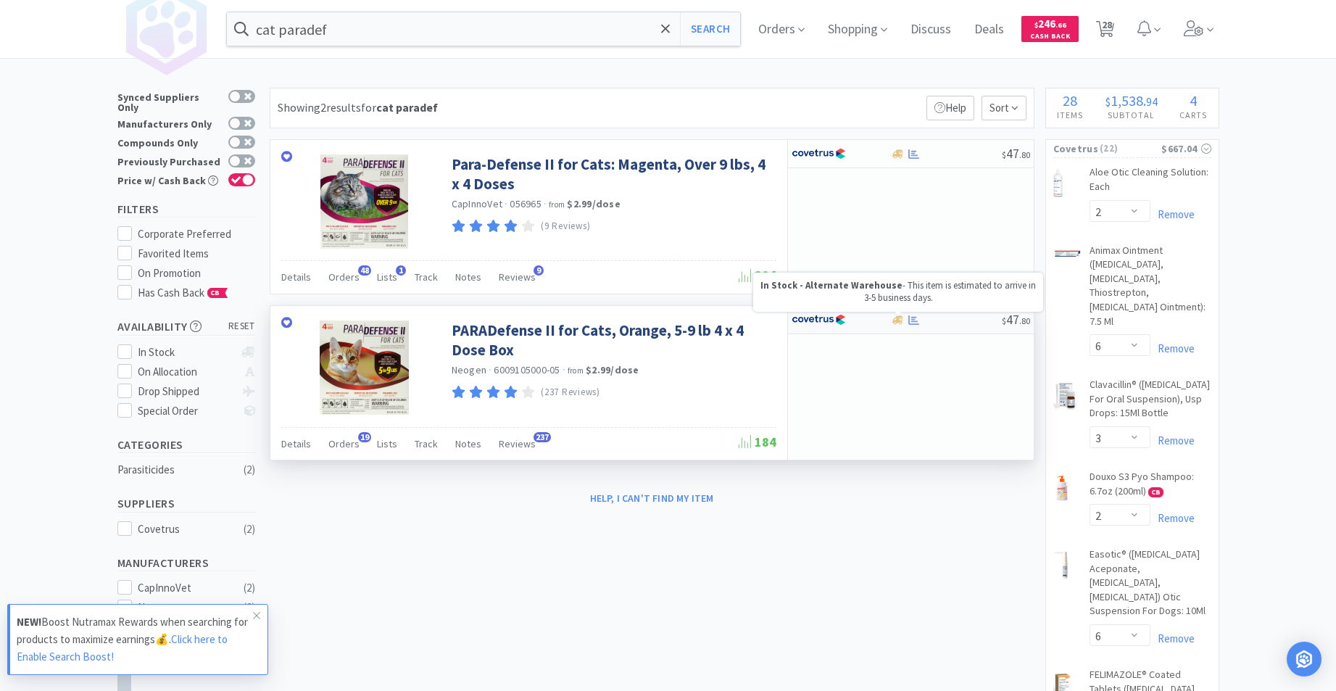
click at [896, 321] on icon at bounding box center [898, 319] width 11 height 9
select select "1"
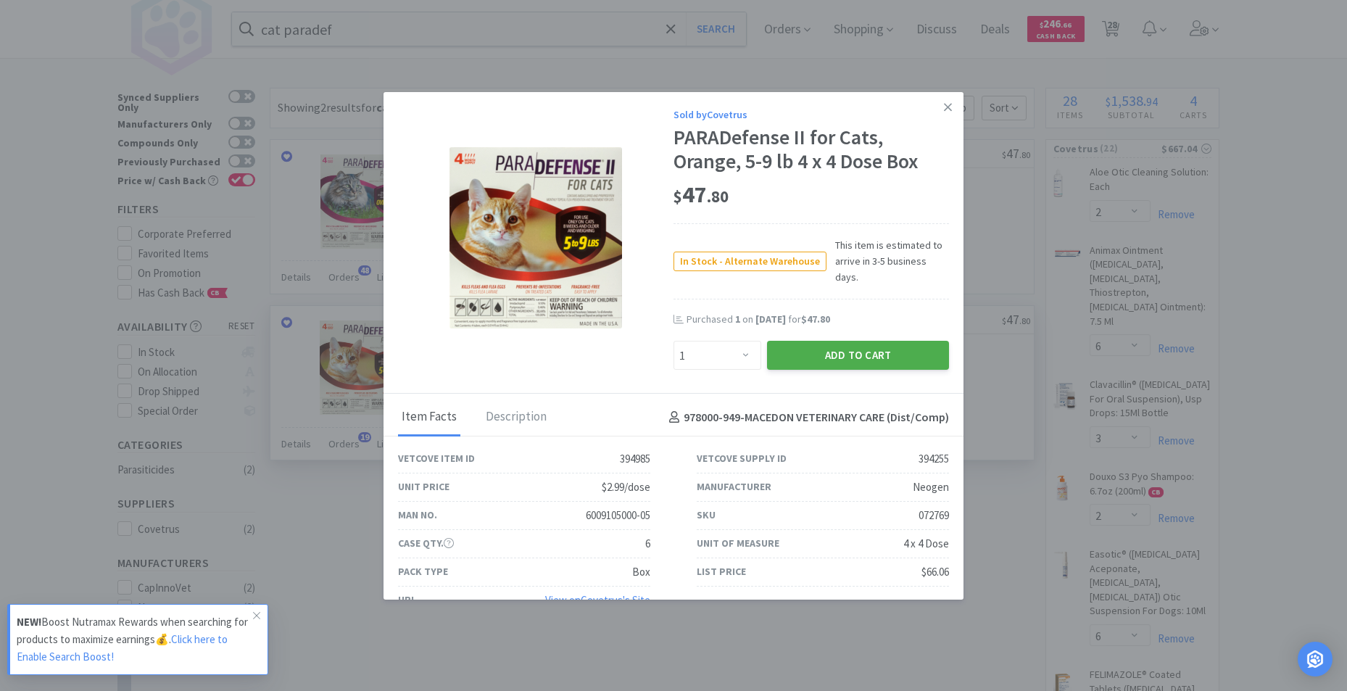
click at [840, 341] on button "Add to Cart" at bounding box center [858, 355] width 182 height 29
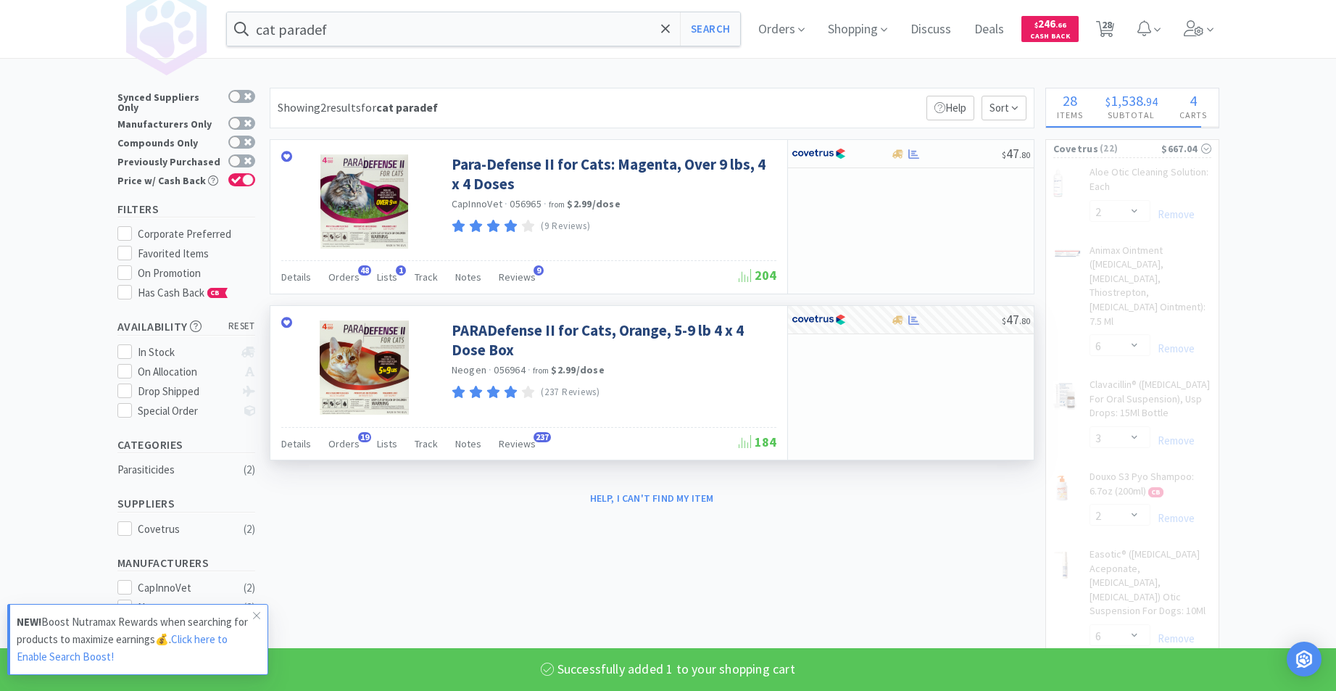
select select "1"
select select "5"
select select "1"
select select "3"
select select "1"
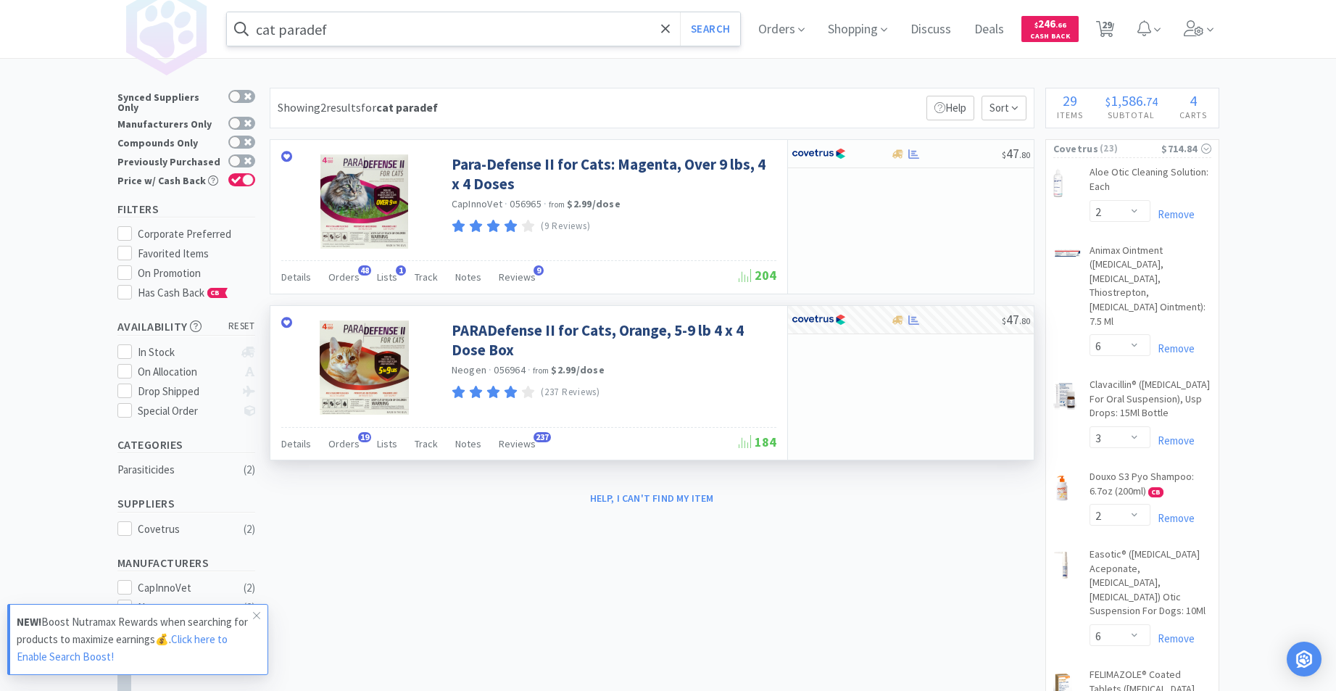
click at [430, 31] on input "cat paradef" at bounding box center [484, 28] width 514 height 33
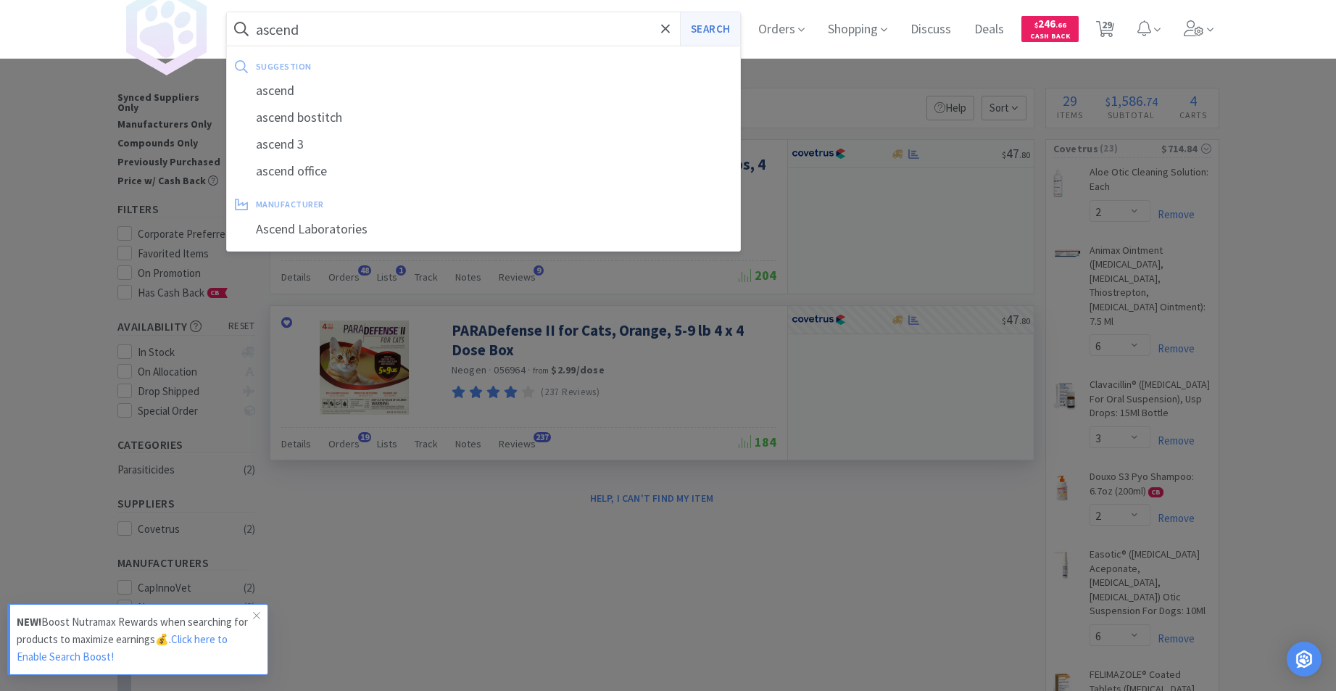
click at [706, 23] on button "Search" at bounding box center [710, 28] width 60 height 33
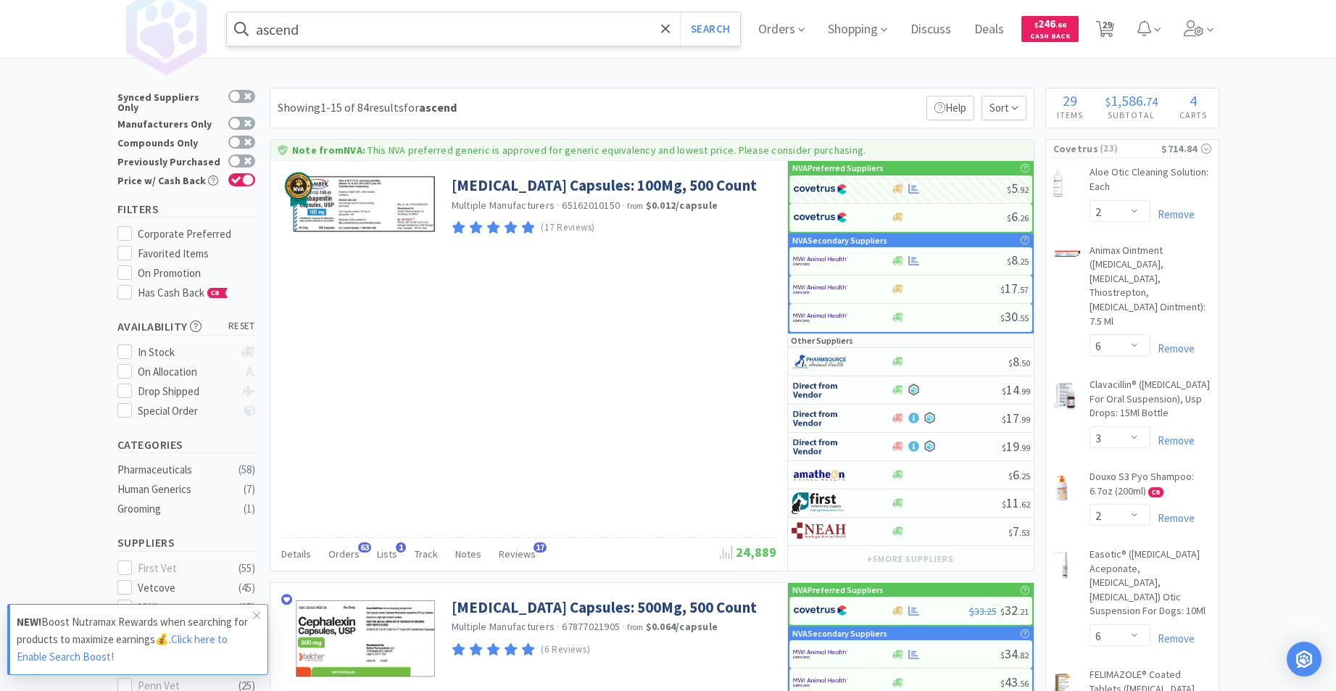
click at [365, 36] on input "ascend" at bounding box center [484, 28] width 514 height 33
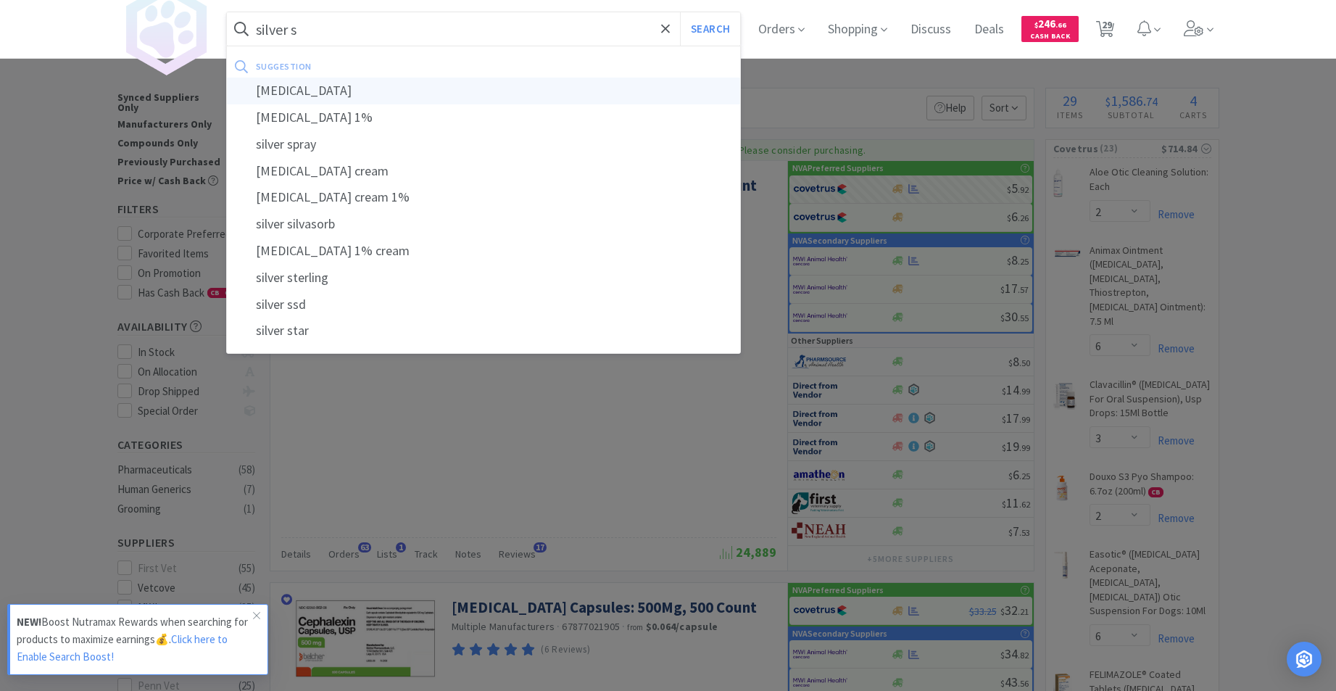
click at [355, 94] on div "[MEDICAL_DATA]" at bounding box center [484, 91] width 514 height 27
type input "[MEDICAL_DATA]"
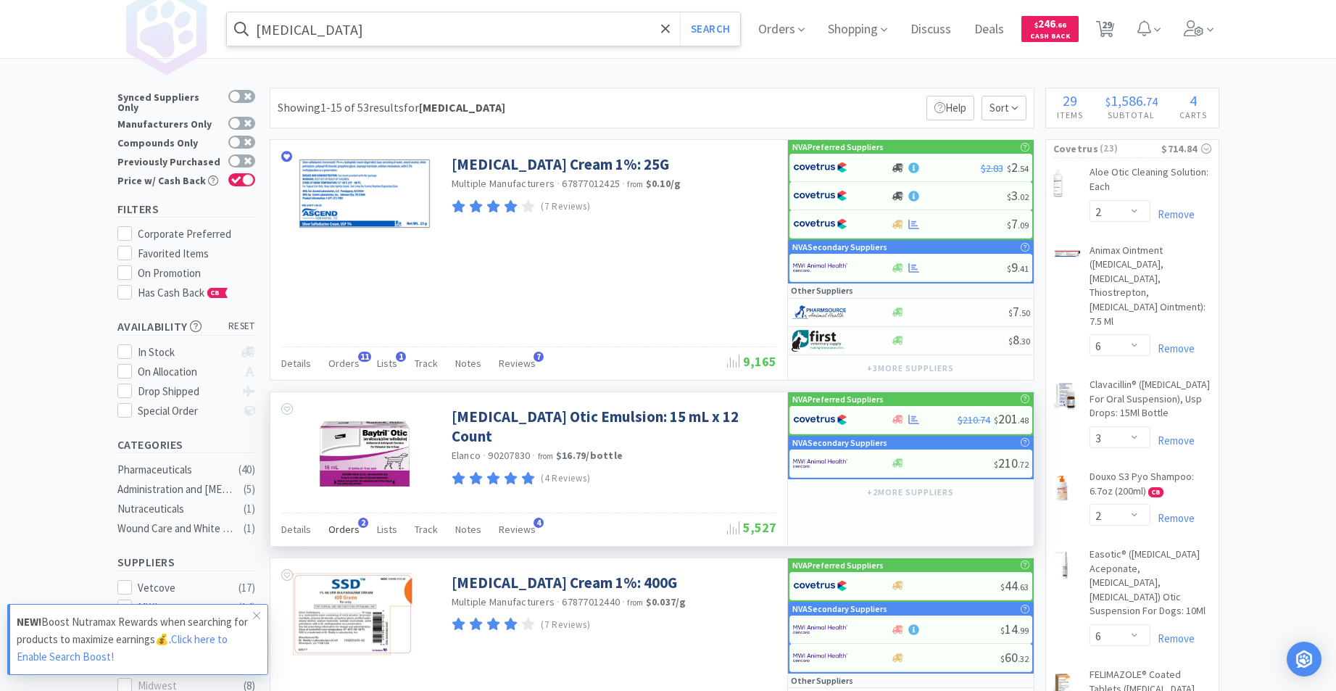
click at [348, 533] on span "Orders" at bounding box center [343, 529] width 31 height 13
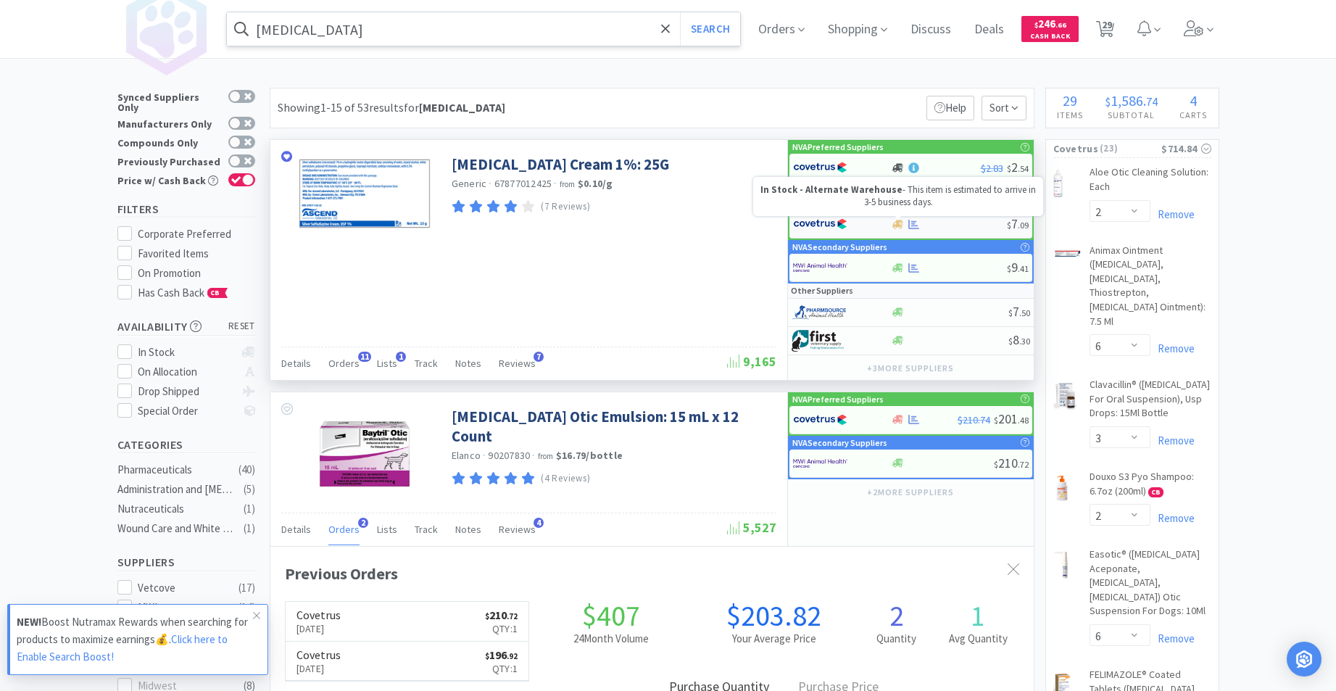
click at [896, 224] on icon at bounding box center [898, 224] width 11 height 11
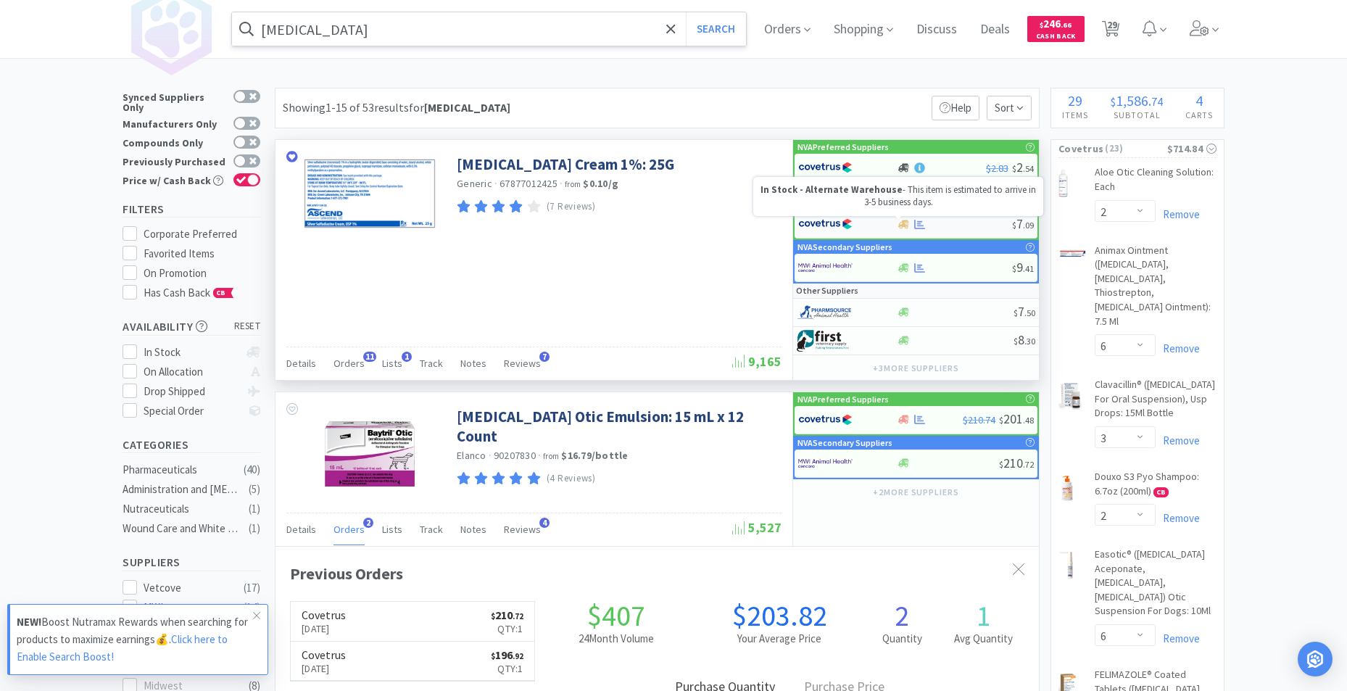
select select "1"
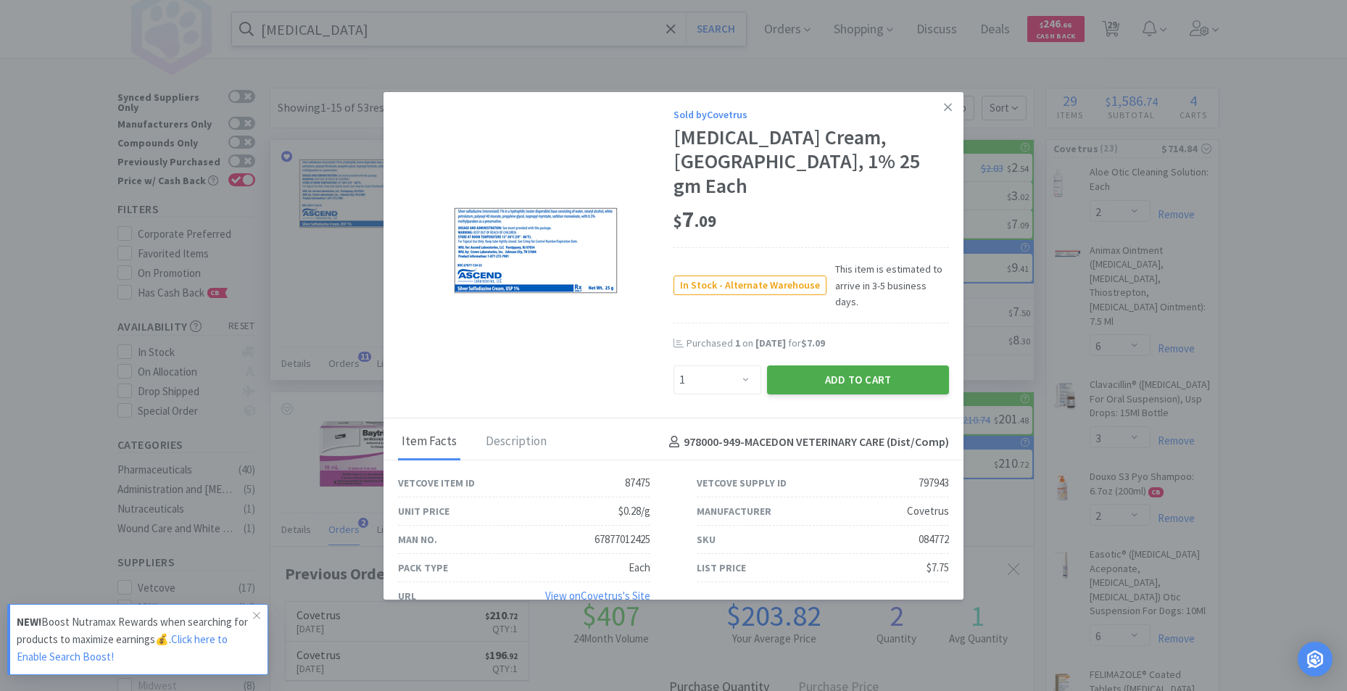
click at [829, 365] on button "Add to Cart" at bounding box center [858, 379] width 182 height 29
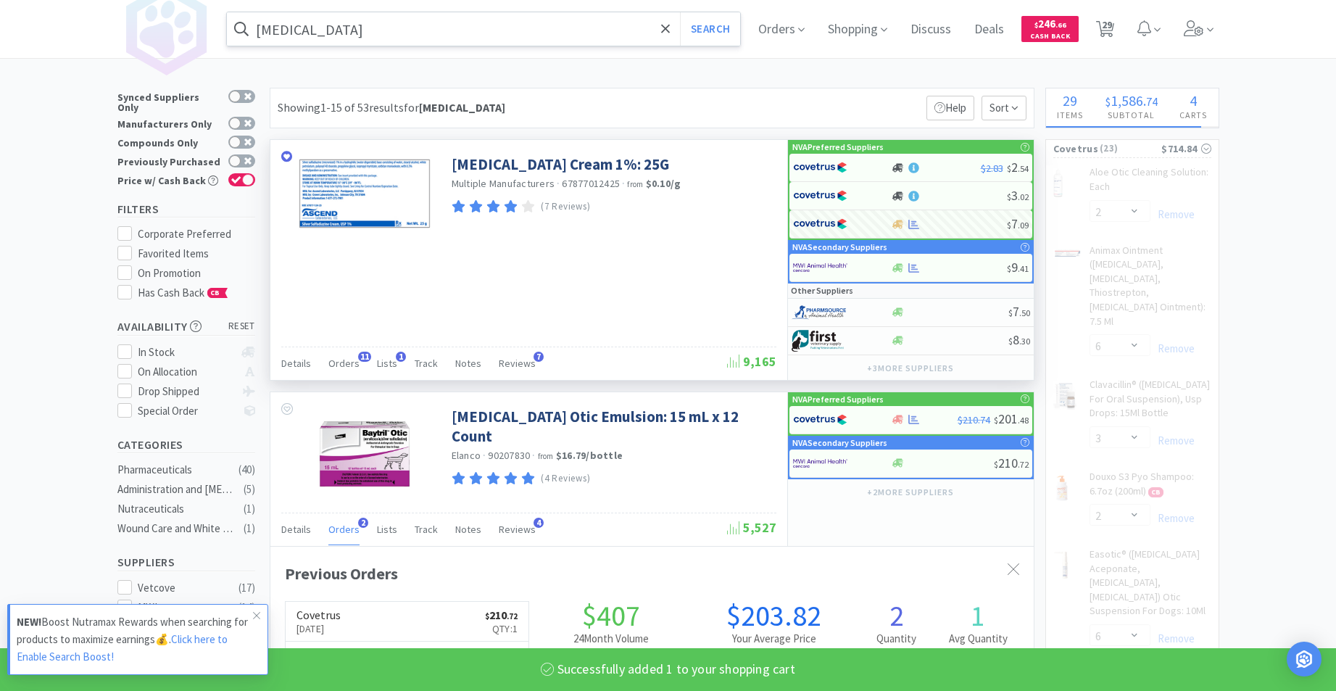
select select "1"
select select "5"
select select "1"
select select "3"
select select "1"
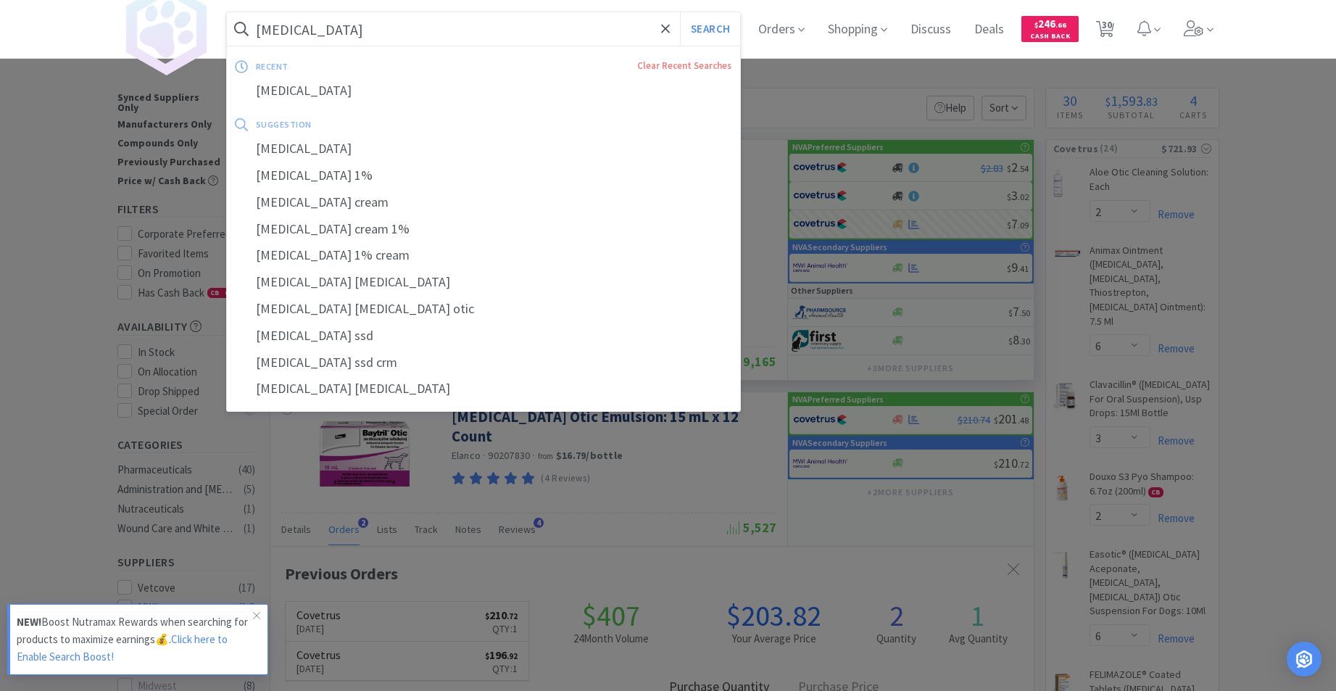
click at [435, 34] on input "[MEDICAL_DATA]" at bounding box center [484, 28] width 514 height 33
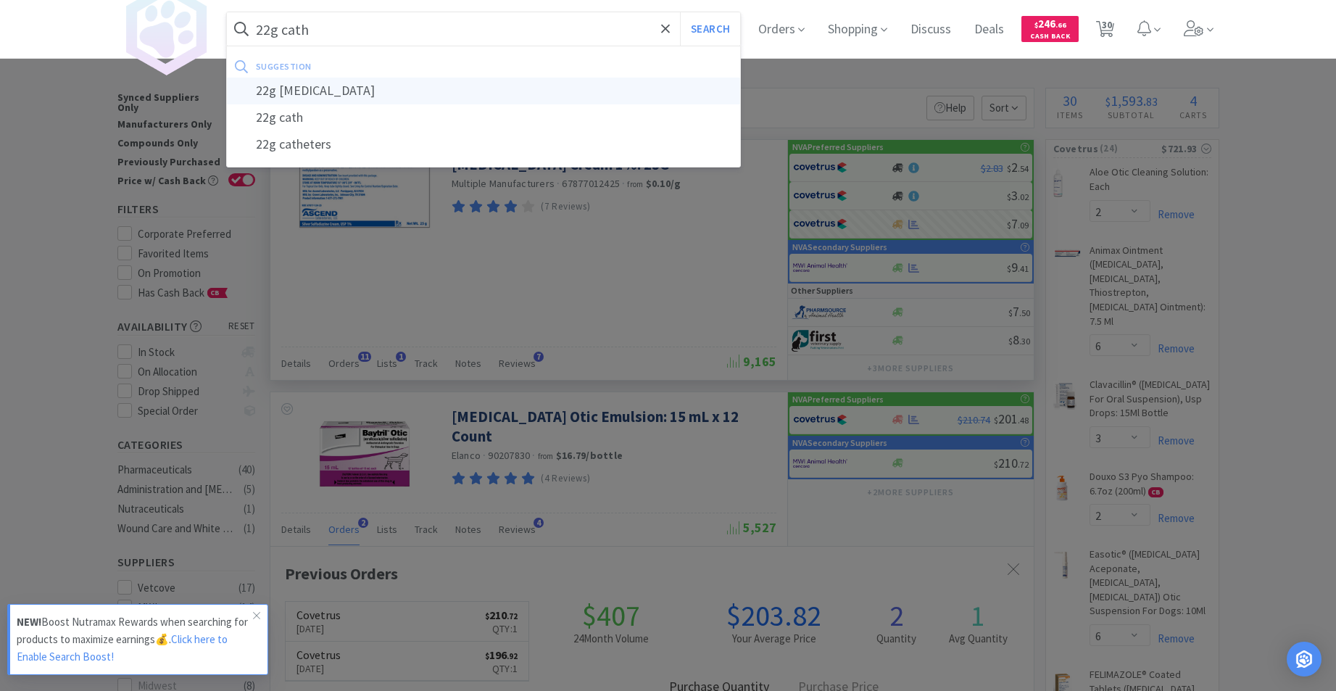
click at [308, 91] on div "22g [MEDICAL_DATA]" at bounding box center [484, 91] width 514 height 27
type input "22g [MEDICAL_DATA]"
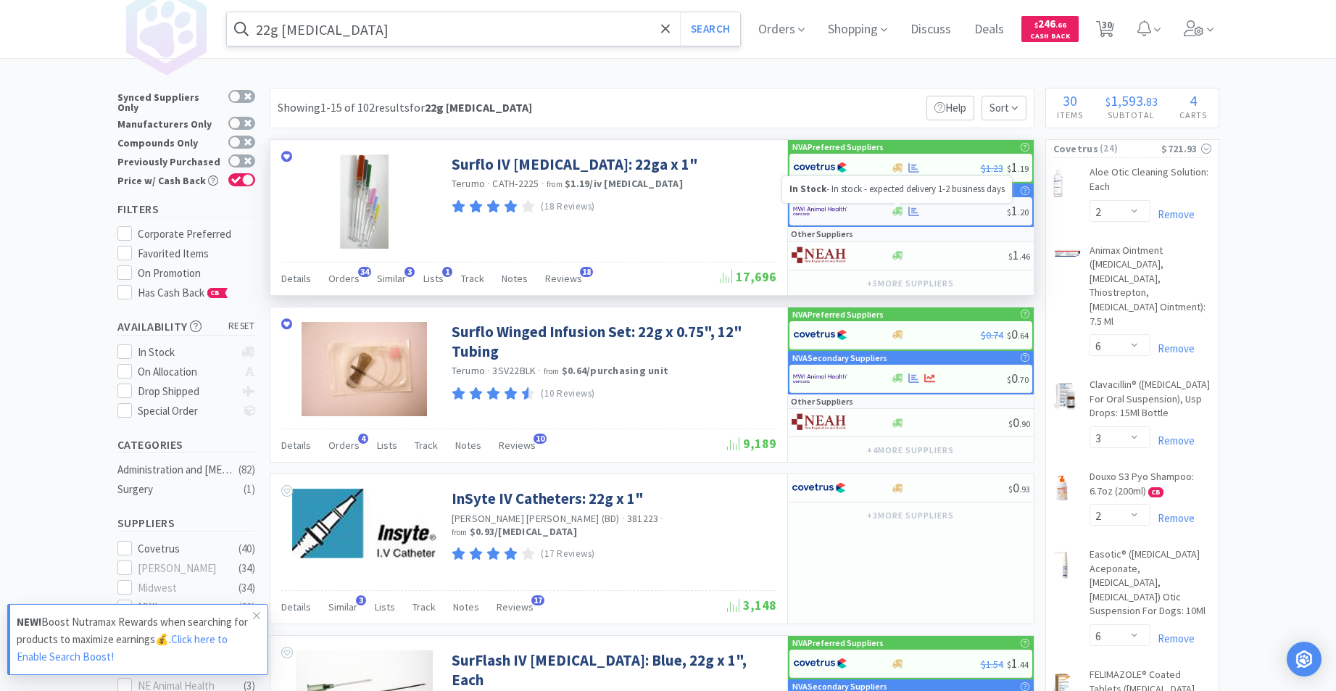
click at [903, 215] on icon at bounding box center [898, 211] width 11 height 11
select select "50"
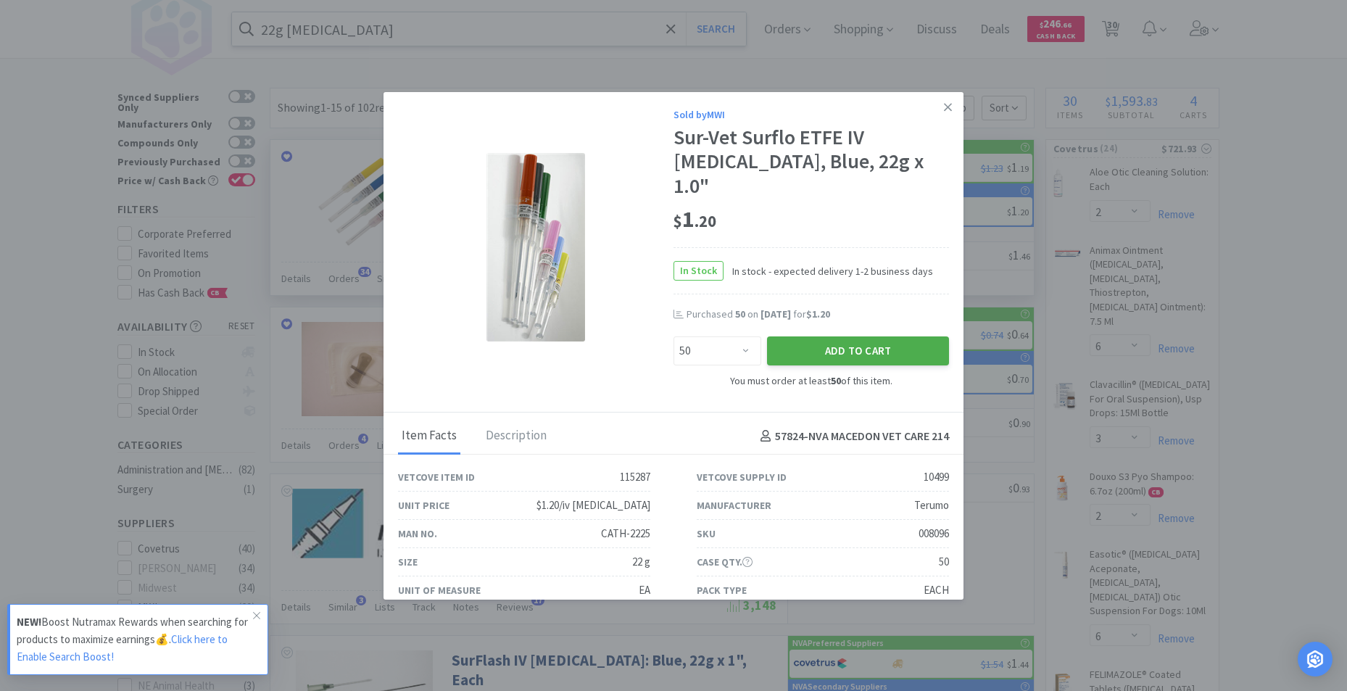
click at [830, 336] on button "Add to Cart" at bounding box center [858, 350] width 182 height 29
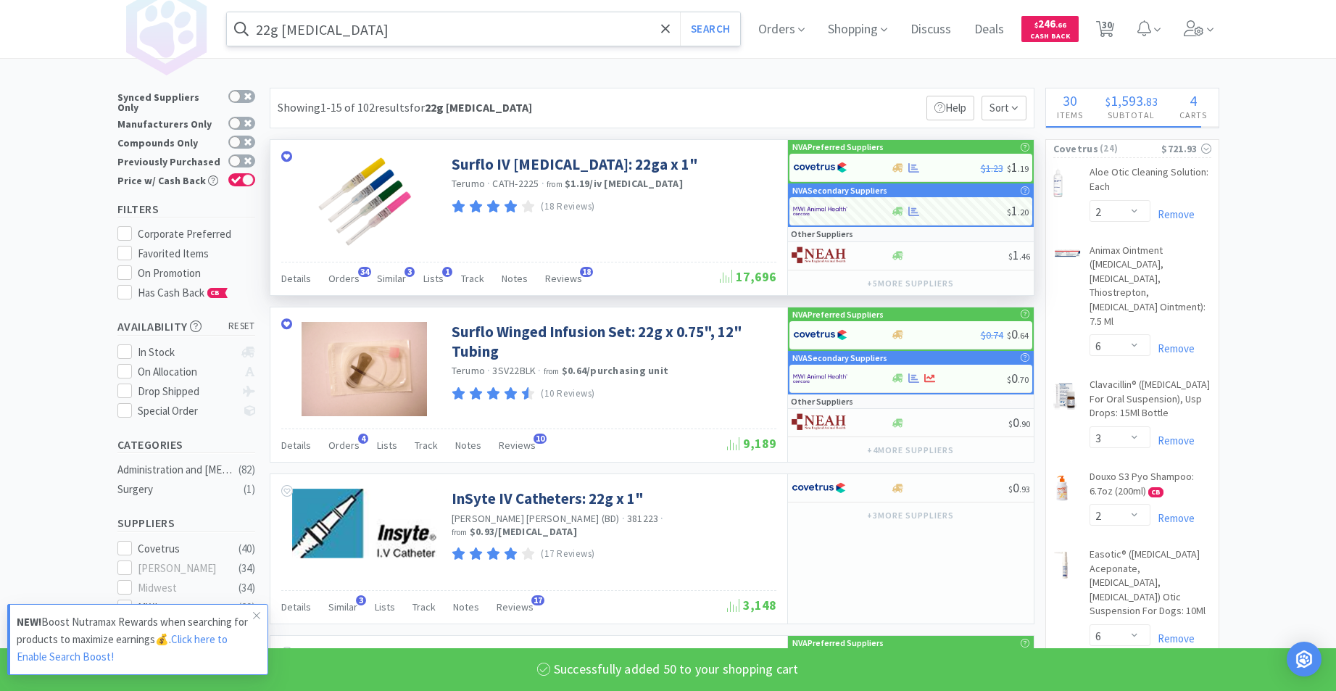
select select "50"
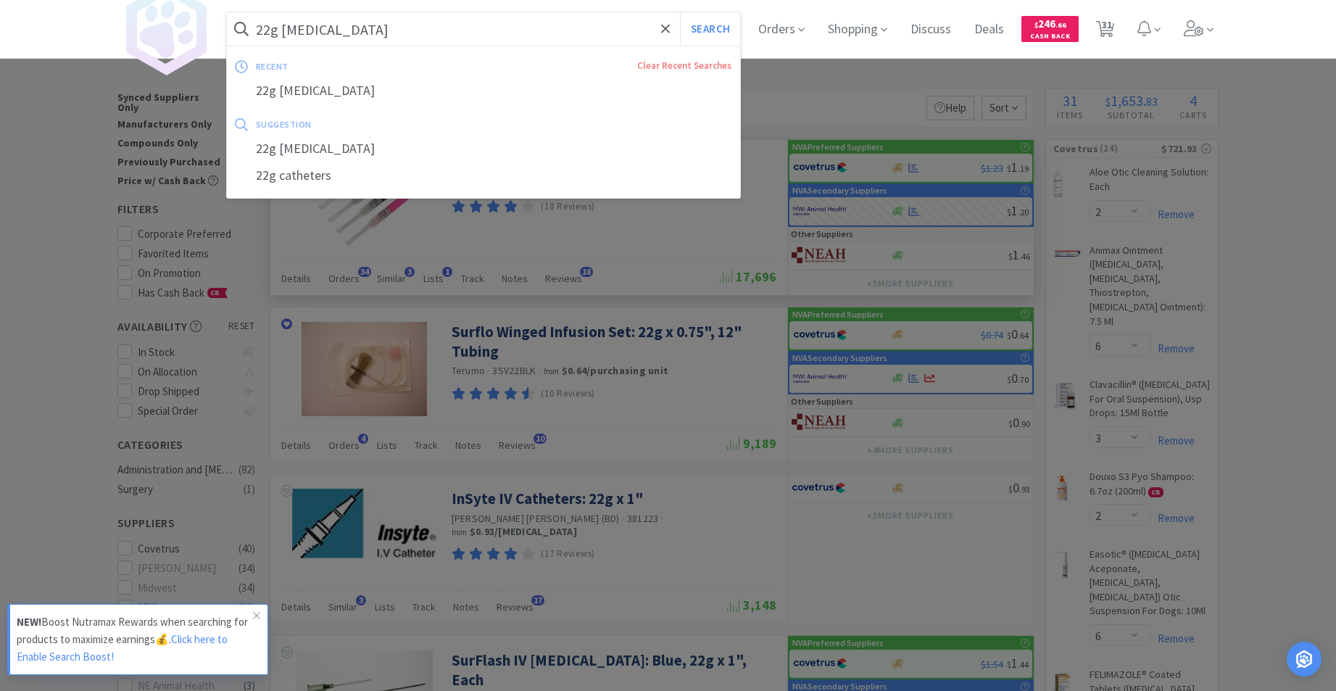
click at [428, 22] on input "22g [MEDICAL_DATA]" at bounding box center [484, 28] width 514 height 33
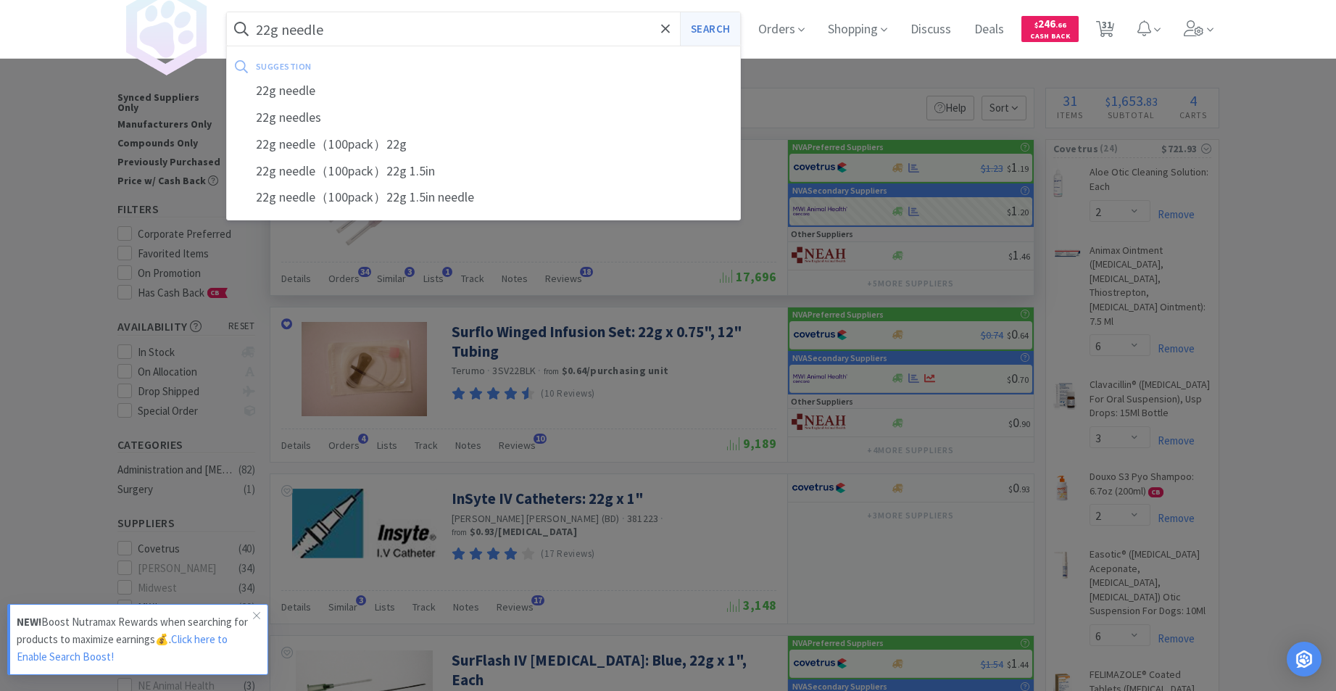
click at [728, 36] on button "Search" at bounding box center [710, 28] width 60 height 33
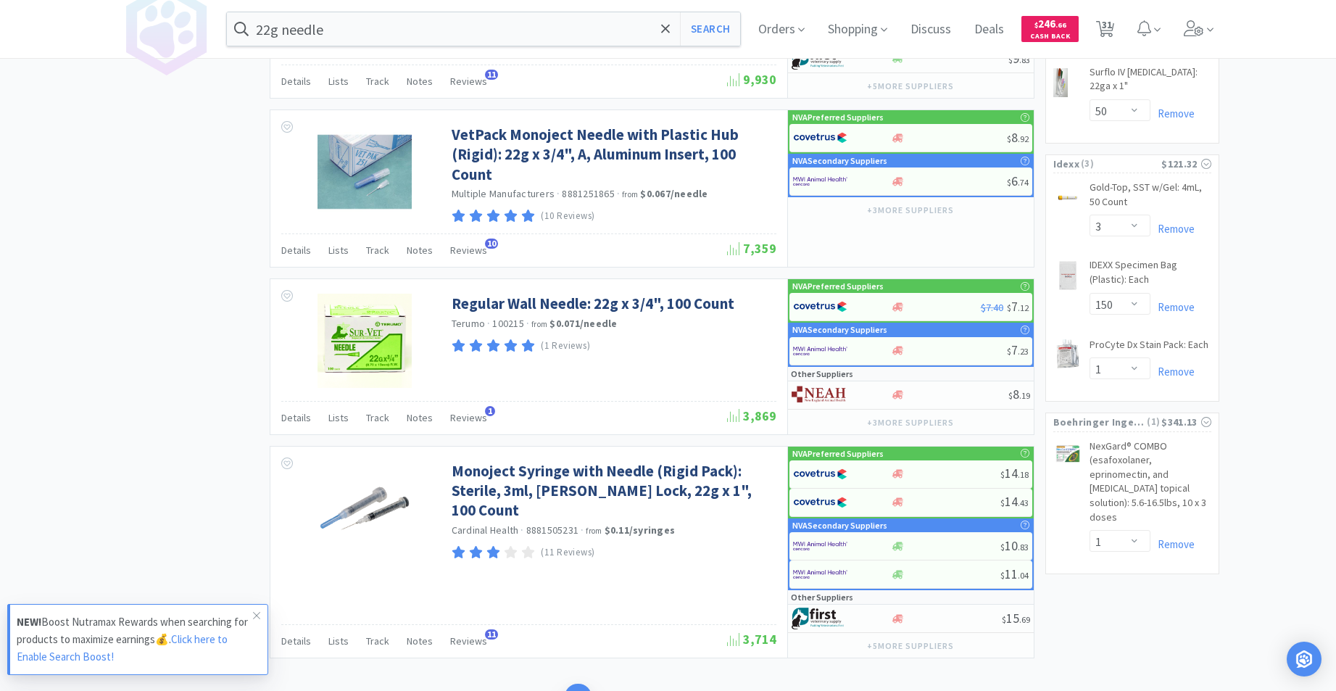
scroll to position [2406, 0]
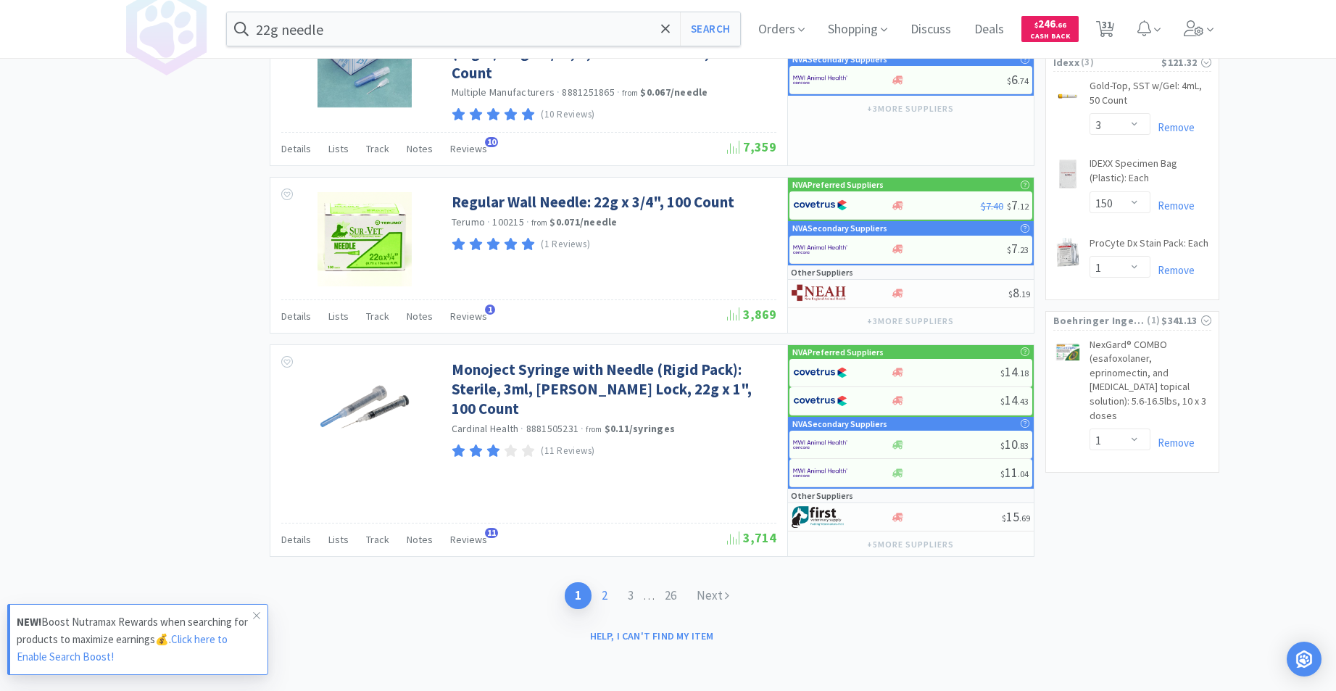
click at [604, 592] on link "2" at bounding box center [605, 595] width 26 height 27
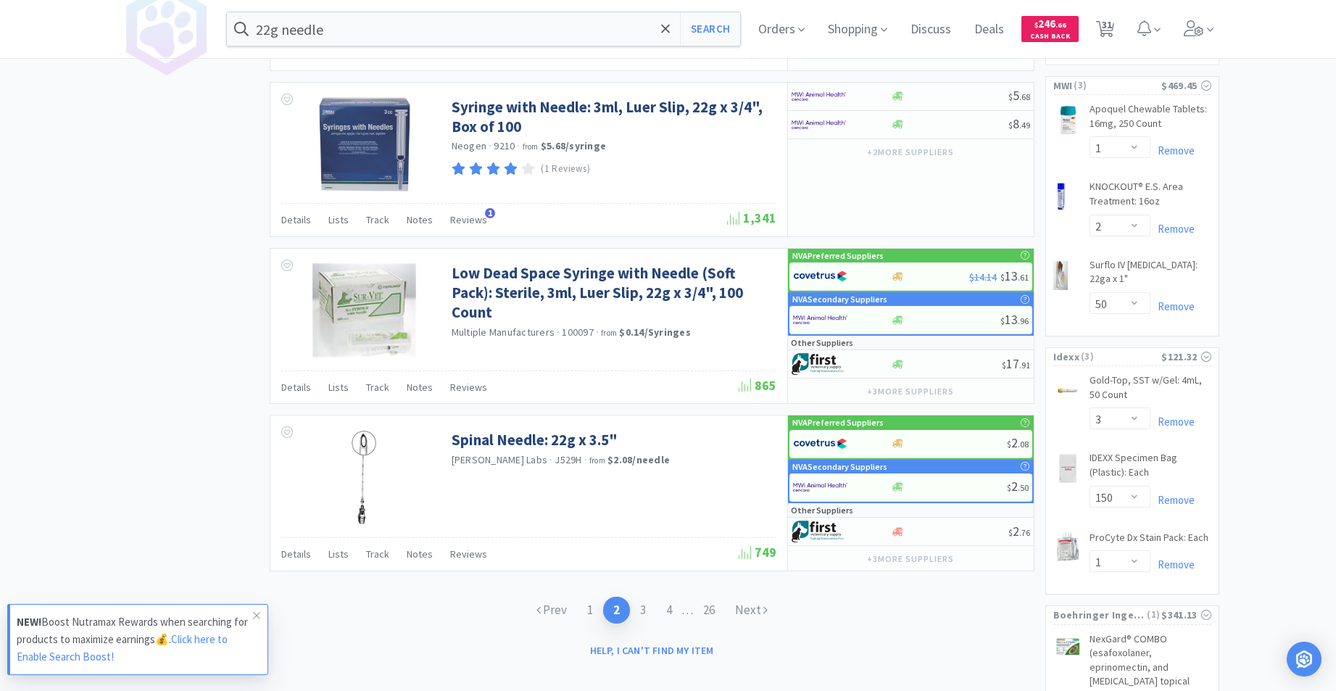
scroll to position [2118, 0]
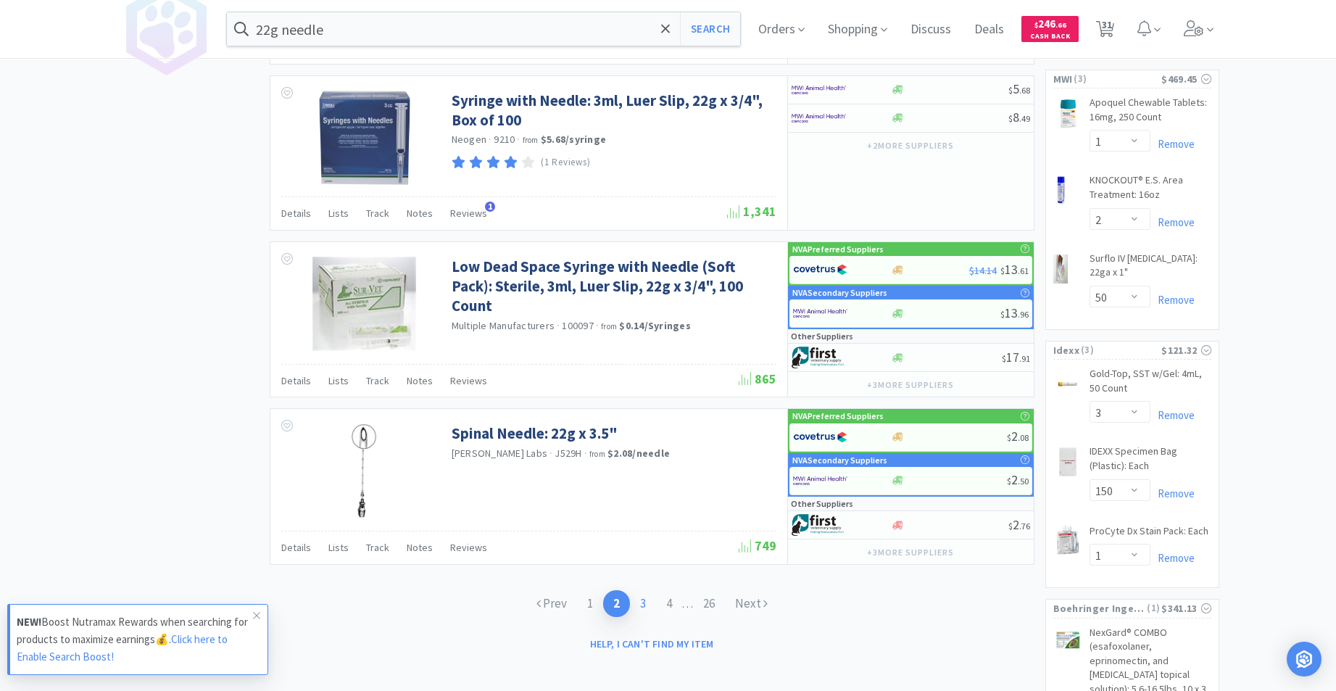
click at [644, 603] on link "3" at bounding box center [643, 603] width 26 height 27
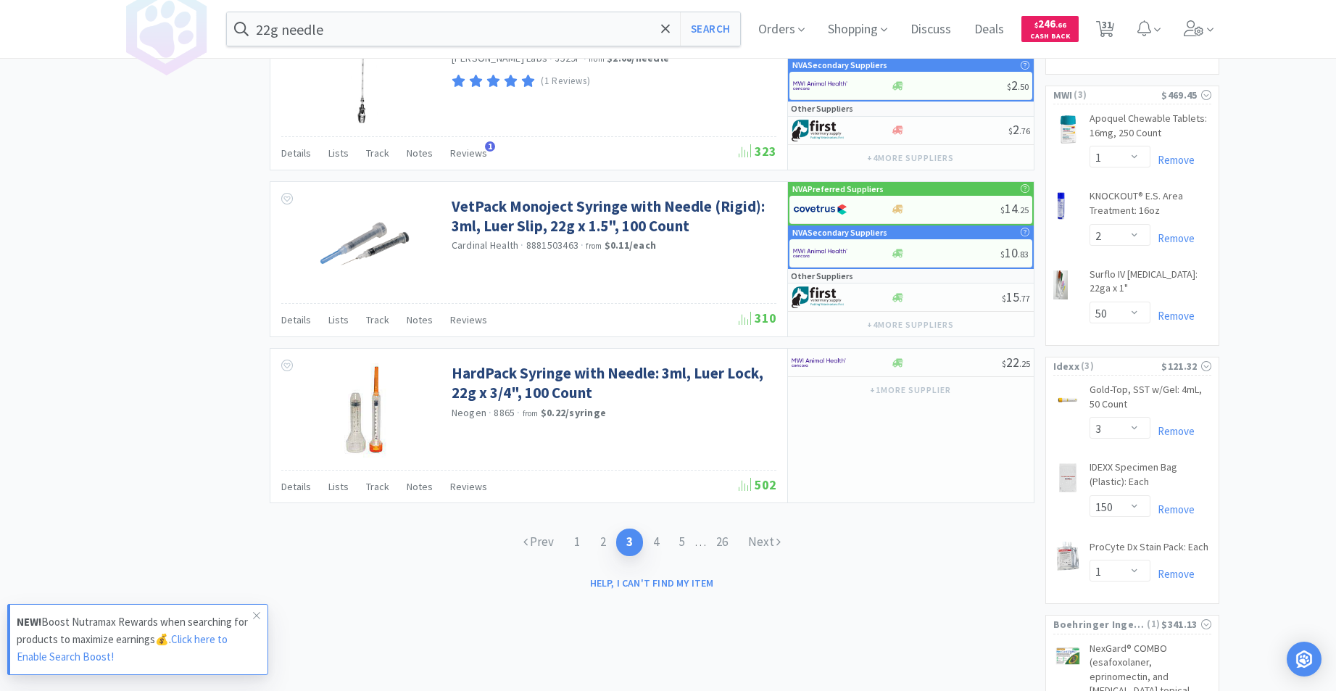
scroll to position [2105, 0]
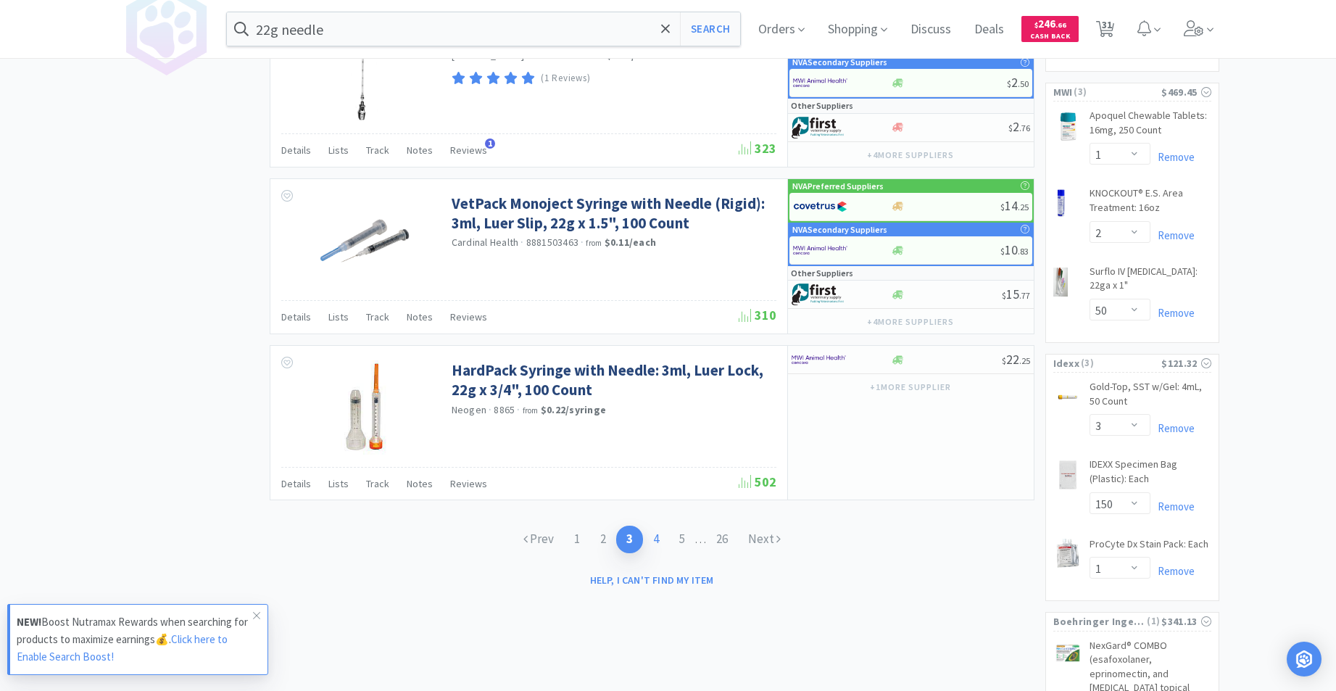
click at [653, 538] on link "4" at bounding box center [656, 539] width 26 height 27
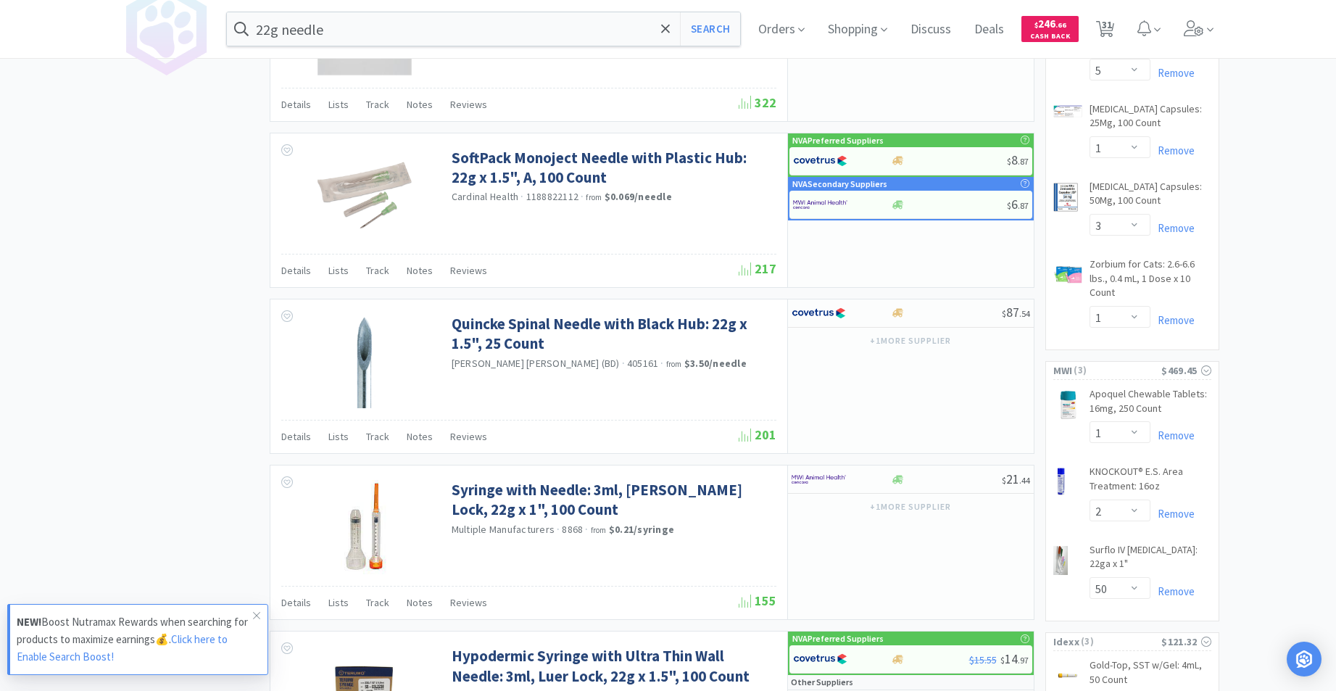
scroll to position [2090, 0]
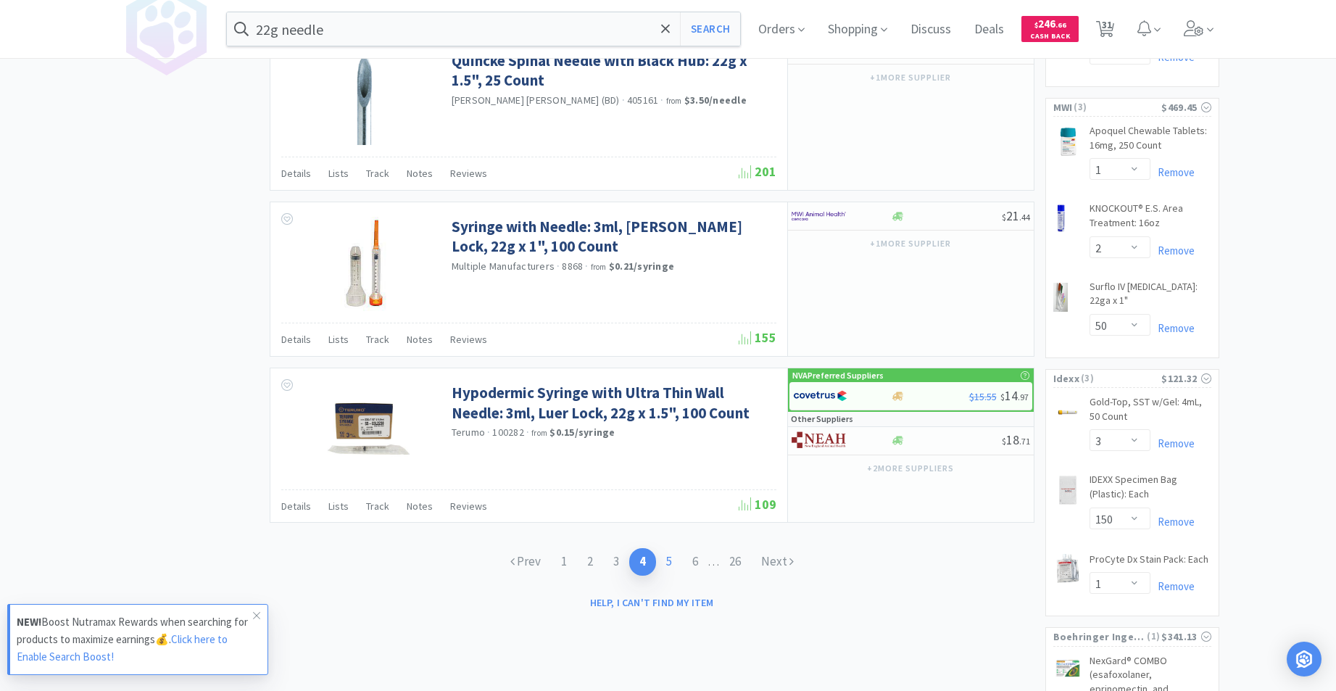
click at [666, 558] on link "5" at bounding box center [669, 561] width 26 height 27
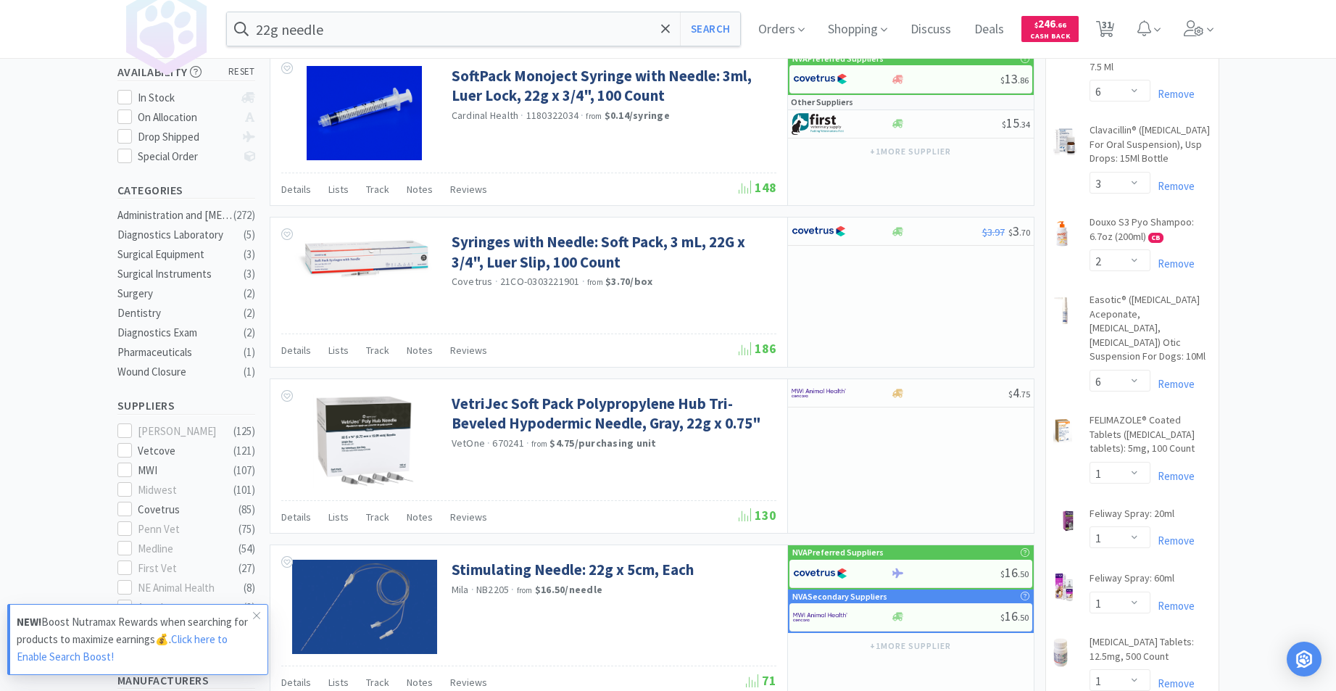
scroll to position [289, 0]
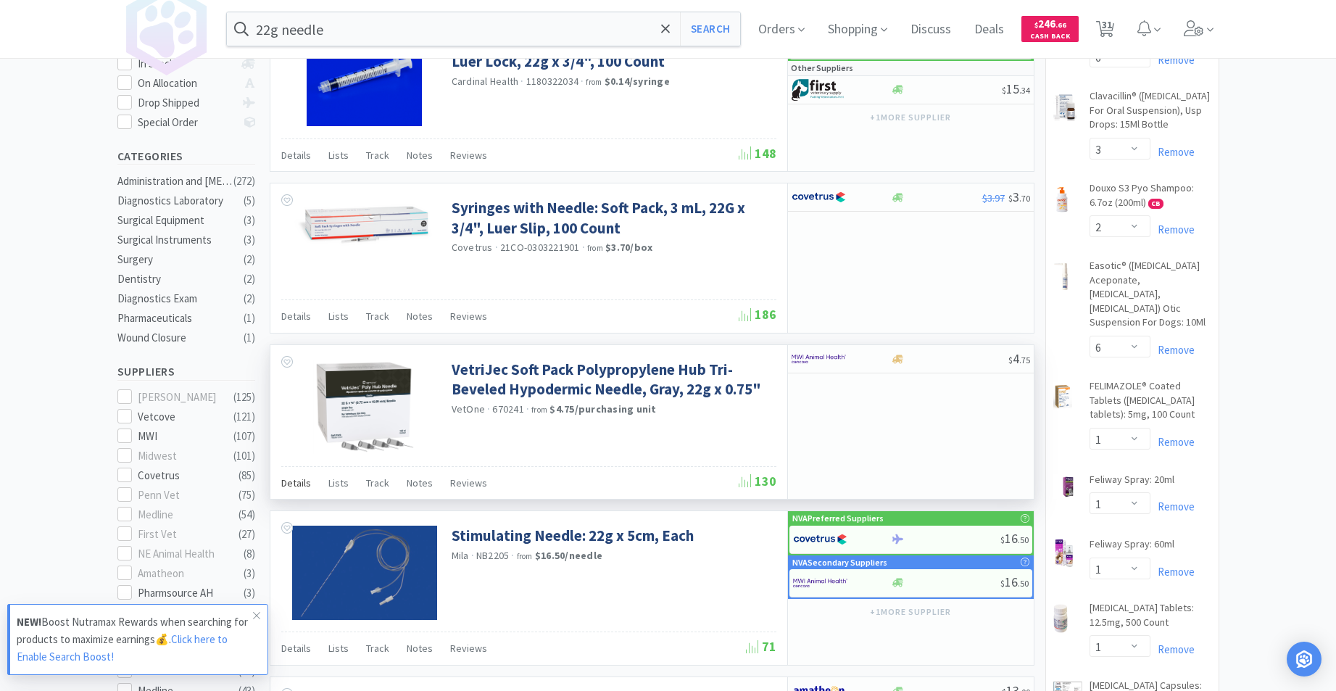
click at [286, 481] on span "Details" at bounding box center [296, 482] width 30 height 13
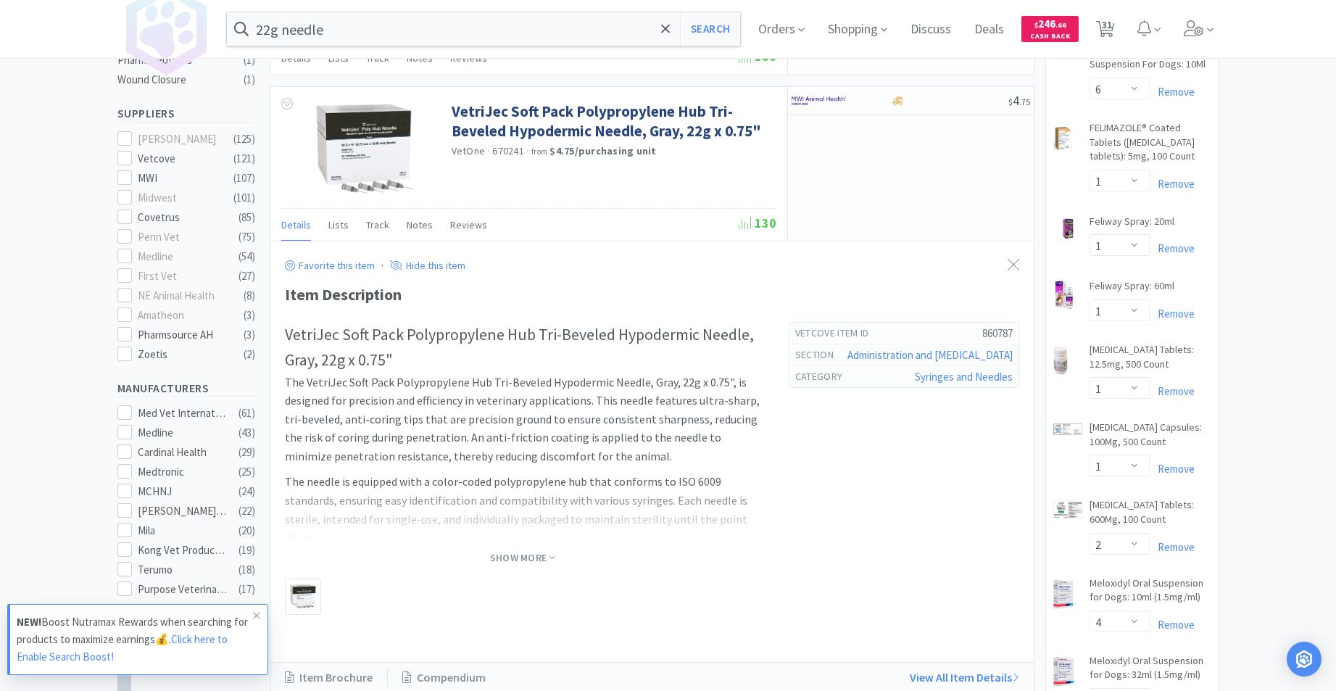
scroll to position [589, 0]
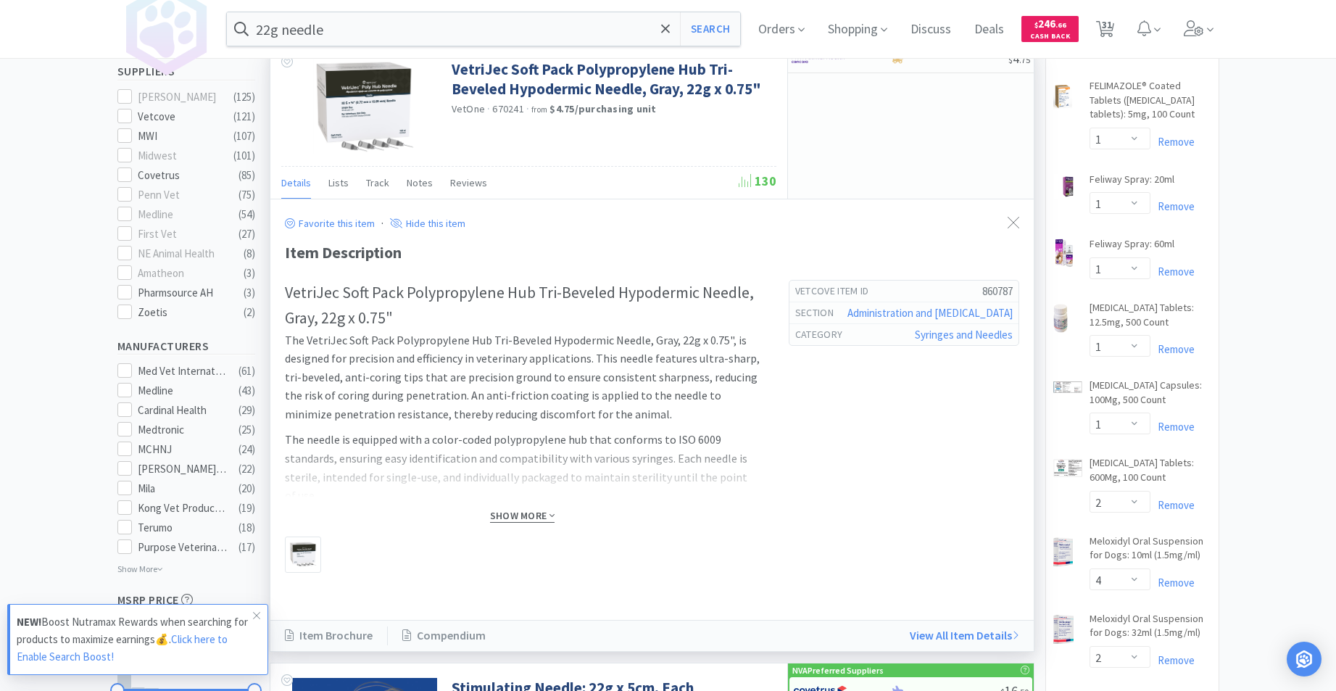
click at [521, 517] on span "Show More" at bounding box center [522, 516] width 65 height 14
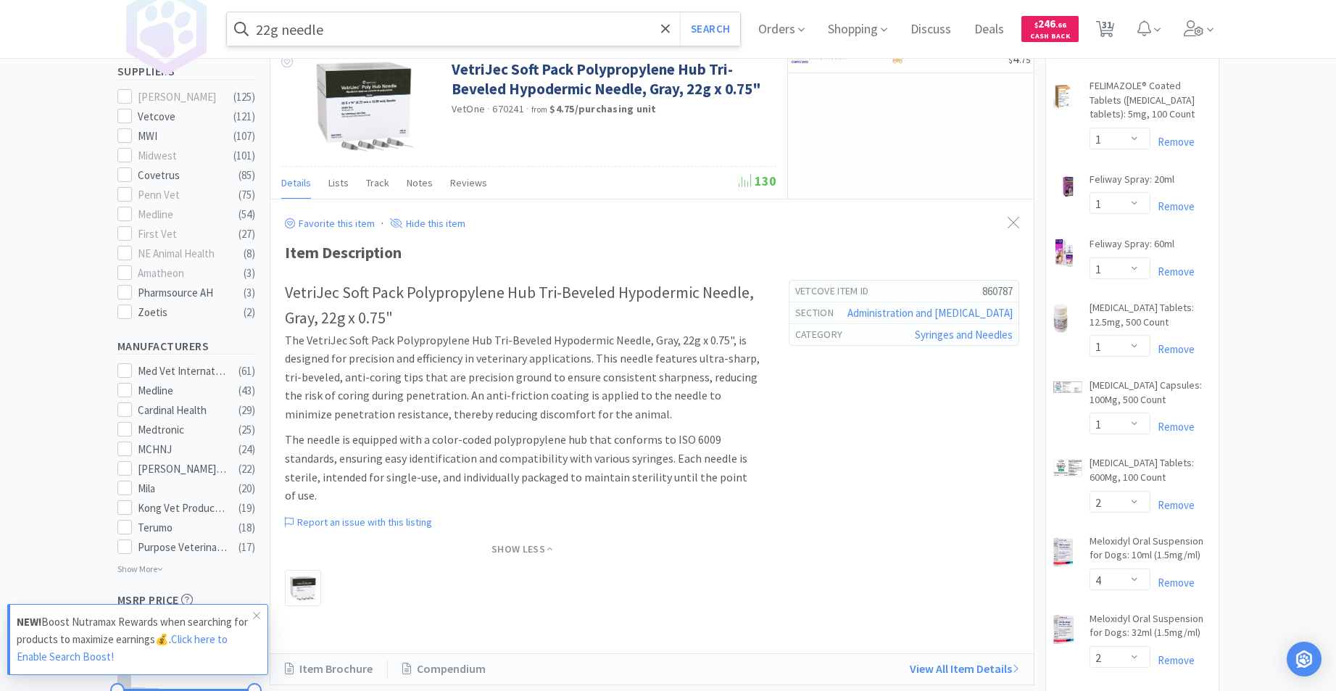
click at [392, 30] on input "22g needle" at bounding box center [484, 28] width 514 height 33
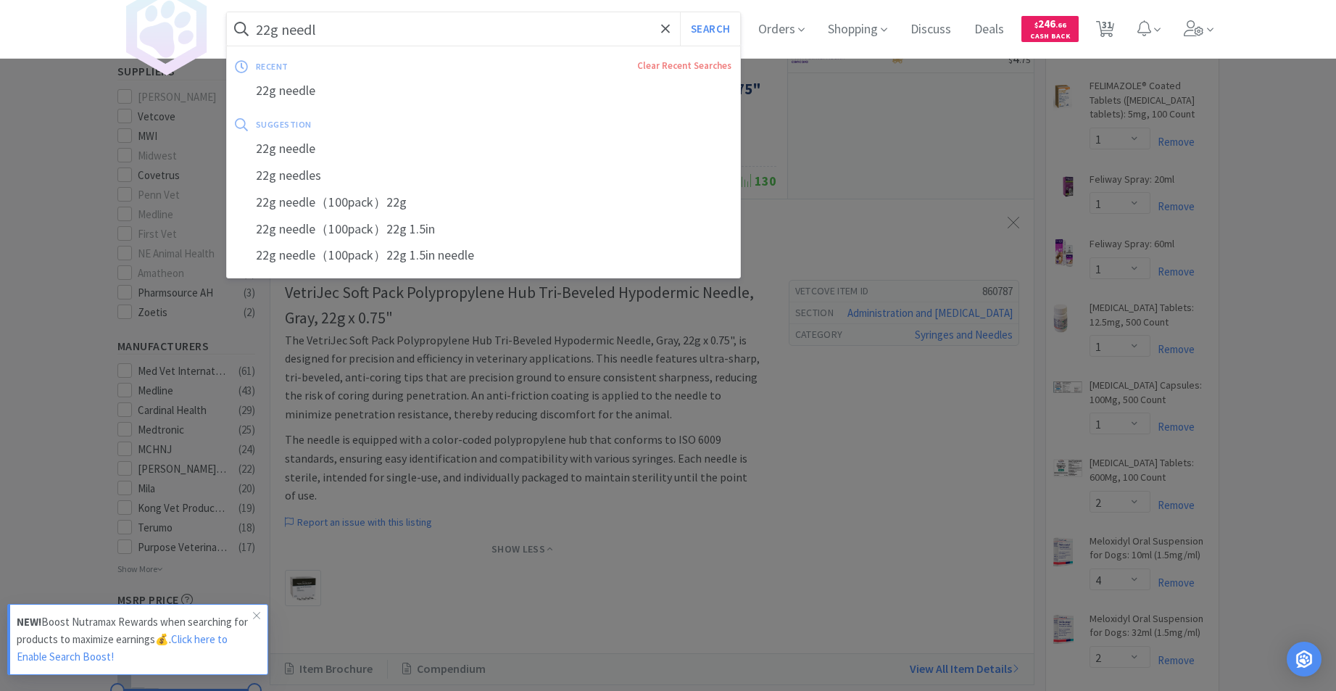
type input "22g needle"
click at [705, 27] on button "Search" at bounding box center [710, 28] width 60 height 33
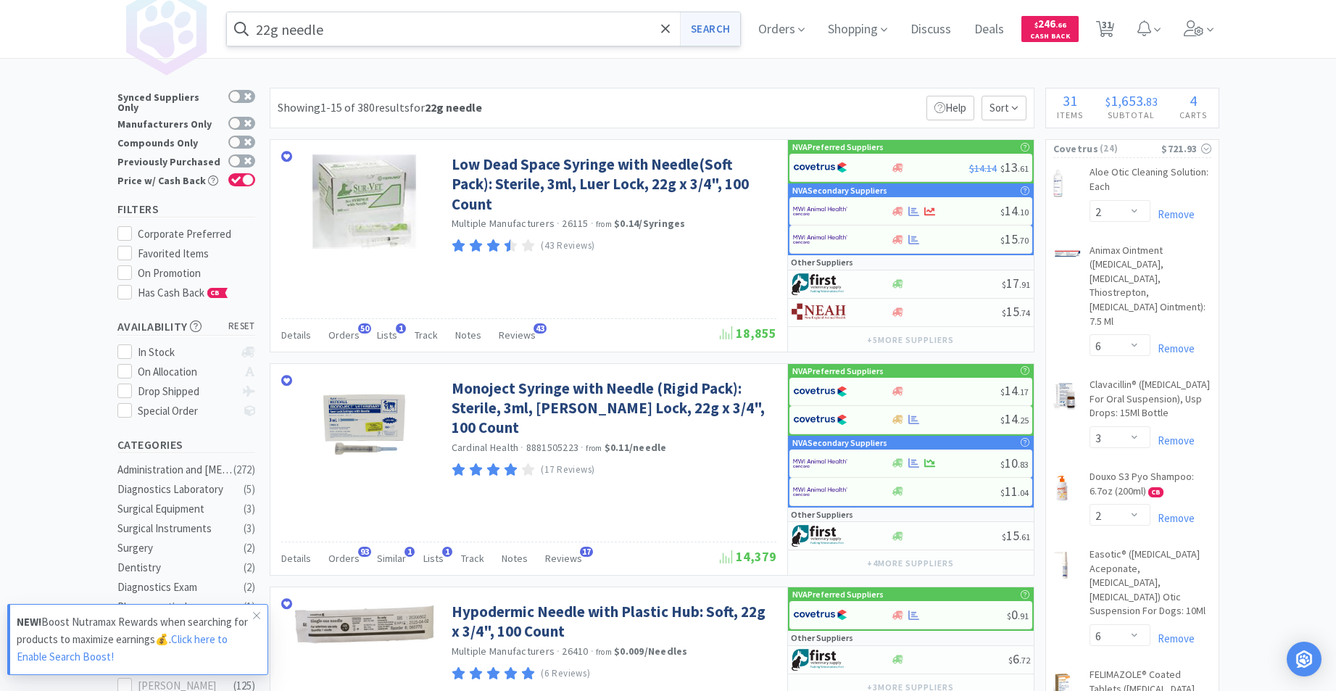
click at [731, 27] on button "Search" at bounding box center [710, 28] width 60 height 33
click at [752, 33] on div "Orders Shopping Discuss Discuss Deals Deals $ 246 . 66 Cash Back 31 31" at bounding box center [983, 29] width 472 height 58
click at [732, 28] on button "Search" at bounding box center [710, 28] width 60 height 33
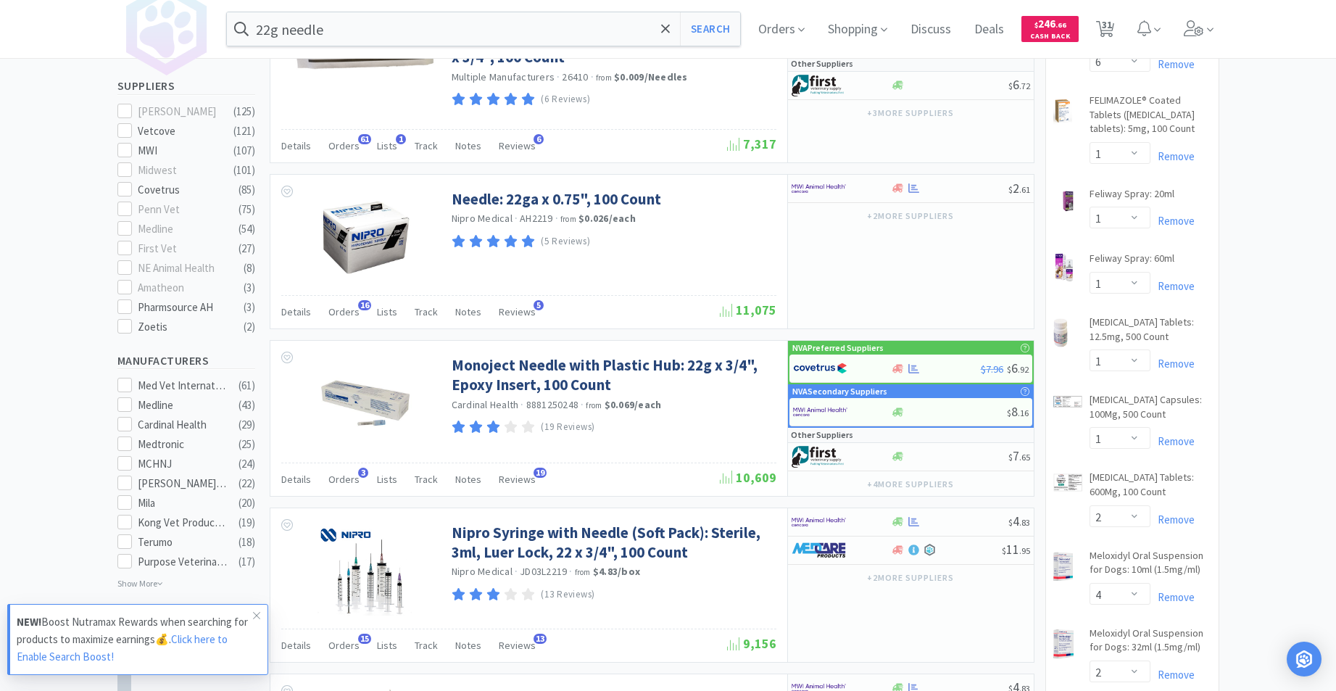
scroll to position [584, 0]
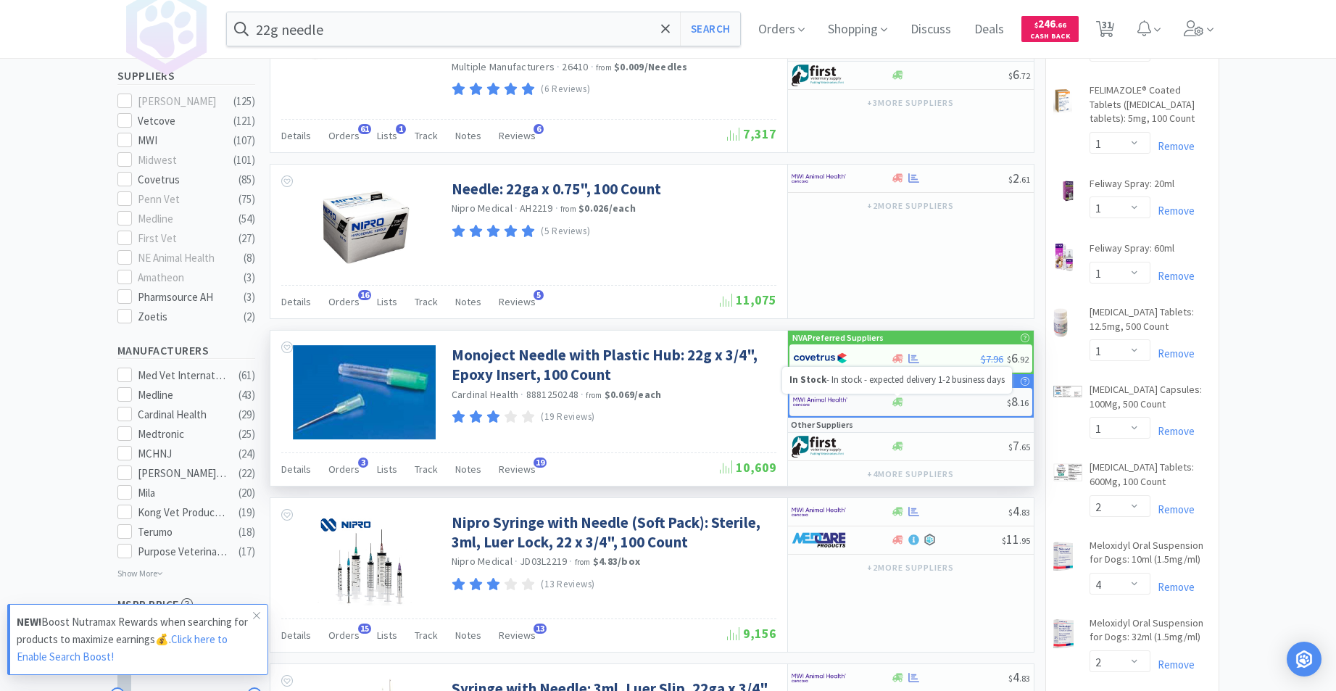
click at [898, 403] on icon at bounding box center [898, 401] width 11 height 9
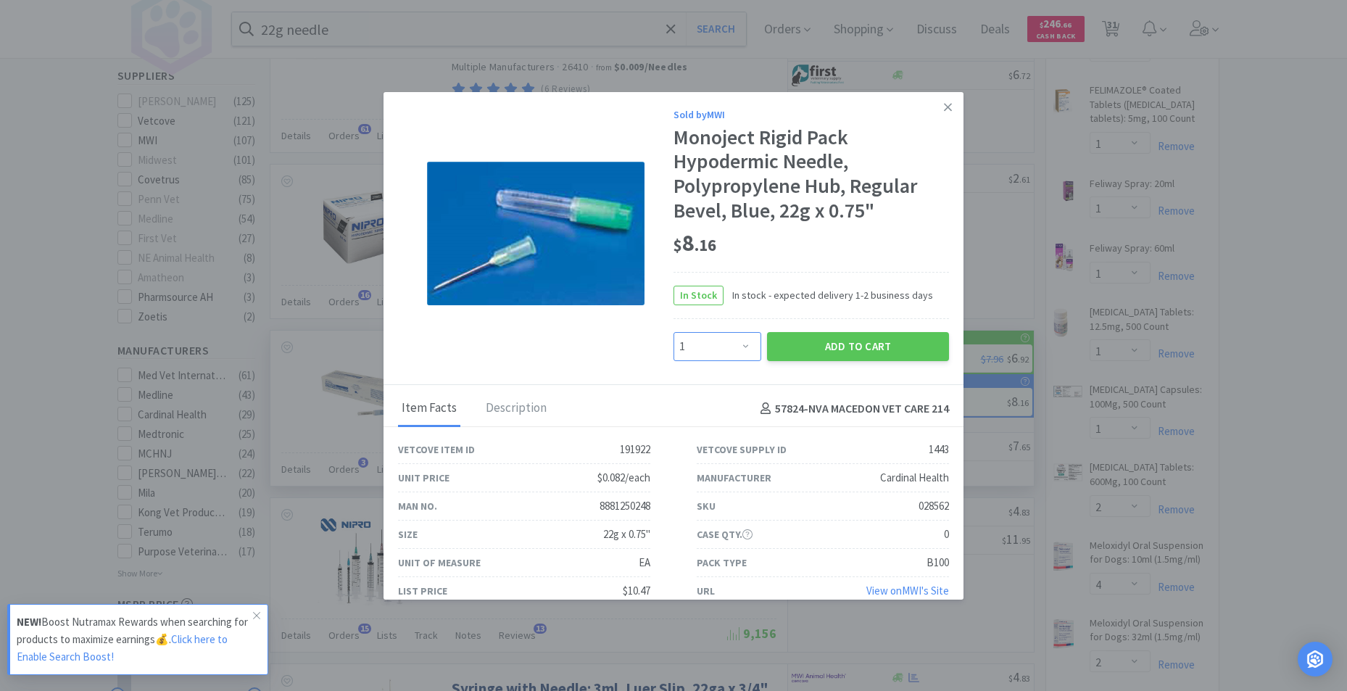
click at [741, 346] on select "Enter Quantity 1 2 3 4 5 6 7 8 9 10 11 12 13 14 15 16 17 18 19 20 Enter Quantity" at bounding box center [718, 346] width 88 height 29
select select "3"
click at [674, 332] on select "Enter Quantity 1 2 3 4 5 6 7 8 9 10 11 12 13 14 15 16 17 18 19 20 Enter Quantity" at bounding box center [718, 346] width 88 height 29
click at [854, 343] on button "Add to Cart" at bounding box center [858, 346] width 182 height 29
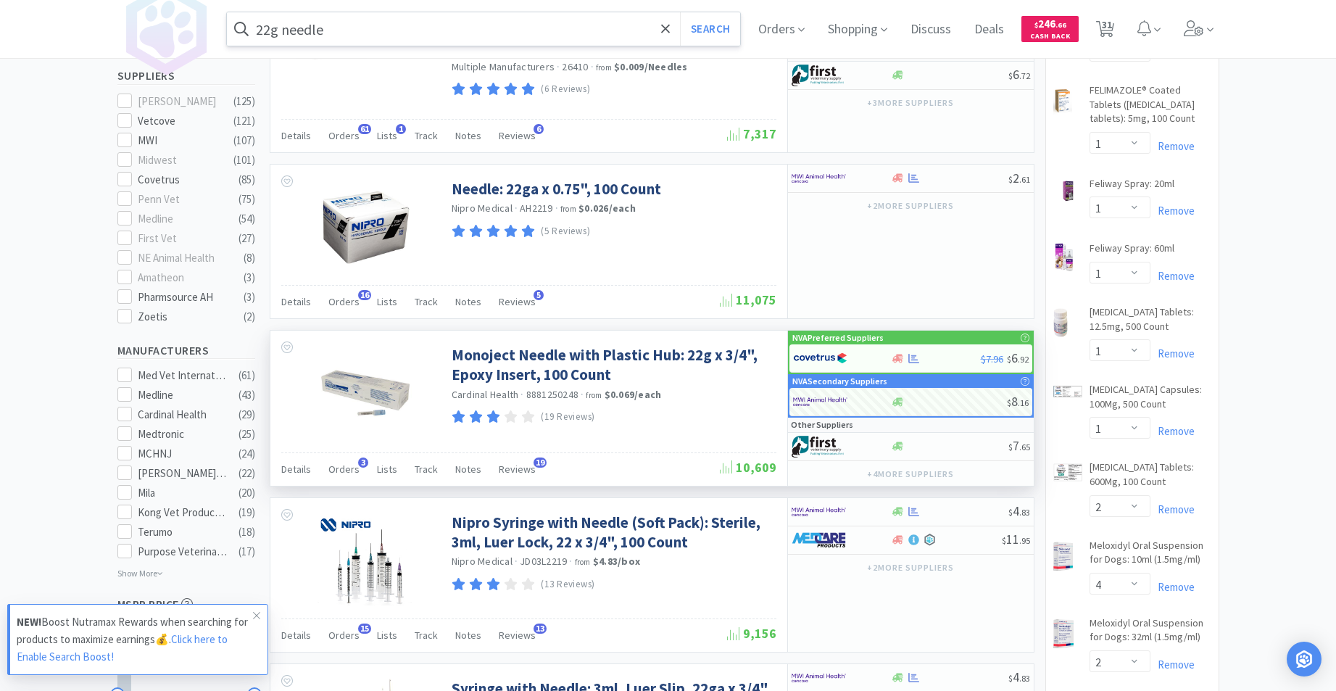
click at [376, 23] on input "22g needle" at bounding box center [484, 28] width 514 height 33
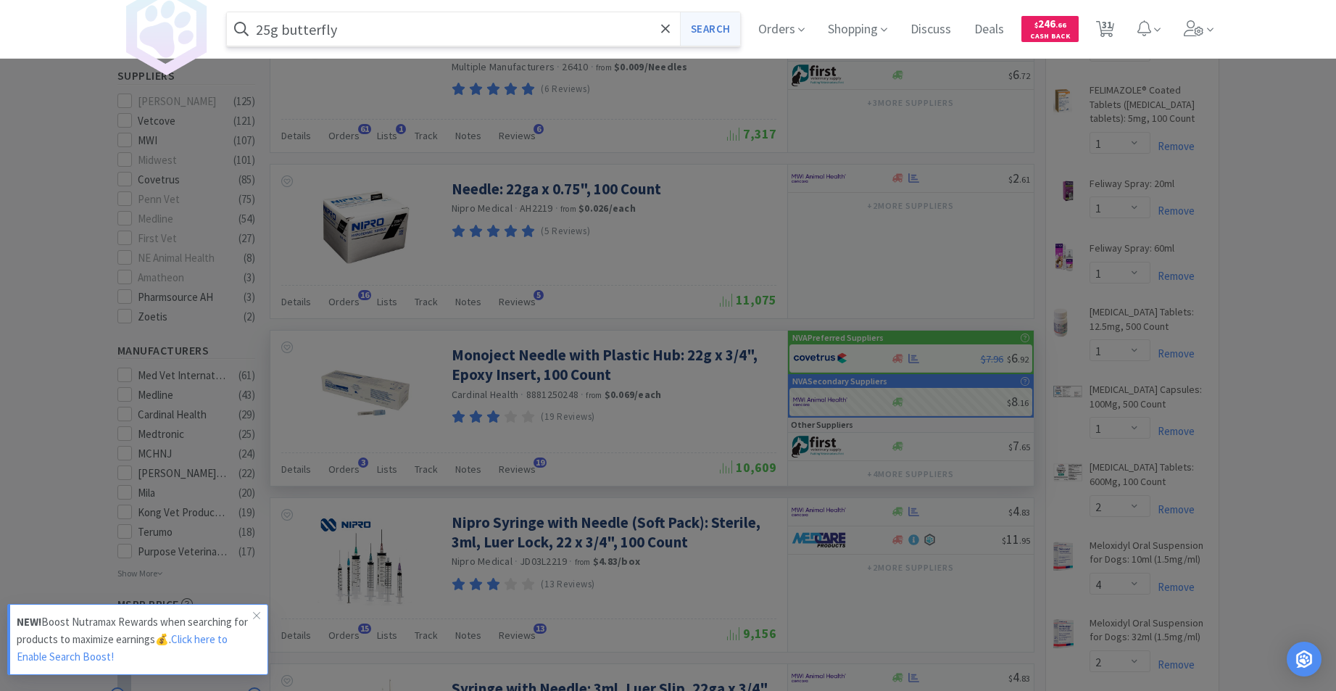
type input "25g butterfly"
click at [707, 28] on button "Search" at bounding box center [710, 28] width 60 height 33
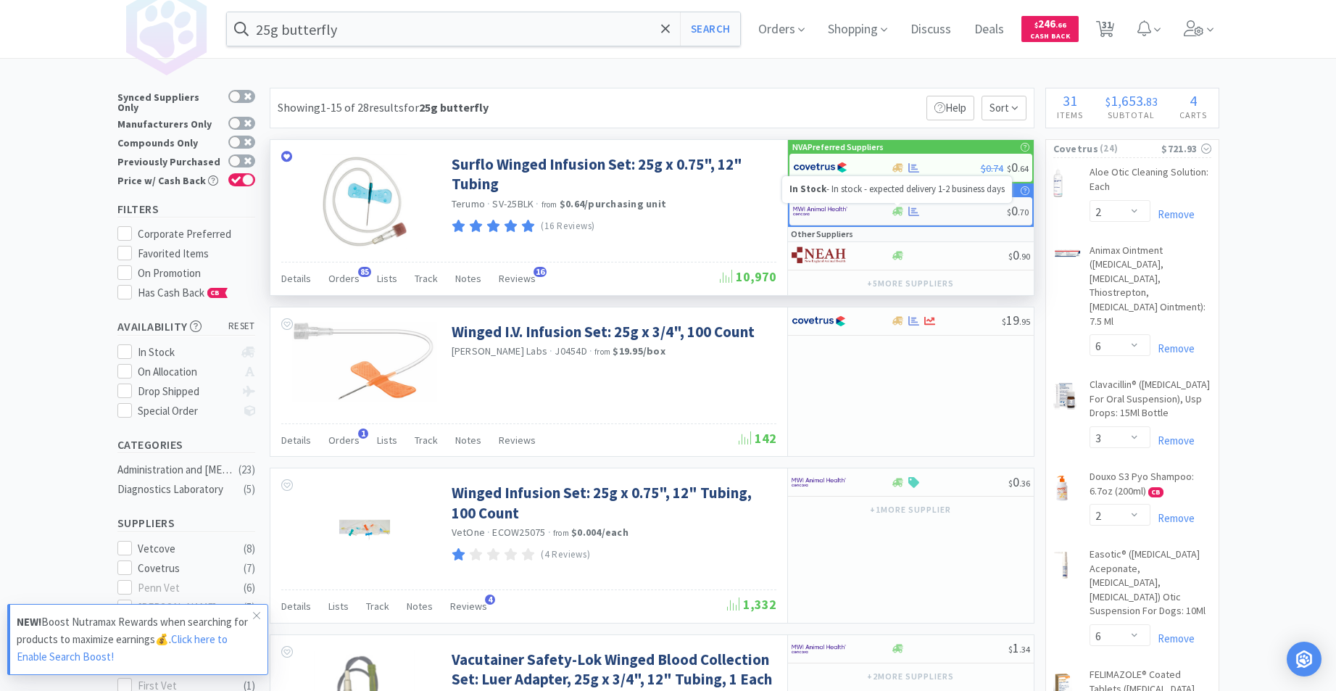
click at [897, 210] on icon at bounding box center [898, 211] width 11 height 9
select select "50"
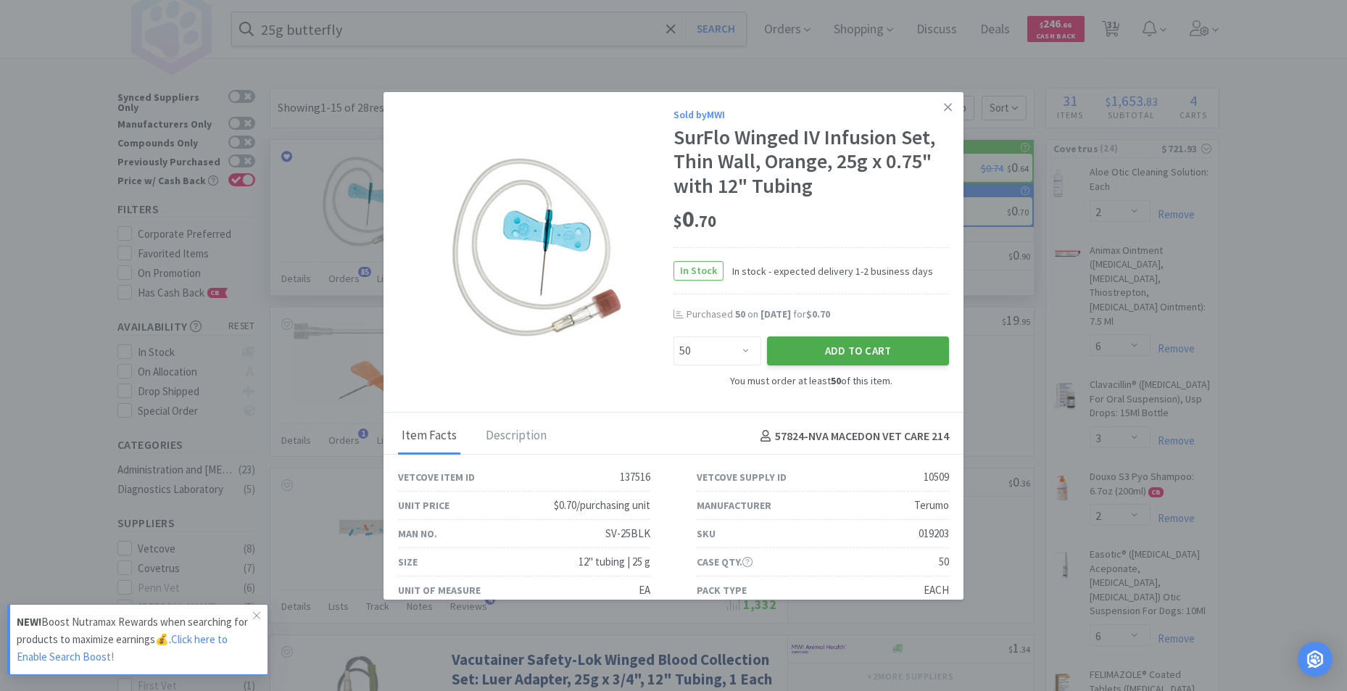
click at [836, 347] on button "Add to Cart" at bounding box center [858, 350] width 182 height 29
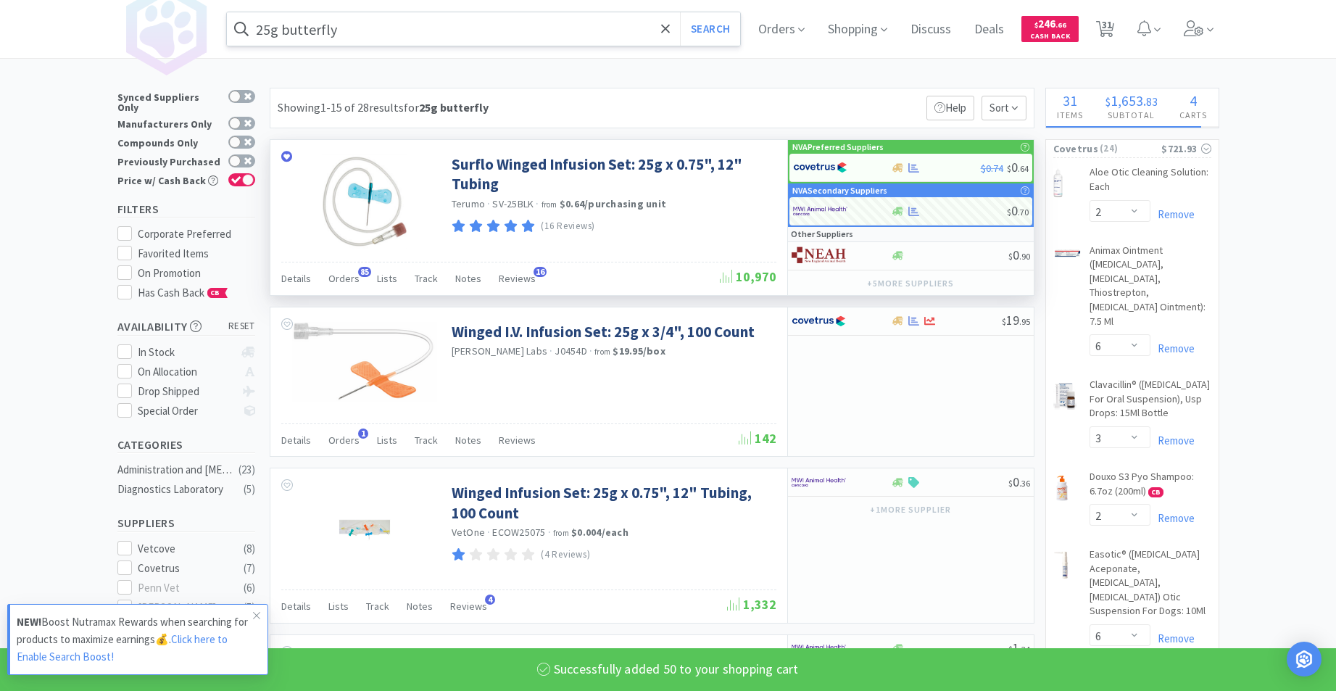
select select "3"
select select "50"
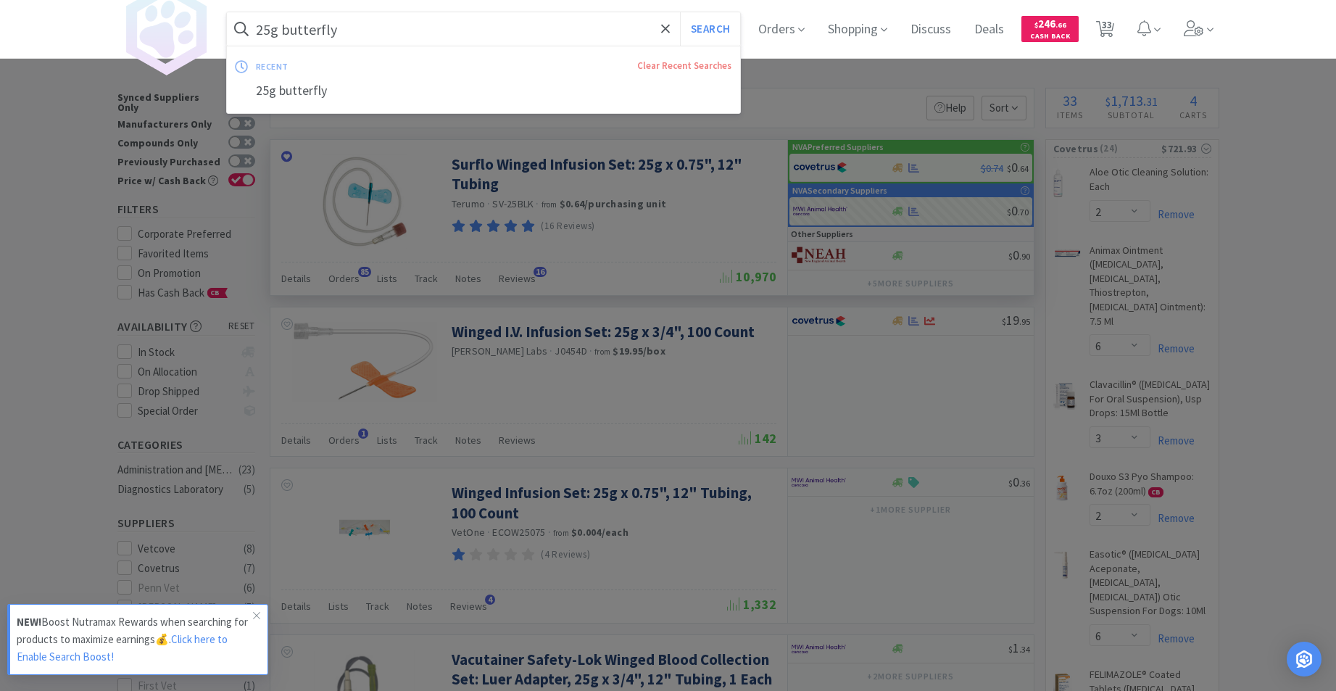
click at [272, 24] on input "25g butterfly" at bounding box center [484, 28] width 514 height 33
click at [276, 27] on input "25g butterfly" at bounding box center [484, 28] width 514 height 33
click at [264, 27] on input "25g butterfly" at bounding box center [484, 28] width 514 height 33
click at [275, 29] on input "25g butterfly" at bounding box center [484, 28] width 514 height 33
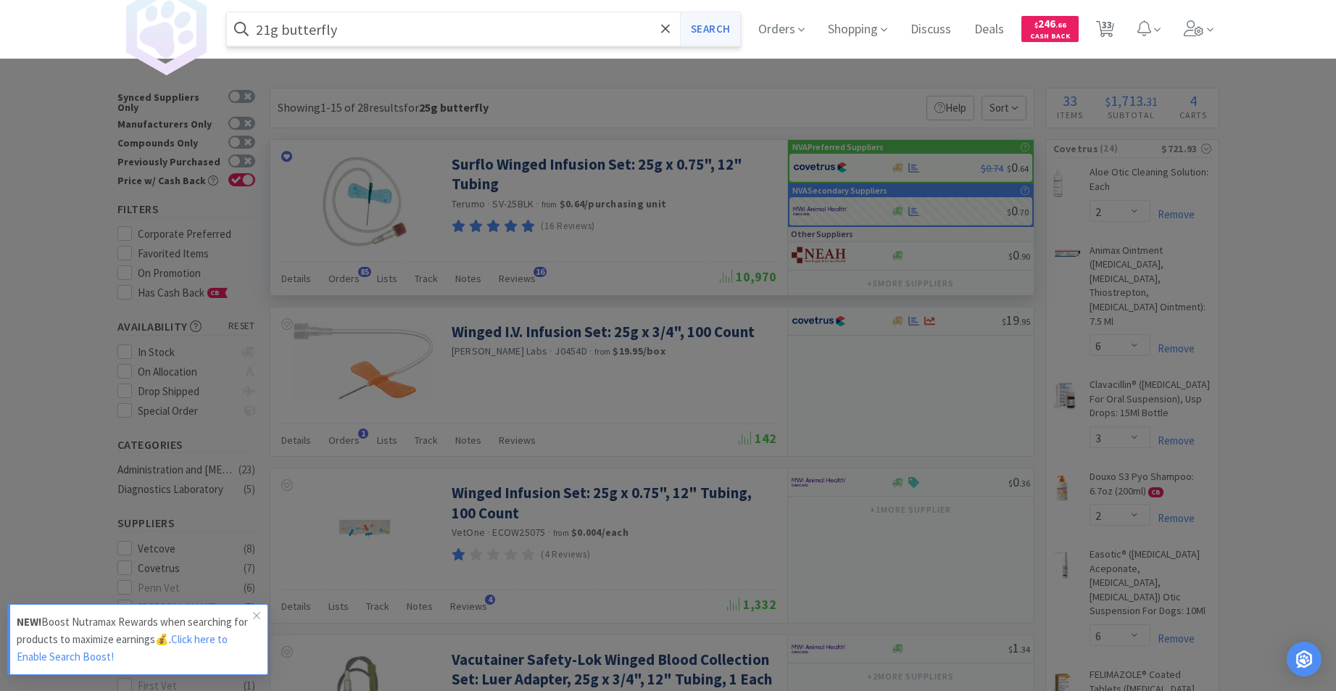
type input "21g butterfly"
click at [720, 41] on button "Search" at bounding box center [710, 28] width 60 height 33
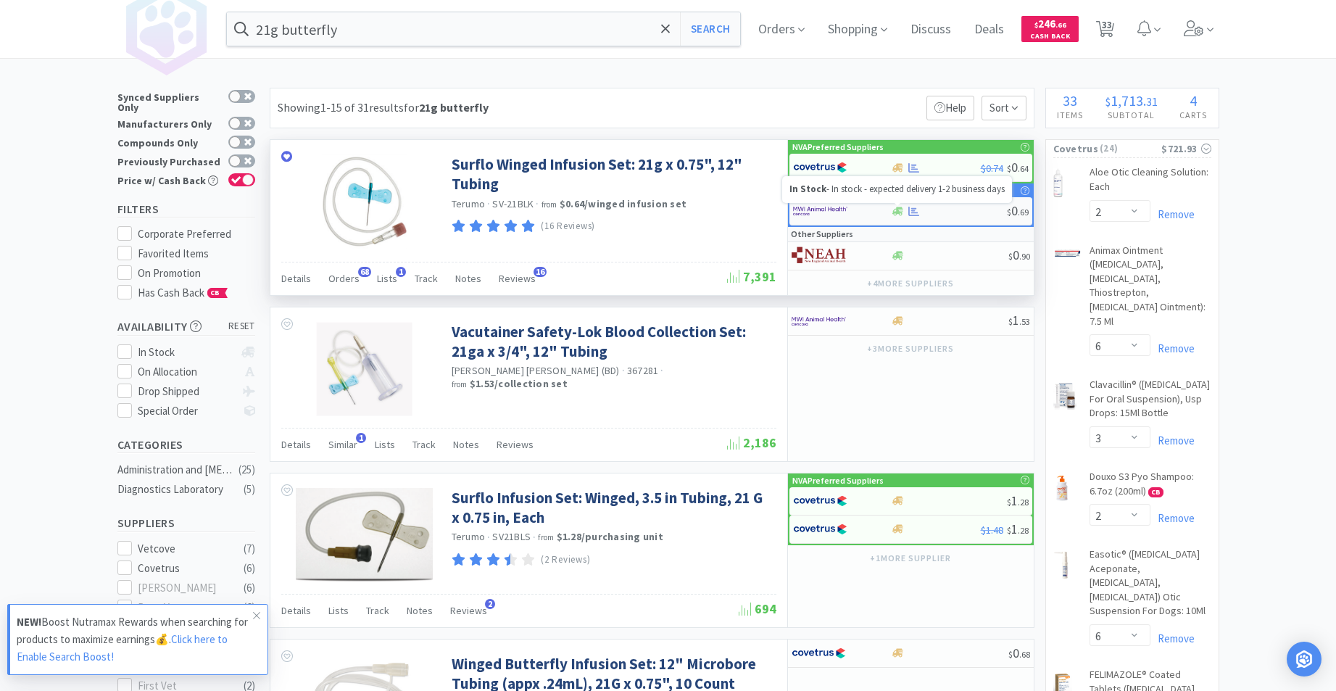
click at [899, 214] on icon at bounding box center [898, 211] width 11 height 9
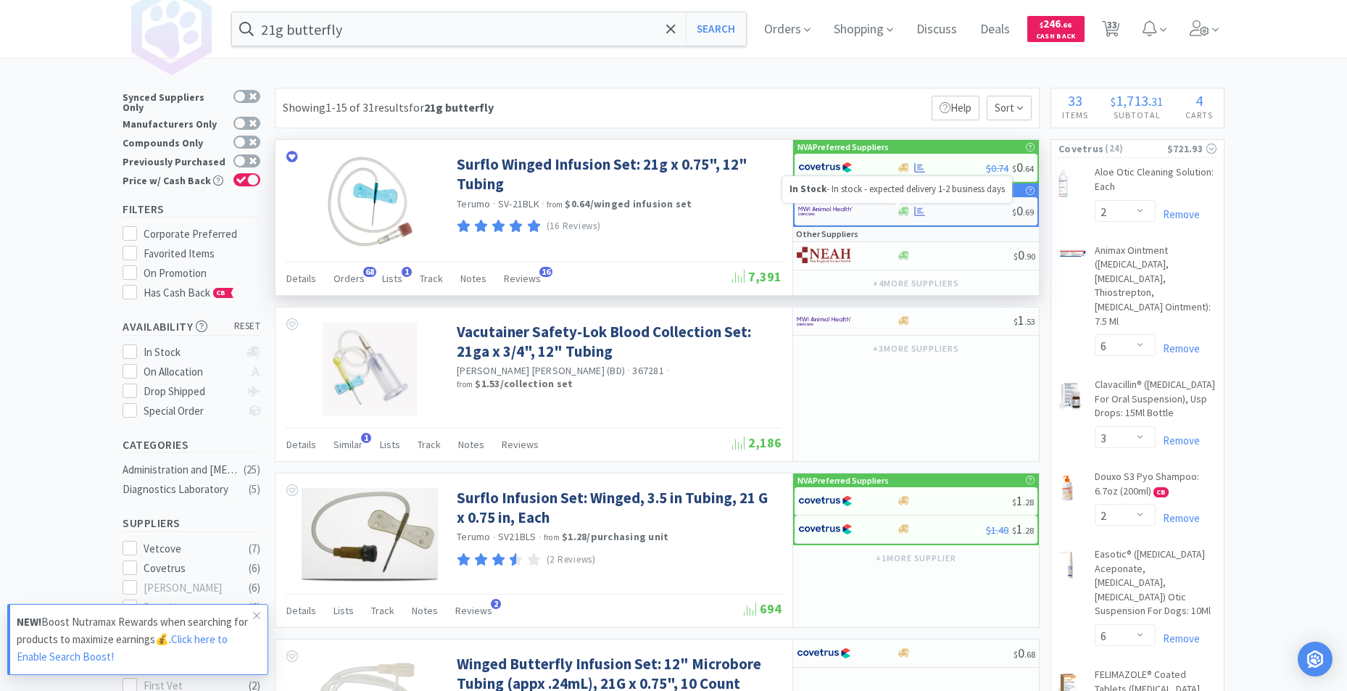
select select "50"
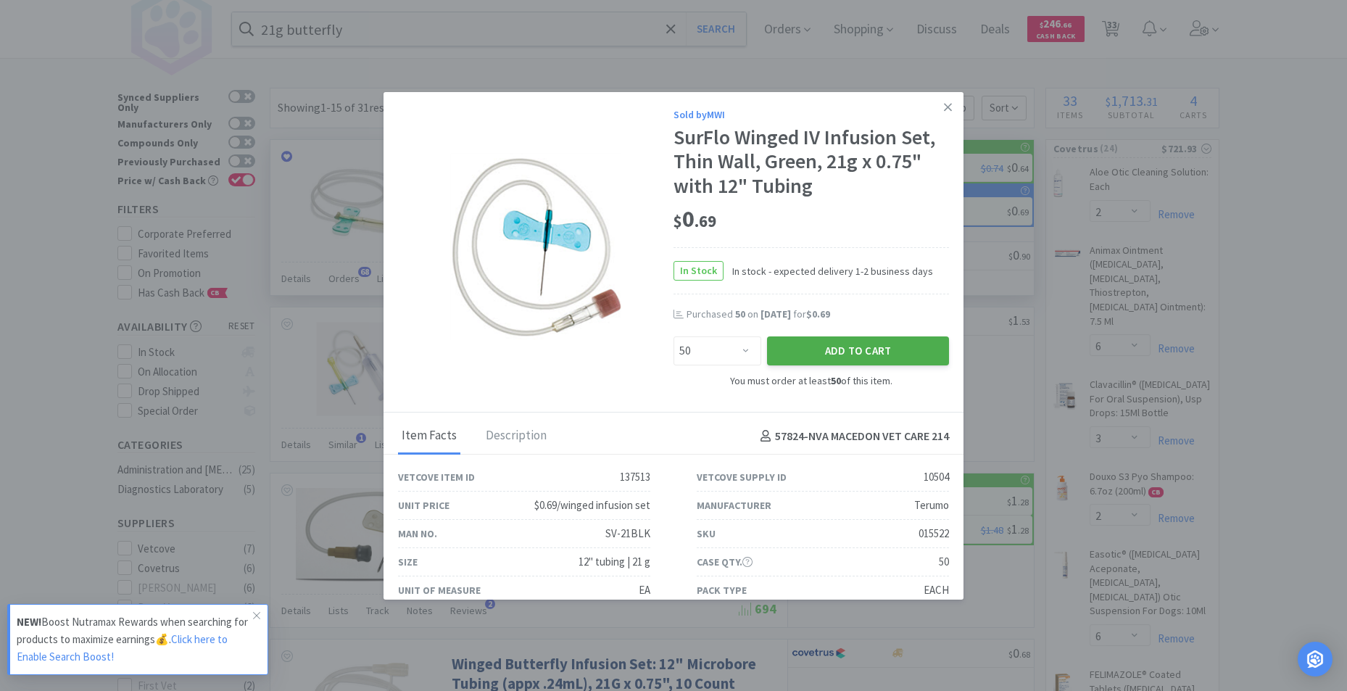
click at [879, 350] on button "Add to Cart" at bounding box center [858, 350] width 182 height 29
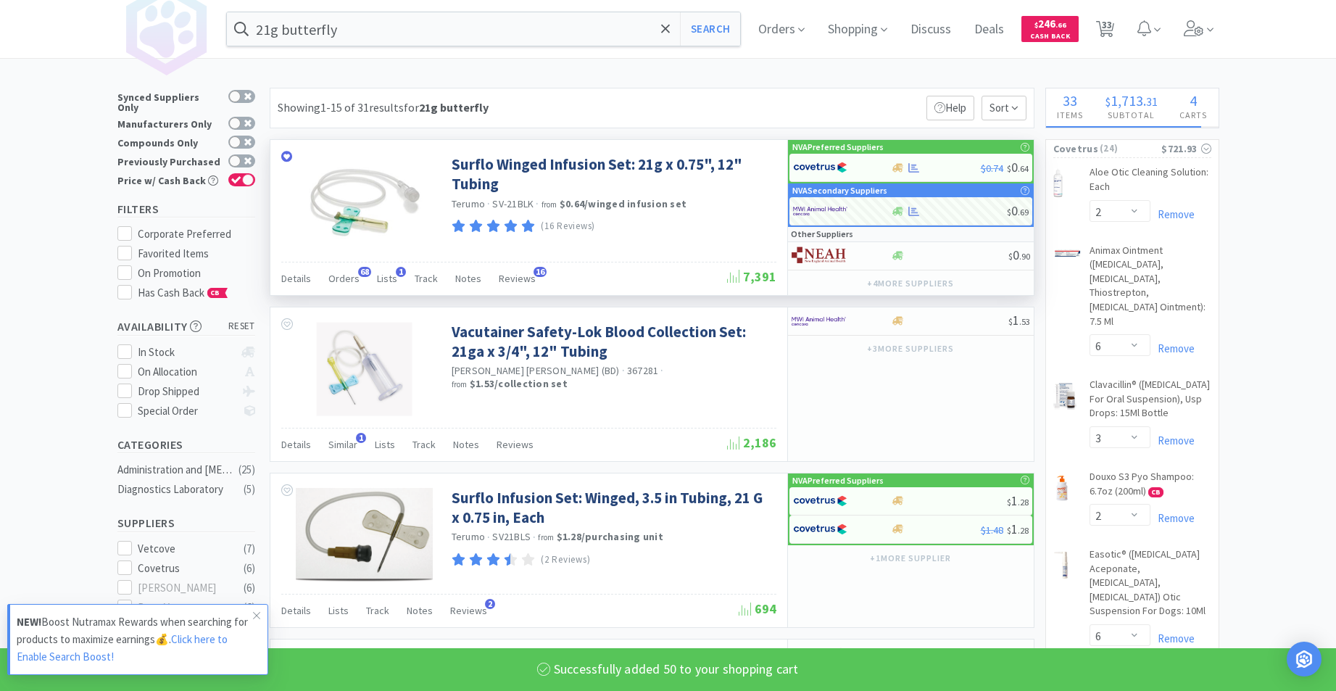
select select "50"
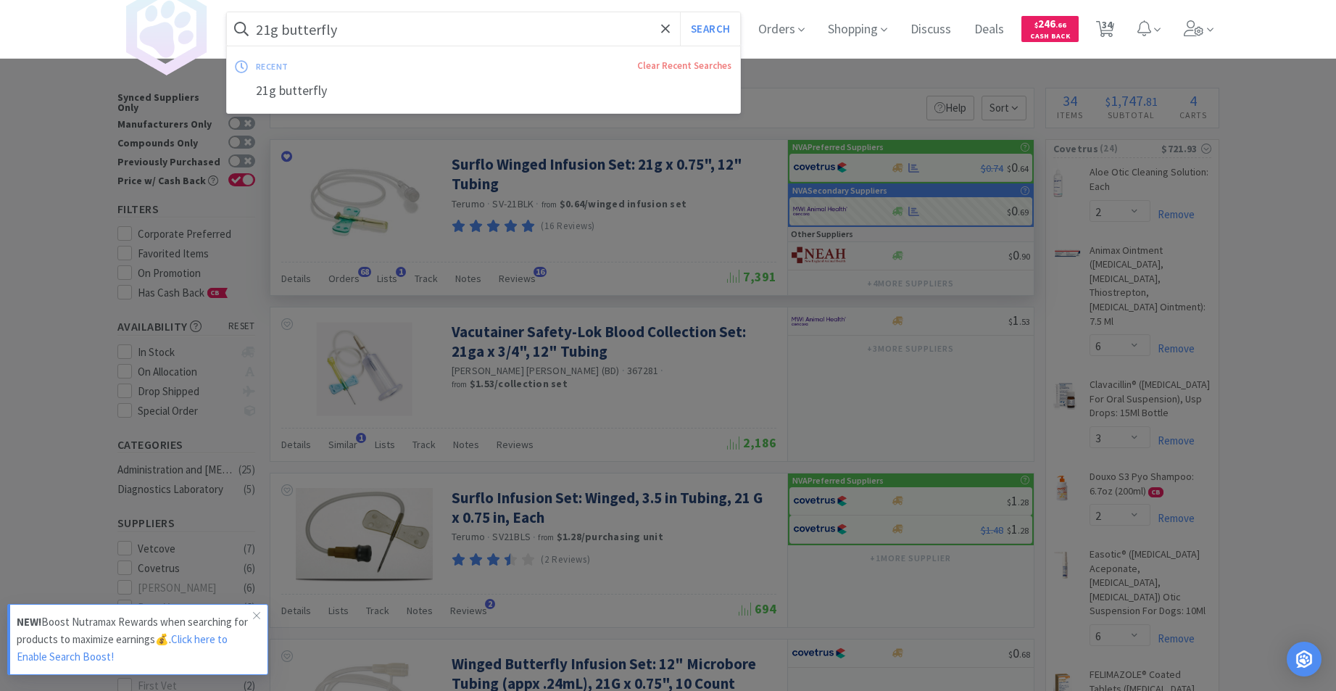
click at [465, 28] on input "21g butterfly" at bounding box center [484, 28] width 514 height 33
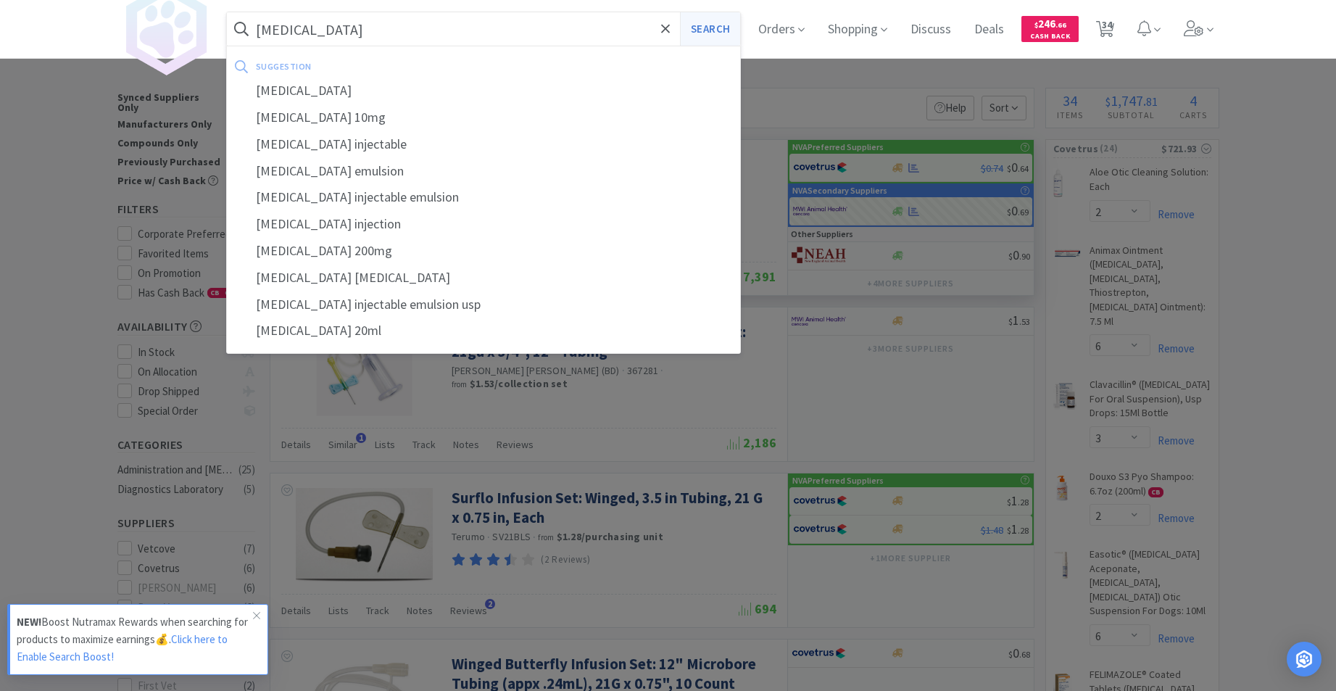
type input "[MEDICAL_DATA]"
click at [730, 27] on button "Search" at bounding box center [710, 28] width 60 height 33
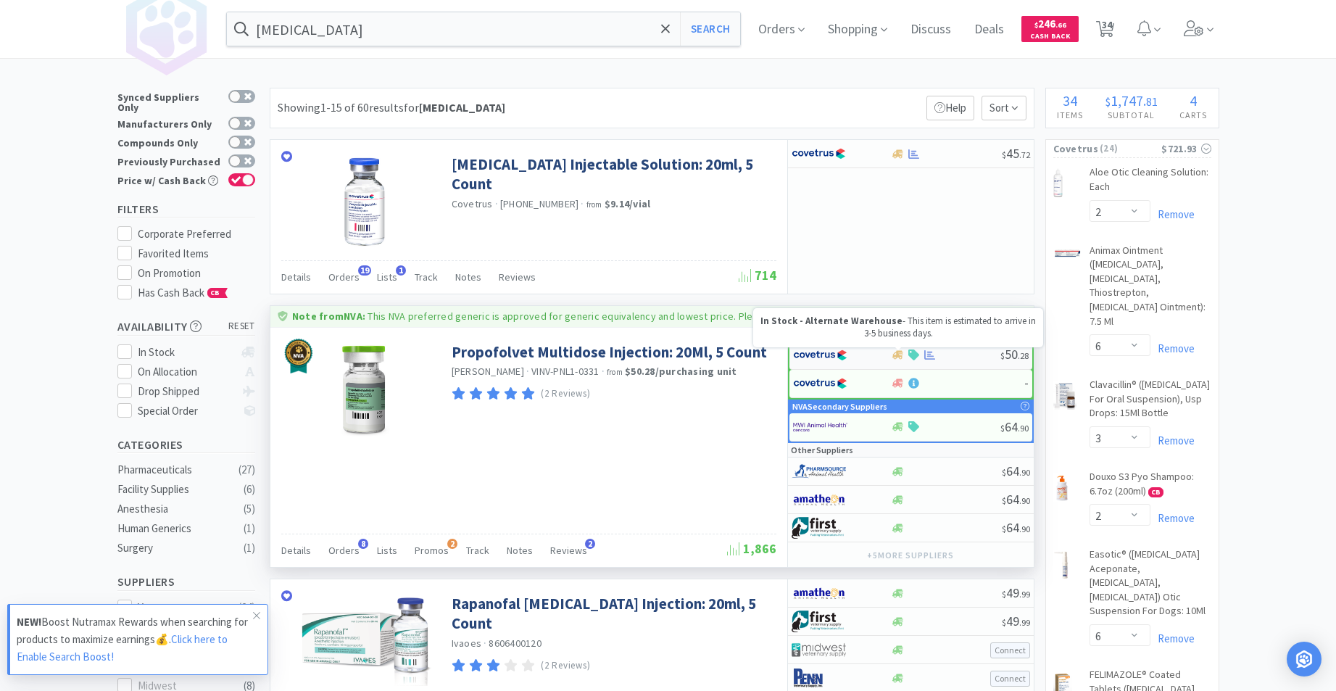
click at [898, 355] on icon at bounding box center [898, 355] width 11 height 9
select select "1"
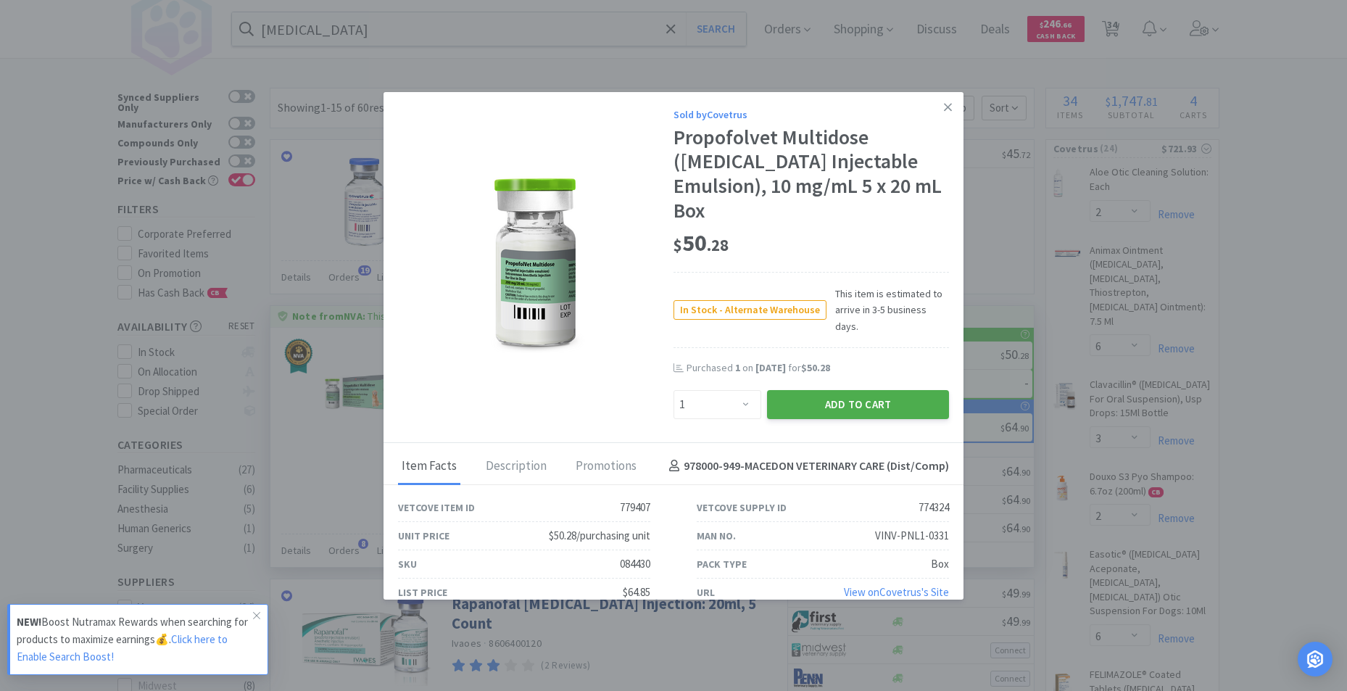
click at [828, 390] on button "Add to Cart" at bounding box center [858, 404] width 182 height 29
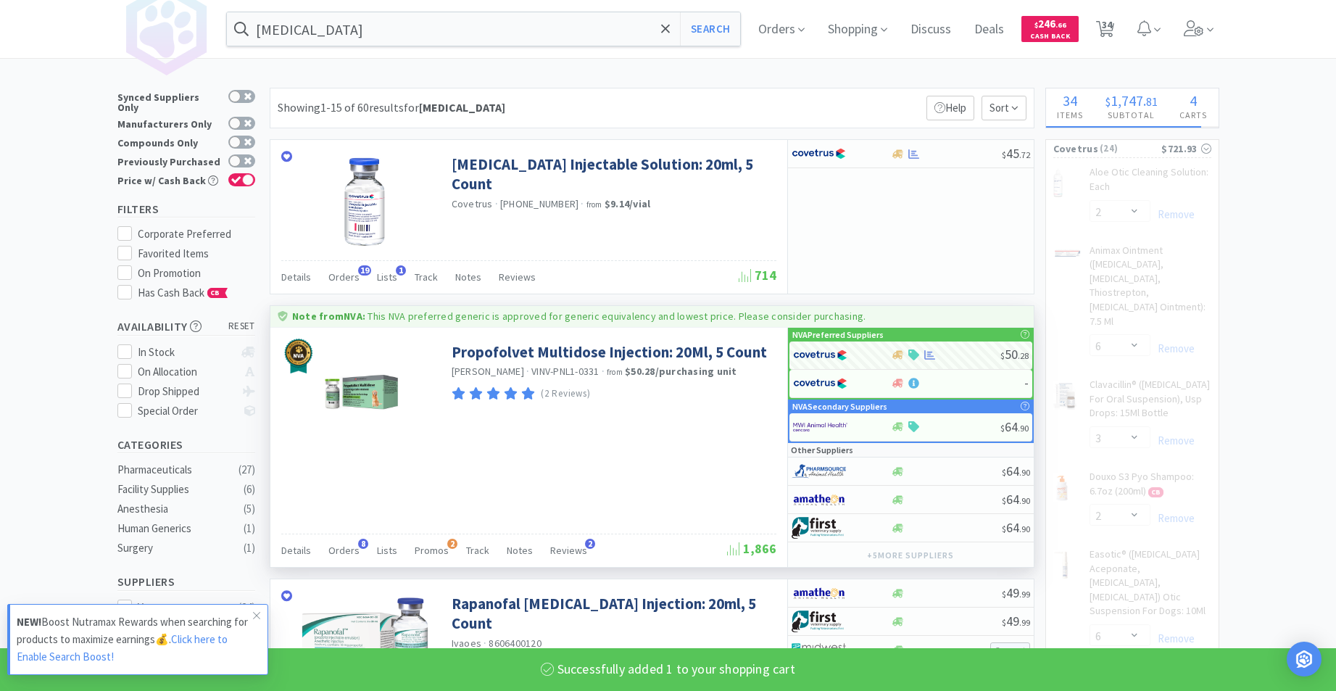
select select "1"
select select "5"
select select "1"
select select "3"
select select "1"
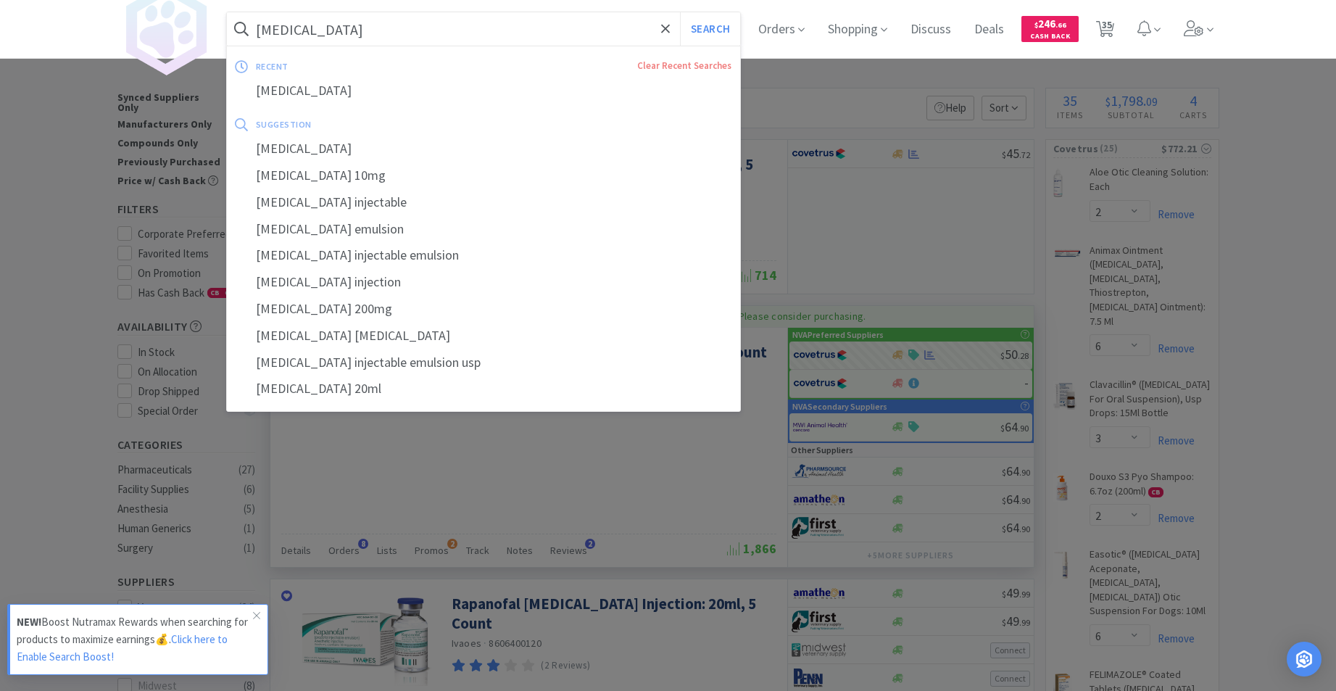
click at [365, 27] on input "[MEDICAL_DATA]" at bounding box center [484, 28] width 514 height 33
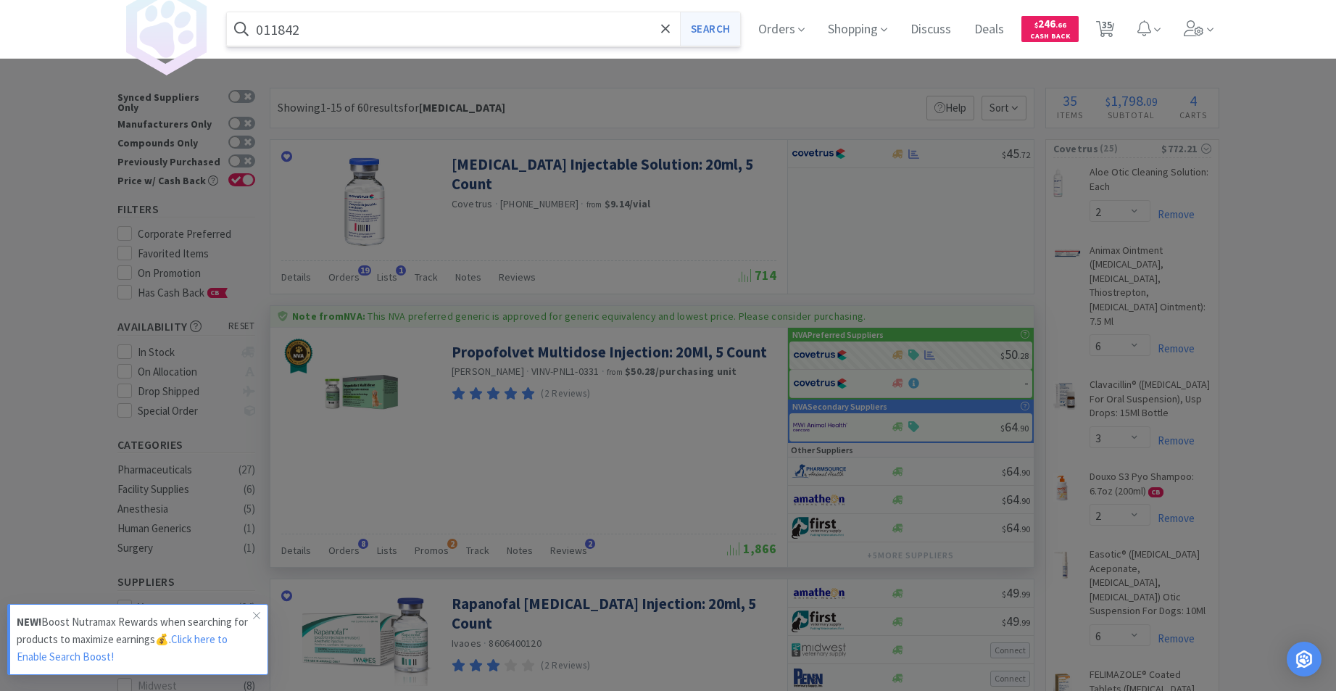
type input "011842"
click at [720, 24] on button "Search" at bounding box center [710, 28] width 60 height 33
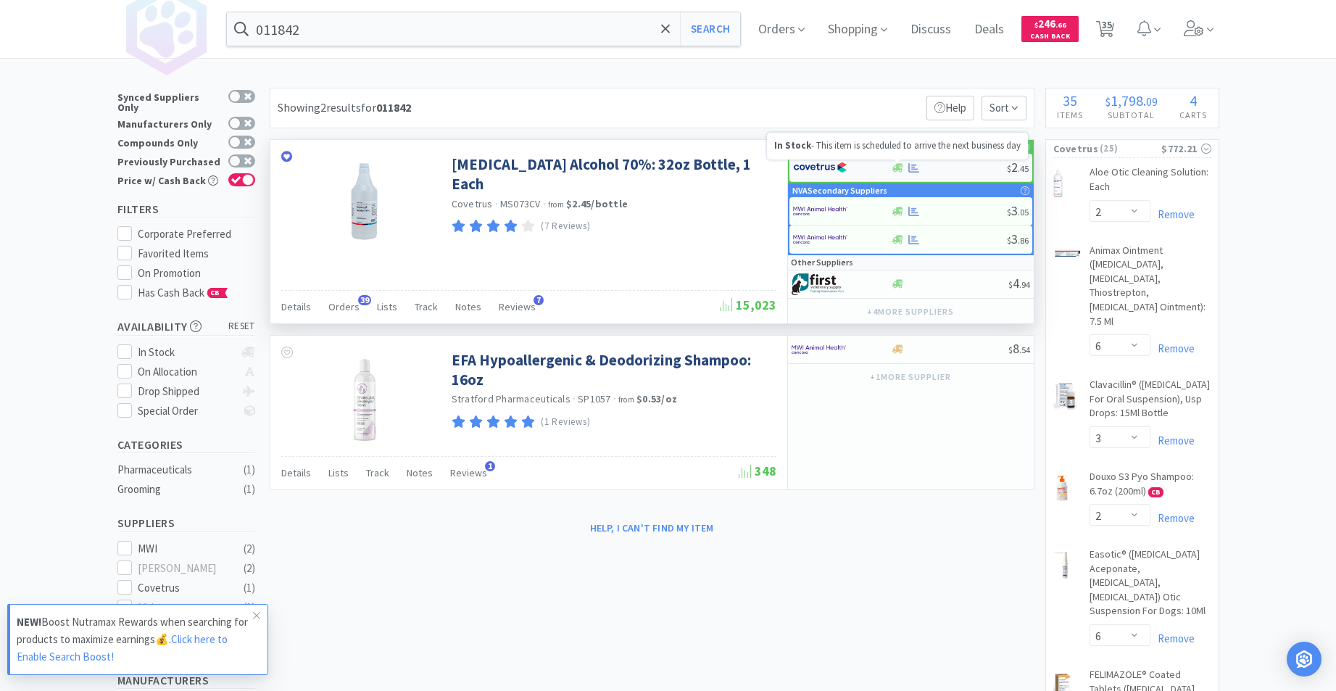
click at [898, 170] on icon at bounding box center [898, 167] width 11 height 9
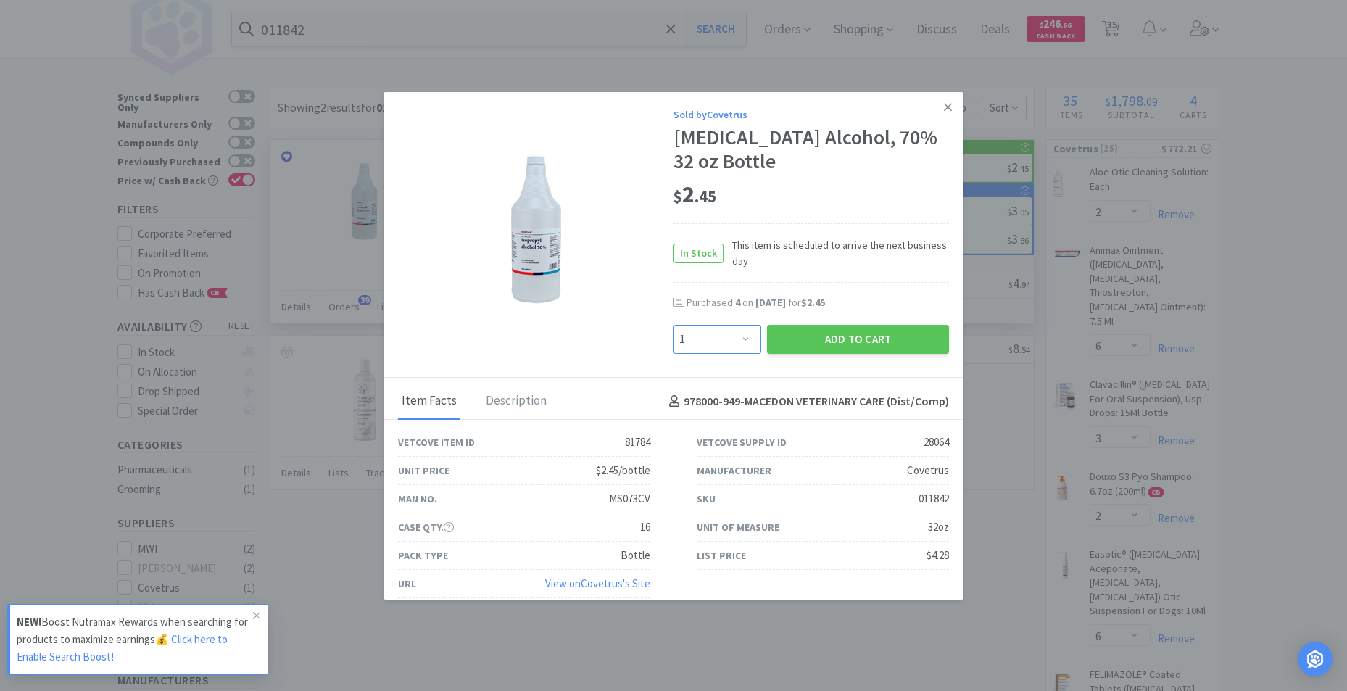
click at [738, 334] on select "Enter Quantity 1 2 3 4 5 6 7 8 9 10 11 12 13 14 15 16 17 18 19 20 Enter Quantity" at bounding box center [718, 339] width 88 height 29
select select "2"
click at [674, 325] on select "Enter Quantity 1 2 3 4 5 6 7 8 9 10 11 12 13 14 15 16 17 18 19 20 Enter Quantity" at bounding box center [718, 339] width 88 height 29
click at [857, 344] on button "Add to Cart" at bounding box center [858, 339] width 182 height 29
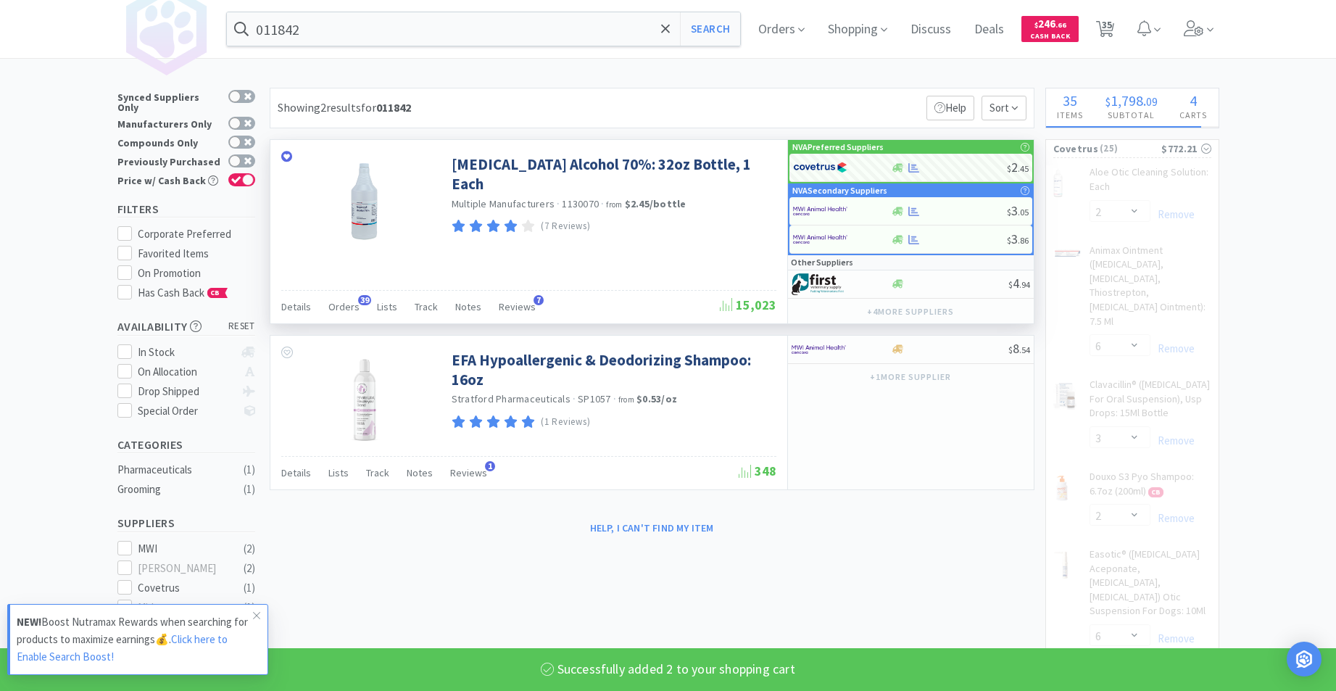
select select "2"
select select "4"
select select "2"
select select "1"
select select "5"
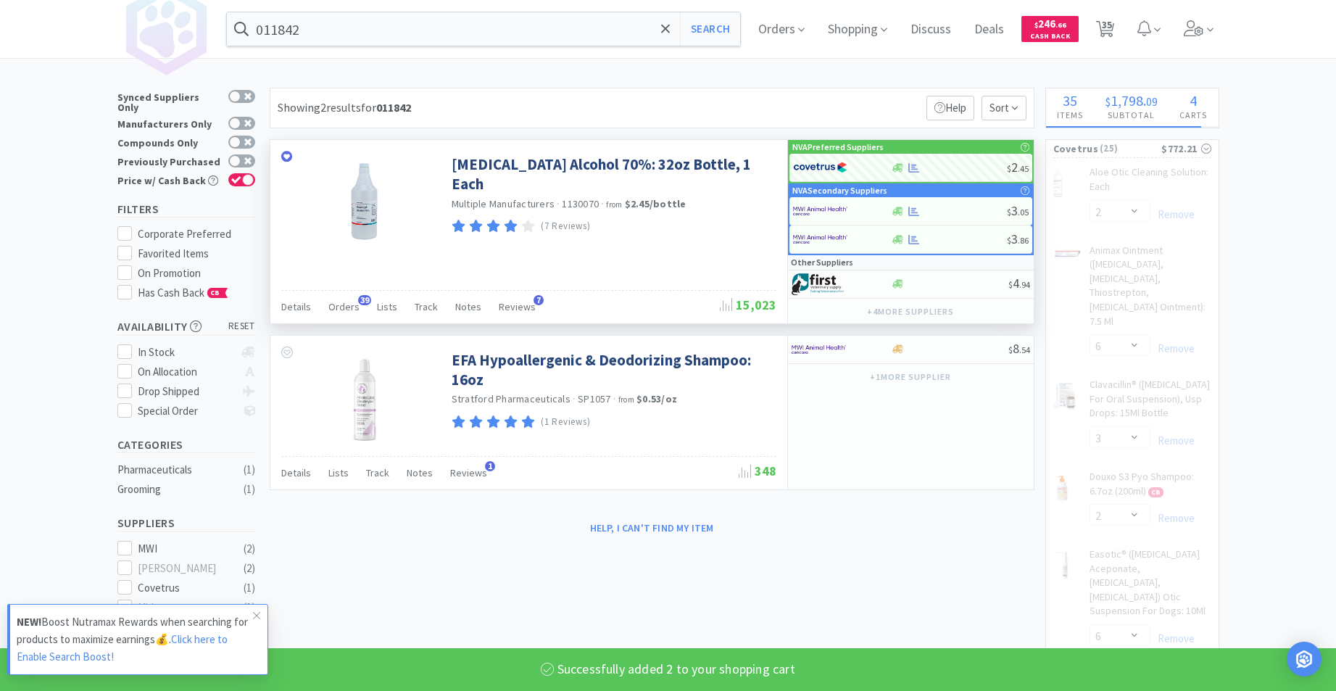
select select "1"
select select "3"
select select "1"
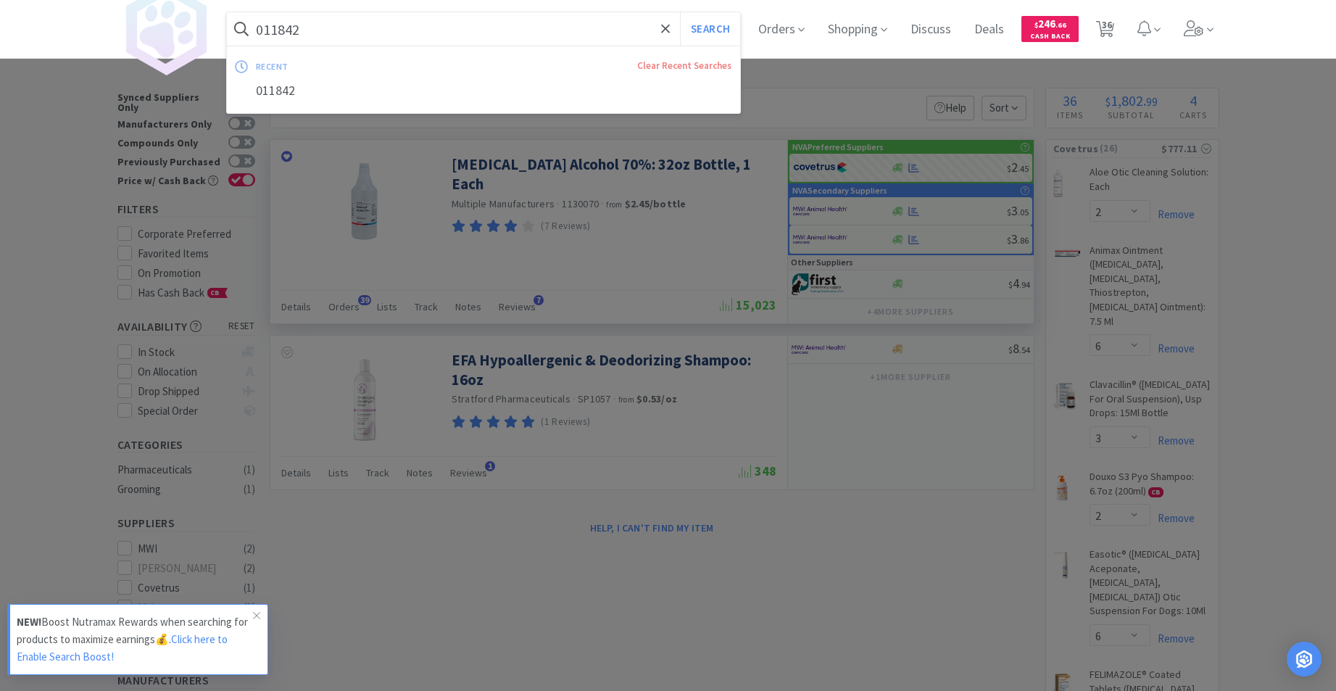
click at [431, 28] on input "011842" at bounding box center [484, 28] width 514 height 33
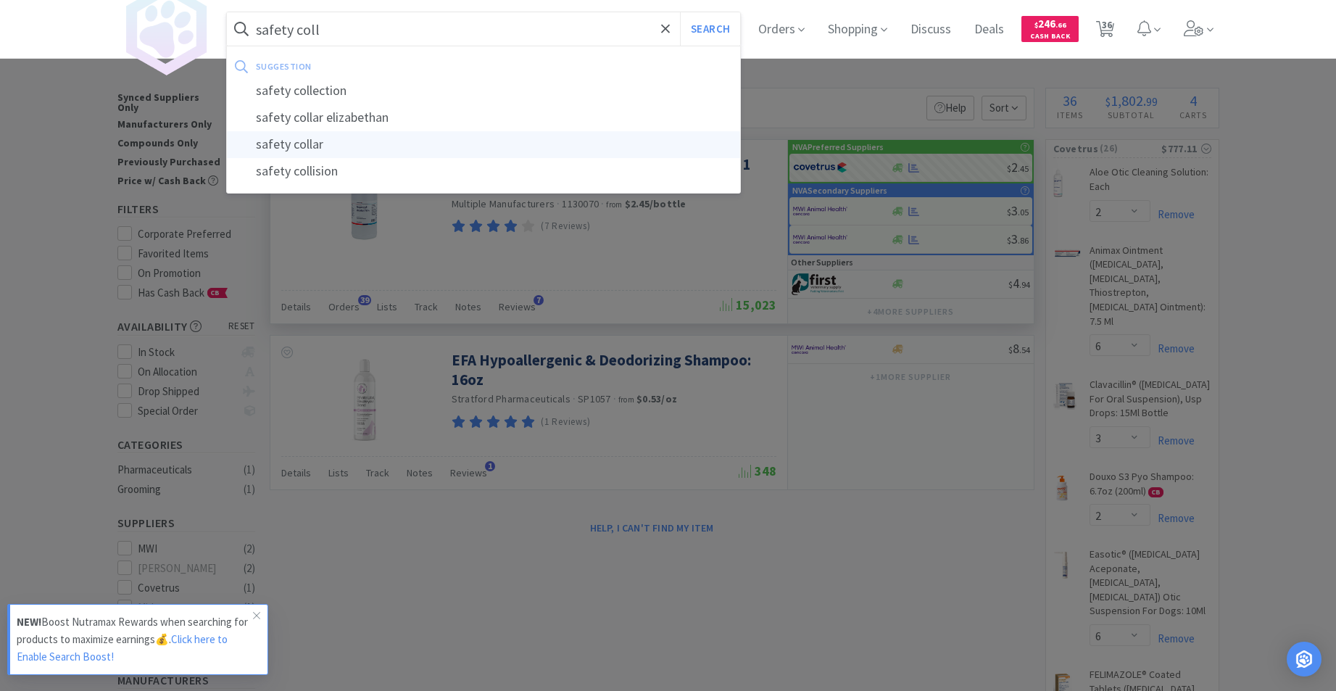
click at [323, 142] on div "safety collar" at bounding box center [484, 144] width 514 height 27
type input "safety collar"
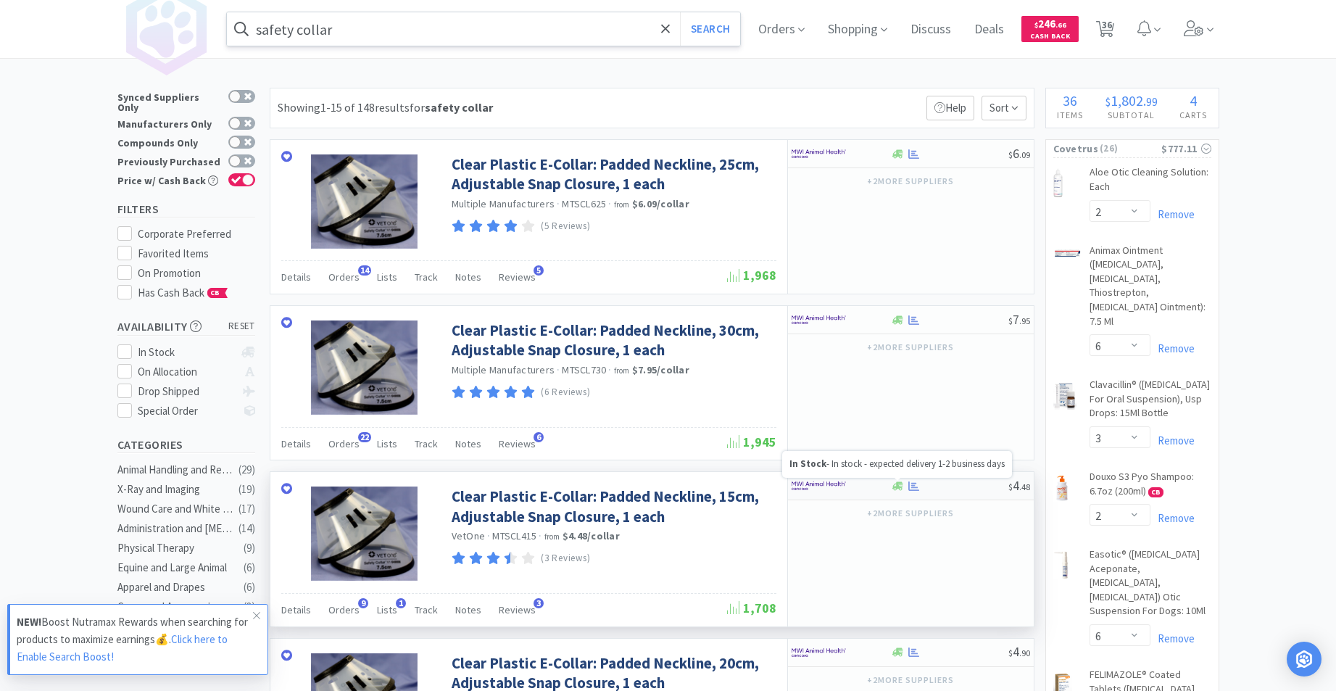
click at [896, 487] on icon at bounding box center [898, 485] width 11 height 9
select select "10"
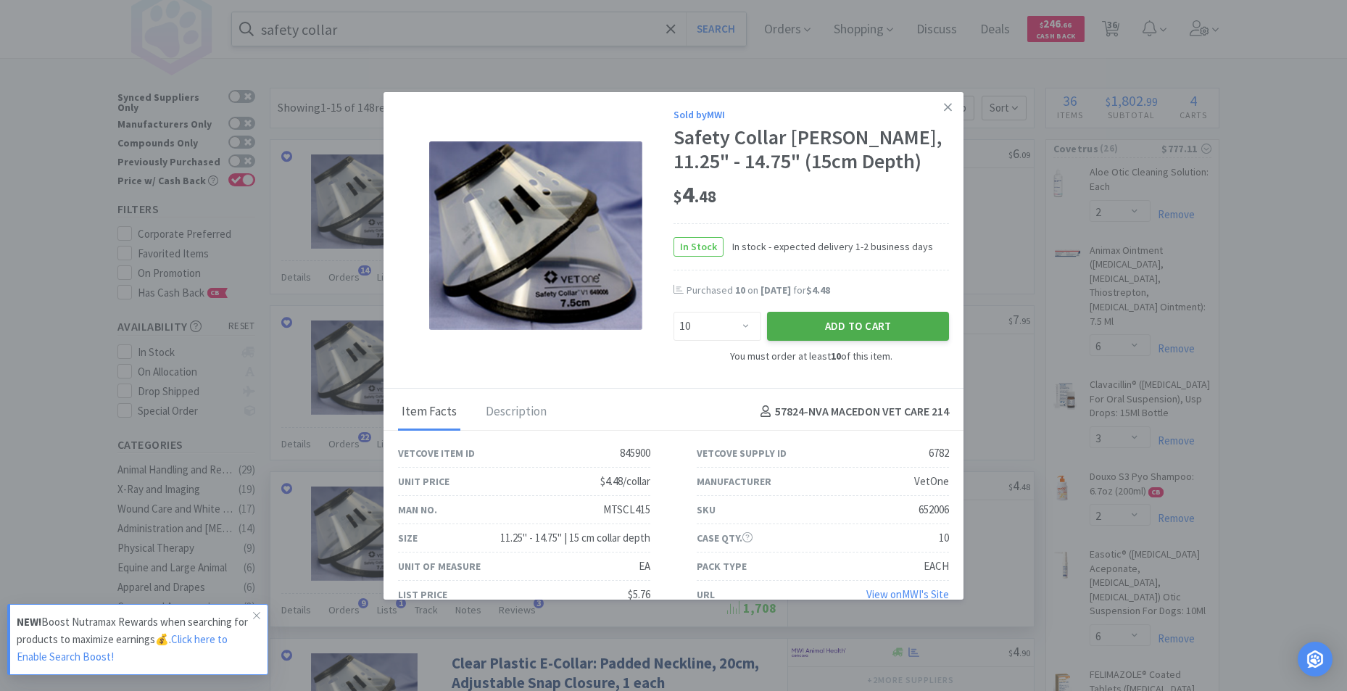
click at [804, 341] on button "Add to Cart" at bounding box center [858, 326] width 182 height 29
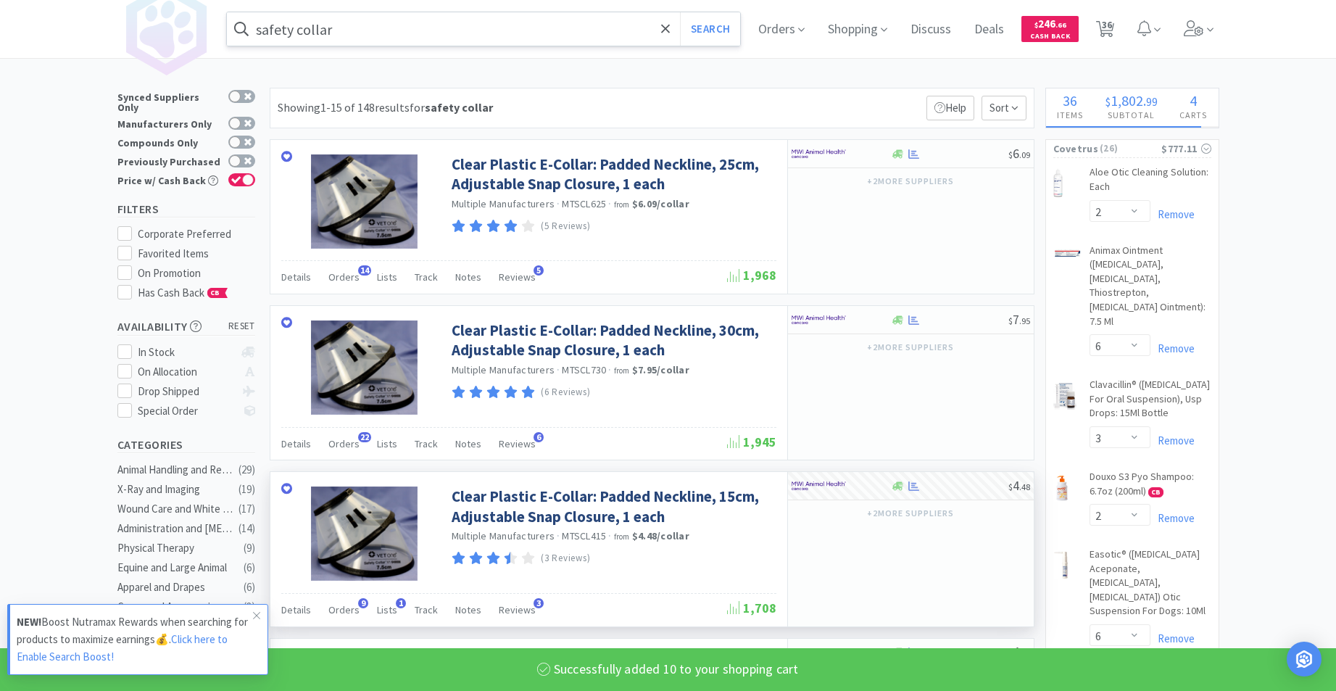
select select "10"
select select "2"
select select "3"
select select "50"
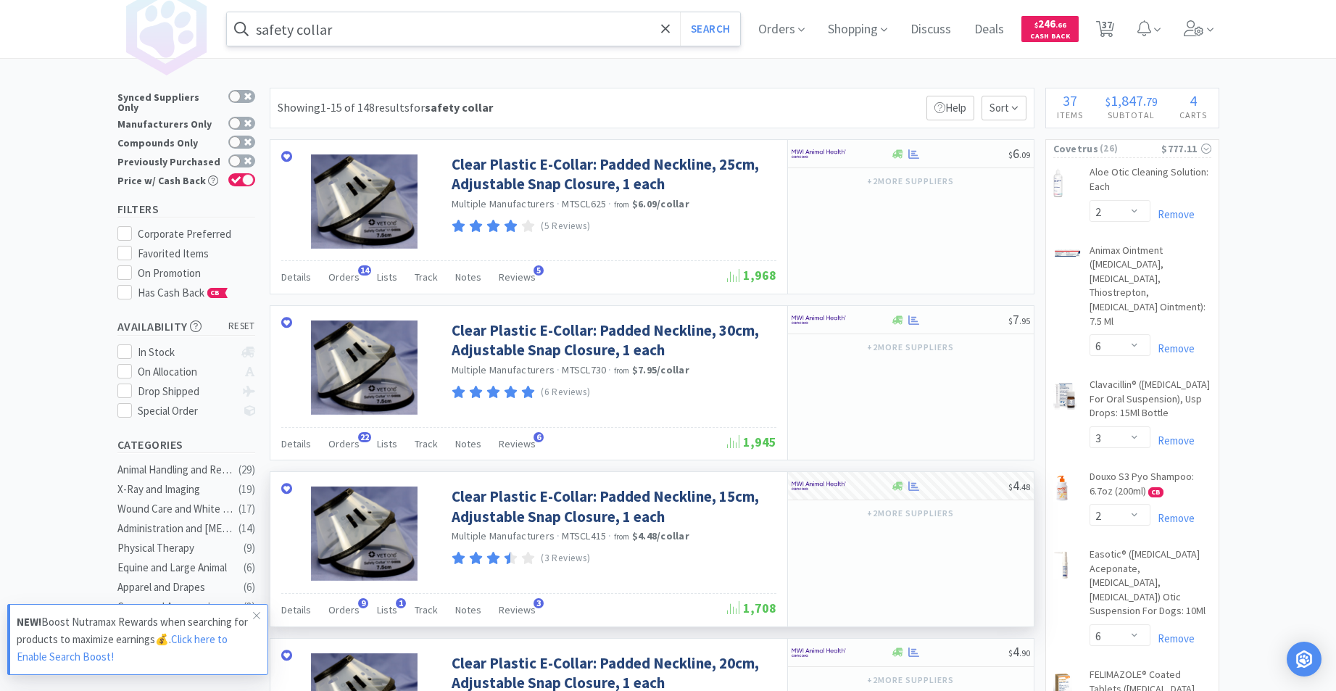
click at [423, 18] on input "safety collar" at bounding box center [484, 28] width 514 height 33
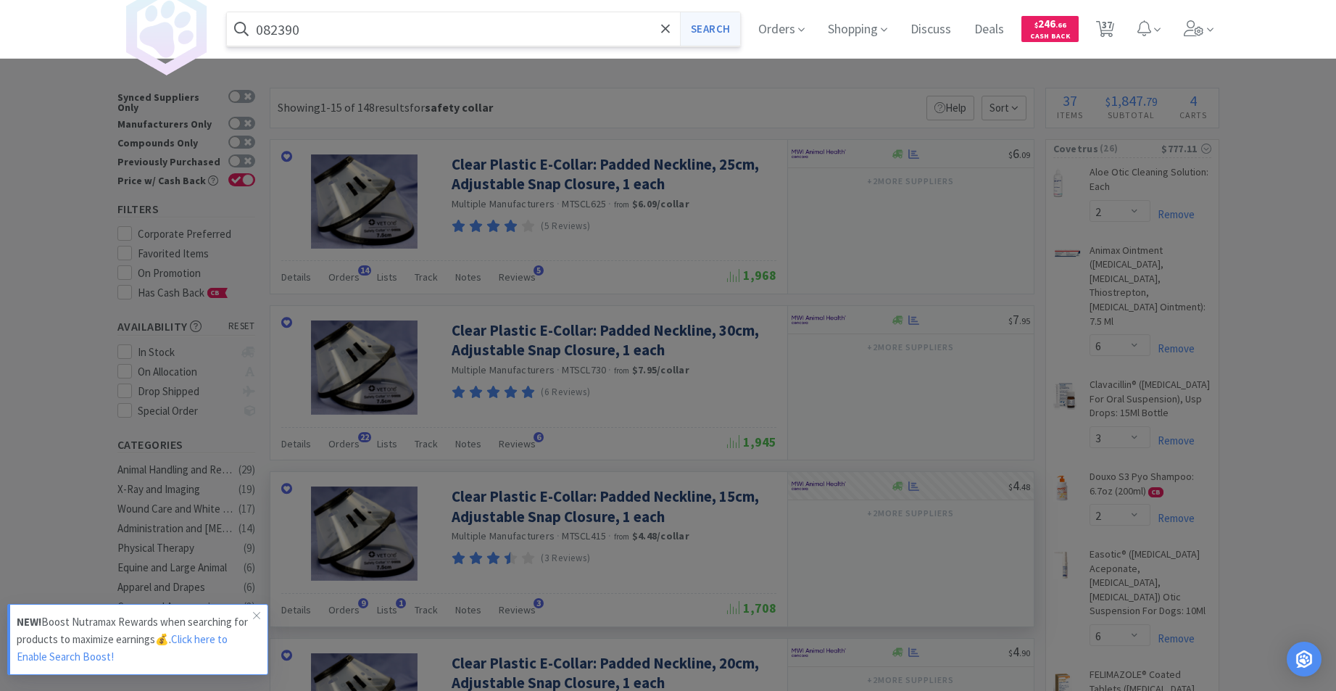
type input "082390"
click at [727, 33] on button "Search" at bounding box center [710, 28] width 60 height 33
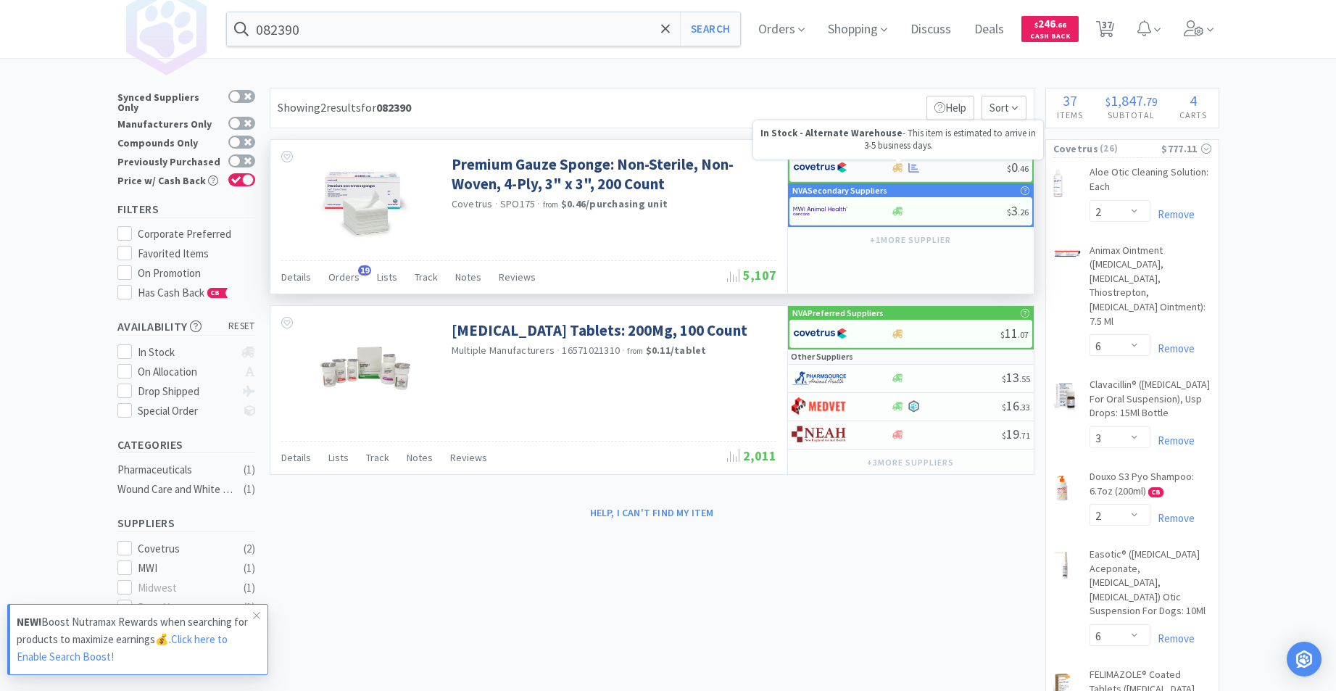
click at [896, 165] on icon at bounding box center [898, 167] width 11 height 11
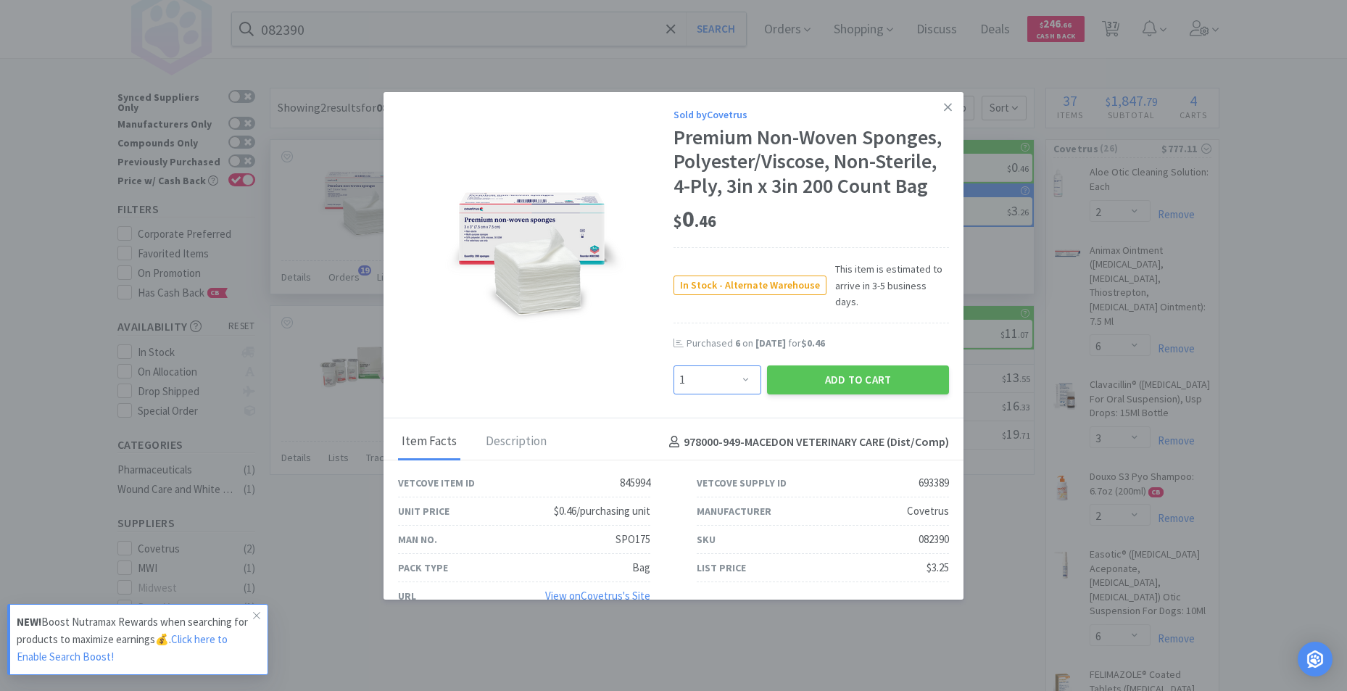
click at [740, 365] on select "Enter Quantity 1 2 3 4 5 6 7 8 9 10 11 12 13 14 15 16 17 18 19 20 Enter Quantity" at bounding box center [718, 379] width 88 height 29
select select "6"
click at [674, 365] on select "Enter Quantity 1 2 3 4 5 6 7 8 9 10 11 12 13 14 15 16 17 18 19 20 Enter Quantity" at bounding box center [718, 379] width 88 height 29
click at [853, 365] on button "Add to Cart" at bounding box center [858, 379] width 182 height 29
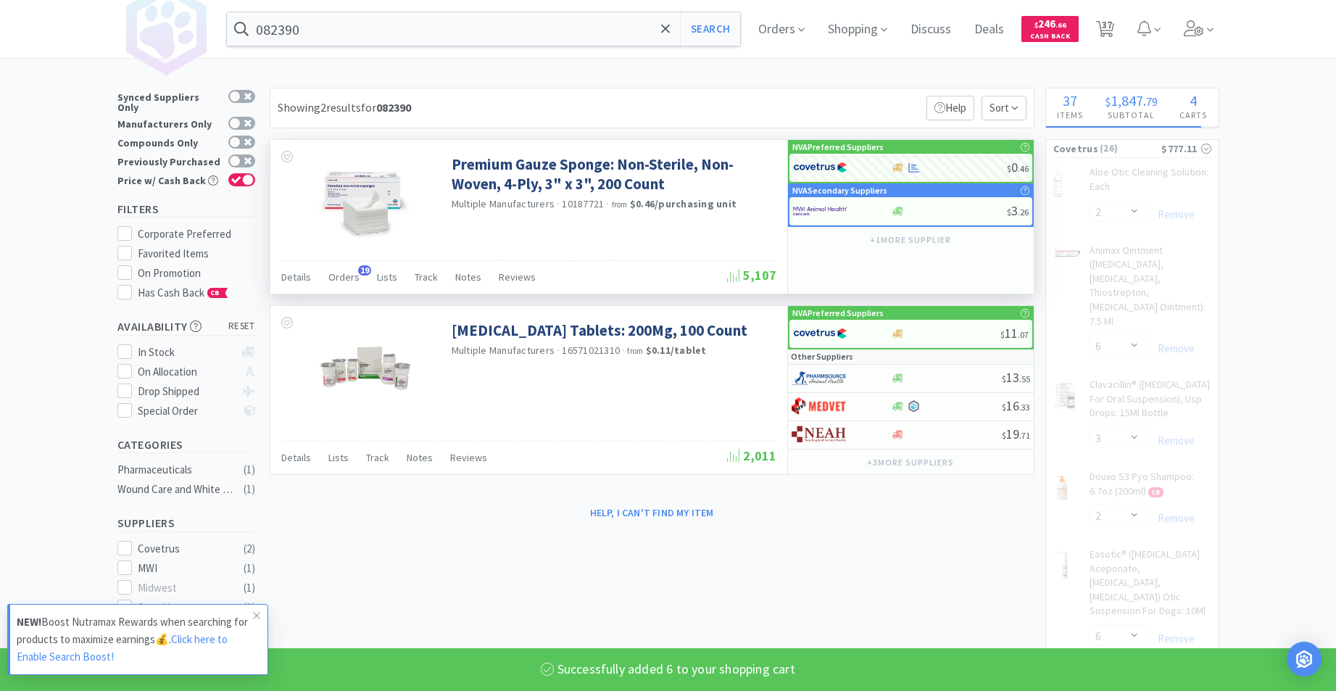
select select "6"
select select "1"
select select "5"
select select "1"
select select "3"
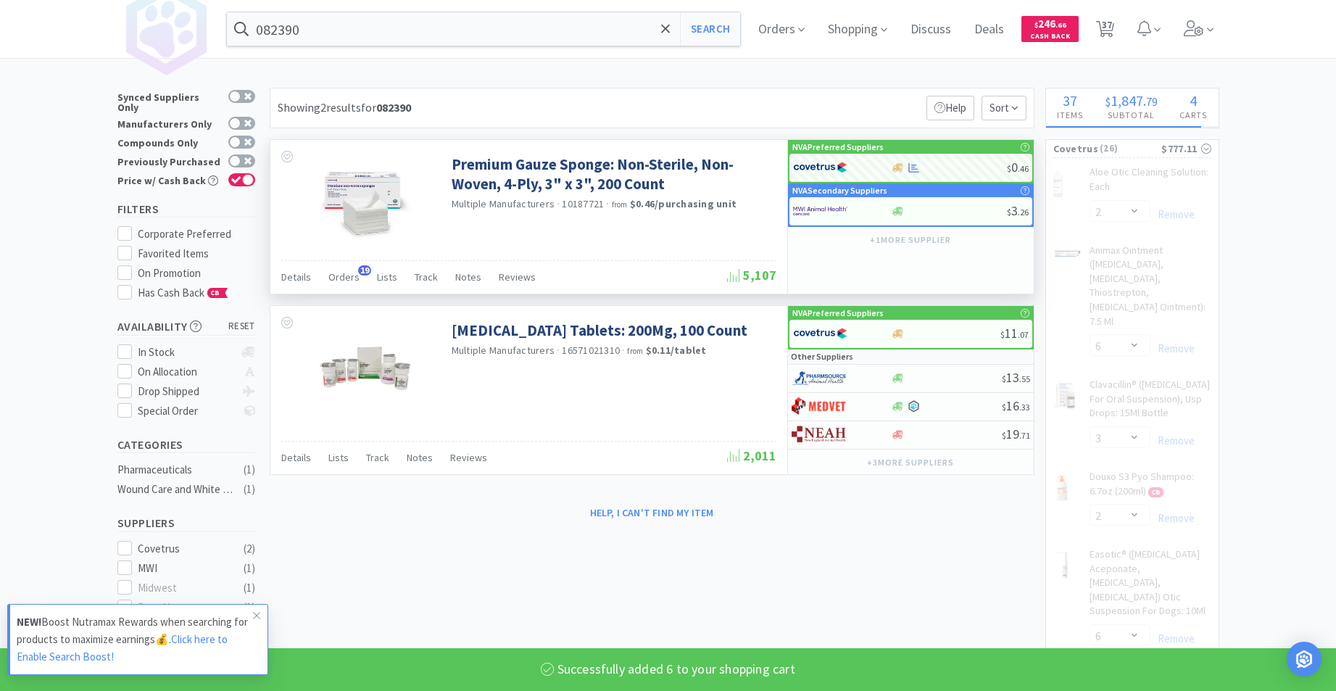
select select "1"
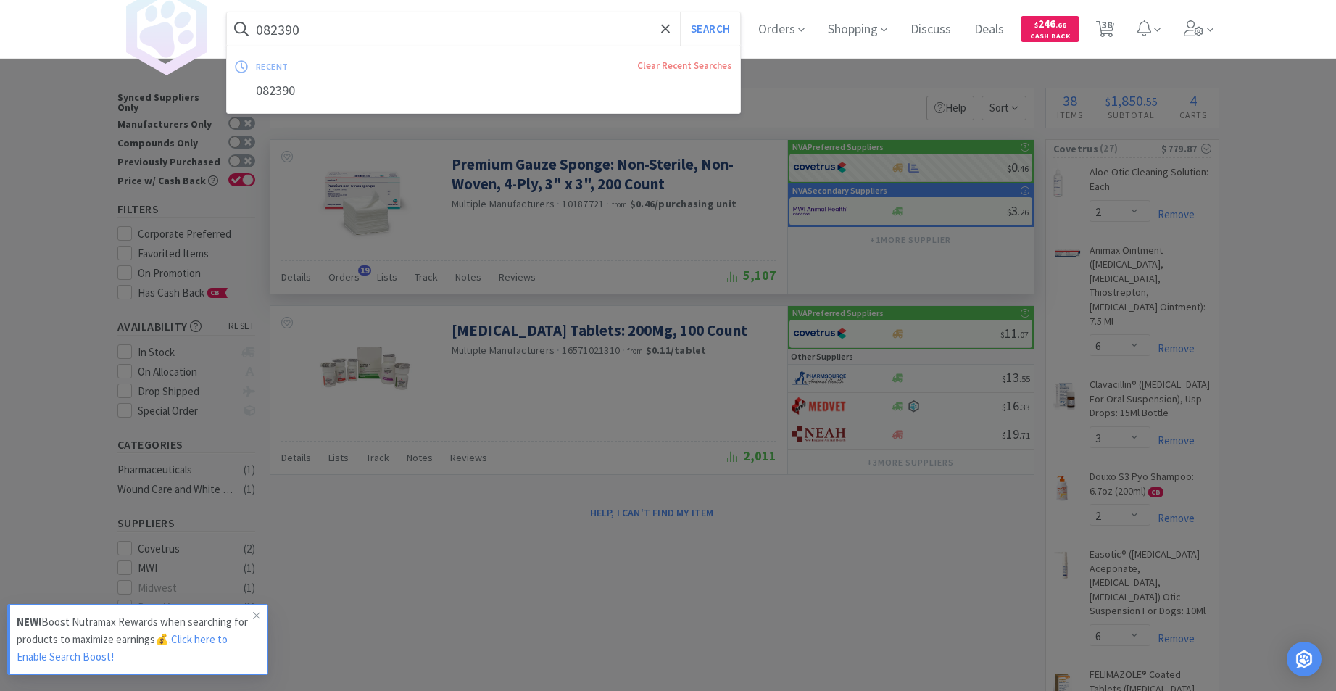
click at [392, 29] on input "082390" at bounding box center [484, 28] width 514 height 33
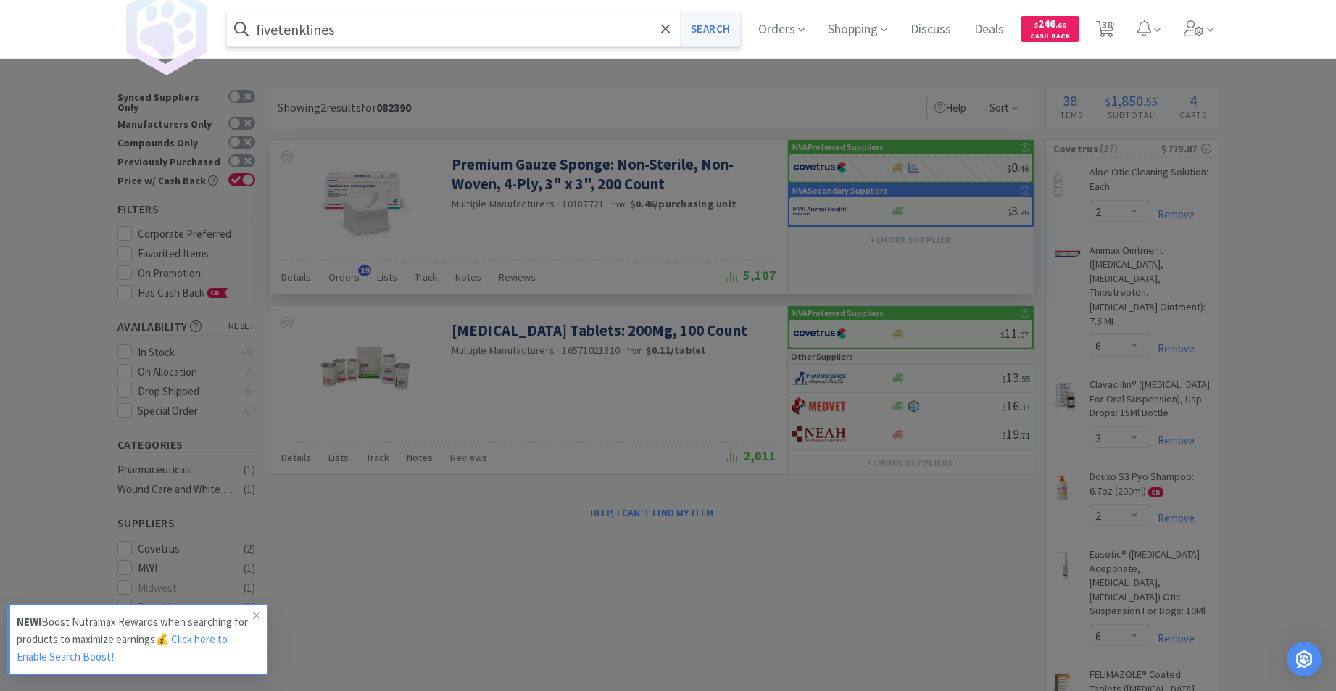
type input "fivetenklines"
click at [705, 25] on button "Search" at bounding box center [710, 28] width 60 height 33
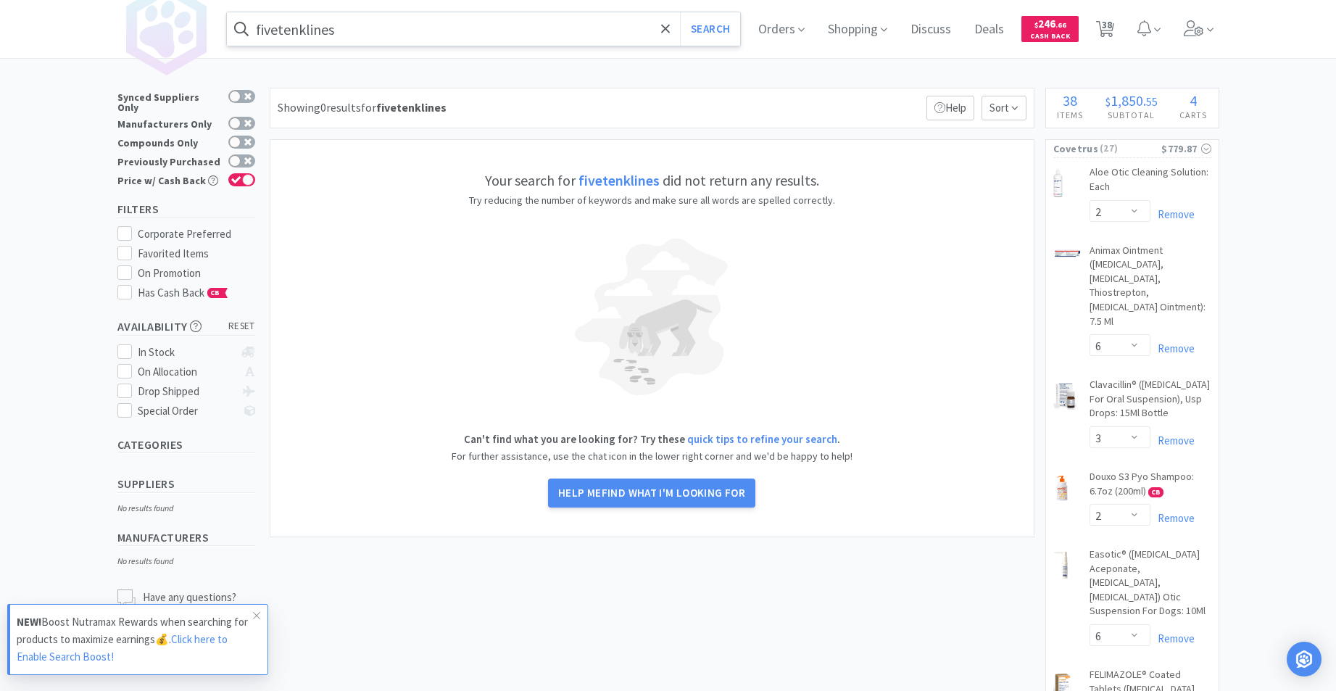
click at [531, 20] on input "fivetenklines" at bounding box center [484, 28] width 514 height 33
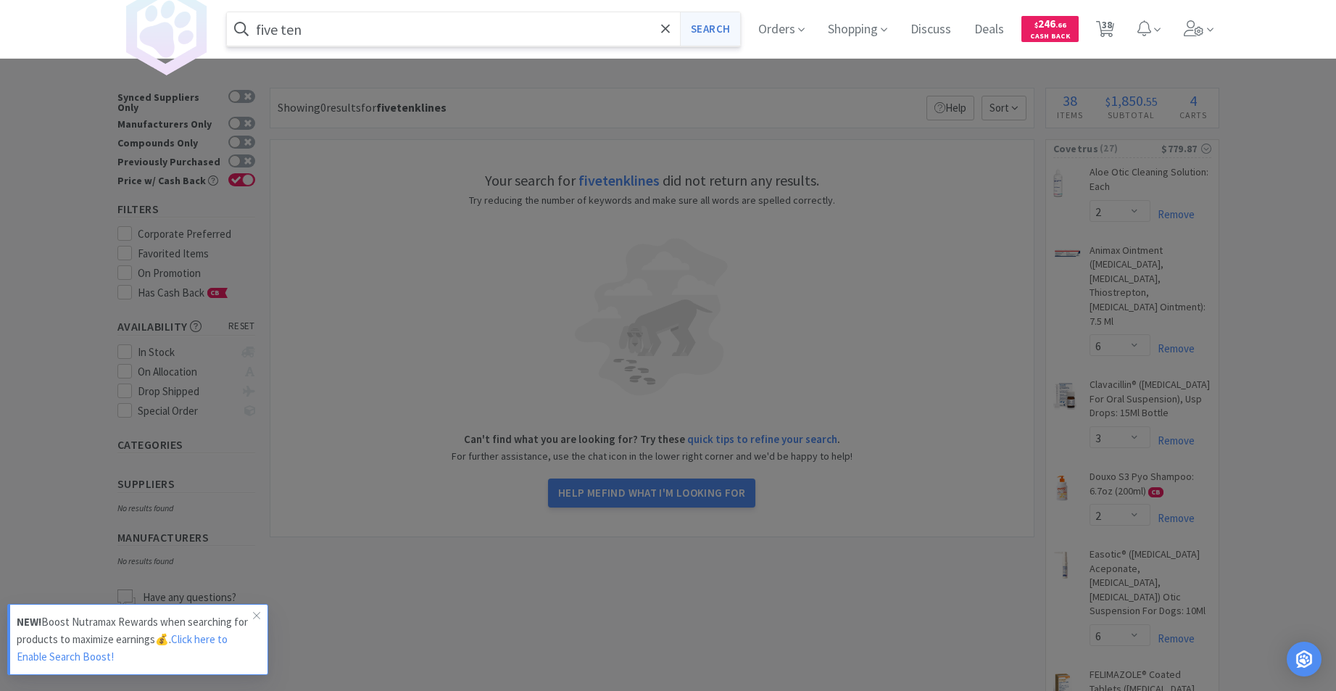
type input "five ten"
click at [717, 22] on button "Search" at bounding box center [710, 28] width 60 height 33
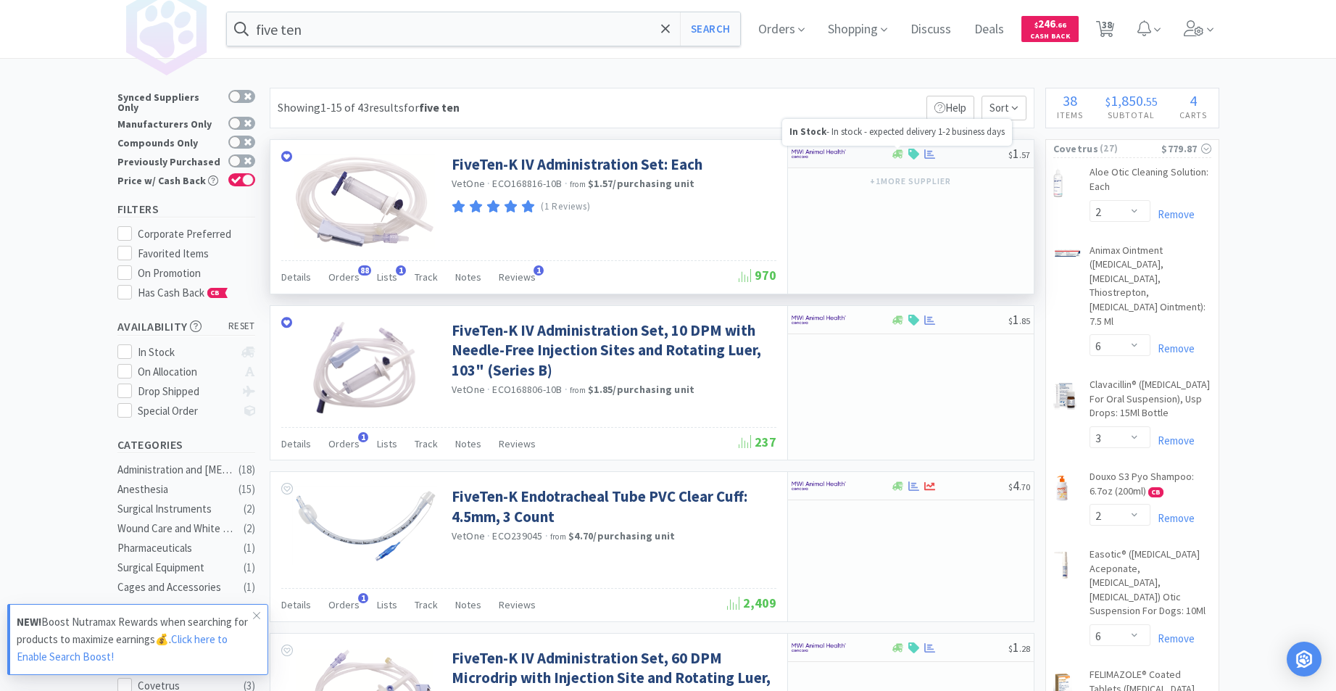
click at [898, 154] on icon at bounding box center [898, 153] width 11 height 9
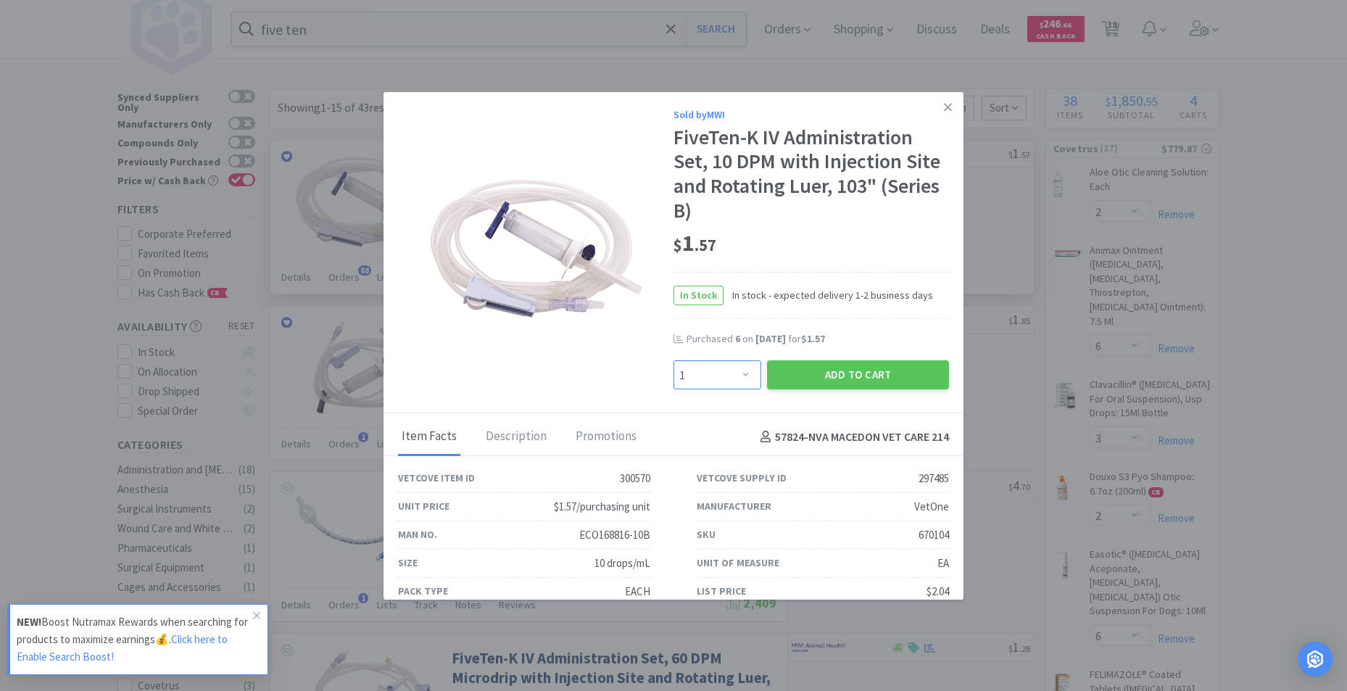
click at [737, 372] on select "Enter Quantity 1 2 3 4 5 6 7 8 9 10 11 12 13 14 15 16 17 18 19 20 Enter Quantity" at bounding box center [718, 374] width 88 height 29
select select "6"
click at [674, 360] on select "Enter Quantity 1 2 3 4 5 6 7 8 9 10 11 12 13 14 15 16 17 18 19 20 Enter Quantity" at bounding box center [718, 374] width 88 height 29
click at [831, 377] on button "Add to Cart" at bounding box center [858, 374] width 182 height 29
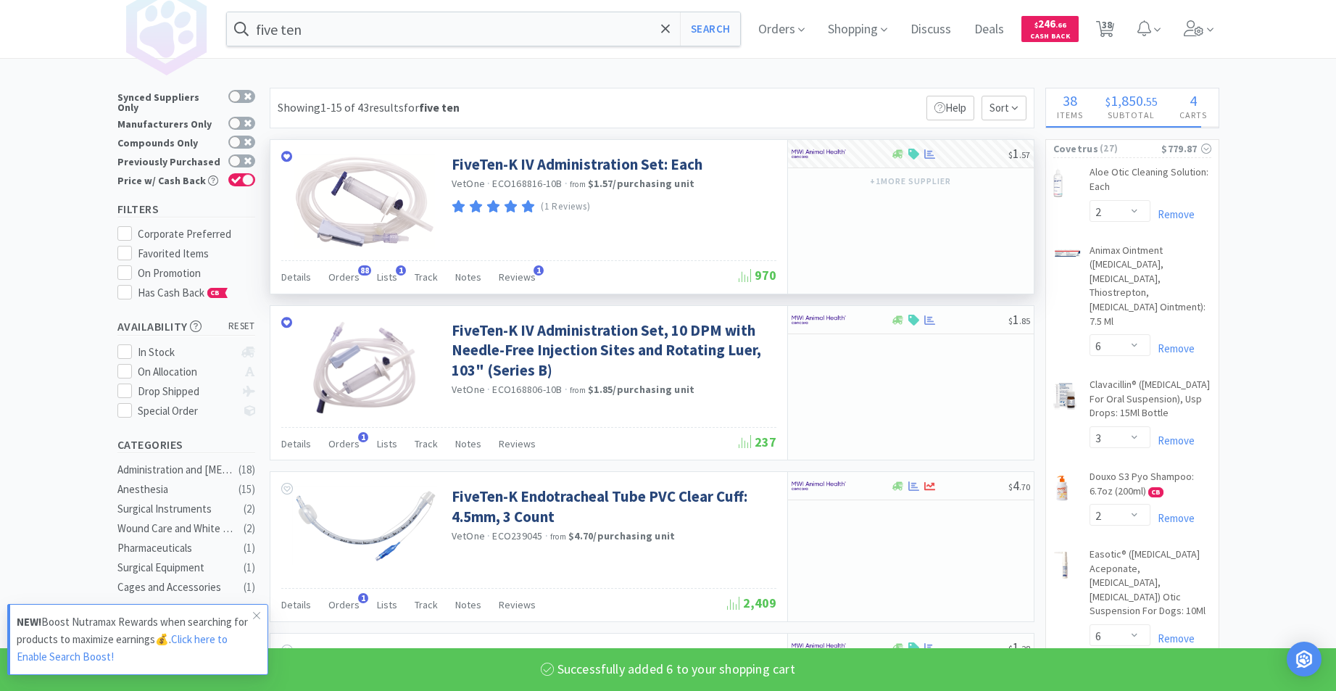
select select "6"
select select "2"
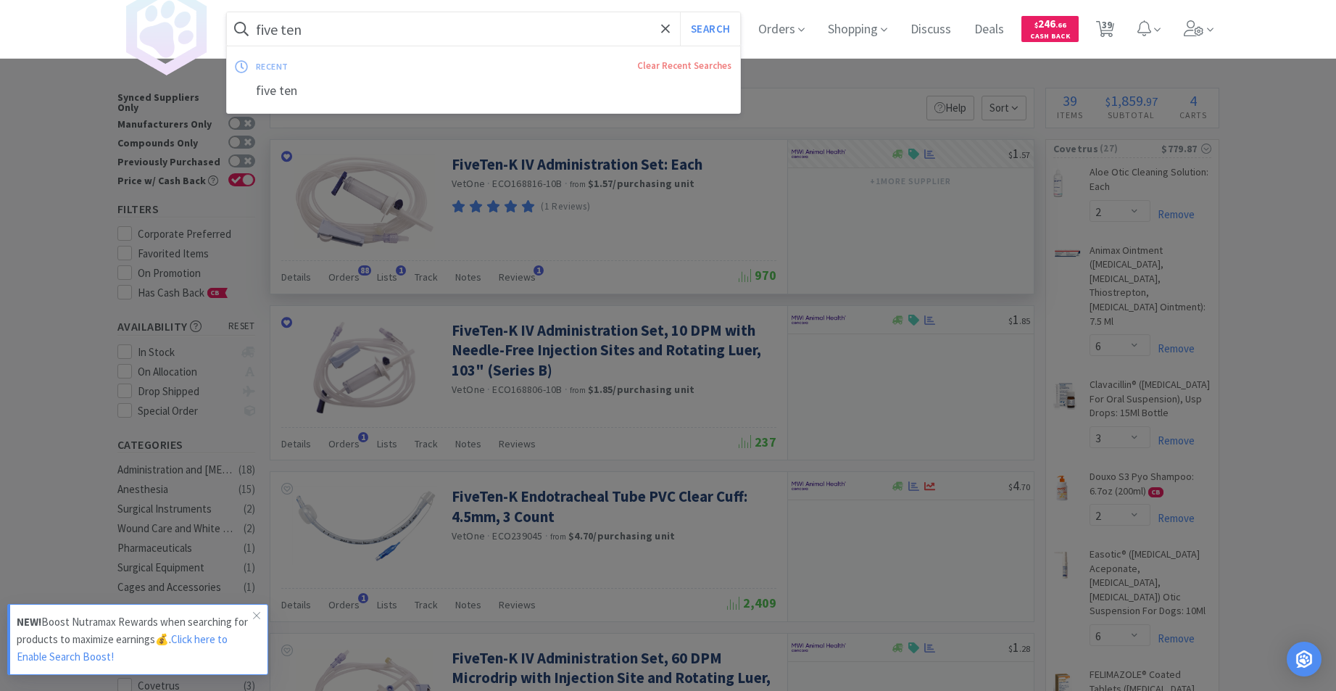
click at [421, 18] on input "five ten" at bounding box center [484, 28] width 514 height 33
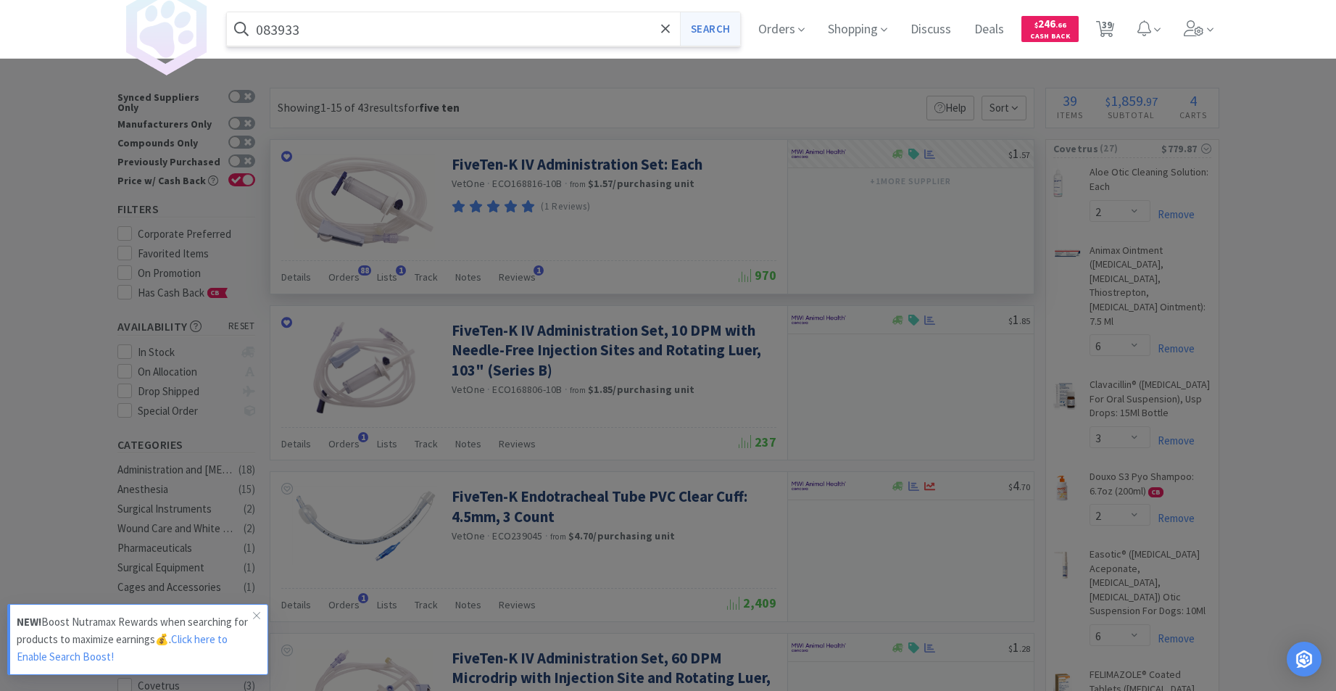
click at [722, 28] on button "Search" at bounding box center [710, 28] width 60 height 33
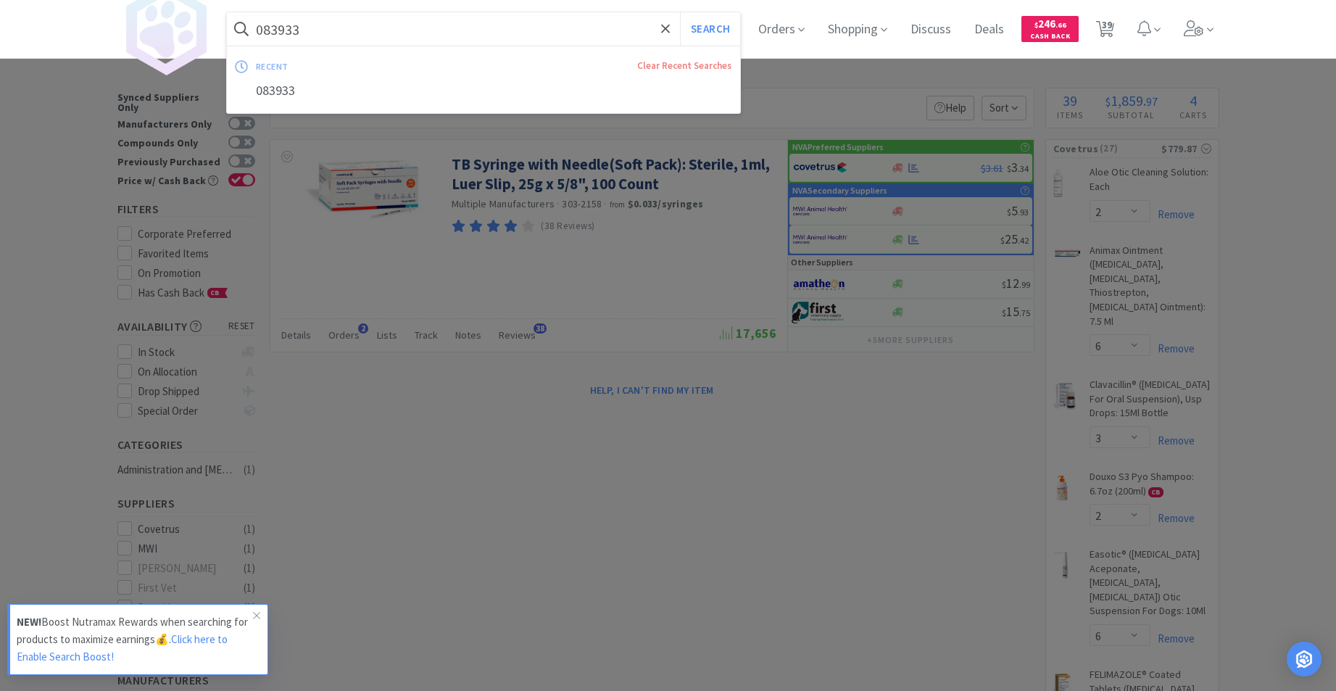
click at [499, 33] on input "083933" at bounding box center [484, 28] width 514 height 33
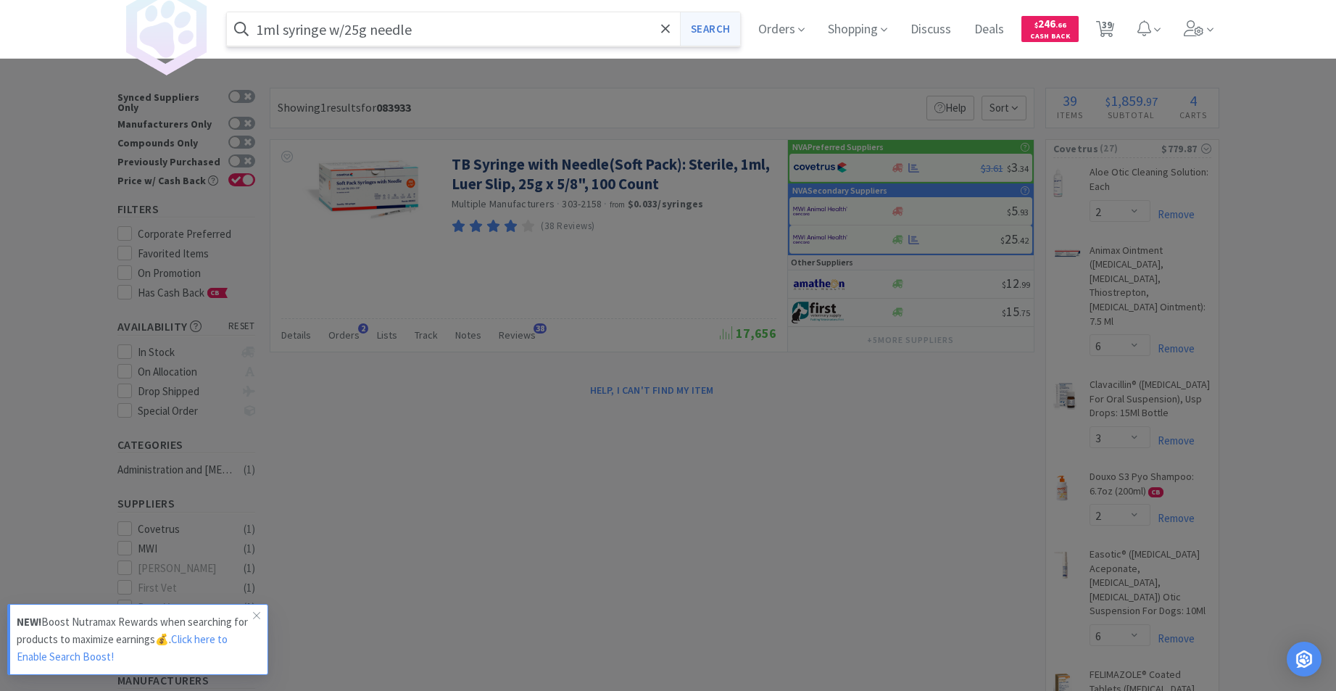
click at [708, 28] on button "Search" at bounding box center [710, 28] width 60 height 33
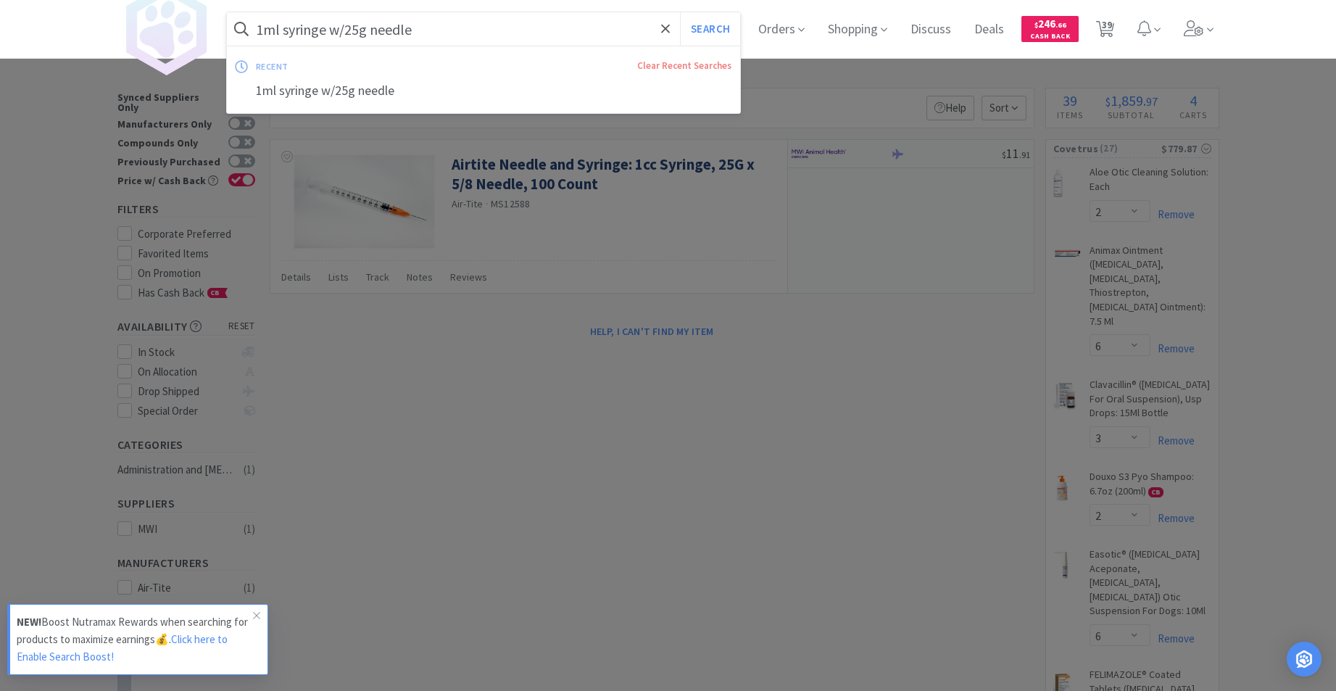
click at [435, 27] on input "1ml syringe w/25g needle" at bounding box center [484, 28] width 514 height 33
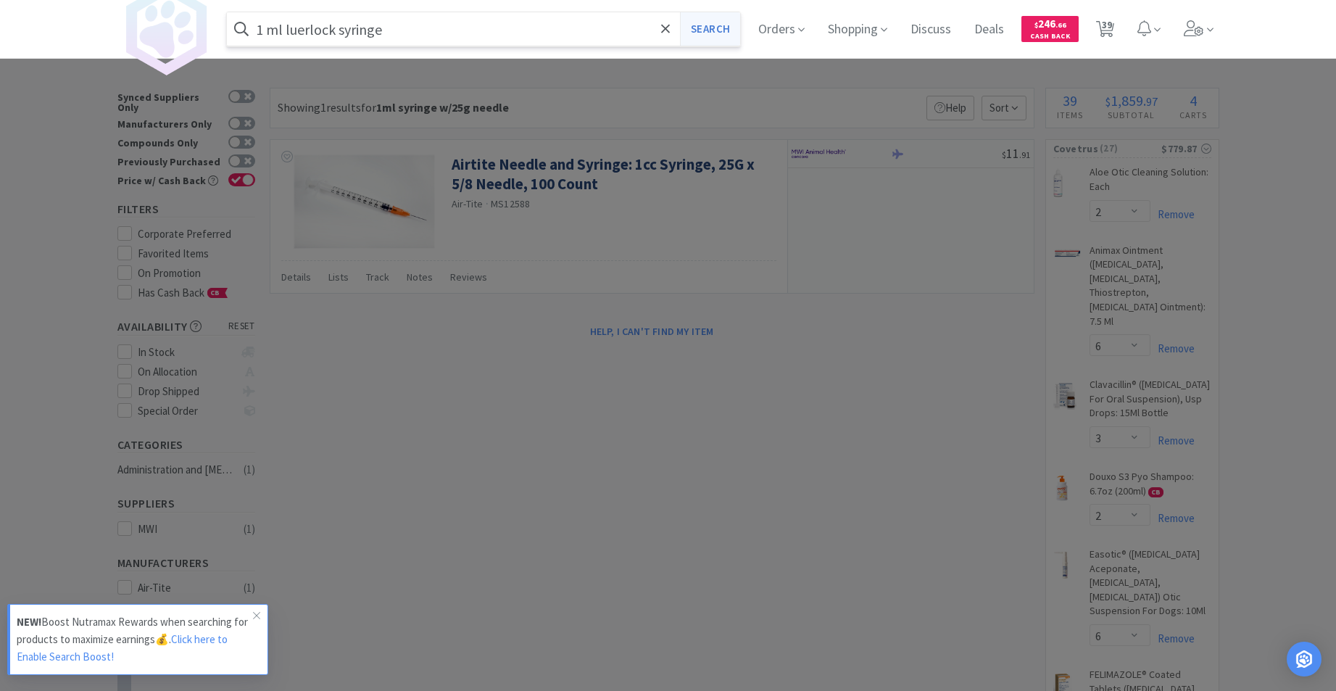
click at [722, 28] on button "Search" at bounding box center [710, 28] width 60 height 33
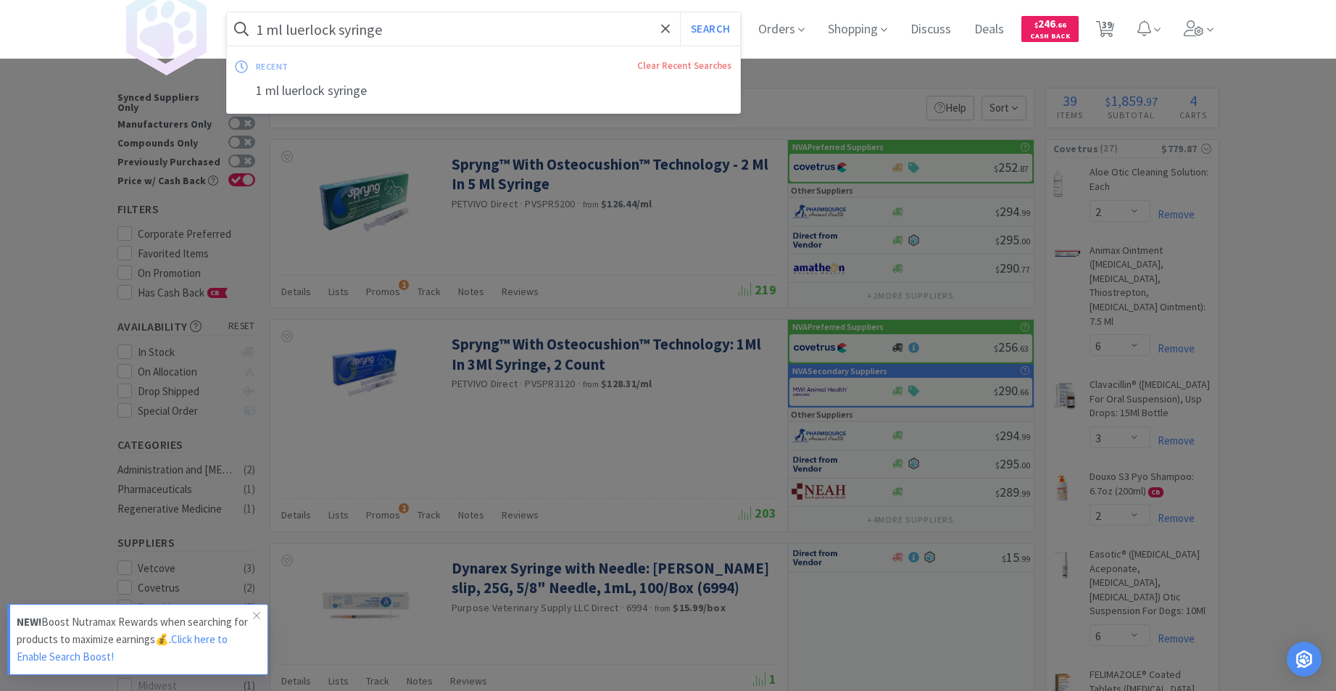
click at [419, 33] on input "1 ml luerlock syringe" at bounding box center [484, 28] width 514 height 33
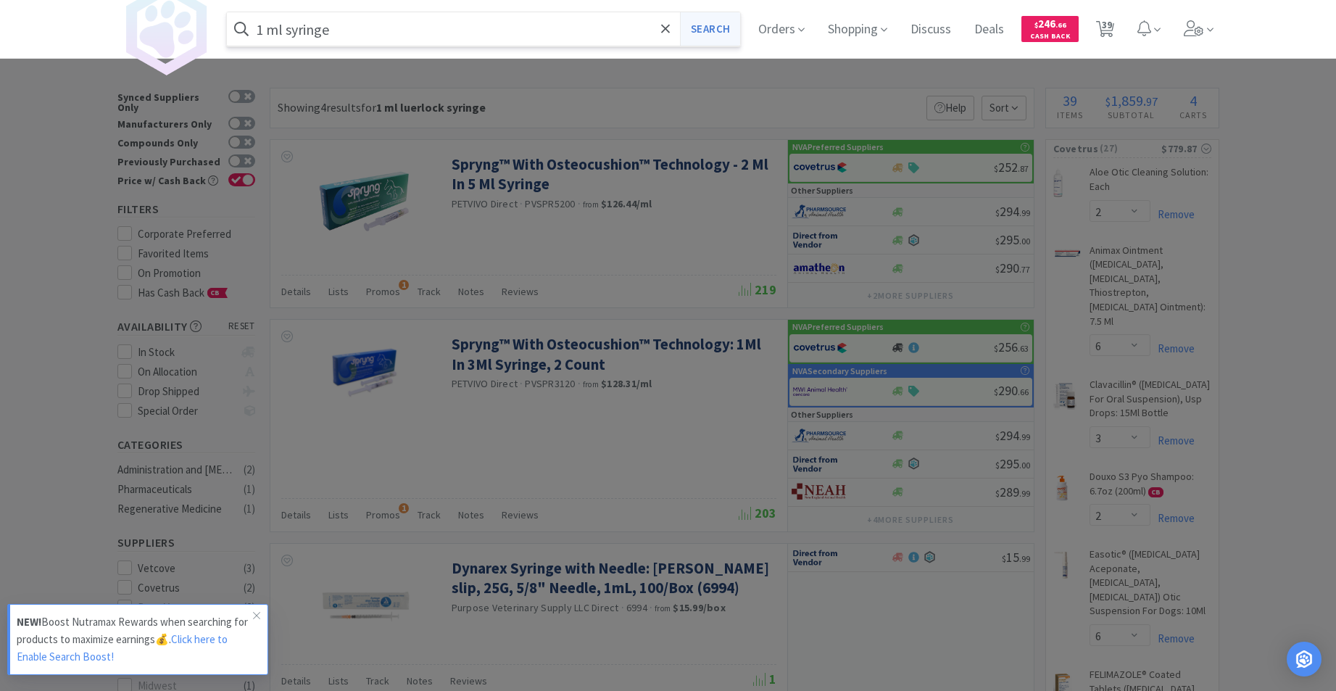
click at [722, 34] on button "Search" at bounding box center [710, 28] width 60 height 33
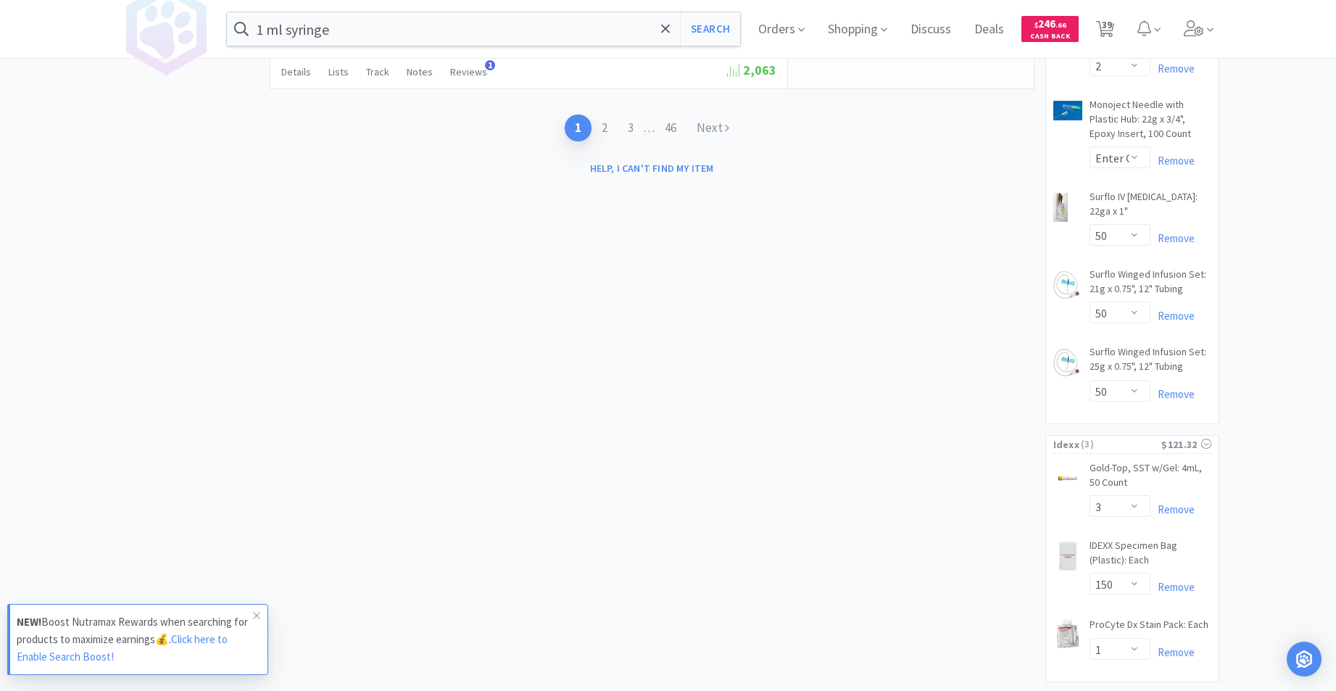
scroll to position [2408, 0]
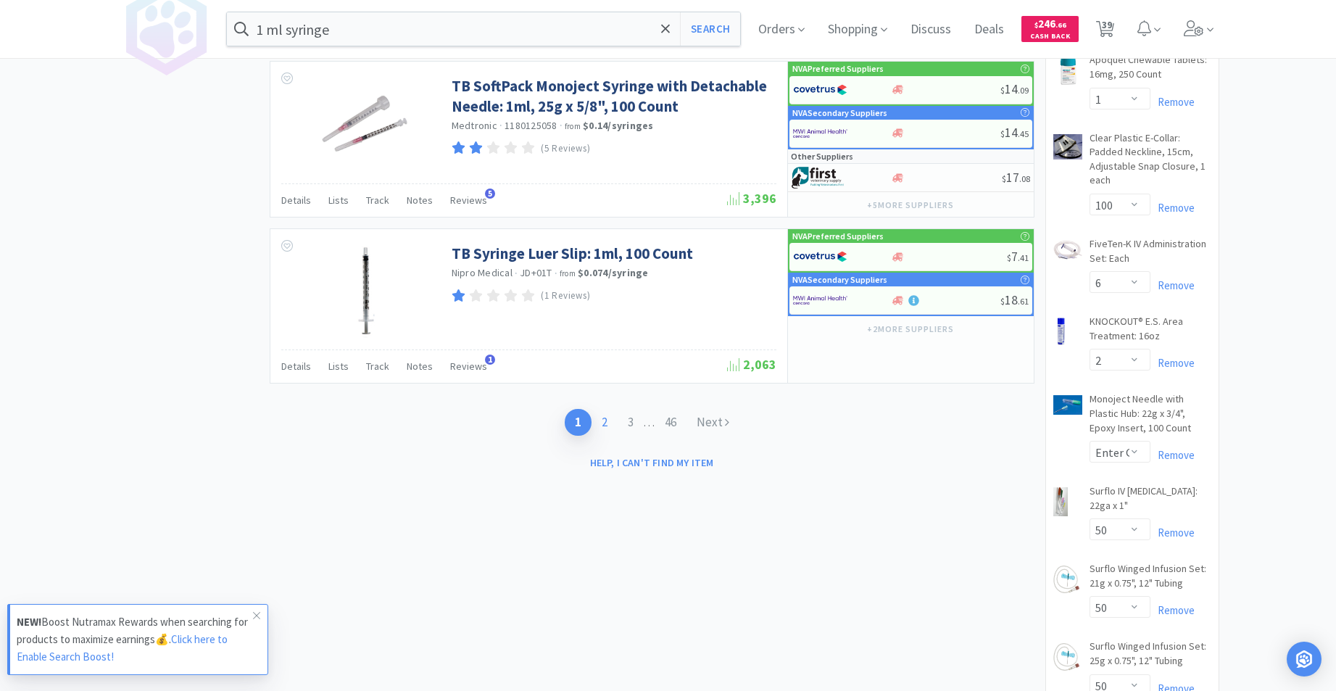
click at [604, 424] on link "2" at bounding box center [605, 422] width 26 height 27
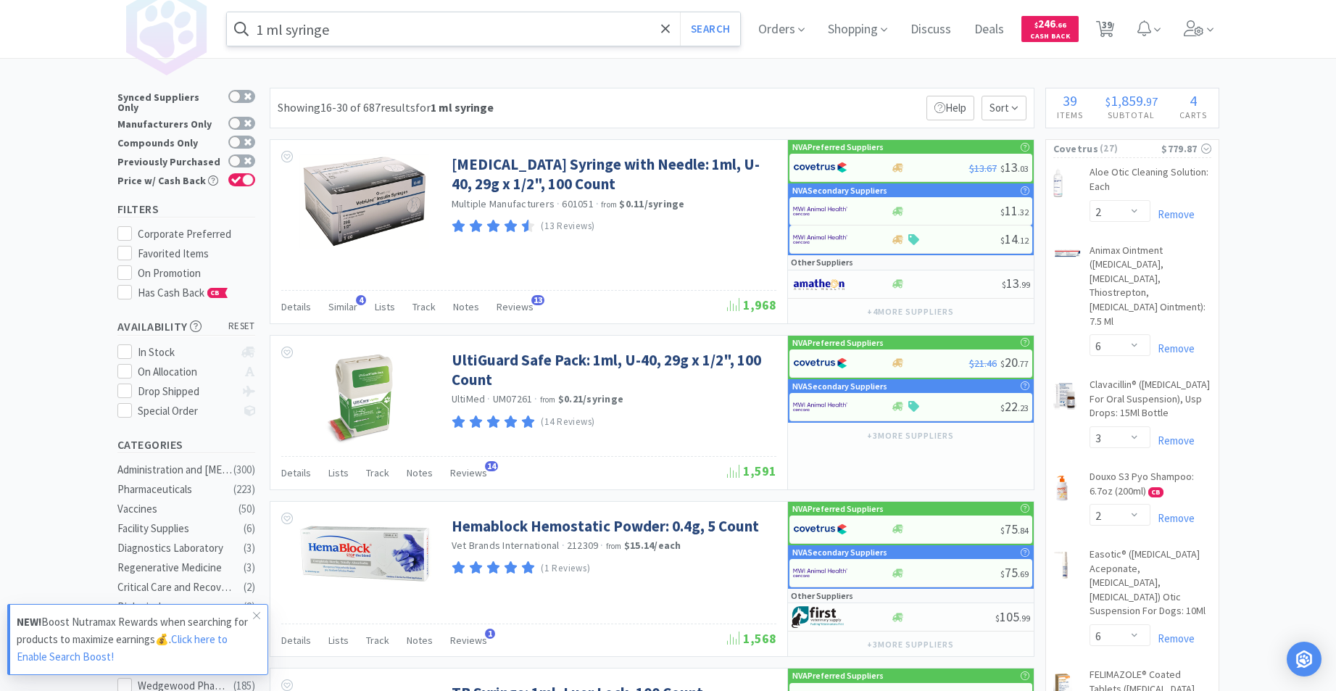
click at [458, 23] on input "1 ml syringe" at bounding box center [484, 28] width 514 height 33
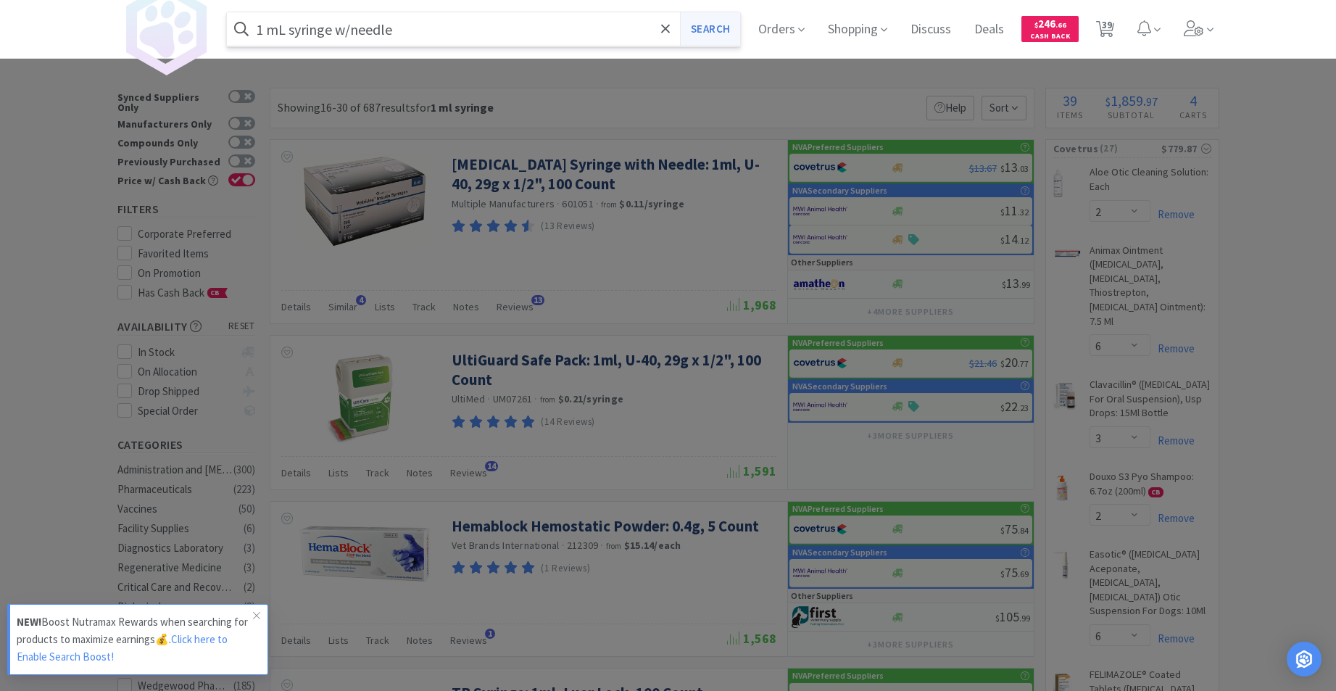
click at [722, 28] on button "Search" at bounding box center [710, 28] width 60 height 33
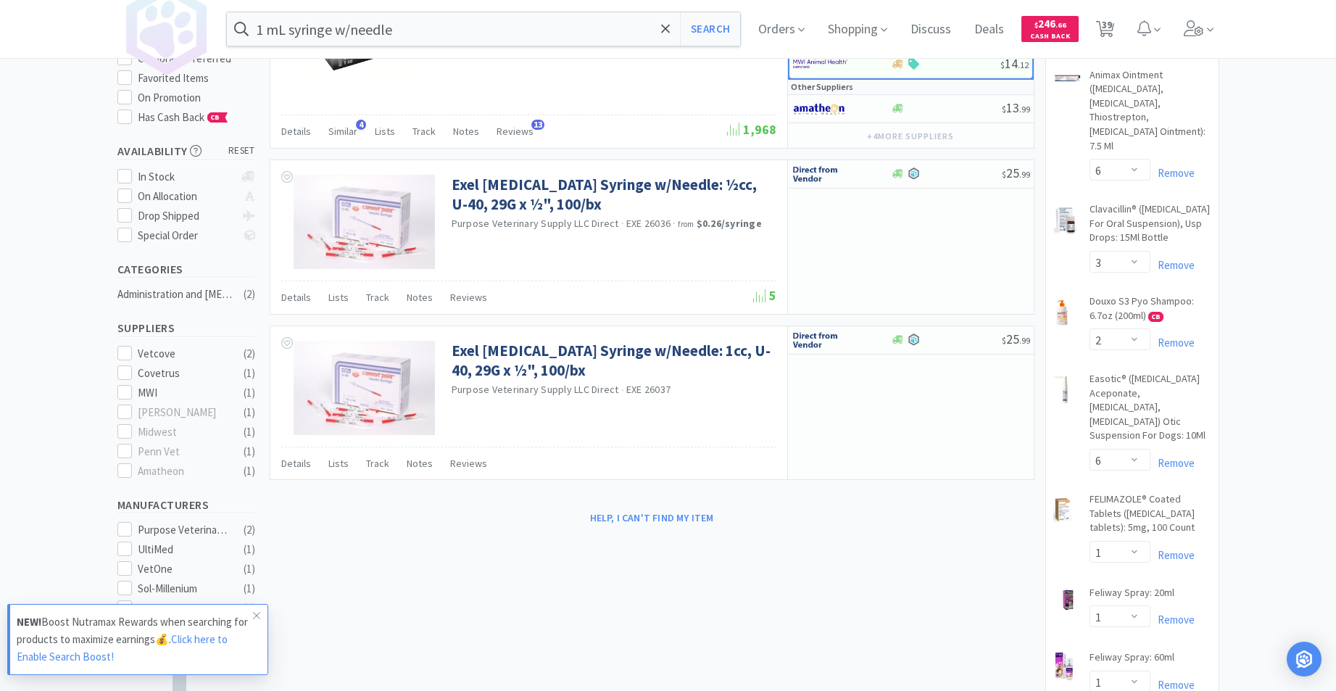
scroll to position [247, 0]
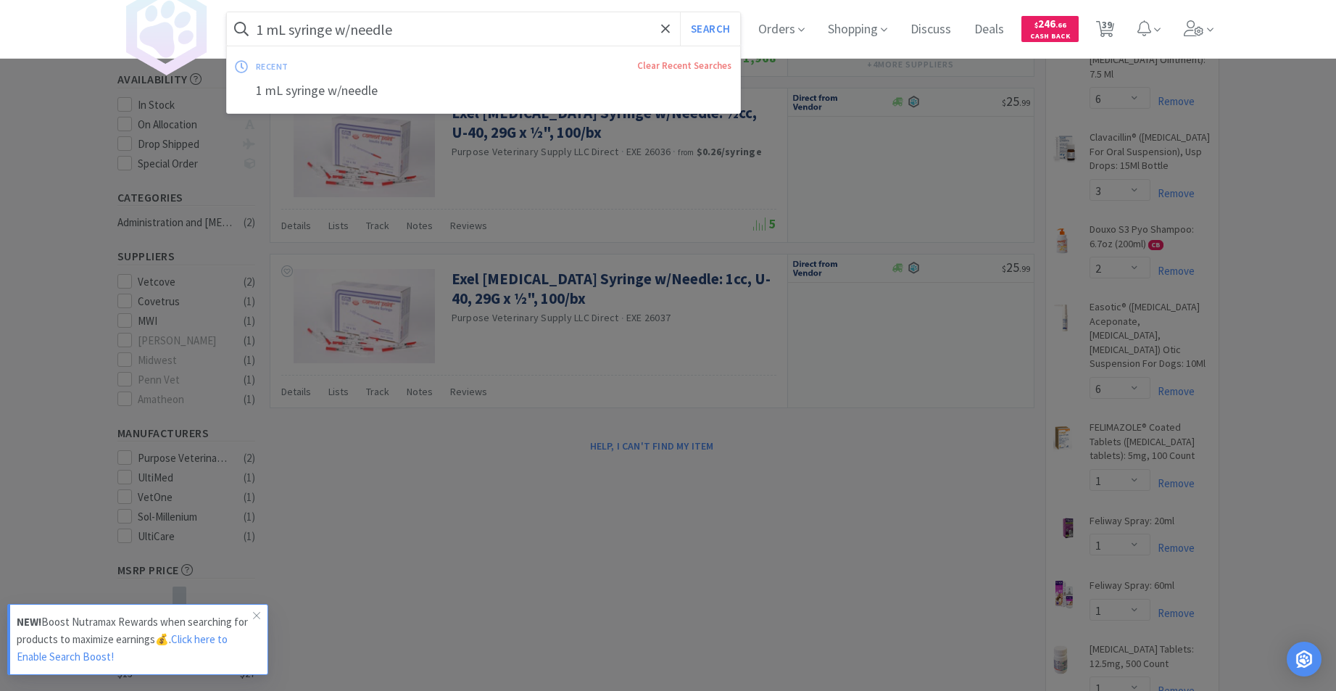
click at [431, 31] on input "1 mL syringe w/needle" at bounding box center [484, 28] width 514 height 33
click at [720, 23] on button "Search" at bounding box center [710, 28] width 60 height 33
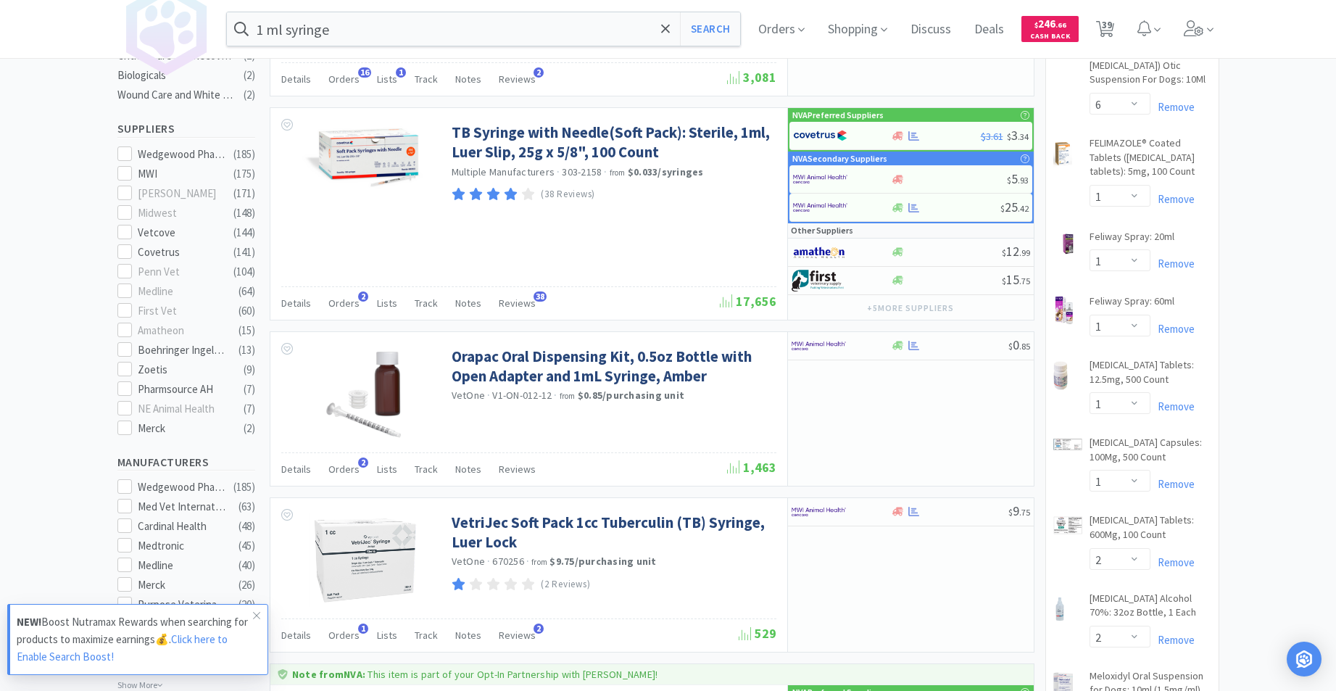
scroll to position [527, 0]
